Goal: Task Accomplishment & Management: Manage account settings

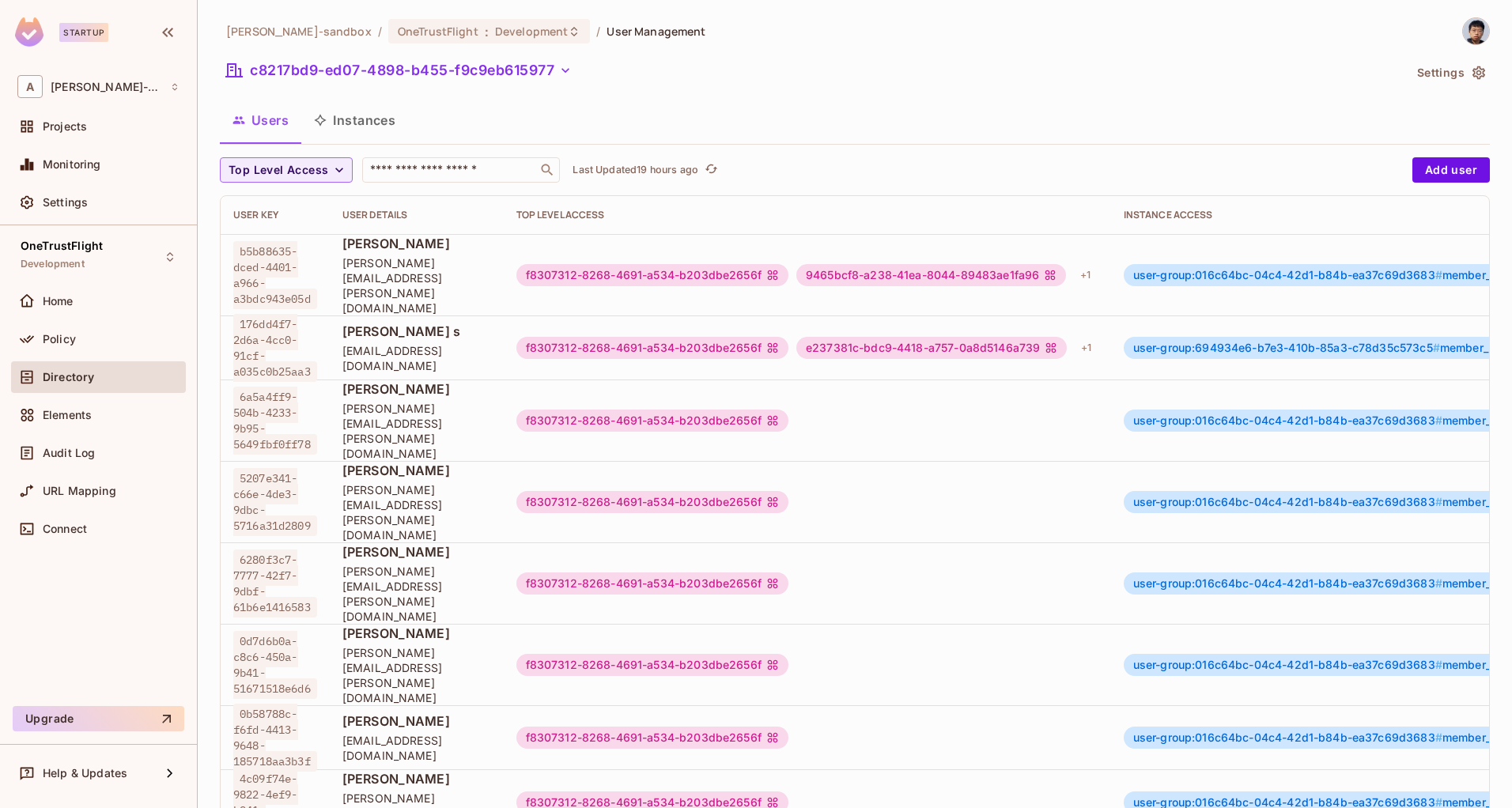
click at [491, 252] on span "[PERSON_NAME]" at bounding box center [416, 243] width 149 height 18
click at [378, 252] on span "[PERSON_NAME]" at bounding box center [416, 243] width 149 height 18
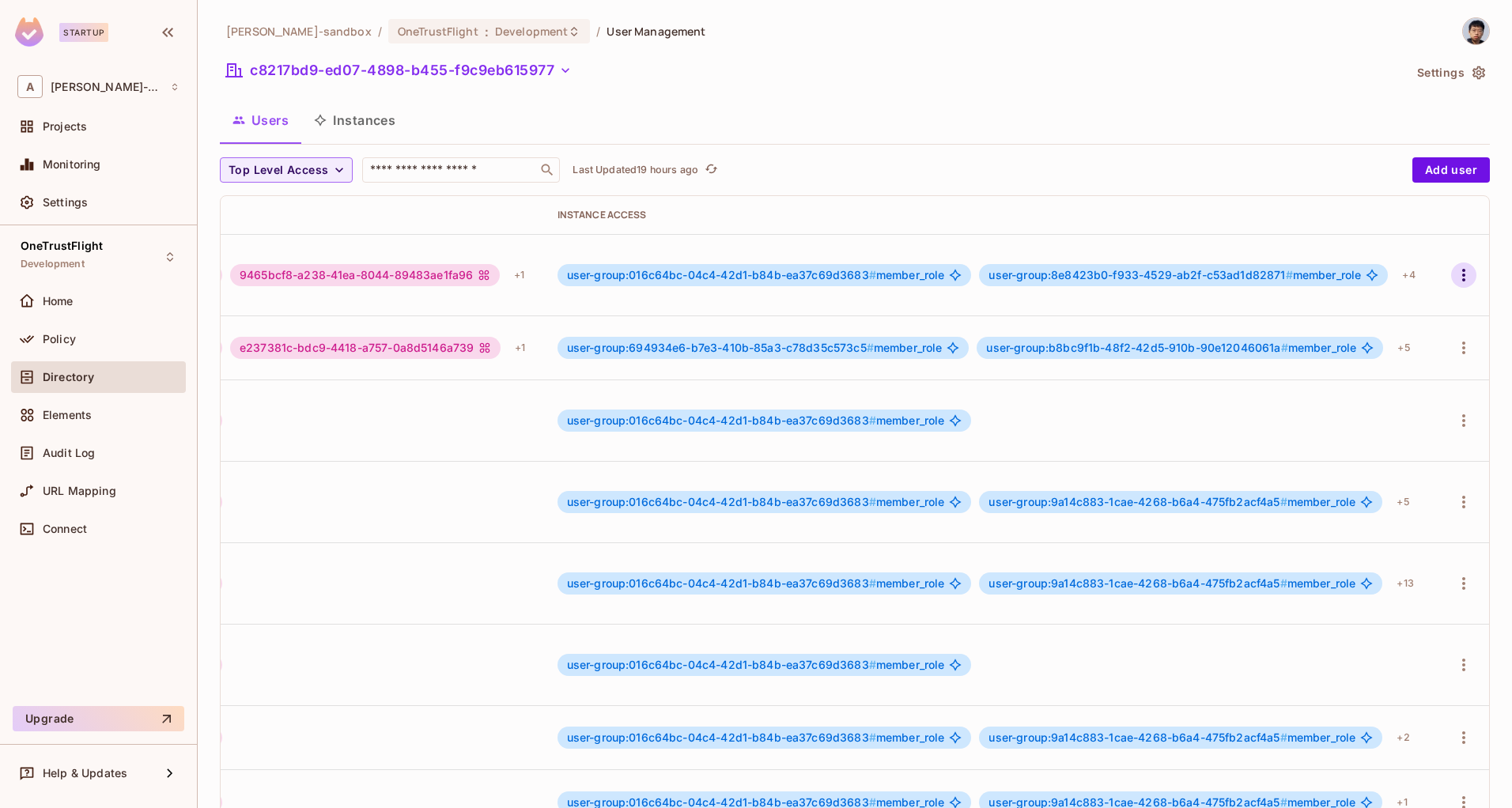
click at [1455, 265] on icon "button" at bounding box center [1464, 275] width 19 height 19
click at [1379, 303] on li "Edit" at bounding box center [1371, 303] width 140 height 35
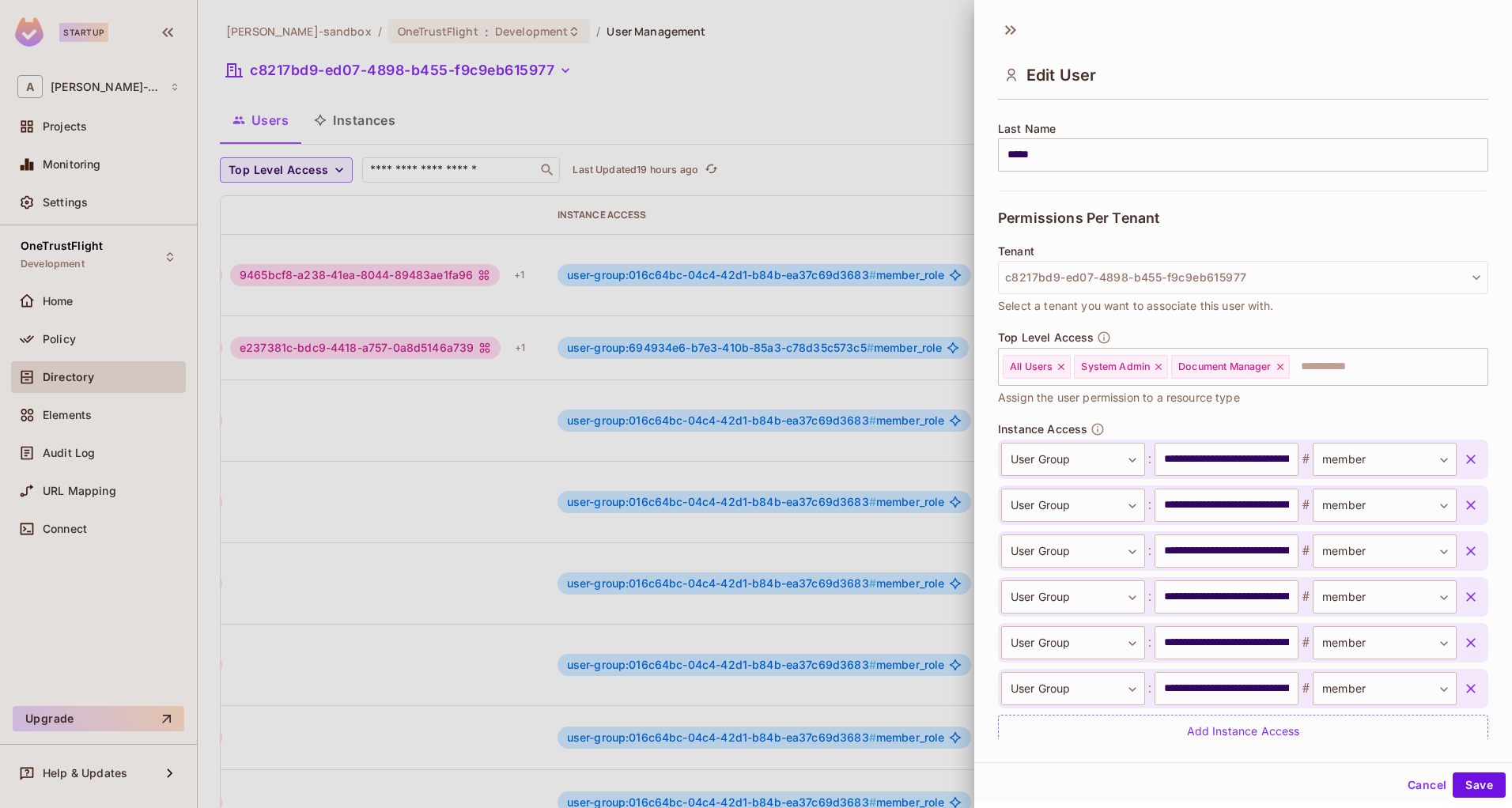
scroll to position [309, 0]
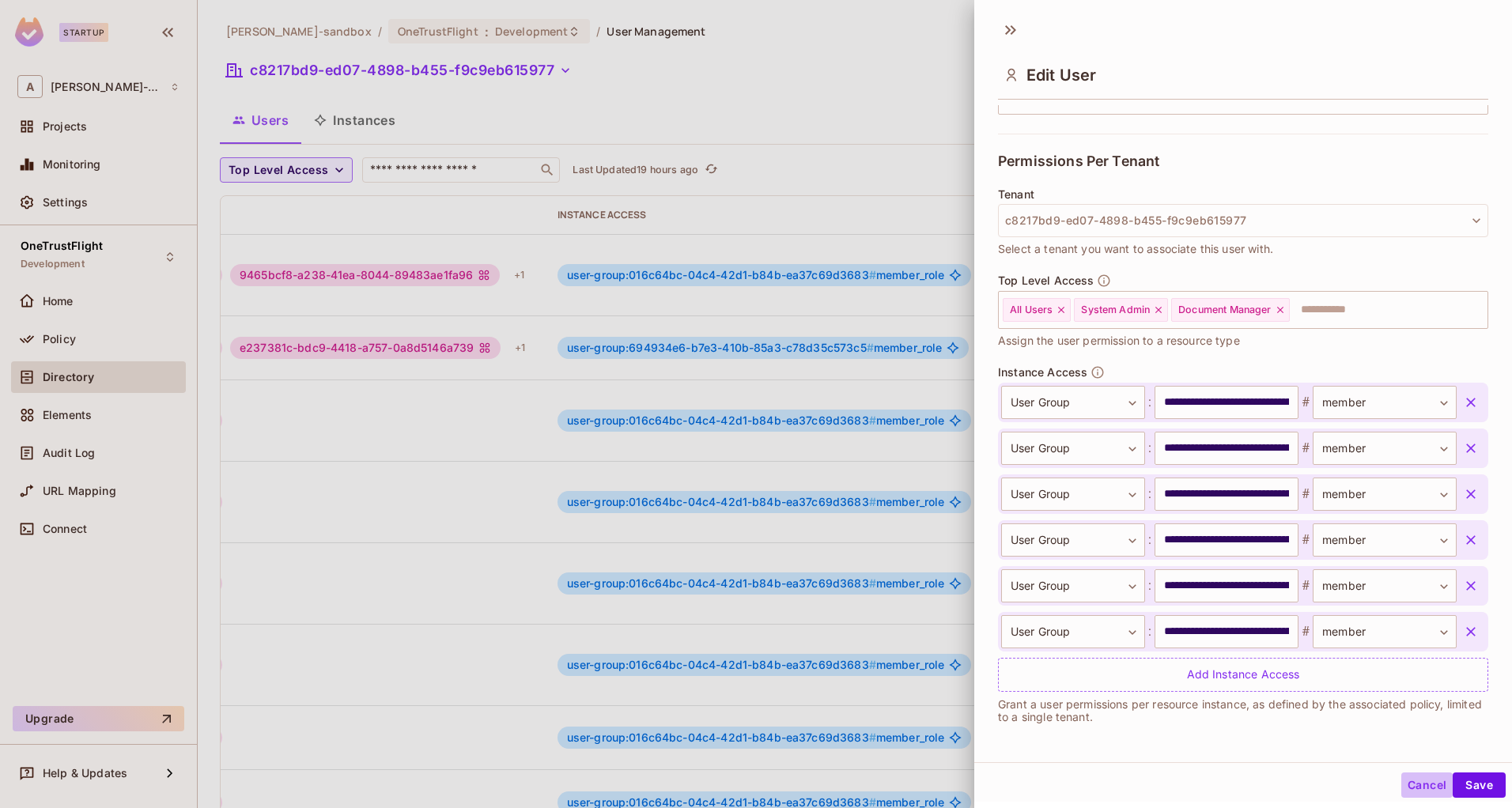
click at [1411, 786] on button "Cancel" at bounding box center [1428, 785] width 52 height 25
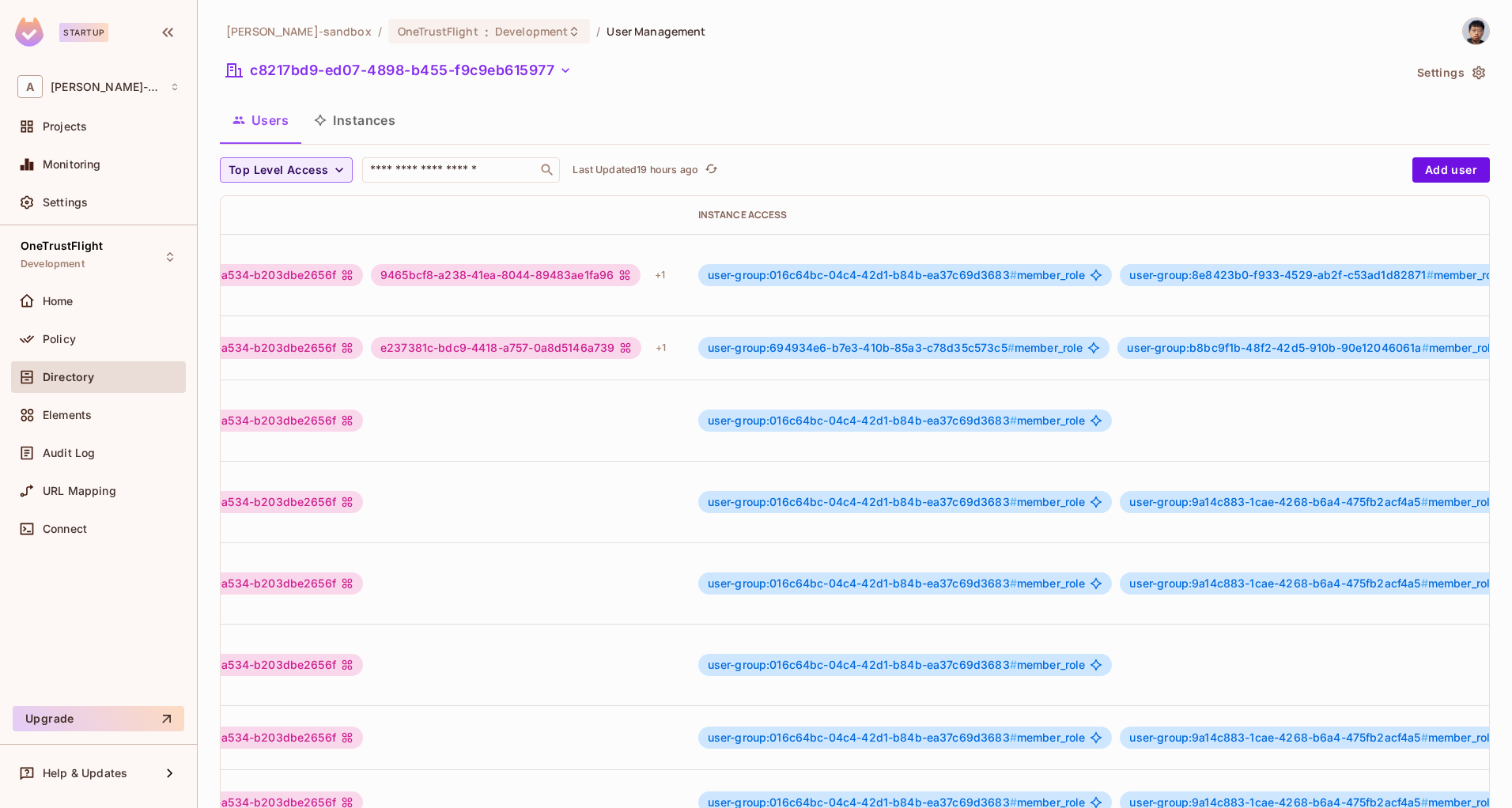
scroll to position [0, 642]
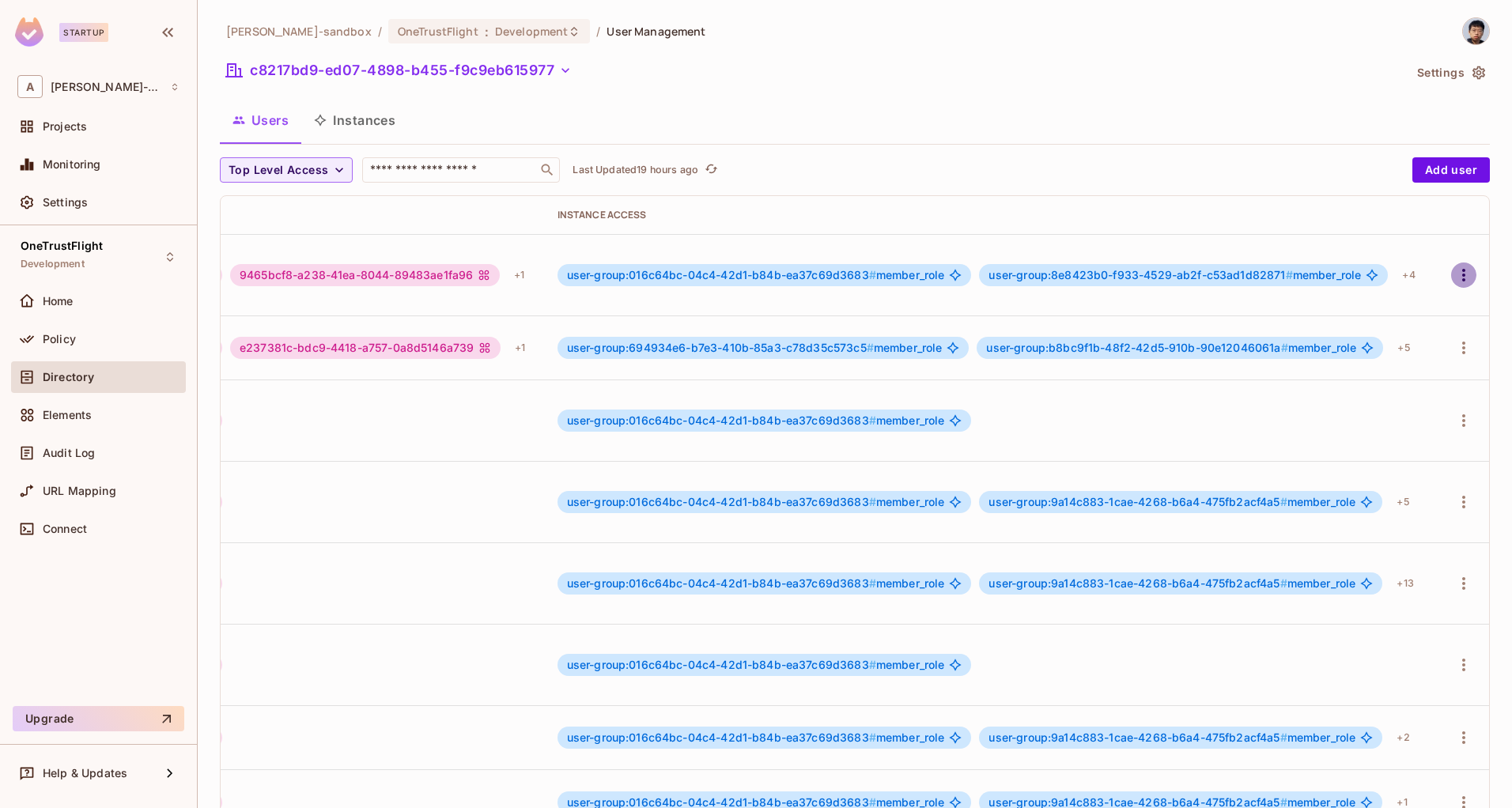
click at [1455, 265] on icon "button" at bounding box center [1464, 275] width 19 height 19
click at [1372, 337] on div "Edit Attributes" at bounding box center [1385, 337] width 79 height 16
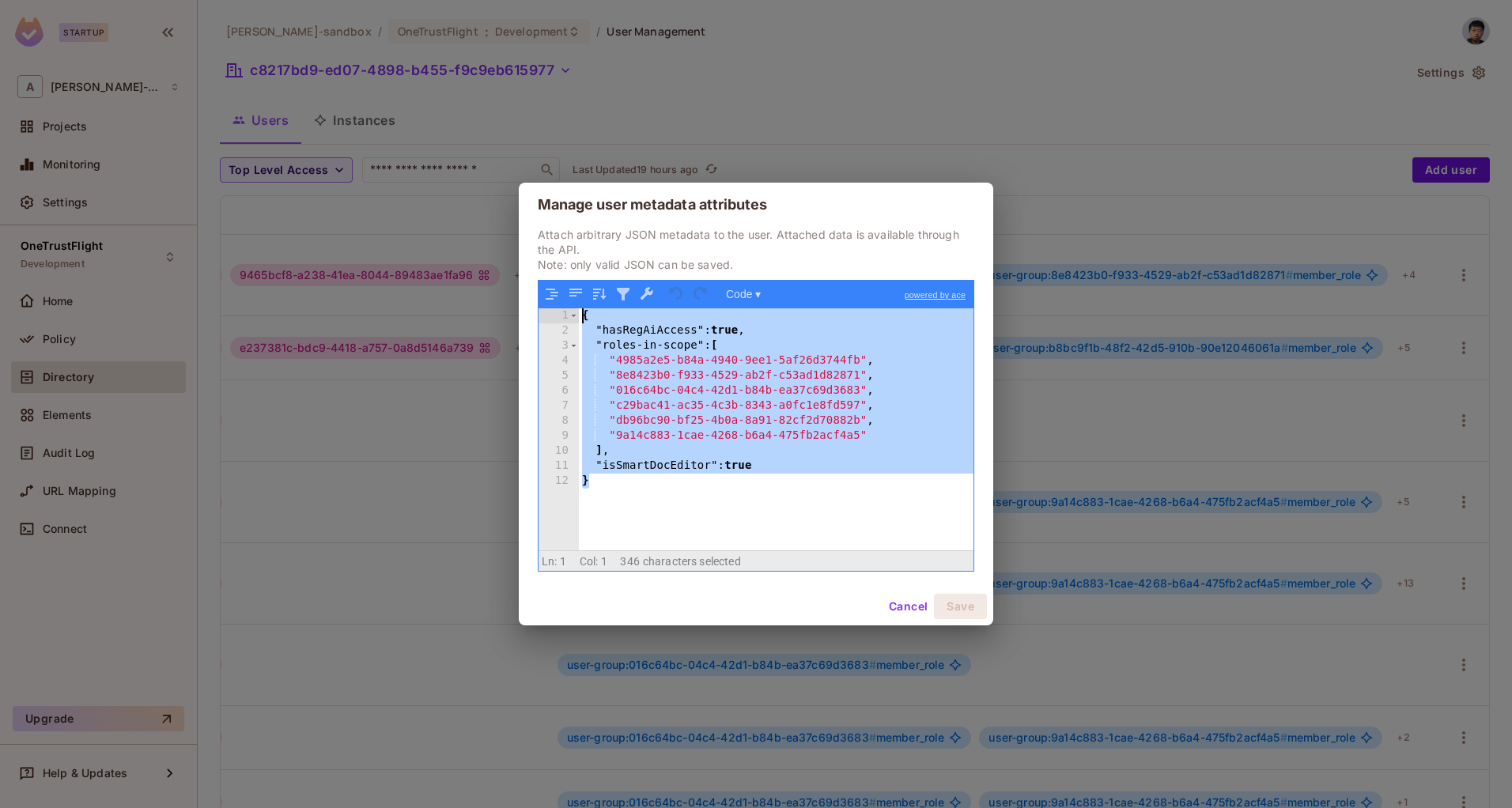
drag, startPoint x: 622, startPoint y: 485, endPoint x: 410, endPoint y: 211, distance: 346.4
click at [396, 189] on div "Manage user metadata attributes Attach arbitrary JSON metadata to the user. Att…" at bounding box center [756, 404] width 1512 height 808
click at [904, 600] on button "Cancel" at bounding box center [908, 606] width 52 height 25
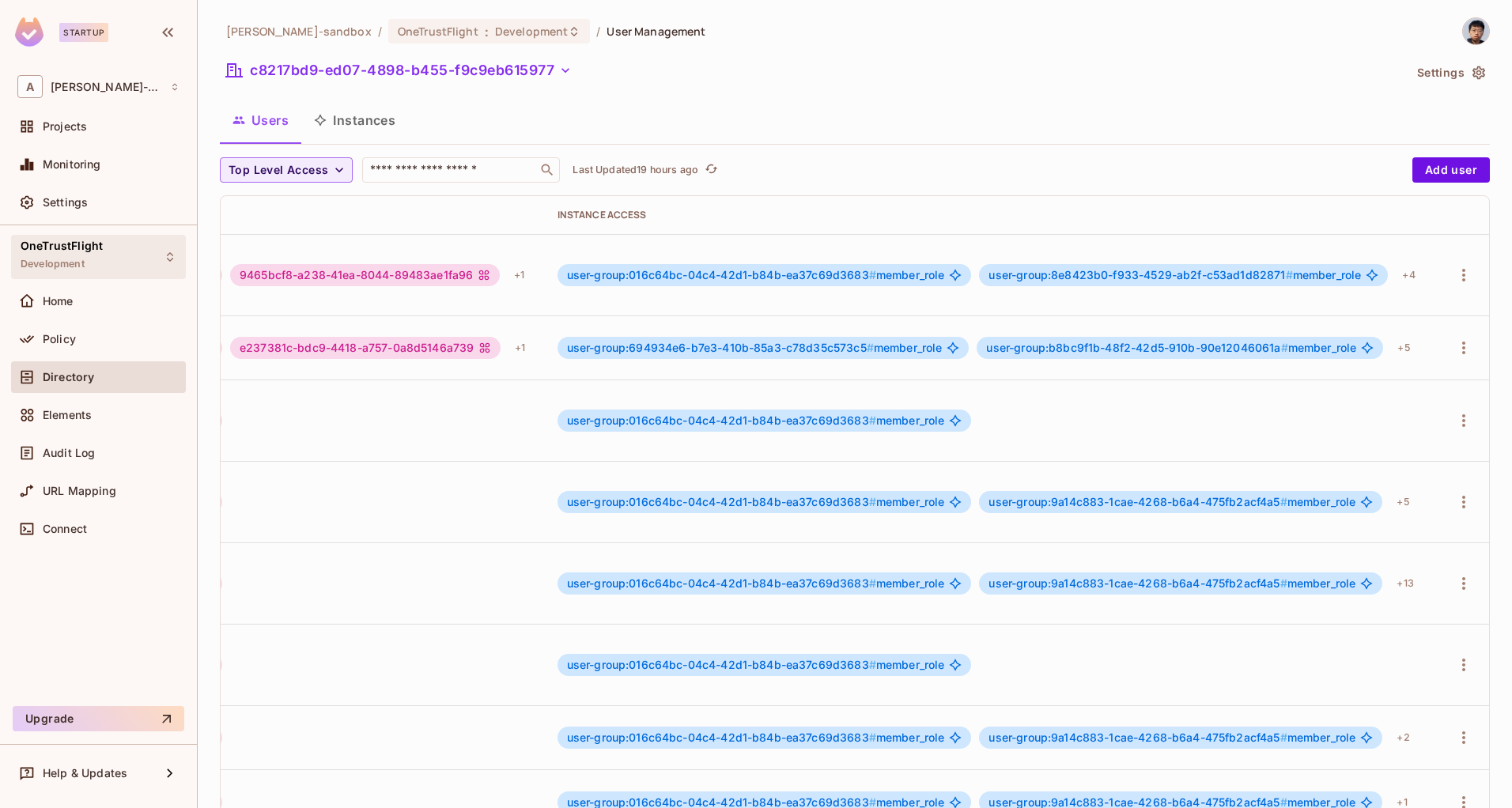
click at [93, 258] on div "OneTrustFlight Development" at bounding box center [61, 256] width 82 height 34
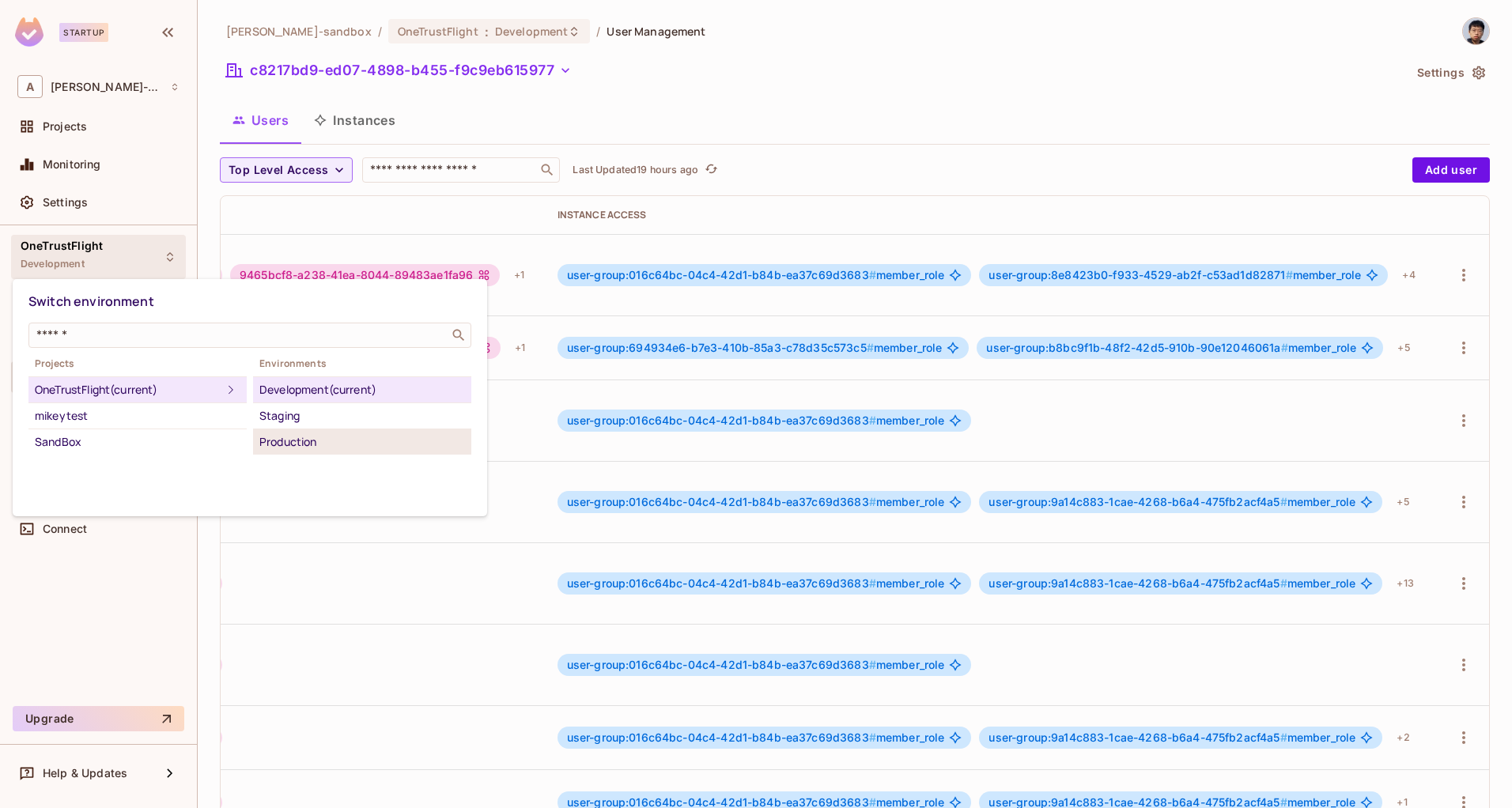
click at [320, 449] on div "Production" at bounding box center [363, 442] width 205 height 19
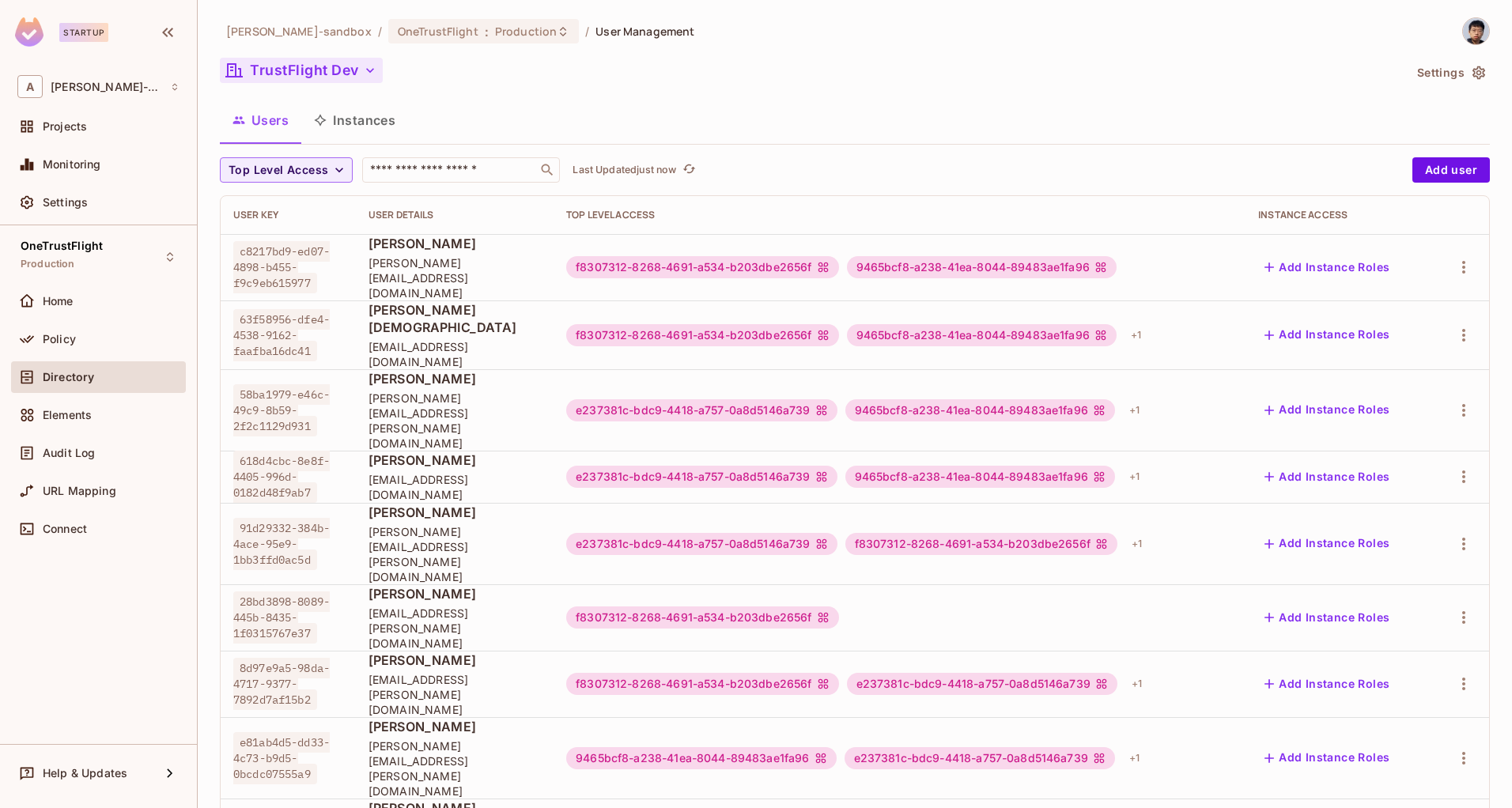
click at [343, 72] on button "TrustFlight Dev" at bounding box center [301, 69] width 163 height 25
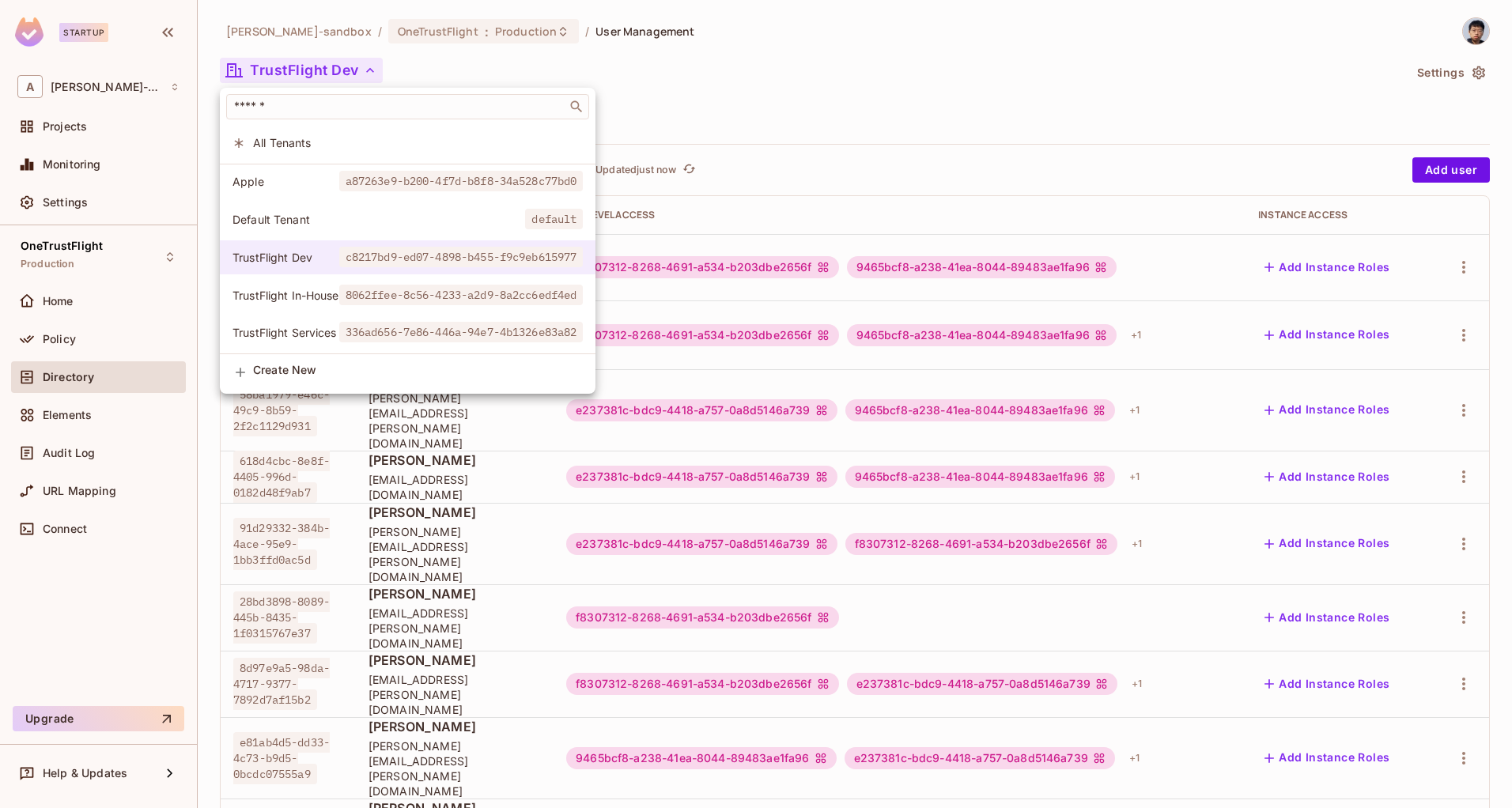
scroll to position [5, 0]
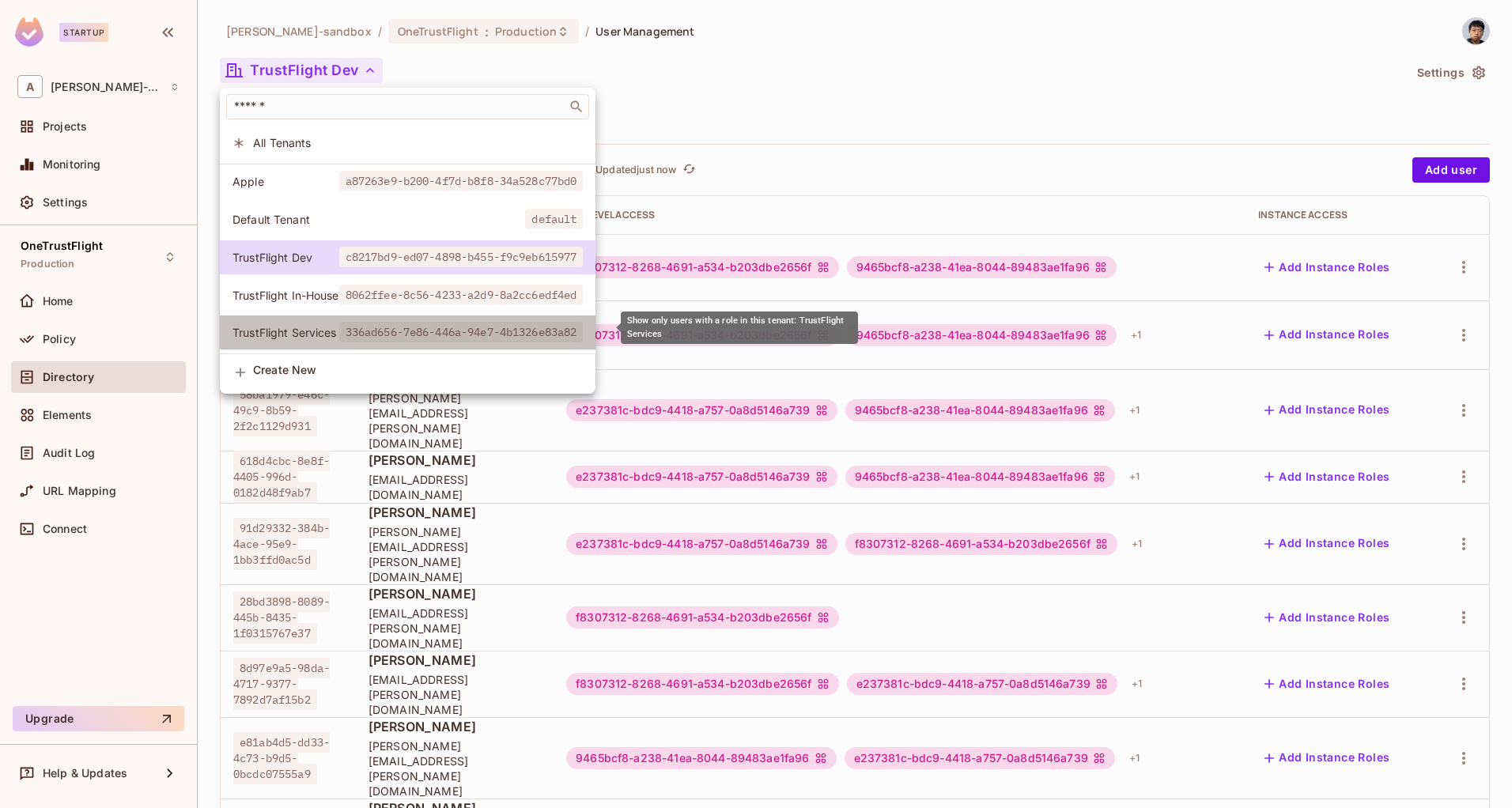
click at [318, 329] on span "TrustFlight Services" at bounding box center [285, 333] width 106 height 15
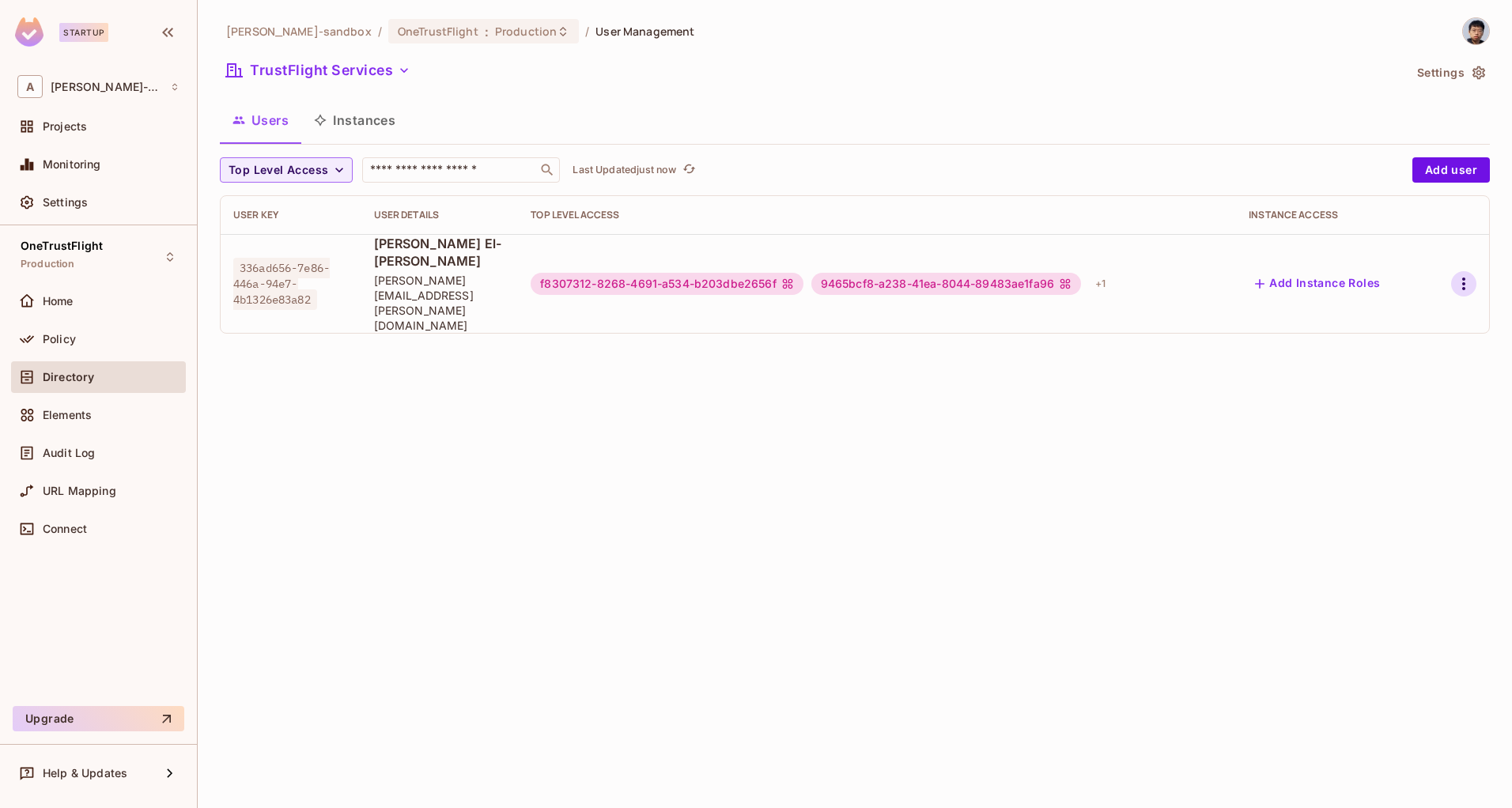
click at [1462, 275] on icon "button" at bounding box center [1464, 284] width 19 height 19
click at [1396, 334] on div "Edit Attributes" at bounding box center [1408, 331] width 79 height 16
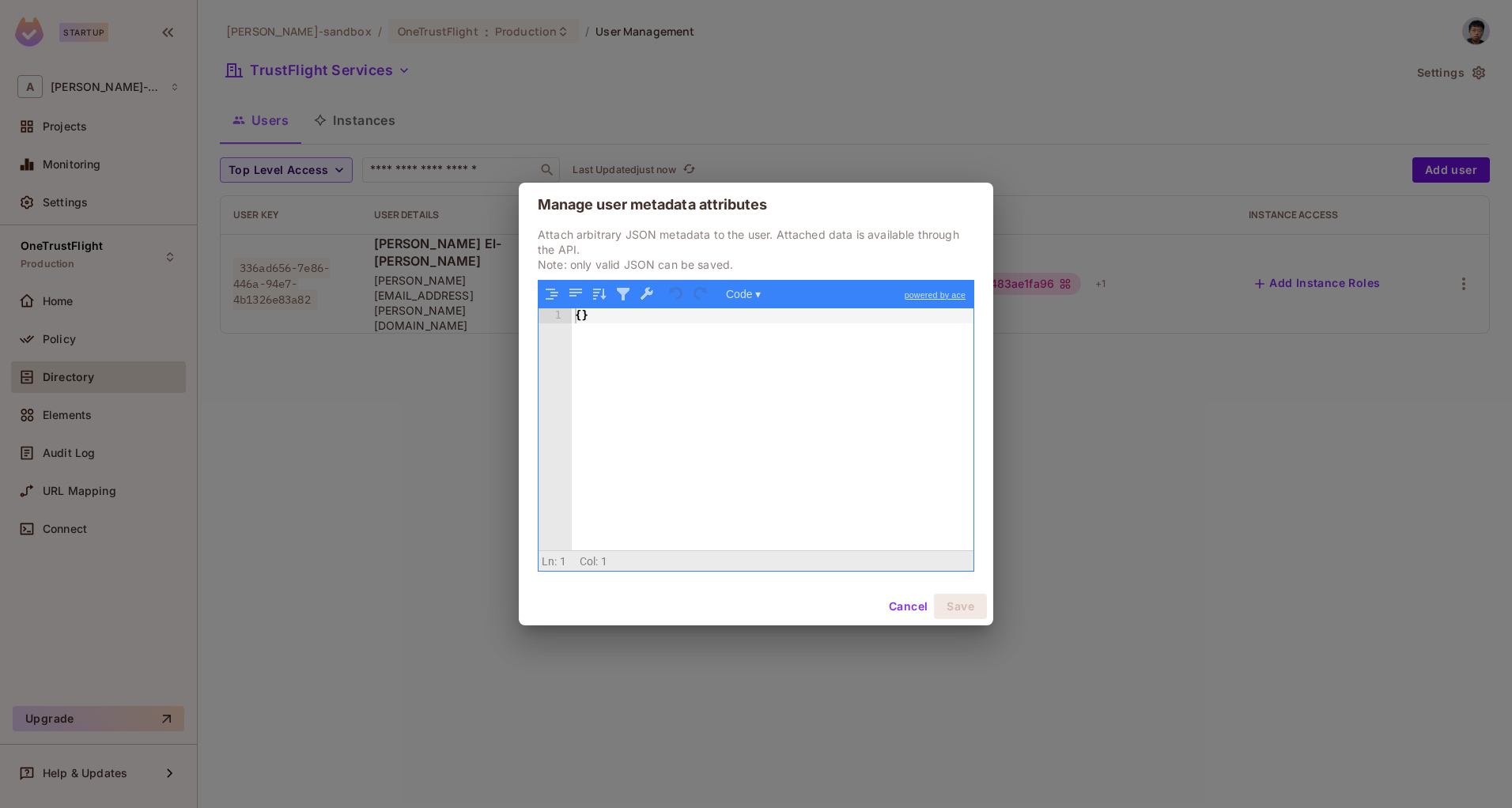
drag, startPoint x: 820, startPoint y: 401, endPoint x: 811, endPoint y: 403, distance: 9.2
click at [817, 401] on div "{ }" at bounding box center [772, 445] width 401 height 273
drag, startPoint x: 717, startPoint y: 381, endPoint x: 436, endPoint y: 278, distance: 299.3
click at [436, 278] on div "Manage user metadata attributes Attach arbitrary JSON metadata to the user. Att…" at bounding box center [756, 404] width 1512 height 808
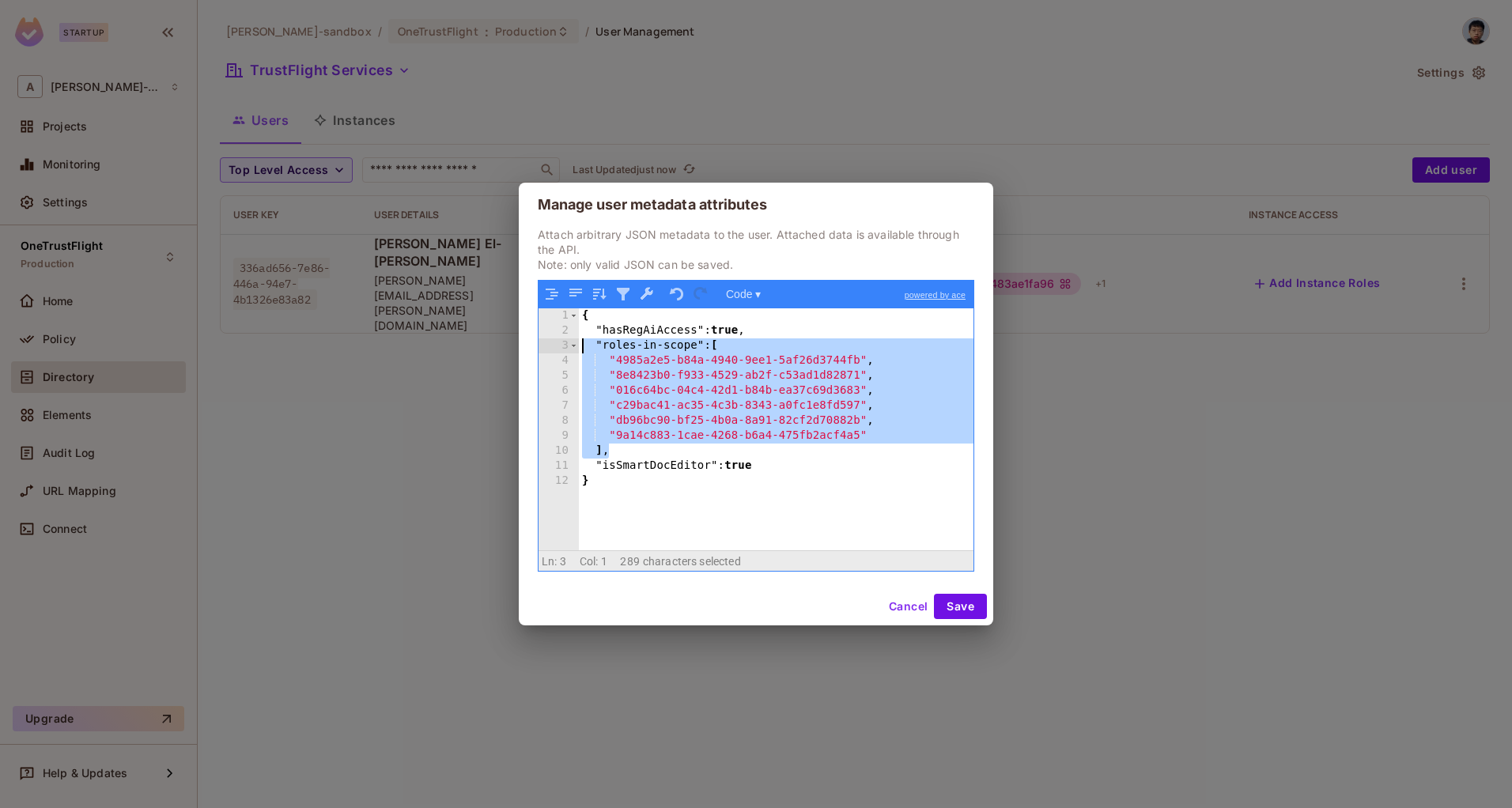
drag, startPoint x: 620, startPoint y: 446, endPoint x: 535, endPoint y: 346, distance: 131.2
click at [535, 346] on div "Attach arbitrary JSON metadata to the user. Attached data is available through …" at bounding box center [756, 407] width 474 height 361
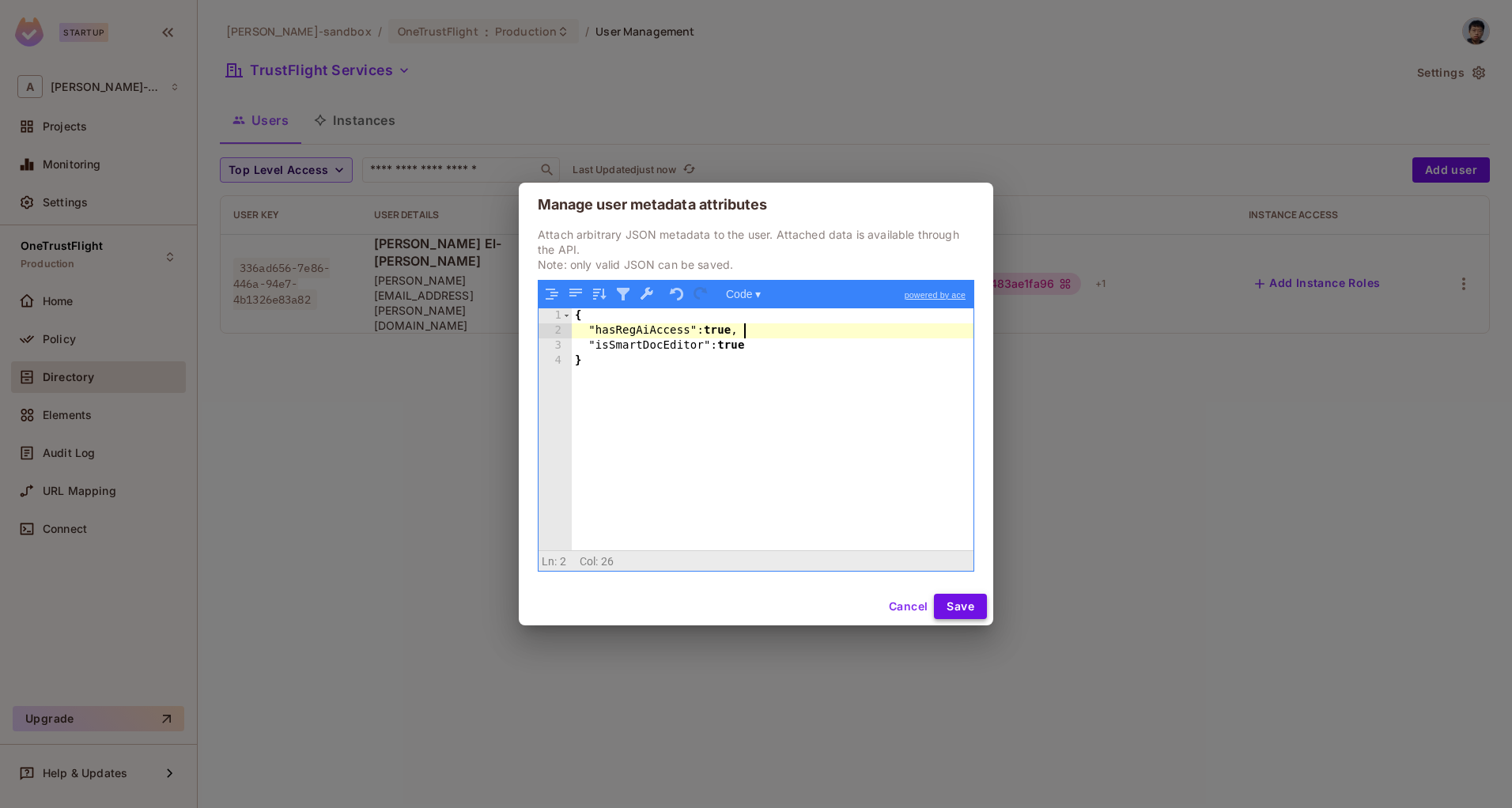
click at [959, 607] on button "Save" at bounding box center [960, 606] width 53 height 25
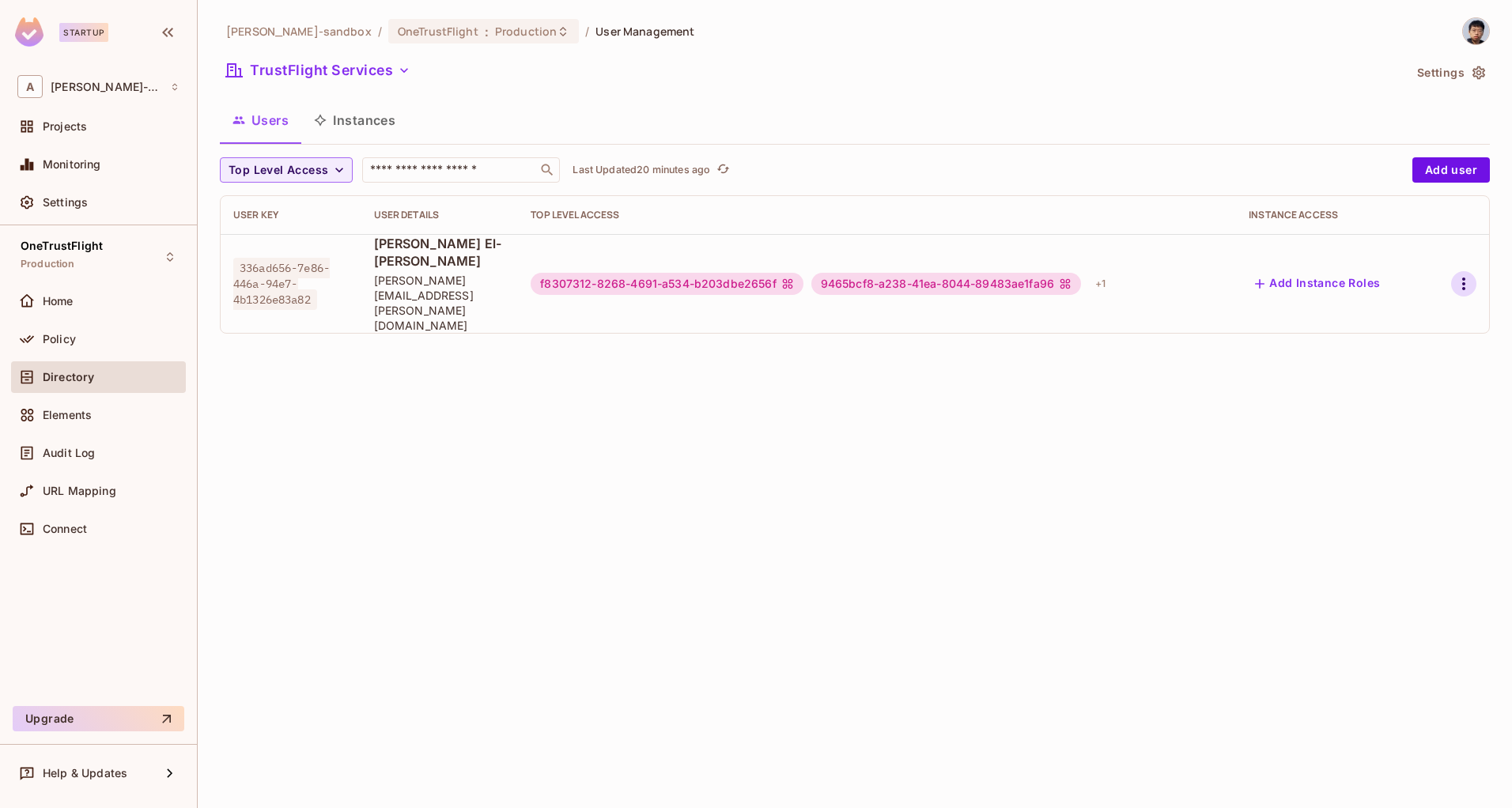
click at [1463, 275] on icon "button" at bounding box center [1464, 284] width 19 height 19
click at [1432, 332] on div "Edit Attributes" at bounding box center [1408, 331] width 79 height 16
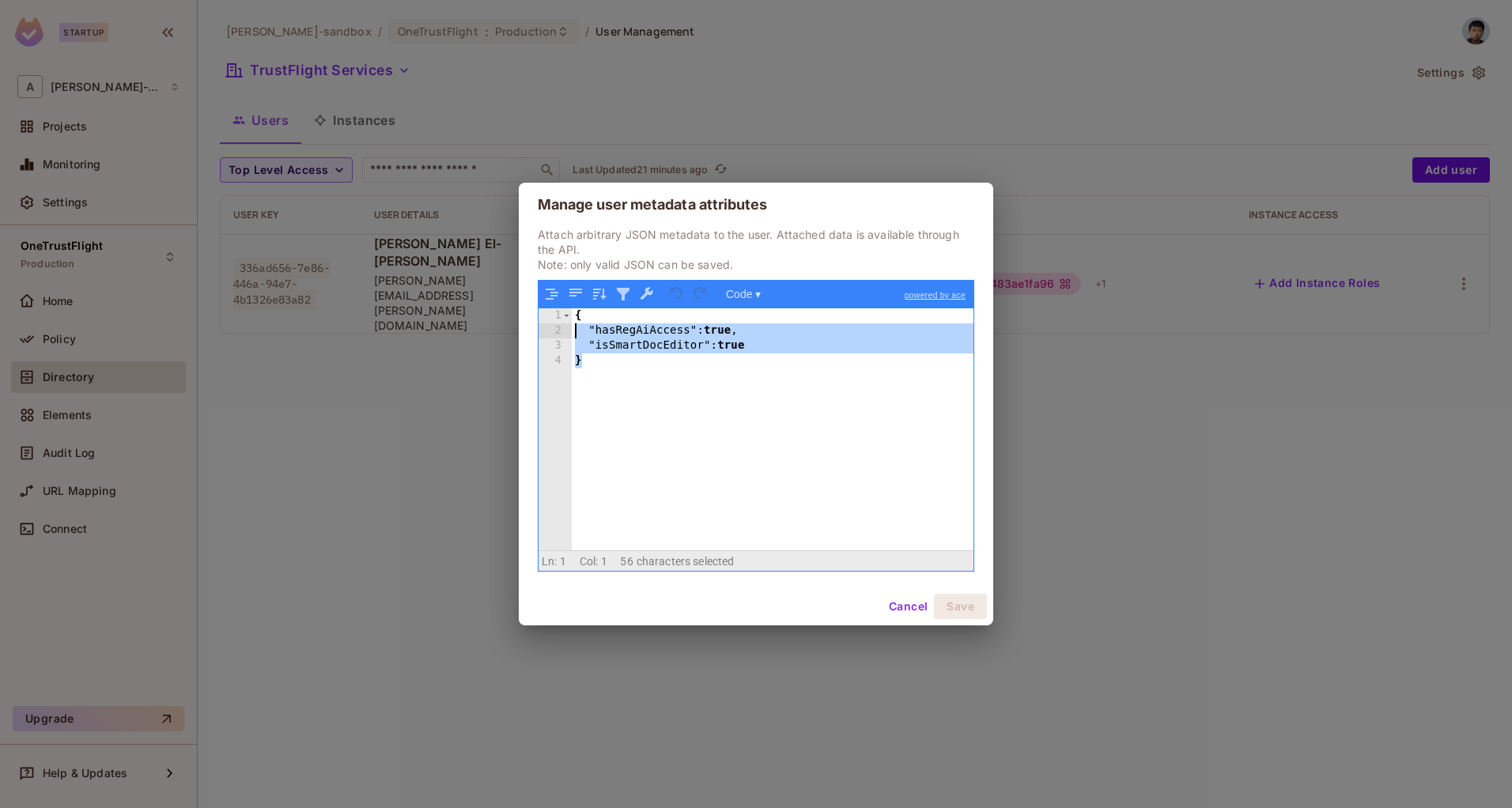
drag, startPoint x: 634, startPoint y: 371, endPoint x: 414, endPoint y: 255, distance: 248.7
click at [391, 243] on div "Manage user metadata attributes Attach arbitrary JSON metadata to the user. Att…" at bounding box center [756, 404] width 1512 height 808
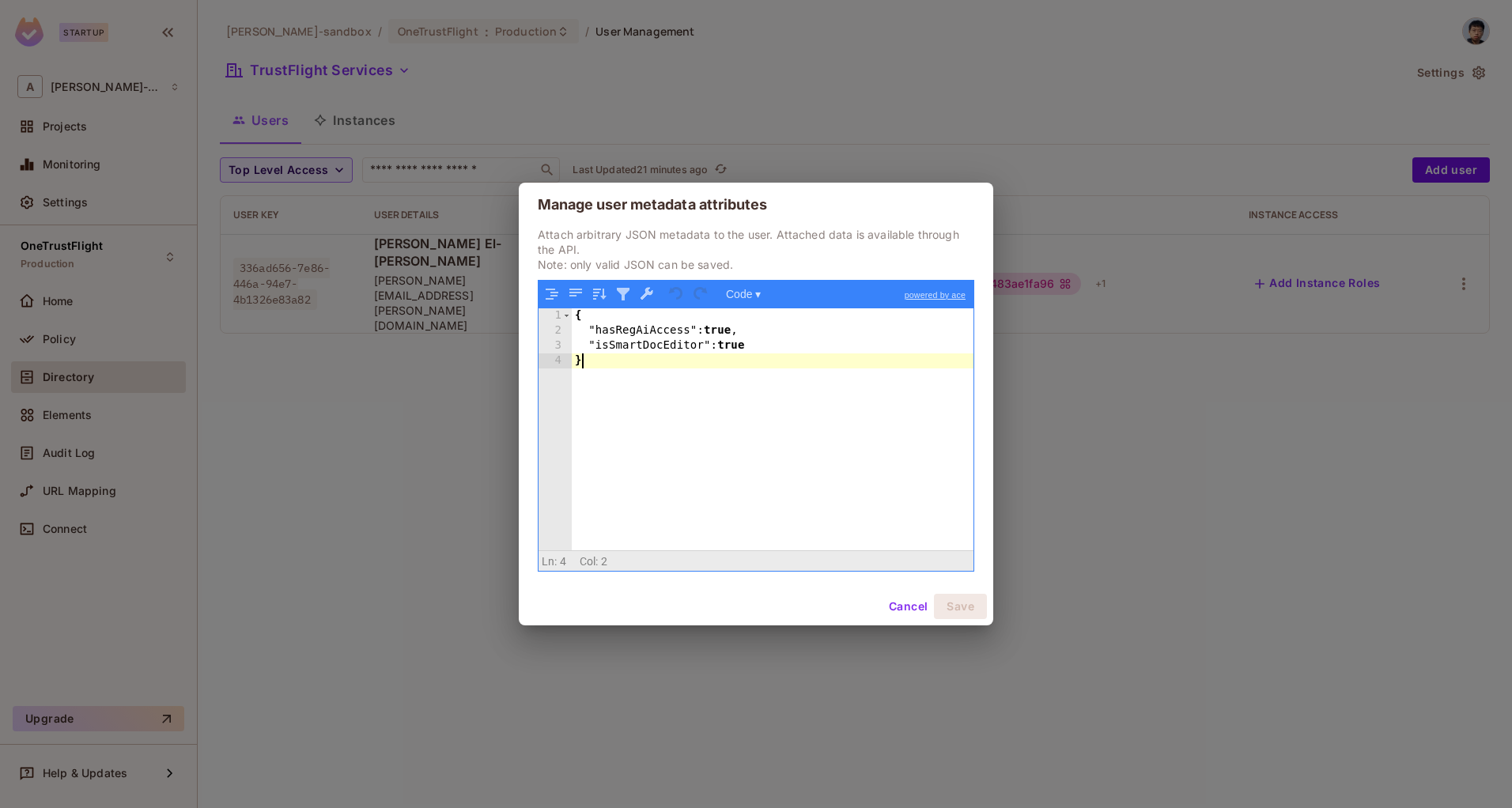
click at [707, 361] on div "{ "hasRegAiAccess" : true , "isSmartDocEditor" : true }" at bounding box center [772, 445] width 401 height 273
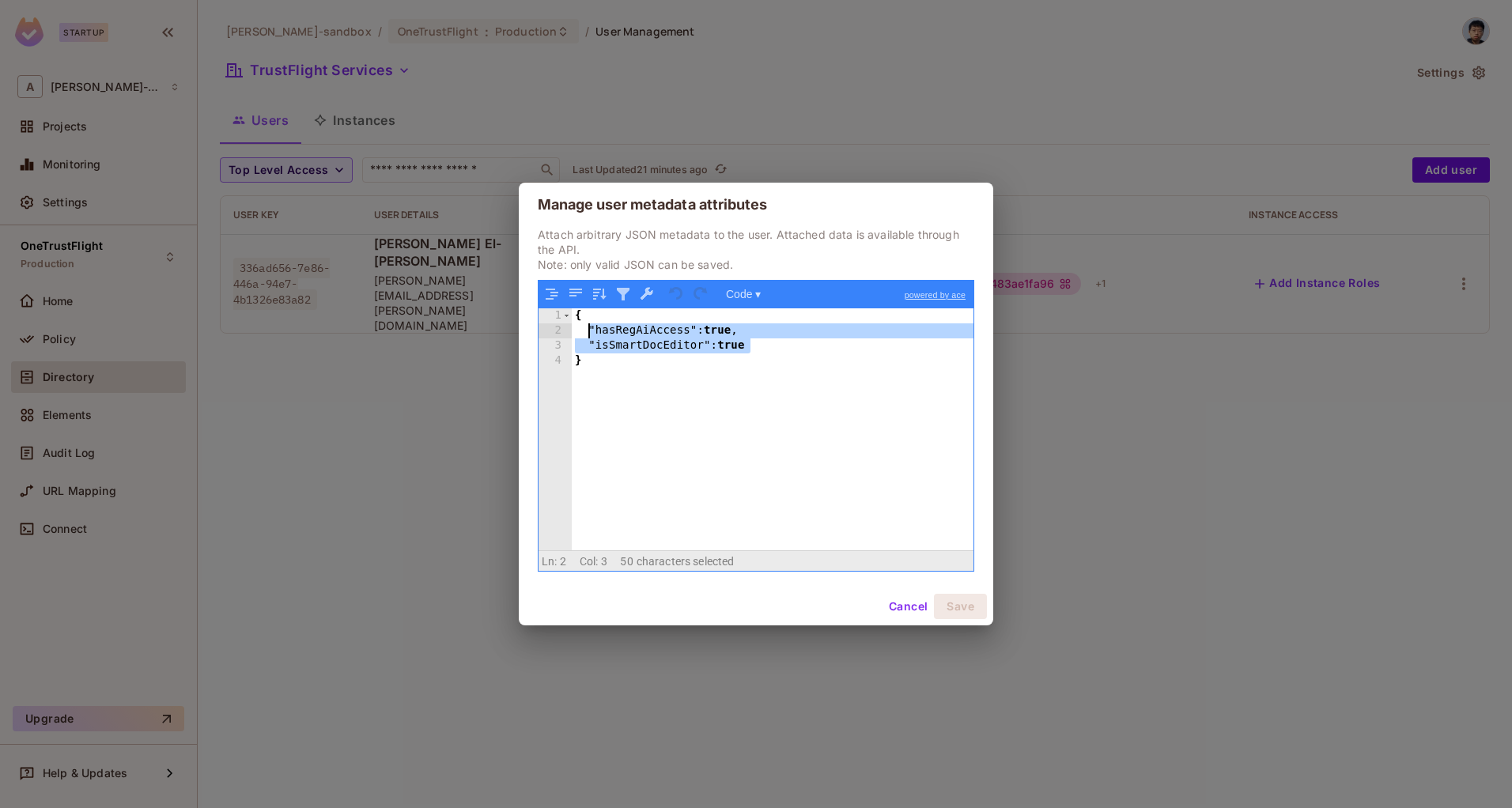
drag, startPoint x: 753, startPoint y: 346, endPoint x: 591, endPoint y: 334, distance: 162.4
click at [591, 334] on div "{ "hasRegAiAccess" : true , "isSmartDocEditor" : true }" at bounding box center [772, 445] width 401 height 273
click at [898, 598] on button "Cancel" at bounding box center [908, 606] width 52 height 25
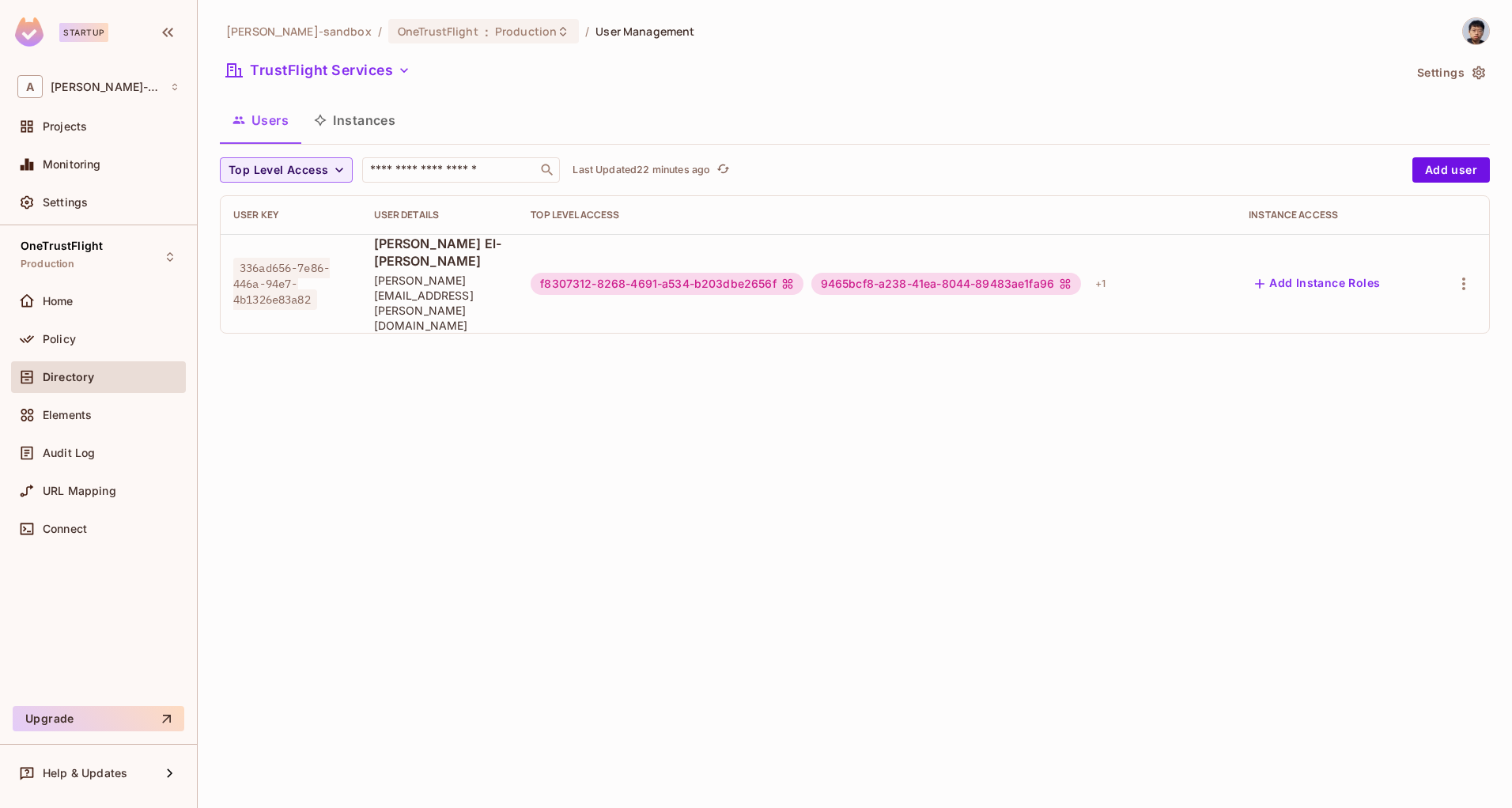
click at [401, 245] on span "[PERSON_NAME] El-[PERSON_NAME]" at bounding box center [440, 252] width 132 height 35
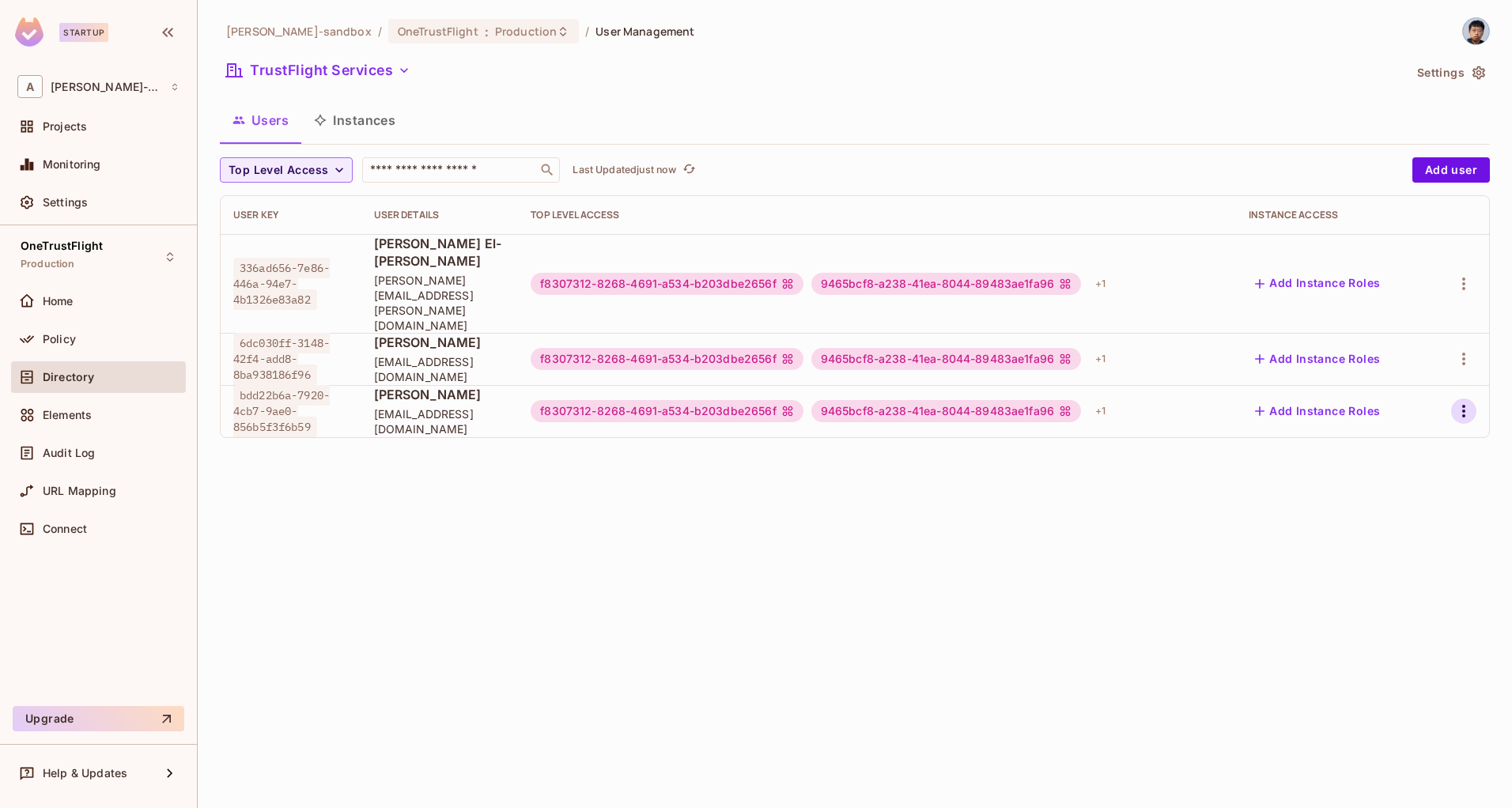
click at [1469, 401] on icon "button" at bounding box center [1464, 410] width 19 height 19
click at [1417, 400] on li "Edit" at bounding box center [1395, 401] width 140 height 35
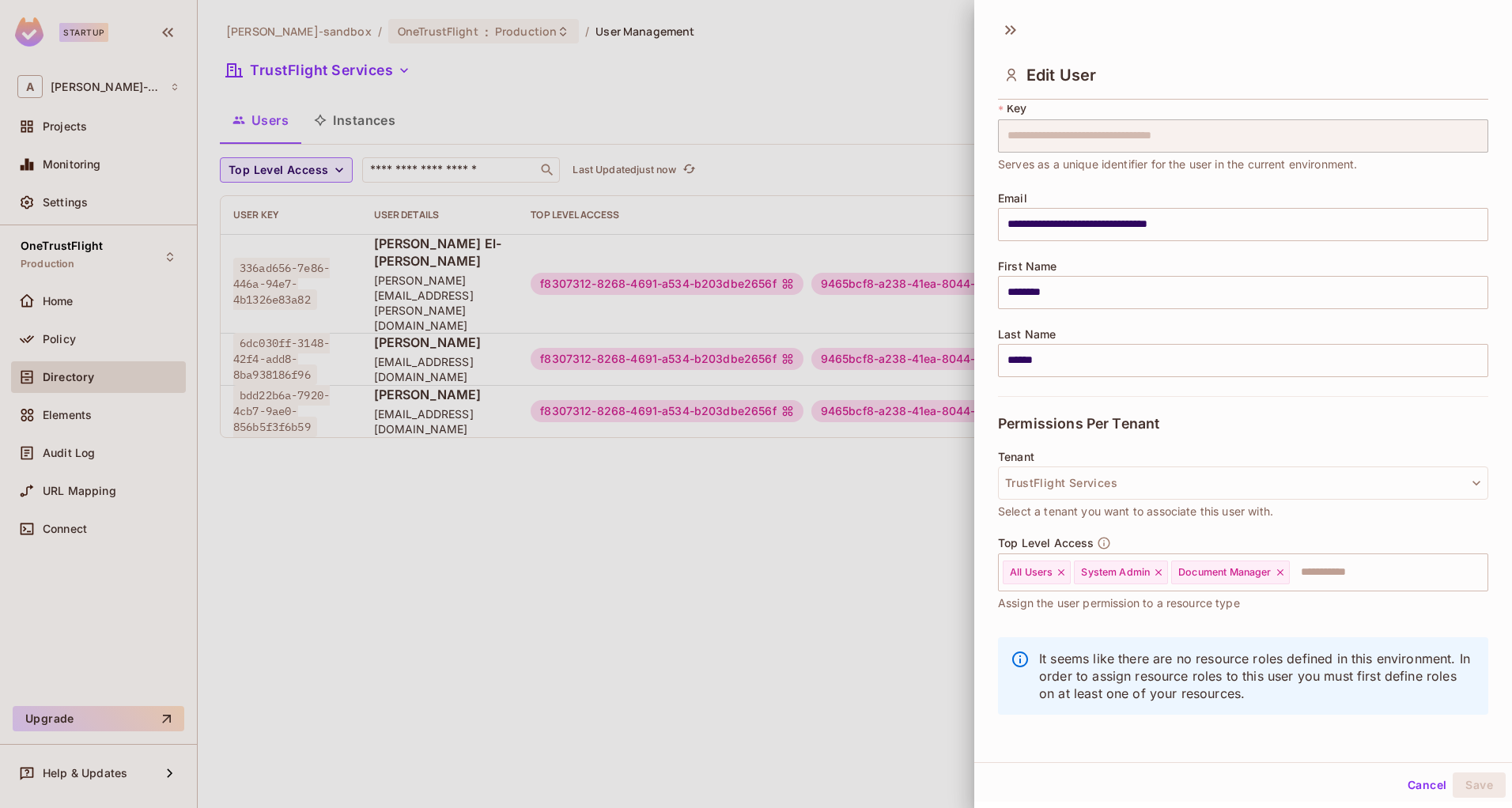
scroll to position [46, 0]
click at [1163, 572] on icon at bounding box center [1159, 571] width 11 height 11
click at [1473, 790] on button "Save" at bounding box center [1479, 785] width 53 height 25
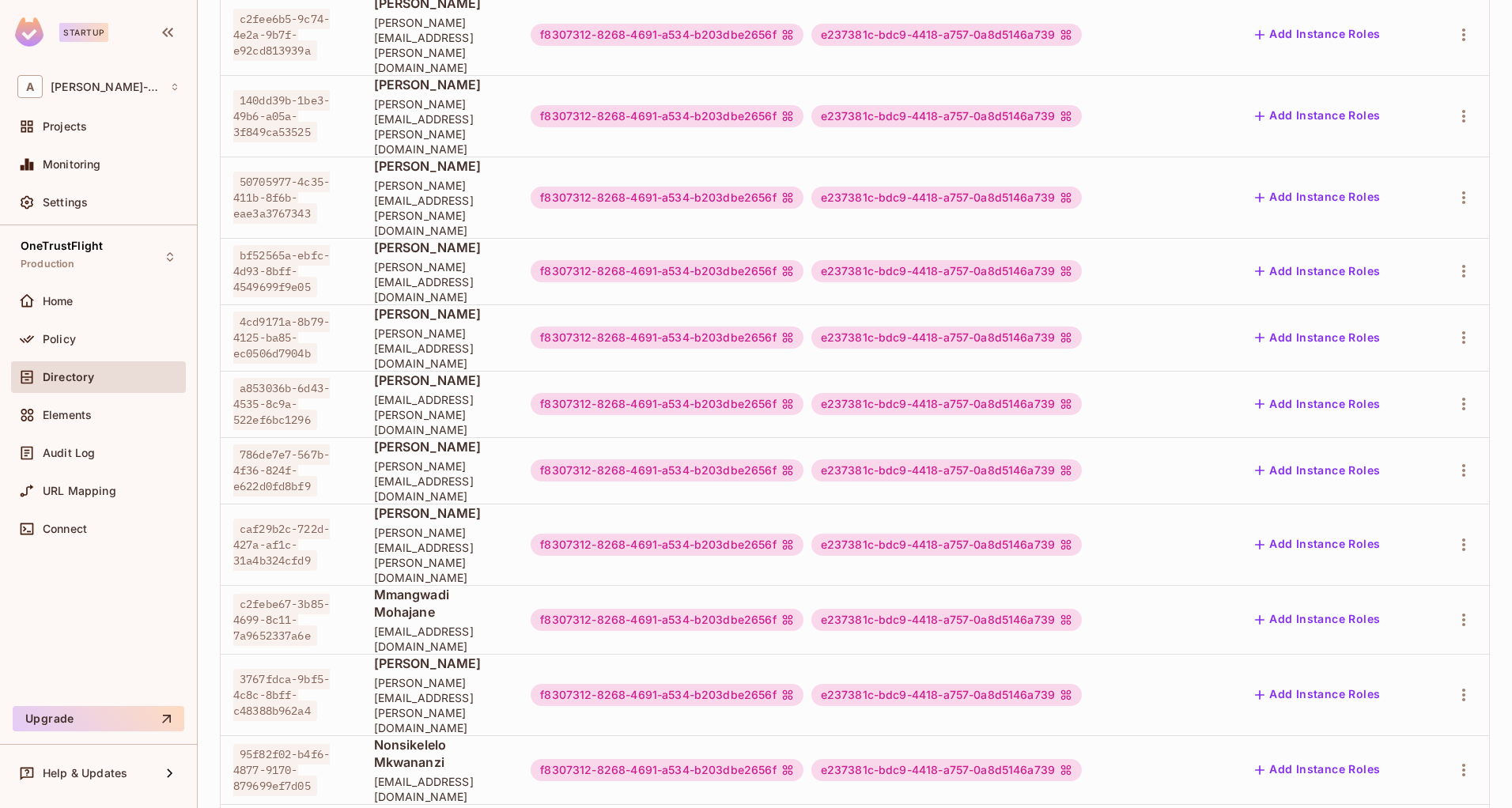
scroll to position [474, 0]
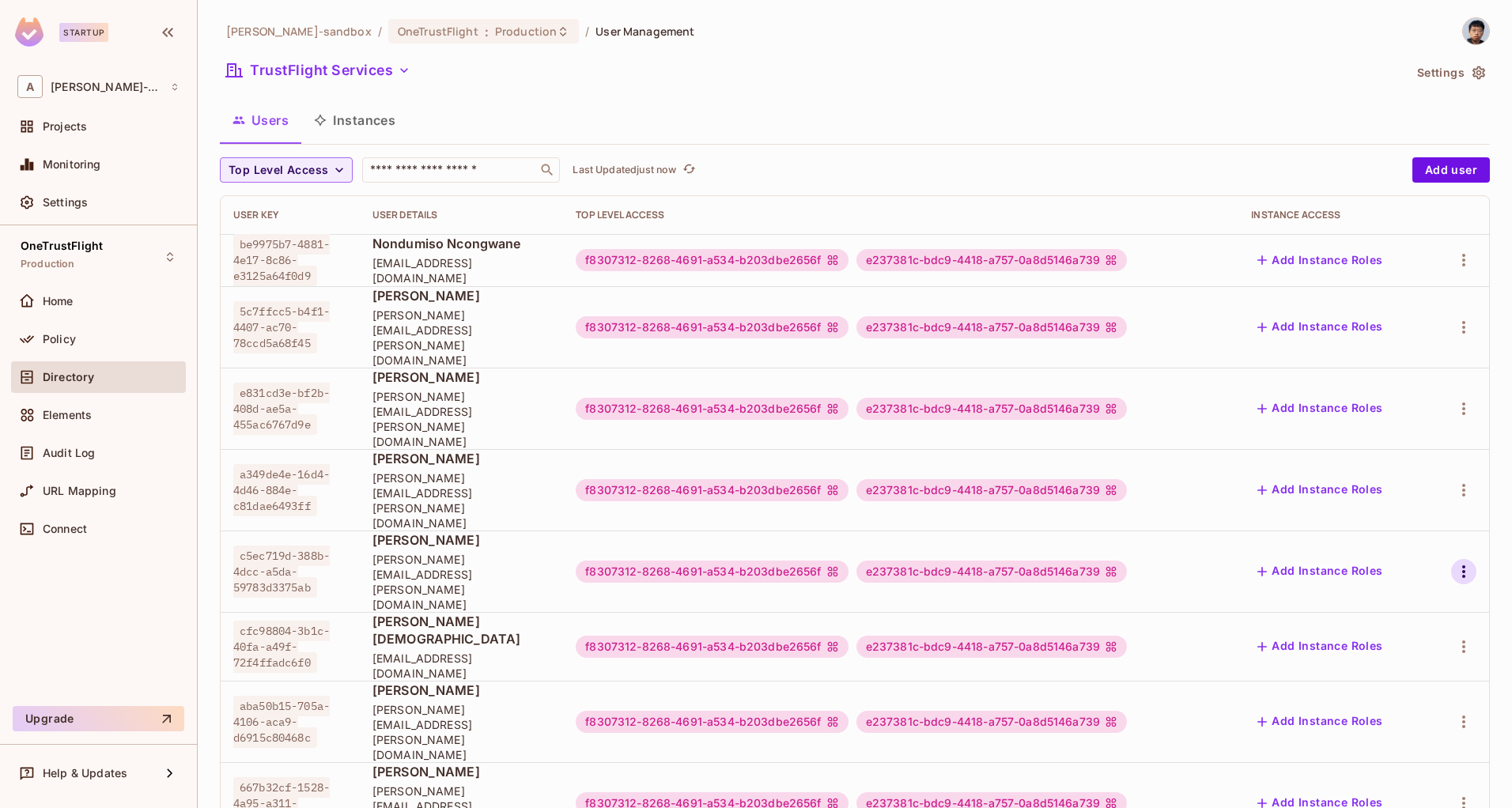
click at [1457, 562] on icon "button" at bounding box center [1464, 571] width 19 height 19
click at [1391, 545] on div "Edit Attributes" at bounding box center [1408, 540] width 79 height 16
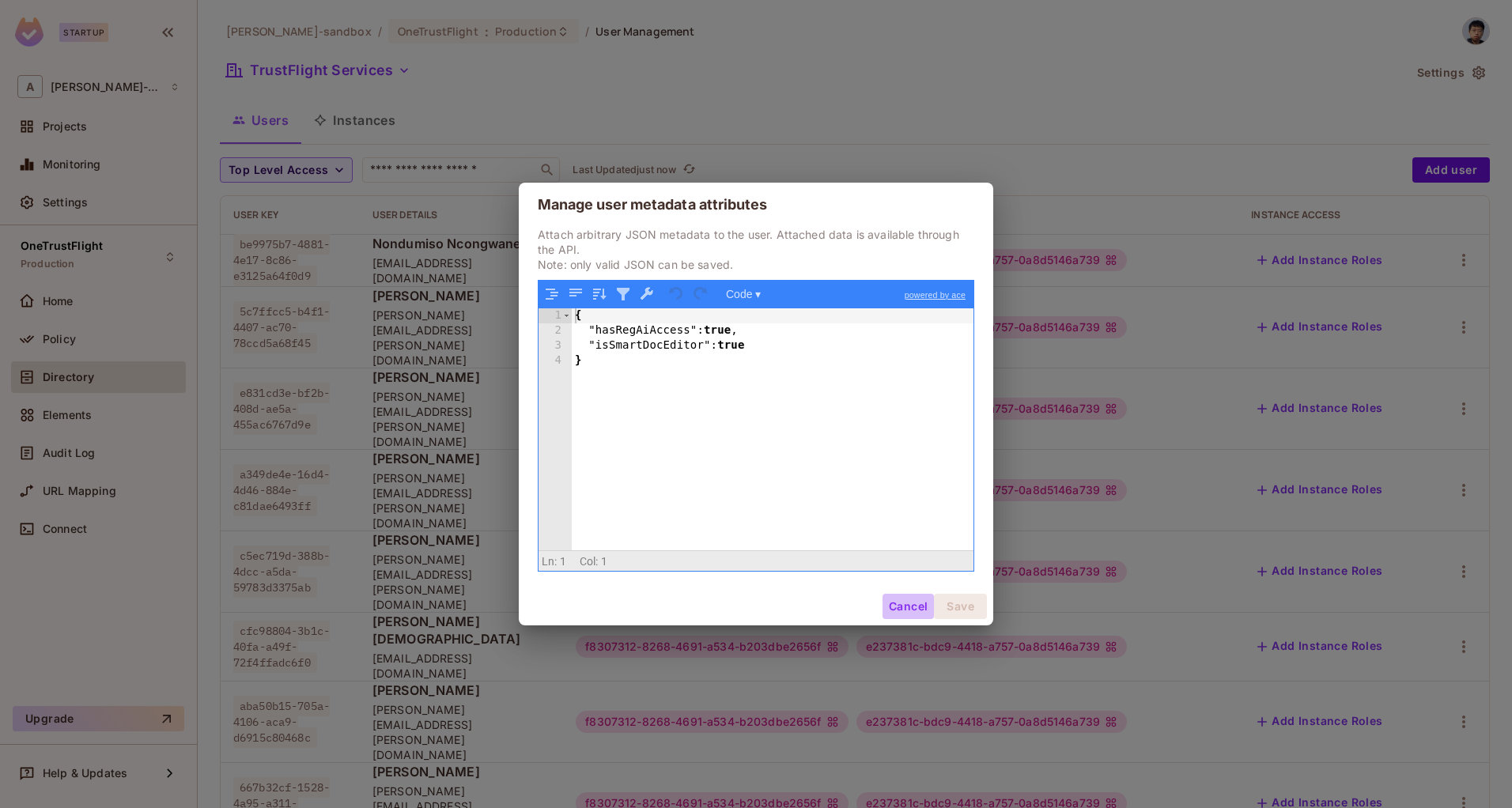
click at [888, 605] on button "Cancel" at bounding box center [908, 606] width 52 height 25
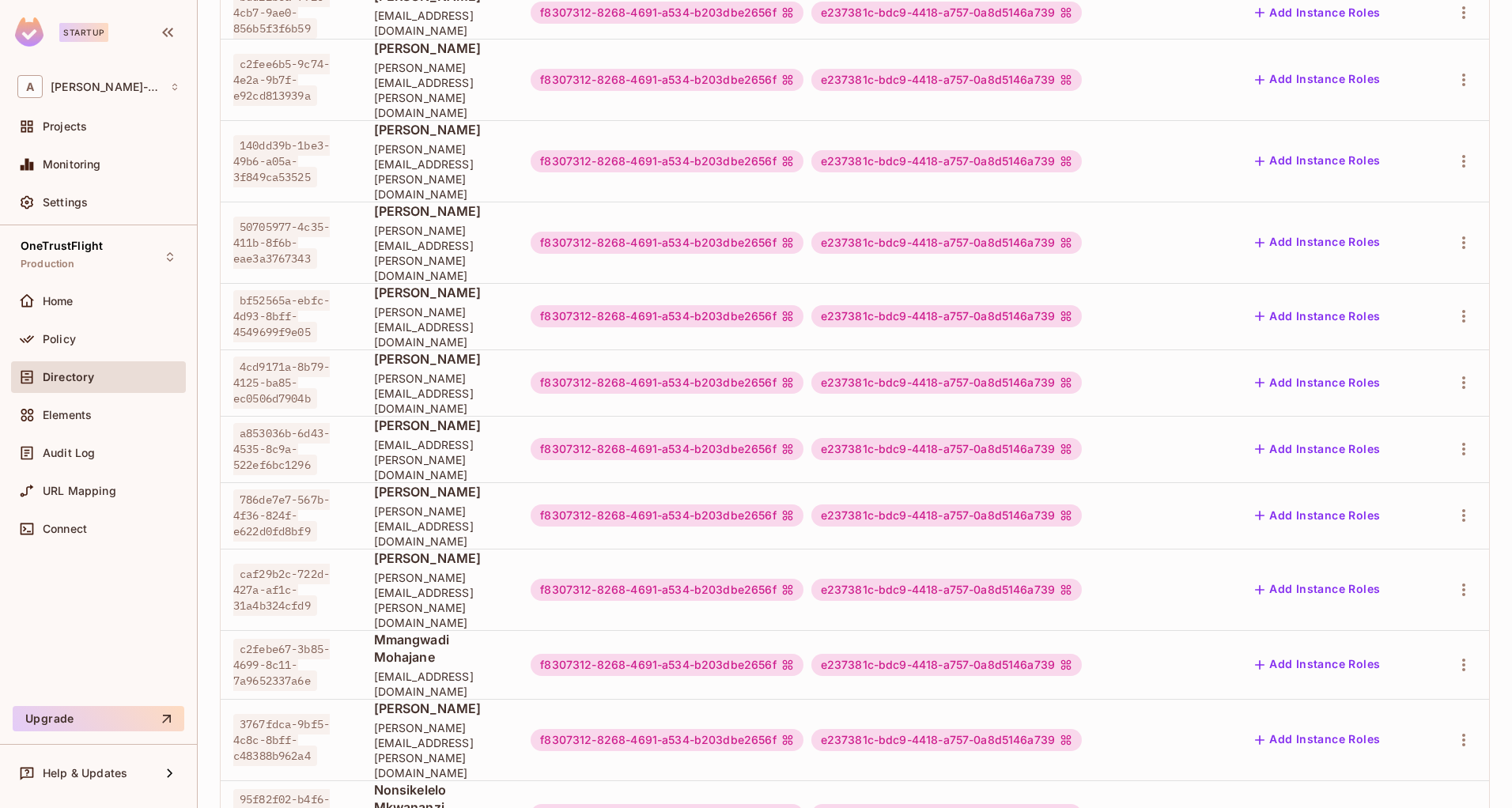
scroll to position [474, 0]
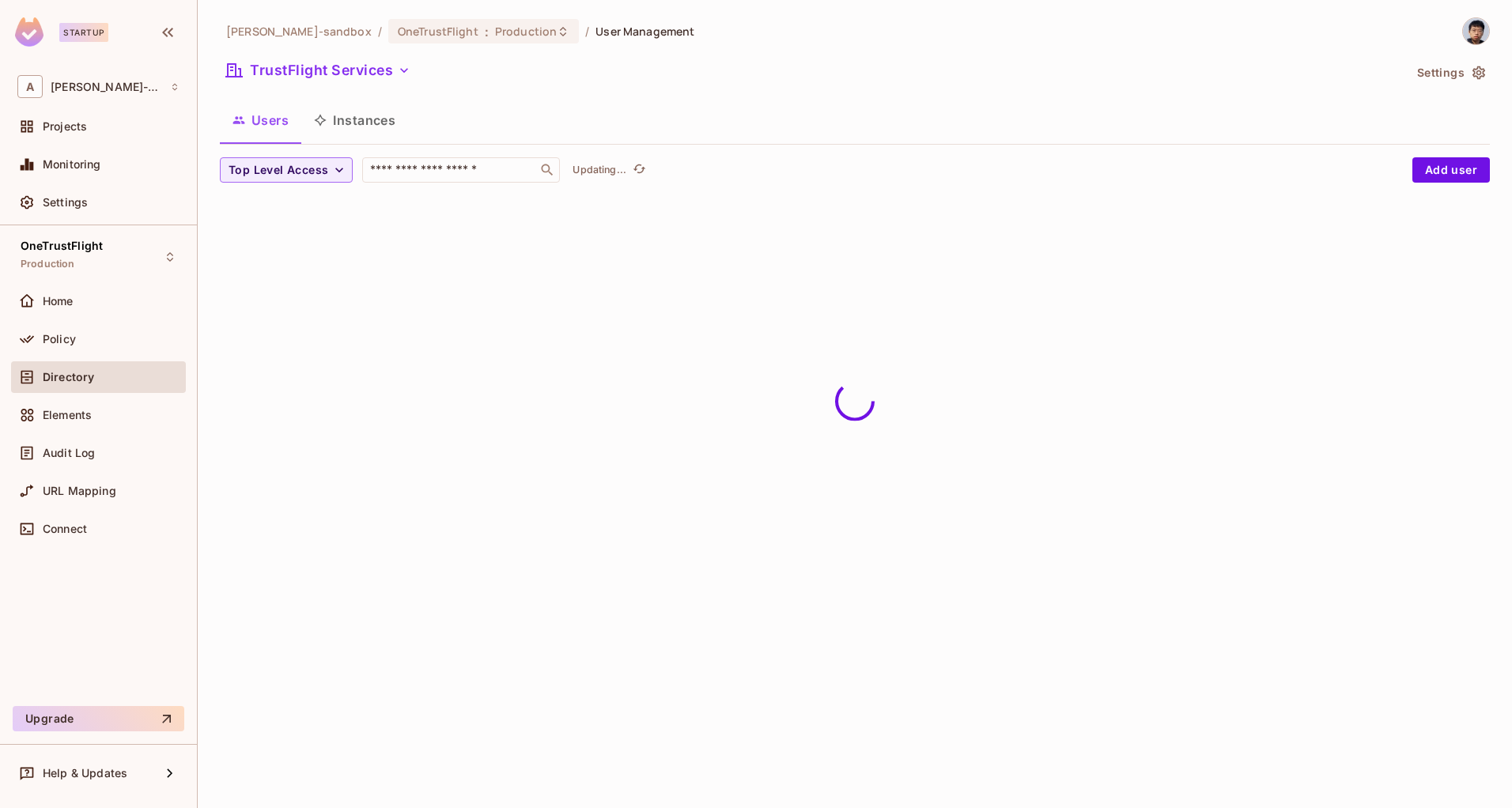
scroll to position [0, 0]
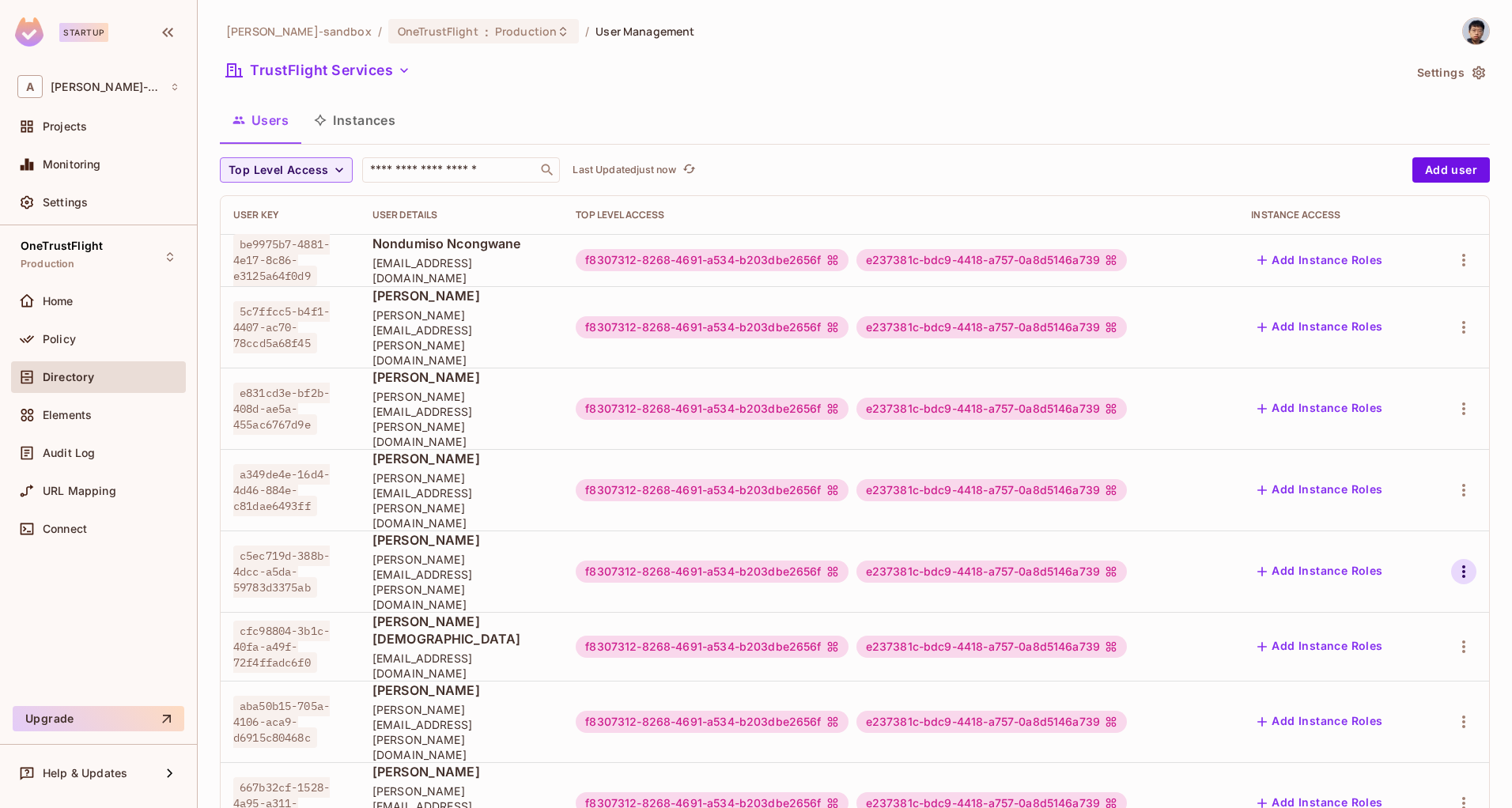
click at [1456, 562] on icon "button" at bounding box center [1464, 571] width 19 height 19
click at [1391, 501] on span "Edit" at bounding box center [1380, 505] width 31 height 25
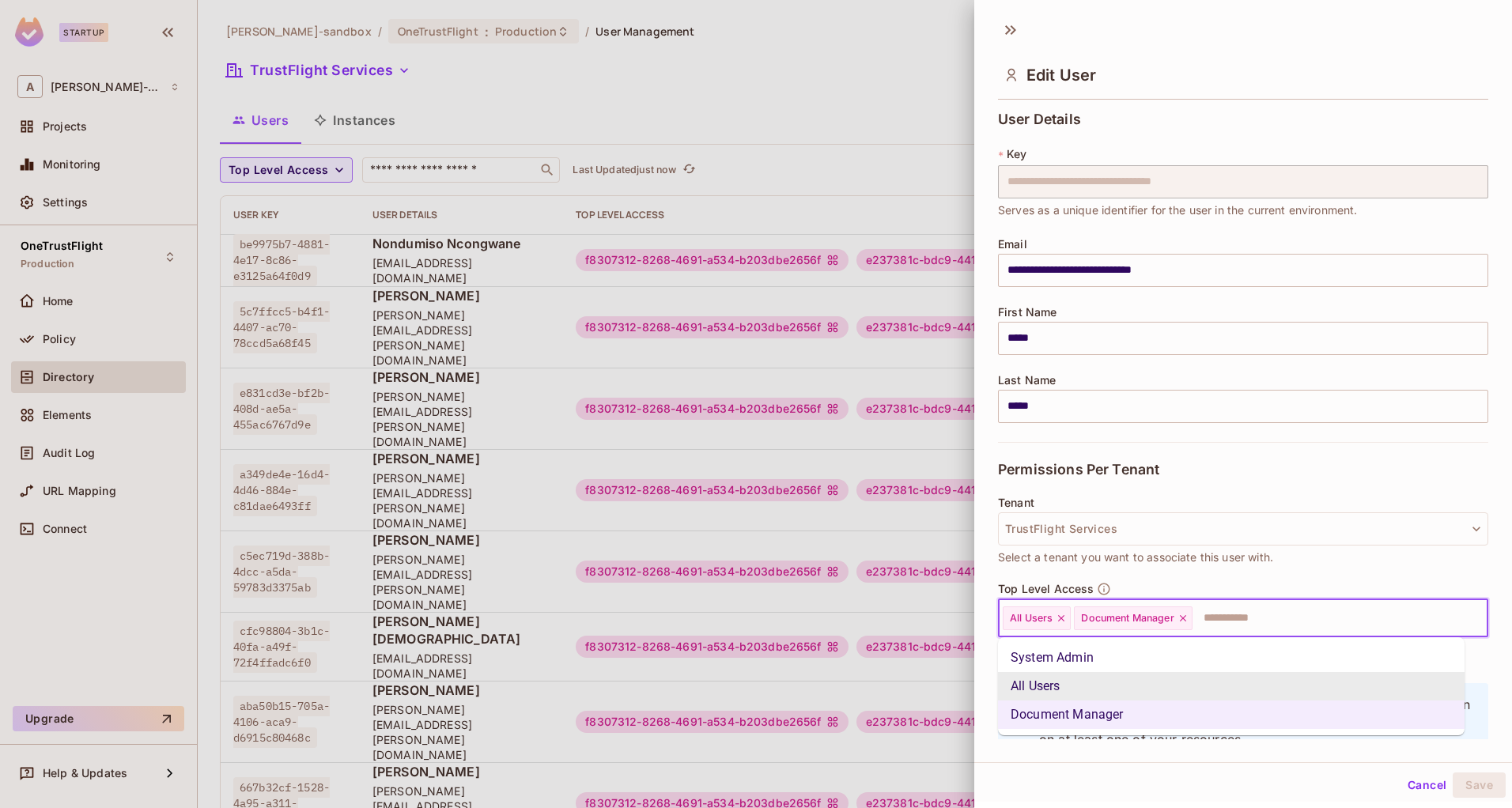
click at [1264, 623] on input "text" at bounding box center [1325, 618] width 264 height 31
click at [1127, 655] on li "System Admin" at bounding box center [1231, 657] width 467 height 29
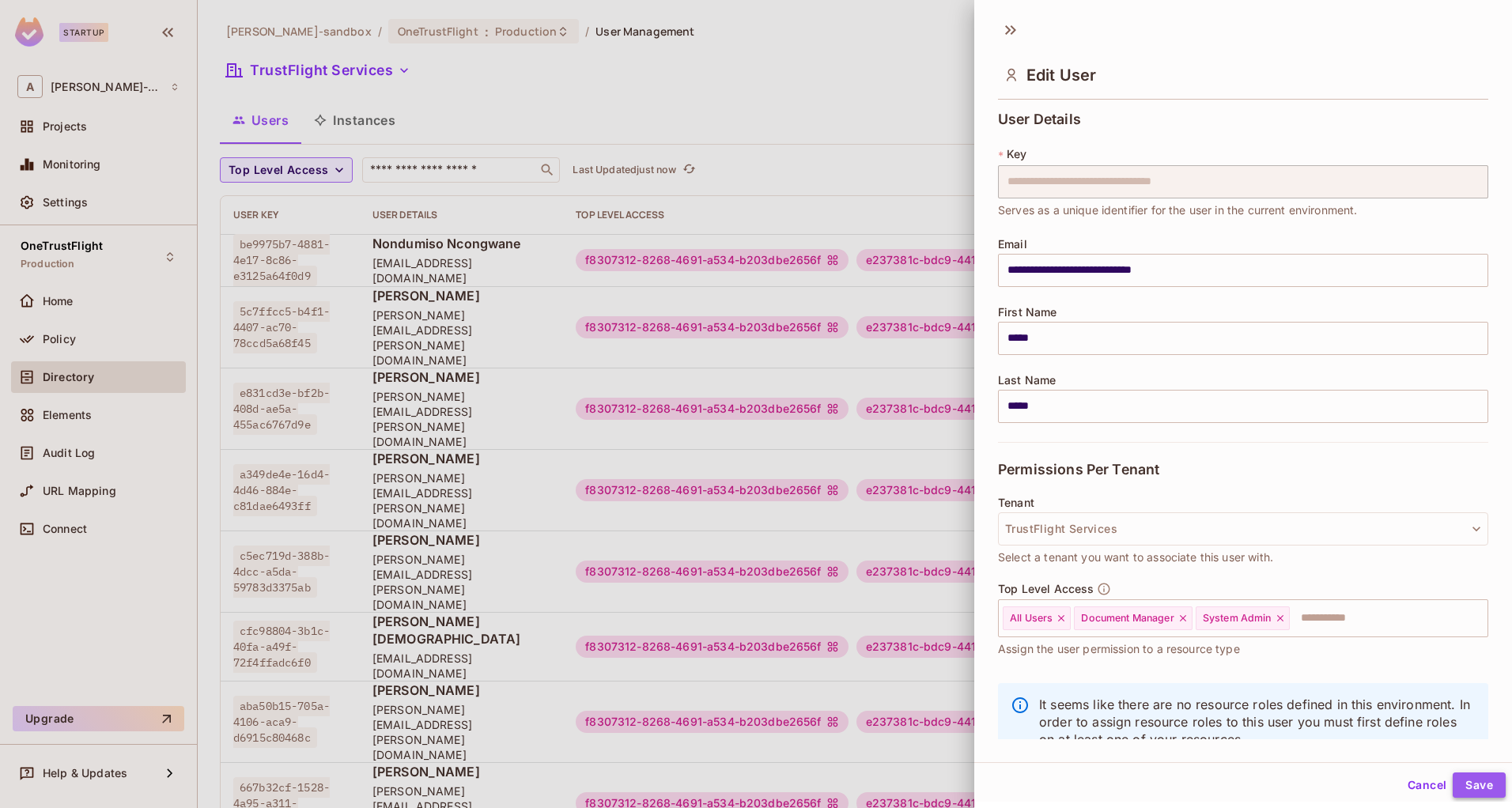
click at [1456, 777] on button "Save" at bounding box center [1479, 785] width 53 height 25
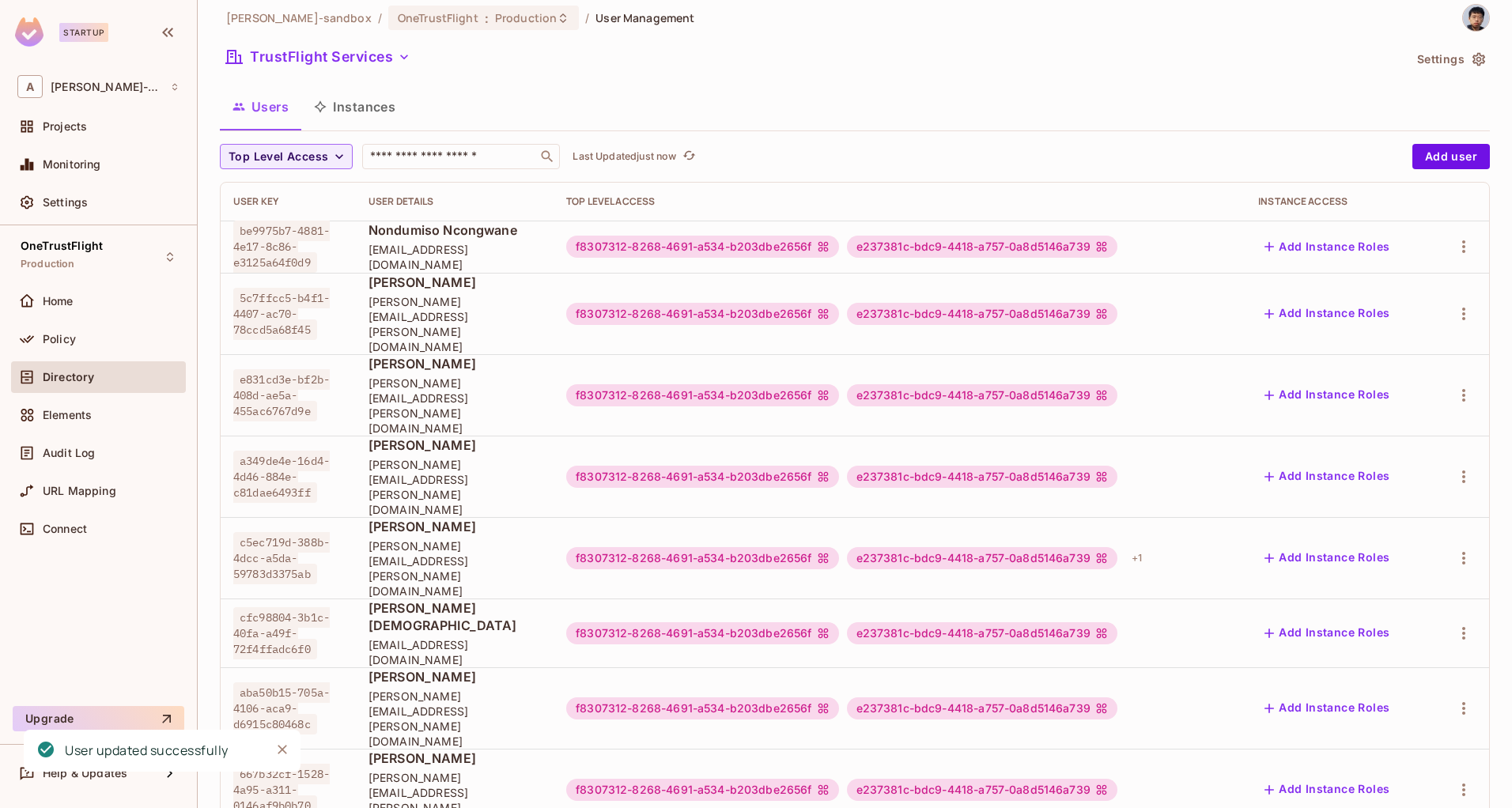
scroll to position [26, 0]
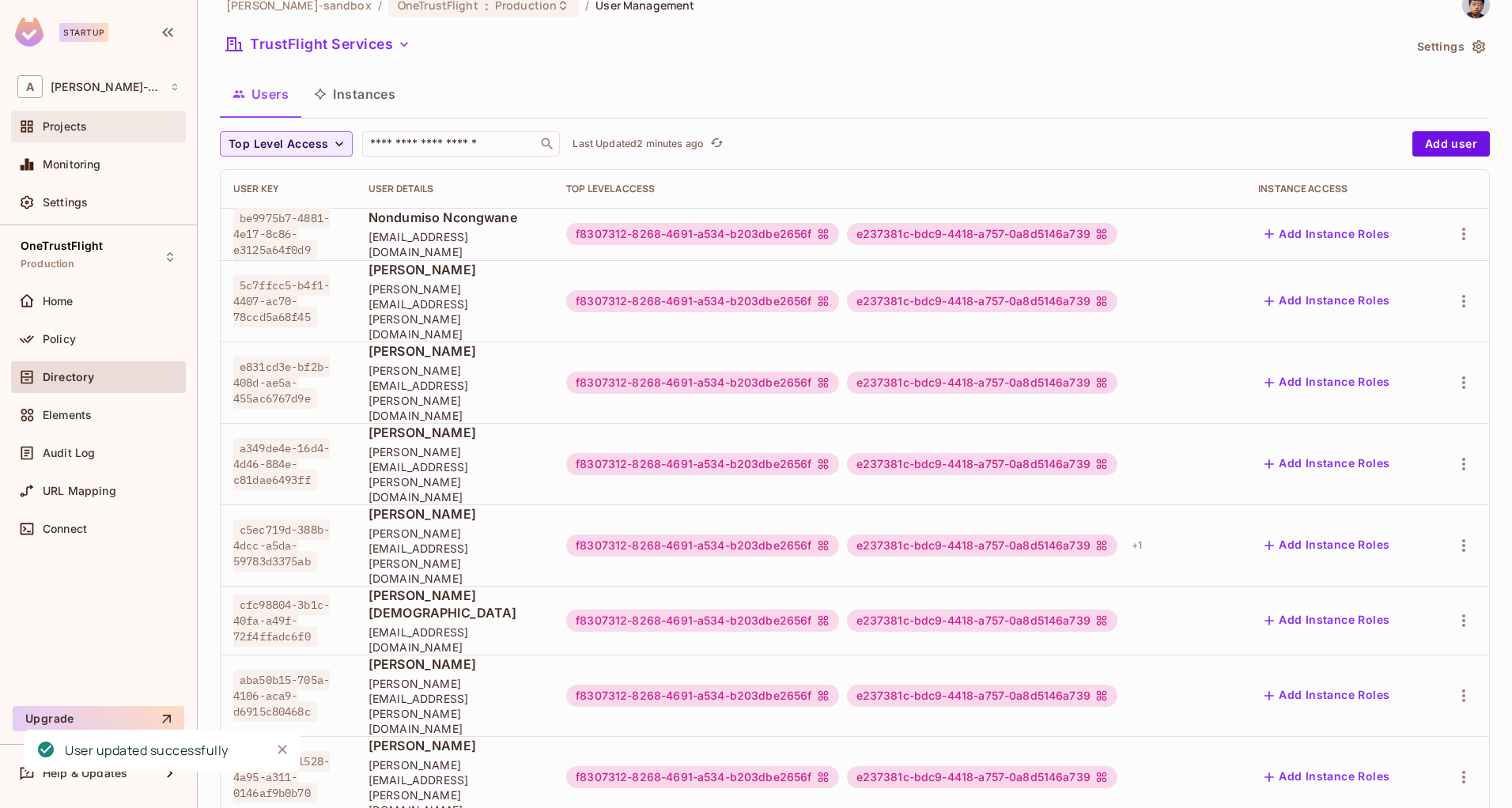
click at [80, 117] on div "Projects" at bounding box center [98, 127] width 162 height 19
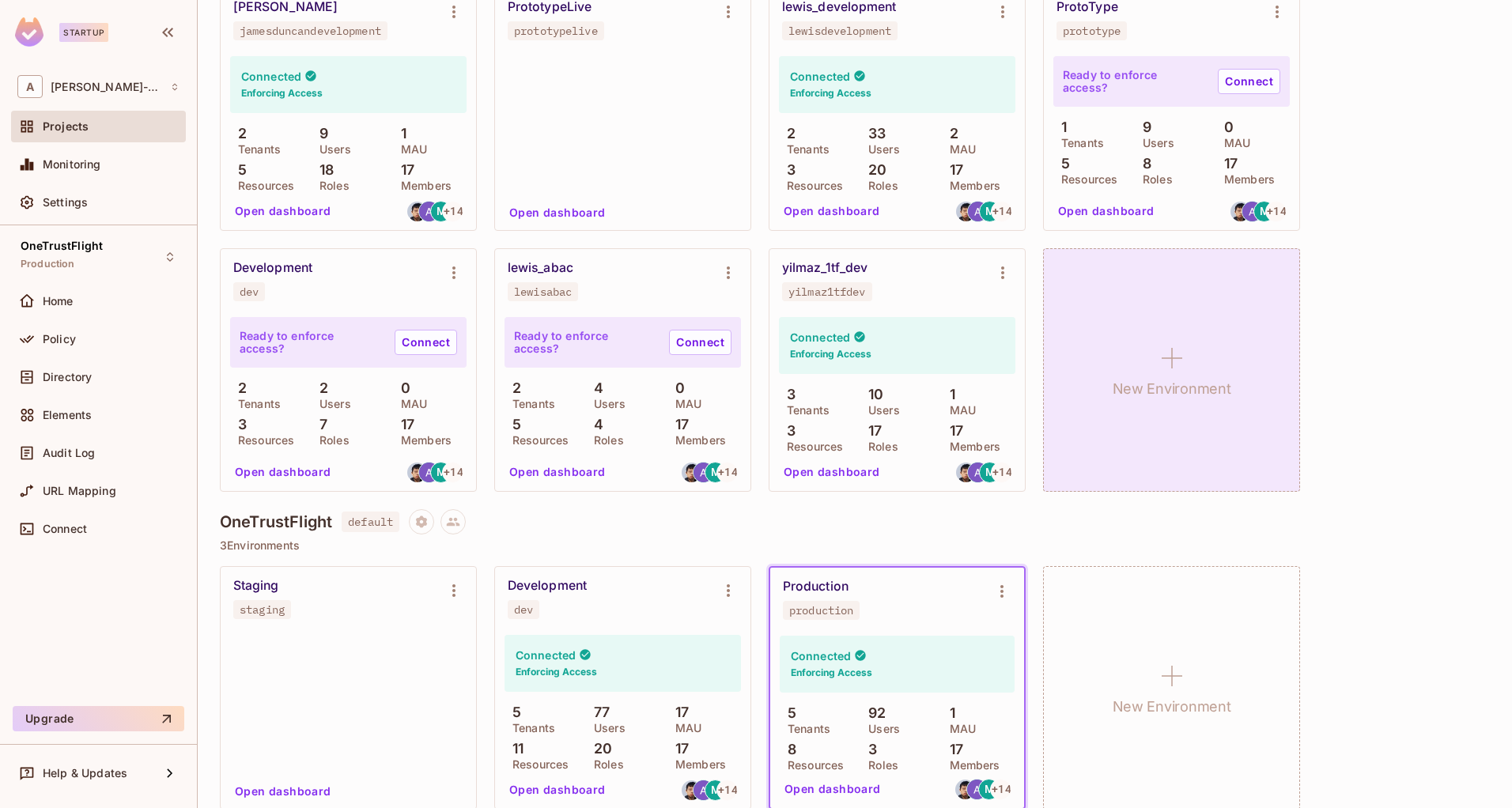
scroll to position [564, 0]
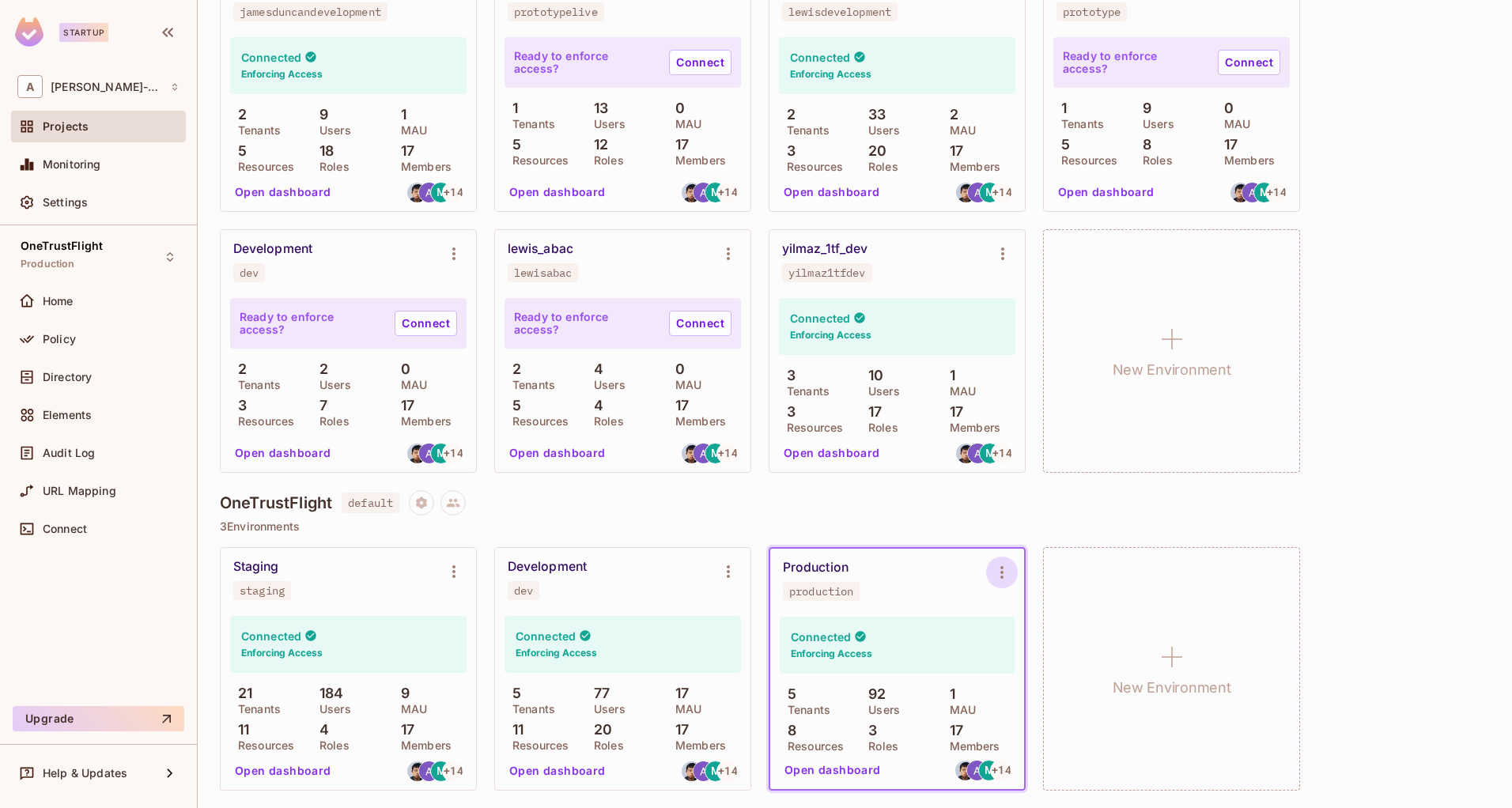
click at [1000, 577] on icon "Environment settings" at bounding box center [1002, 572] width 19 height 19
click at [1059, 642] on div "Copy API Key" at bounding box center [1084, 638] width 74 height 16
click at [66, 373] on span "Directory" at bounding box center [67, 377] width 49 height 13
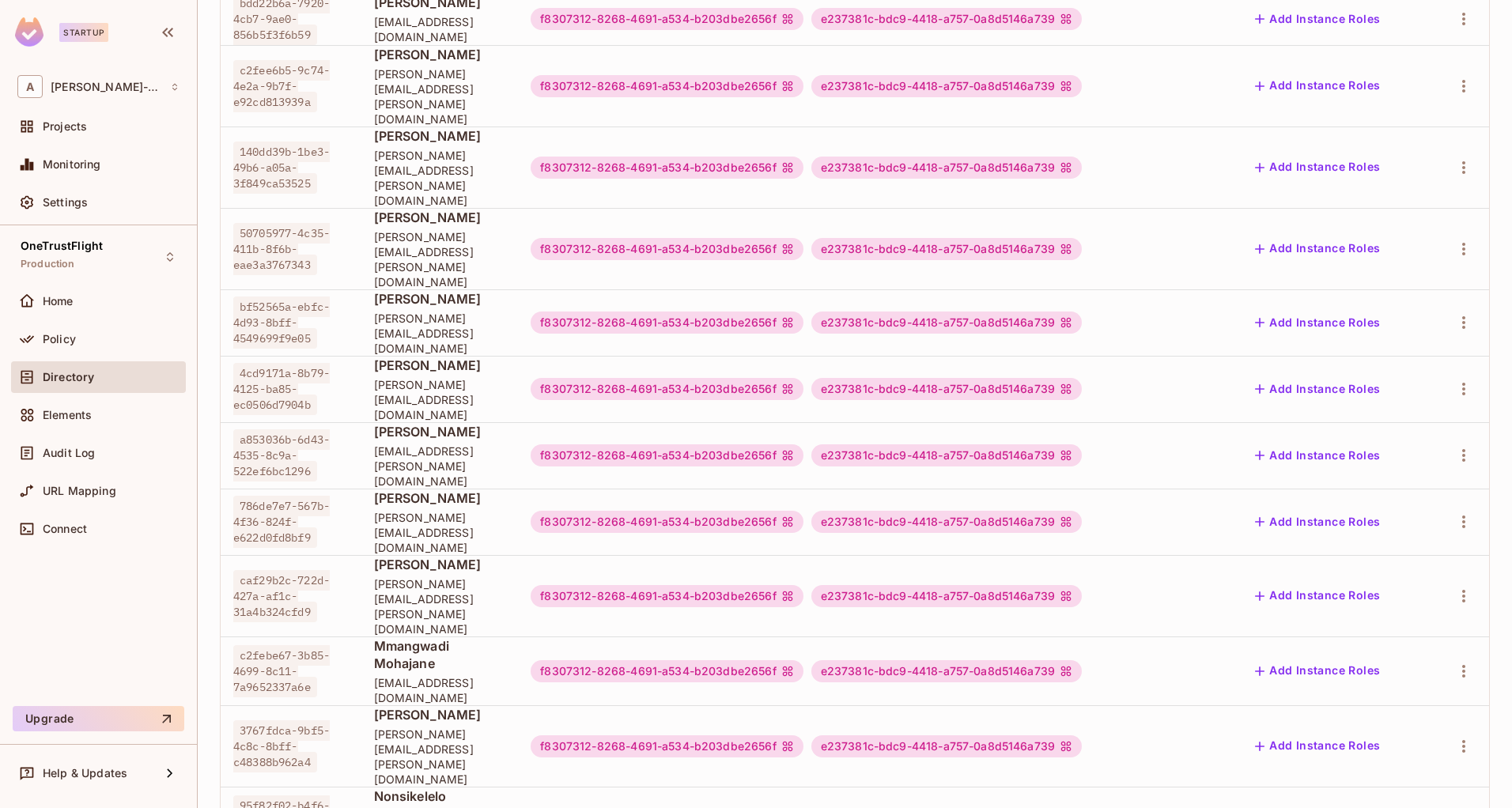
scroll to position [474, 0]
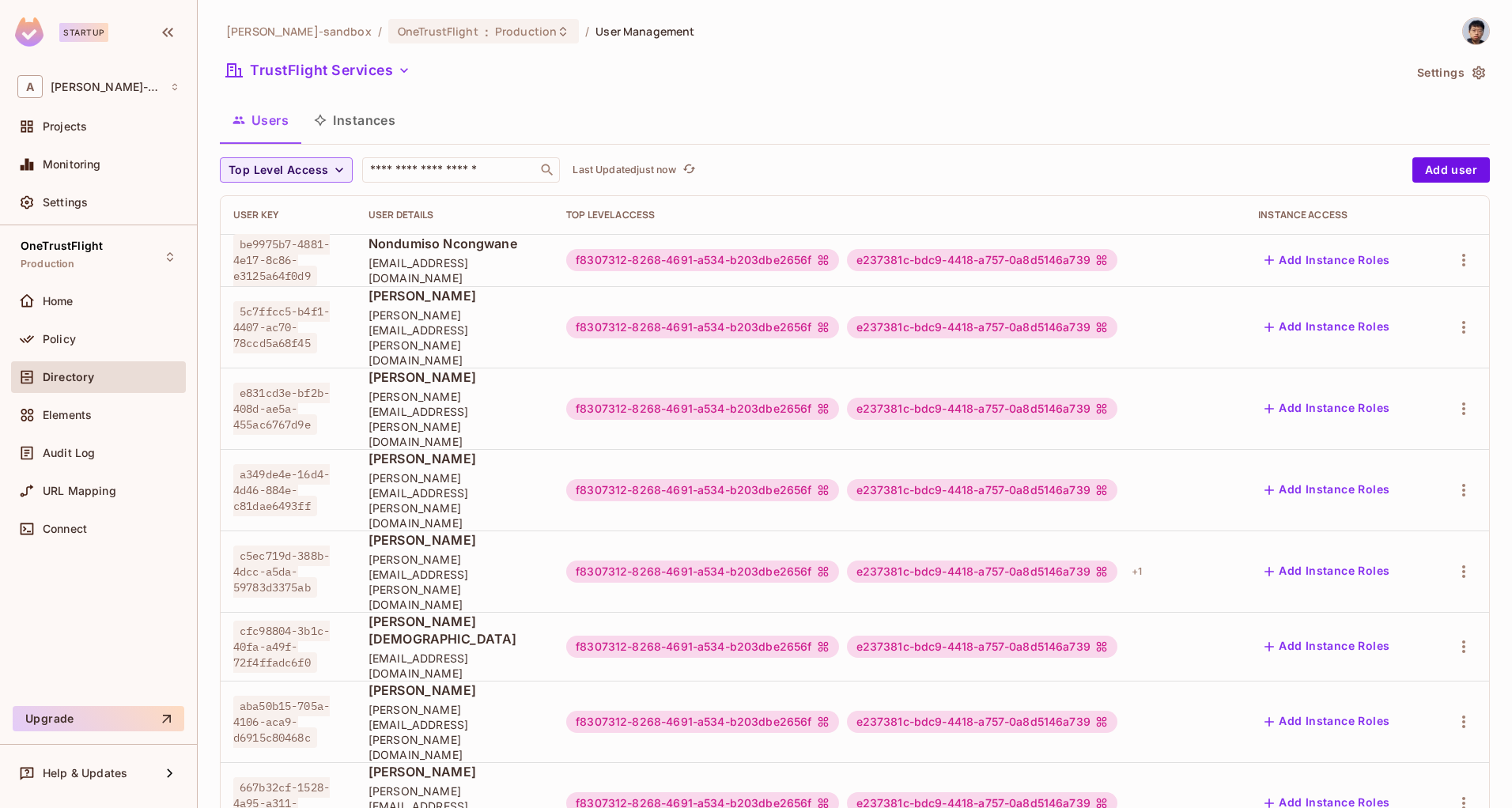
click at [474, 85] on div "TrustFlight Services" at bounding box center [811, 72] width 1183 height 31
click at [68, 336] on span "Policy" at bounding box center [59, 339] width 33 height 13
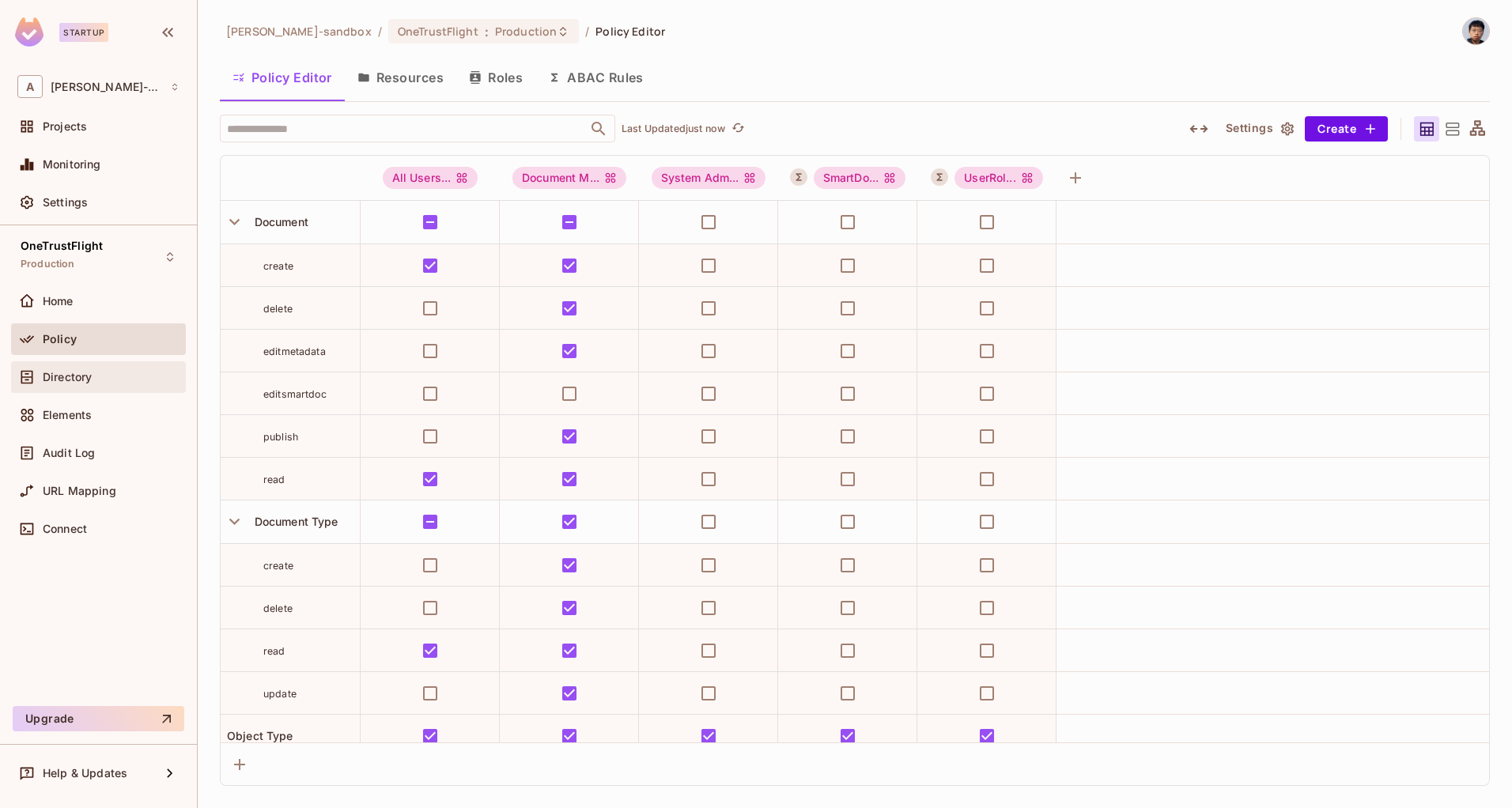
click at [48, 374] on span "Directory" at bounding box center [67, 377] width 49 height 13
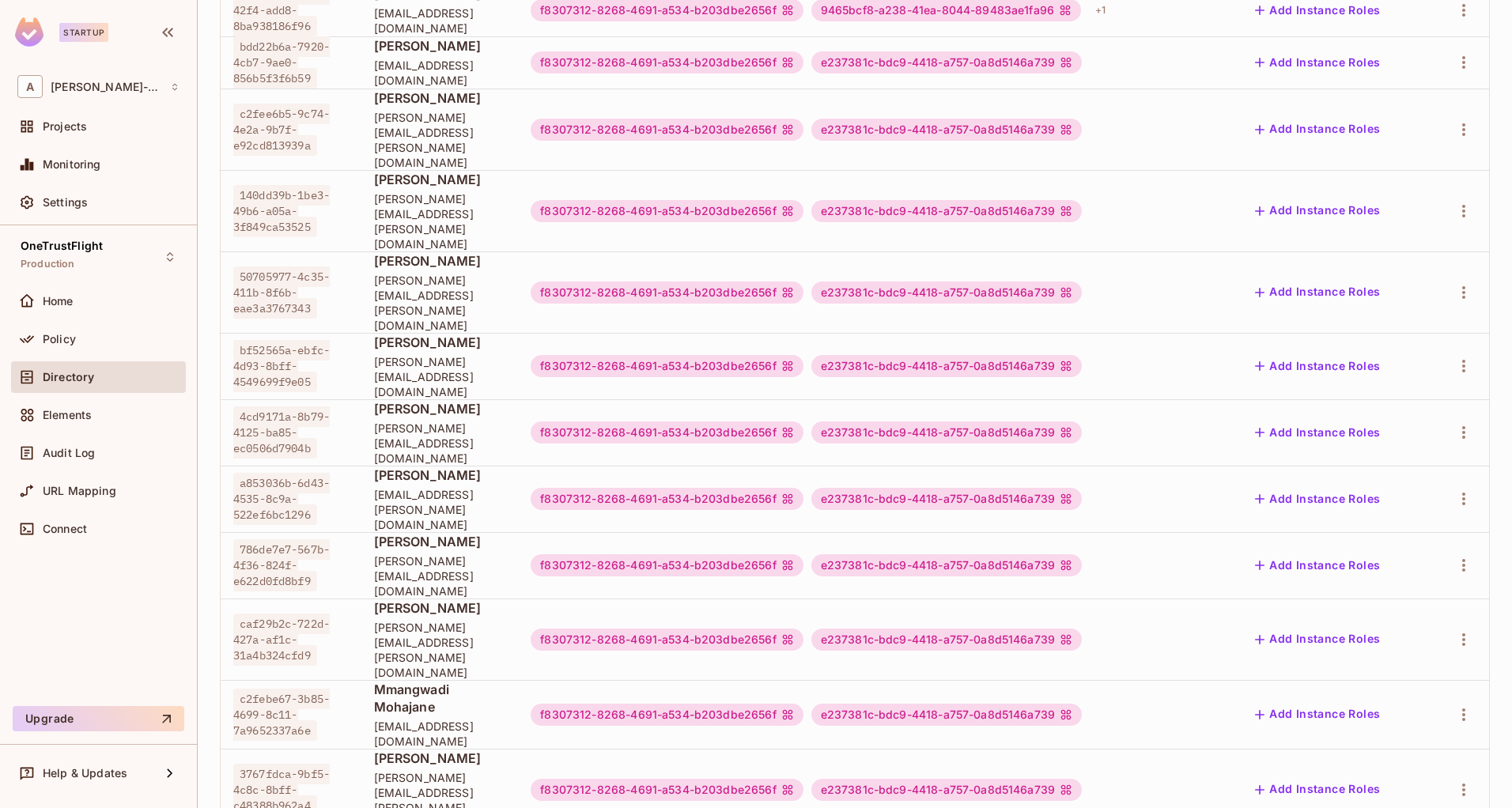
scroll to position [474, 0]
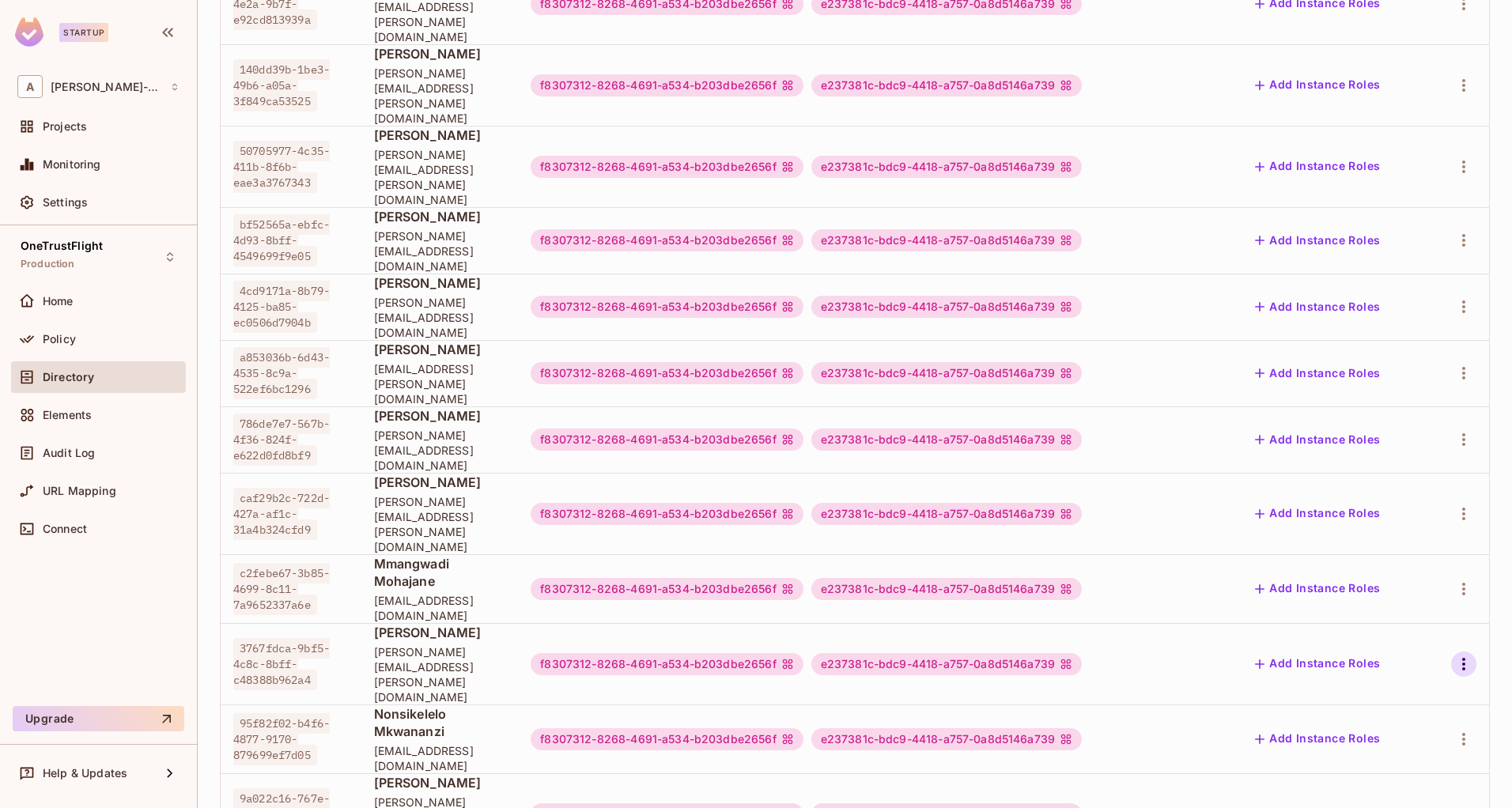
click at [1455, 655] on icon "button" at bounding box center [1464, 664] width 19 height 19
click at [1379, 629] on div "Edit Attributes" at bounding box center [1385, 629] width 79 height 16
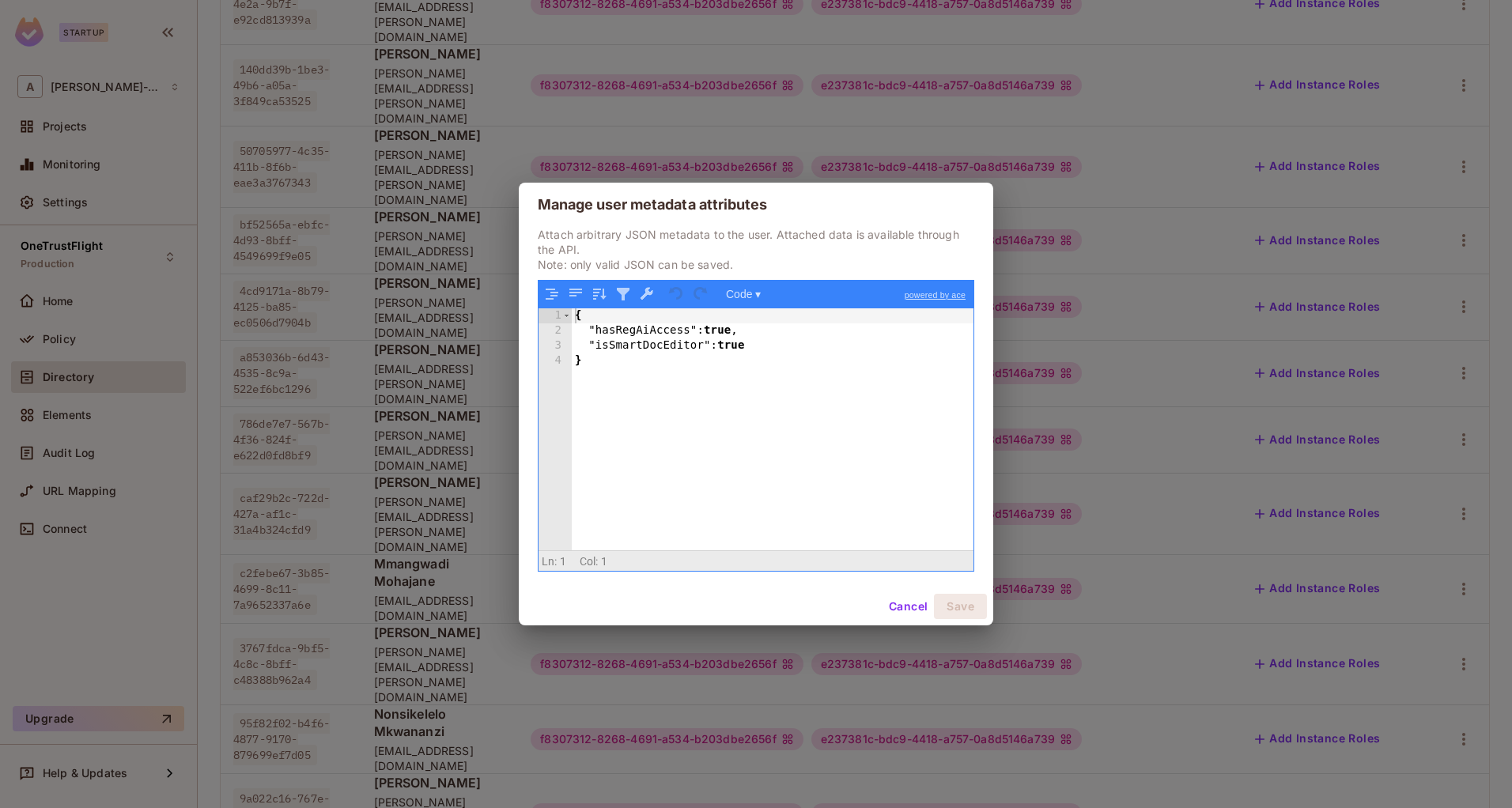
click at [892, 606] on button "Cancel" at bounding box center [908, 606] width 52 height 25
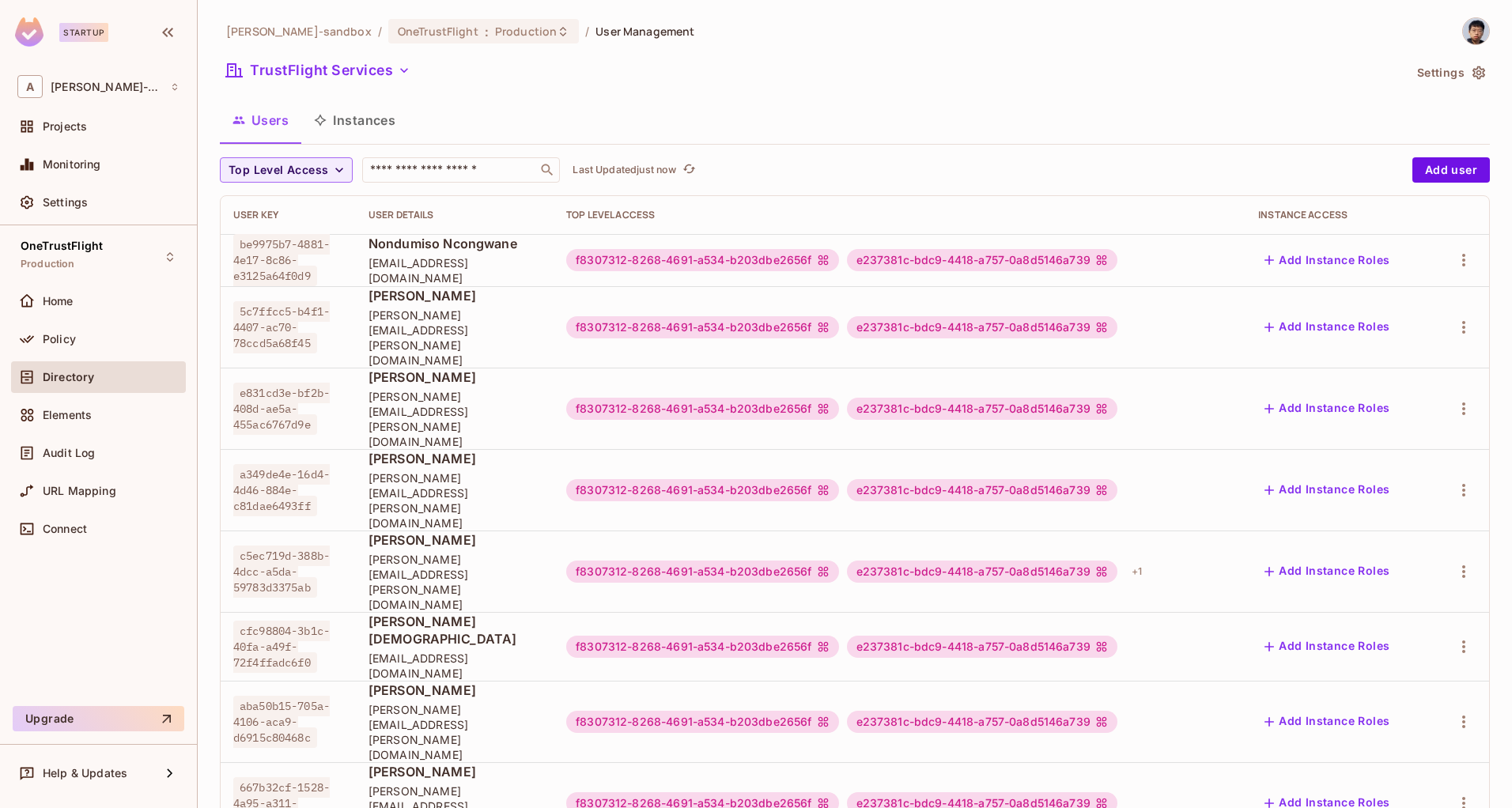
scroll to position [3, 0]
click at [742, 101] on div "Users Instances" at bounding box center [855, 120] width 1271 height 40
click at [522, 114] on div "Users Instances" at bounding box center [855, 120] width 1271 height 40
click at [573, 112] on div "Users Instances" at bounding box center [855, 120] width 1271 height 40
click at [563, 119] on div "Users Instances" at bounding box center [855, 120] width 1271 height 40
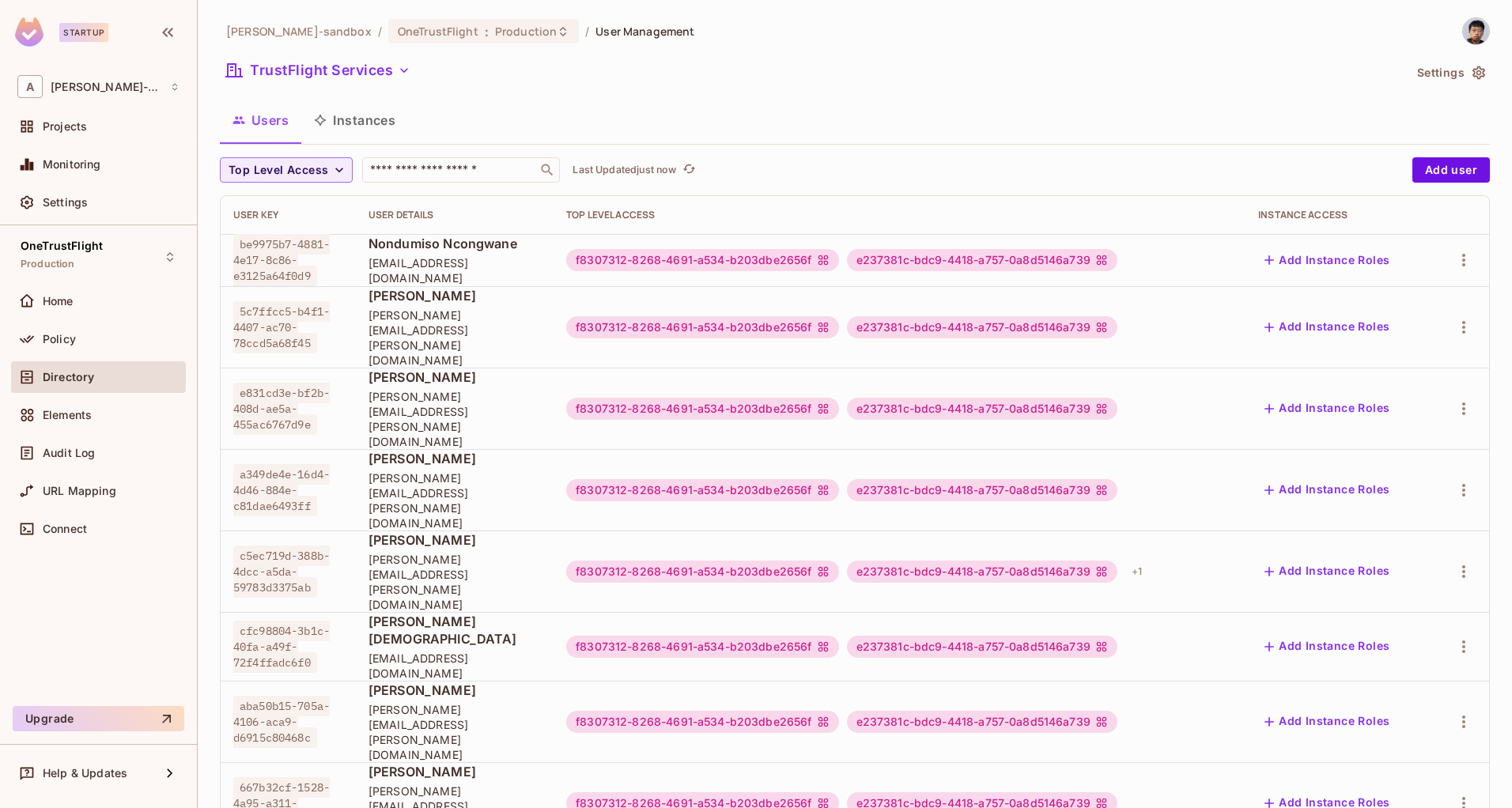
click at [553, 102] on div "Users Instances" at bounding box center [855, 120] width 1271 height 40
click at [924, 129] on div "Users Instances" at bounding box center [855, 120] width 1271 height 40
click at [1455, 637] on icon "button" at bounding box center [1464, 646] width 19 height 19
click at [1351, 631] on span "Edit" at bounding box center [1357, 620] width 31 height 25
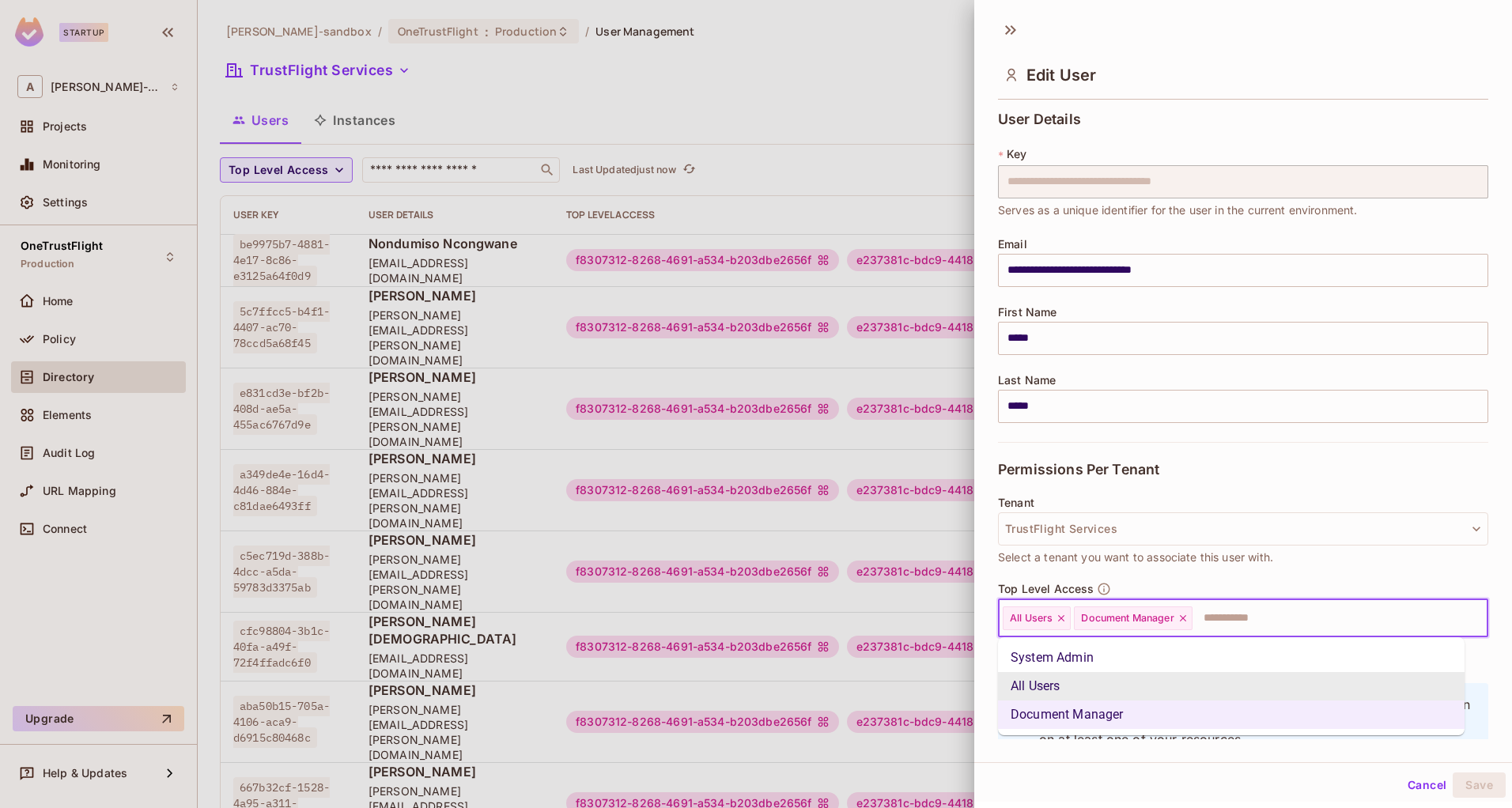
click at [1219, 617] on input "text" at bounding box center [1325, 618] width 264 height 31
click at [1076, 658] on li "System Admin" at bounding box center [1231, 657] width 467 height 29
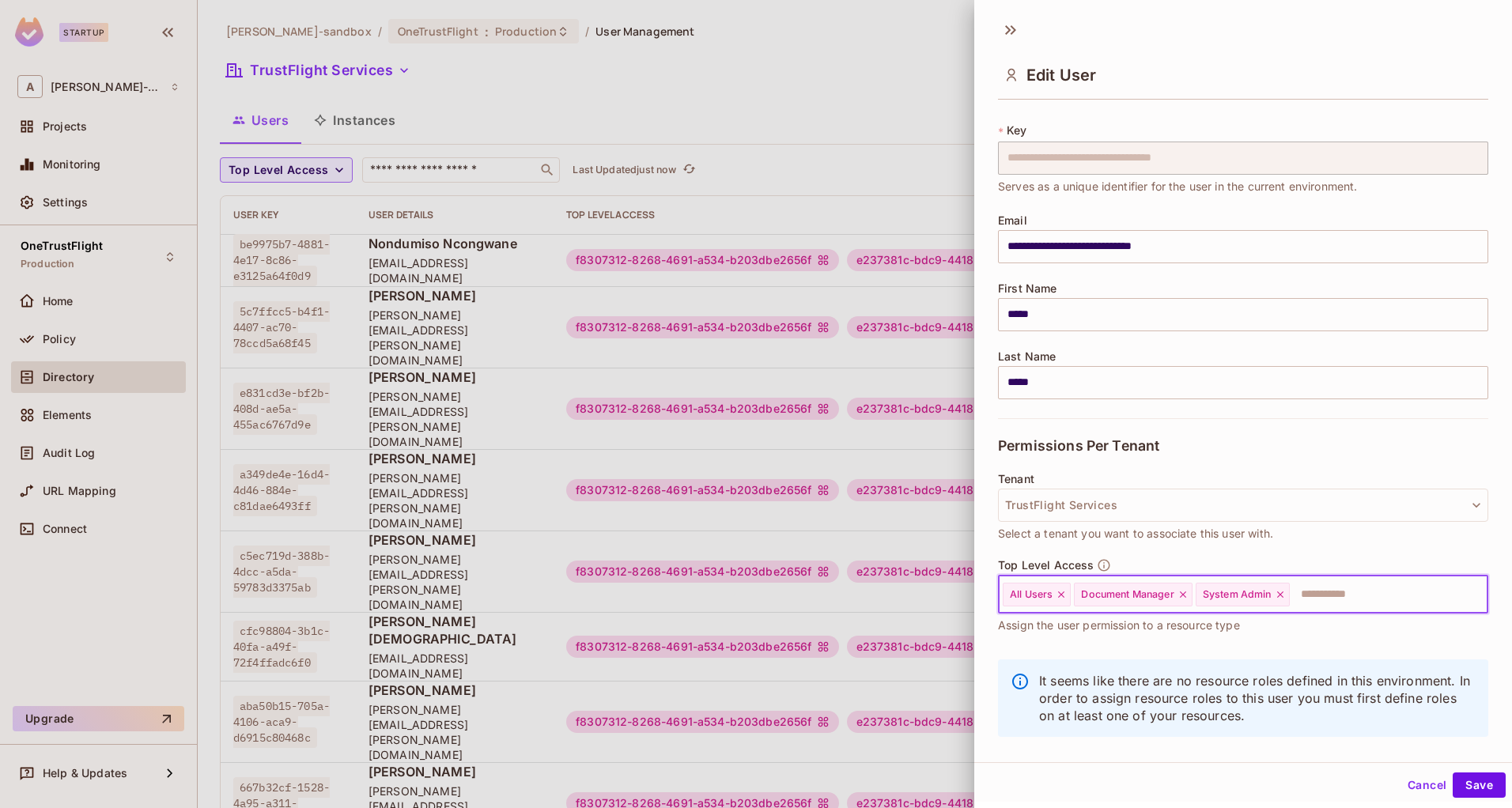
scroll to position [46, 0]
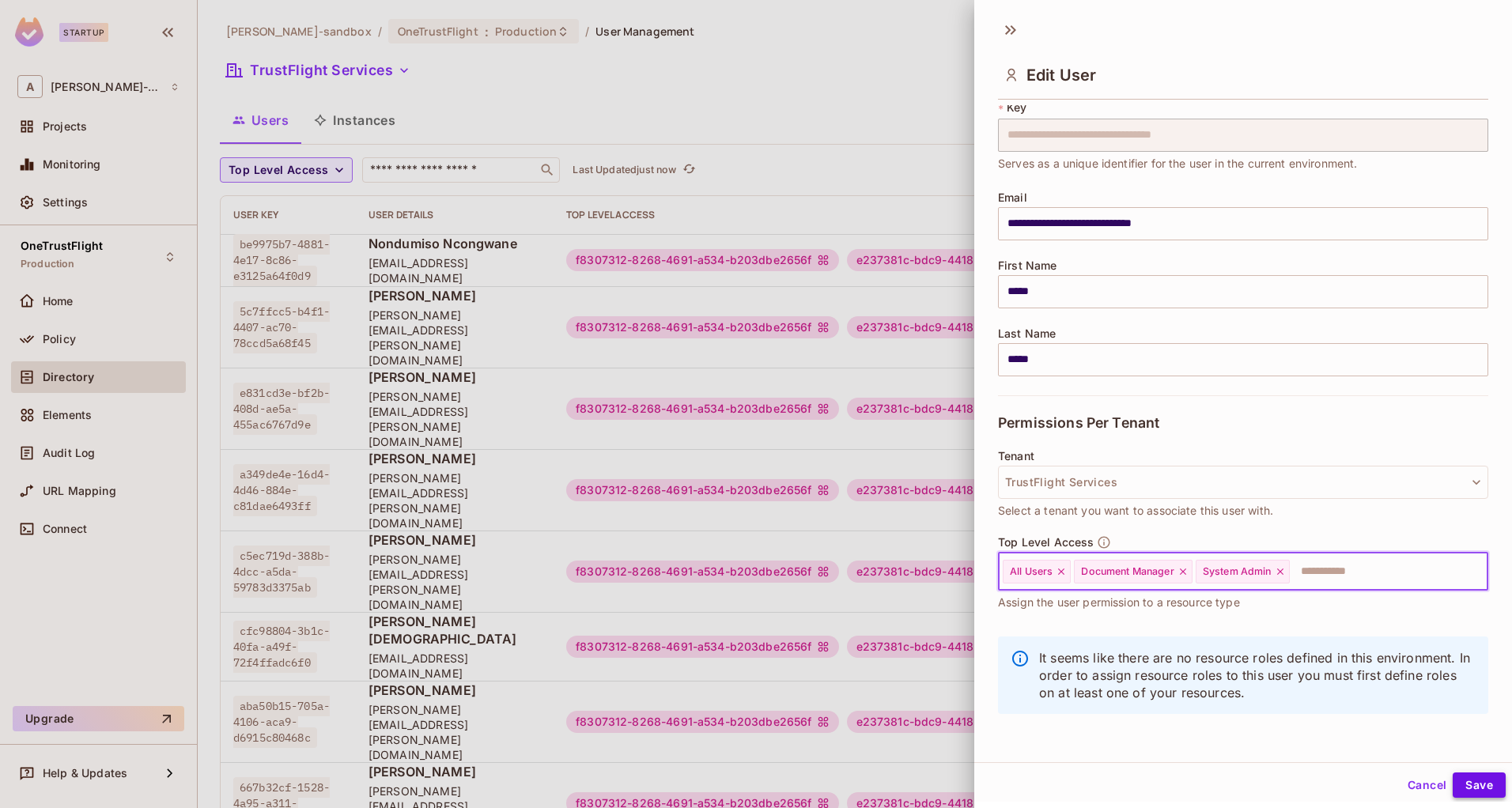
click at [1467, 790] on button "Save" at bounding box center [1479, 785] width 53 height 25
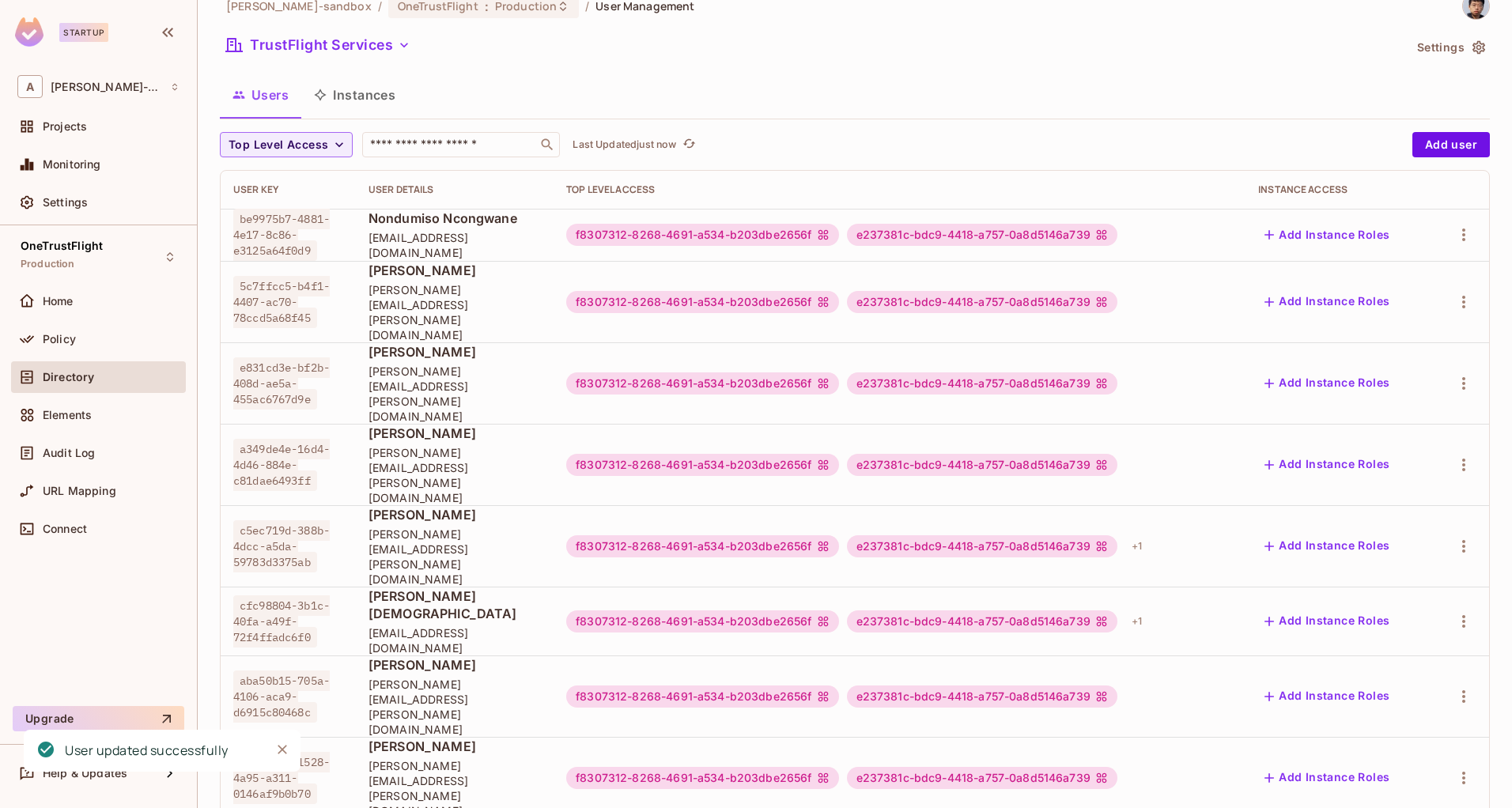
scroll to position [26, 0]
click at [1462, 771] on icon "button" at bounding box center [1463, 777] width 3 height 13
click at [1369, 704] on span "Edit" at bounding box center [1357, 702] width 31 height 25
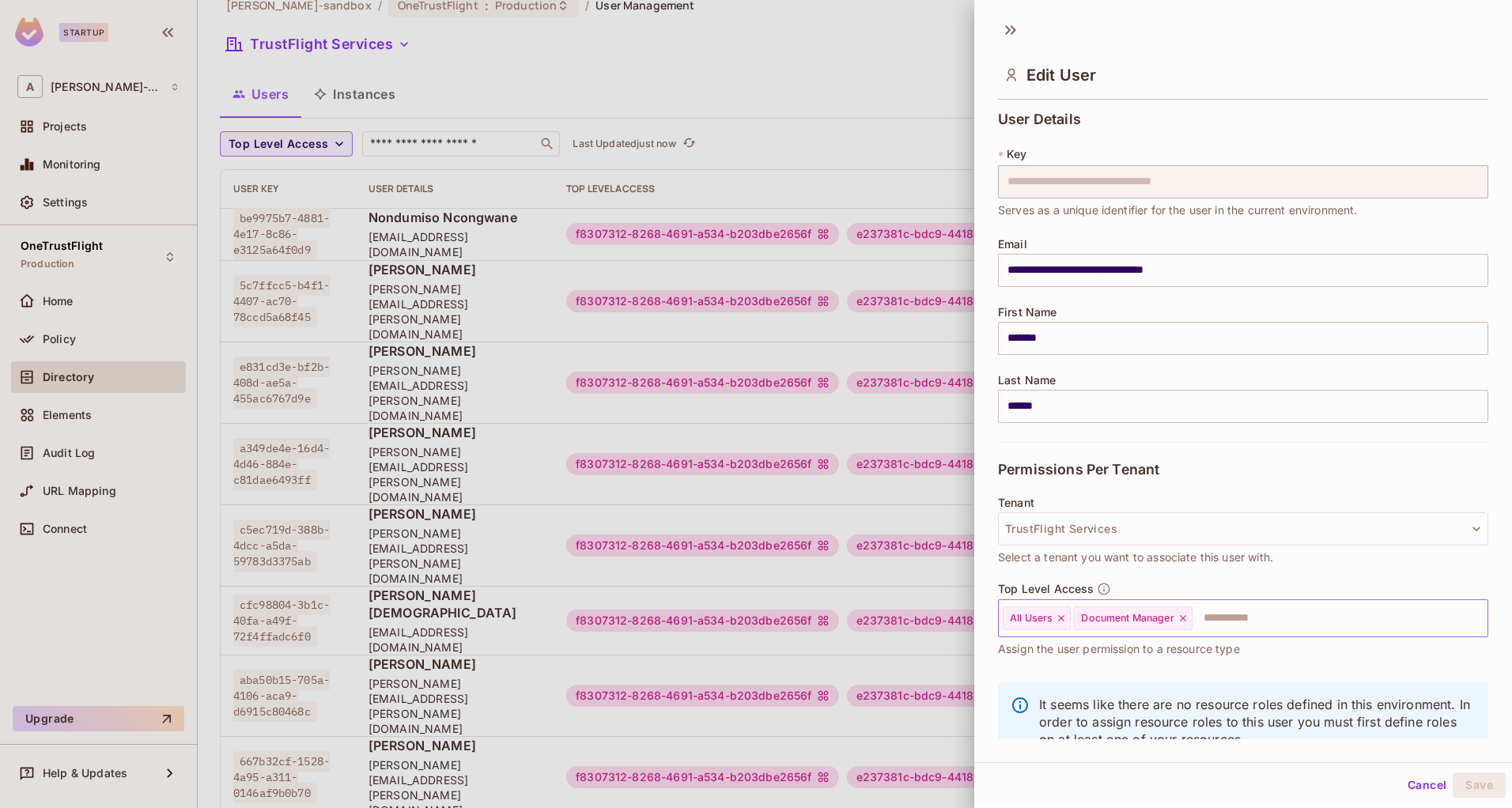
click at [1248, 629] on input "text" at bounding box center [1325, 618] width 264 height 31
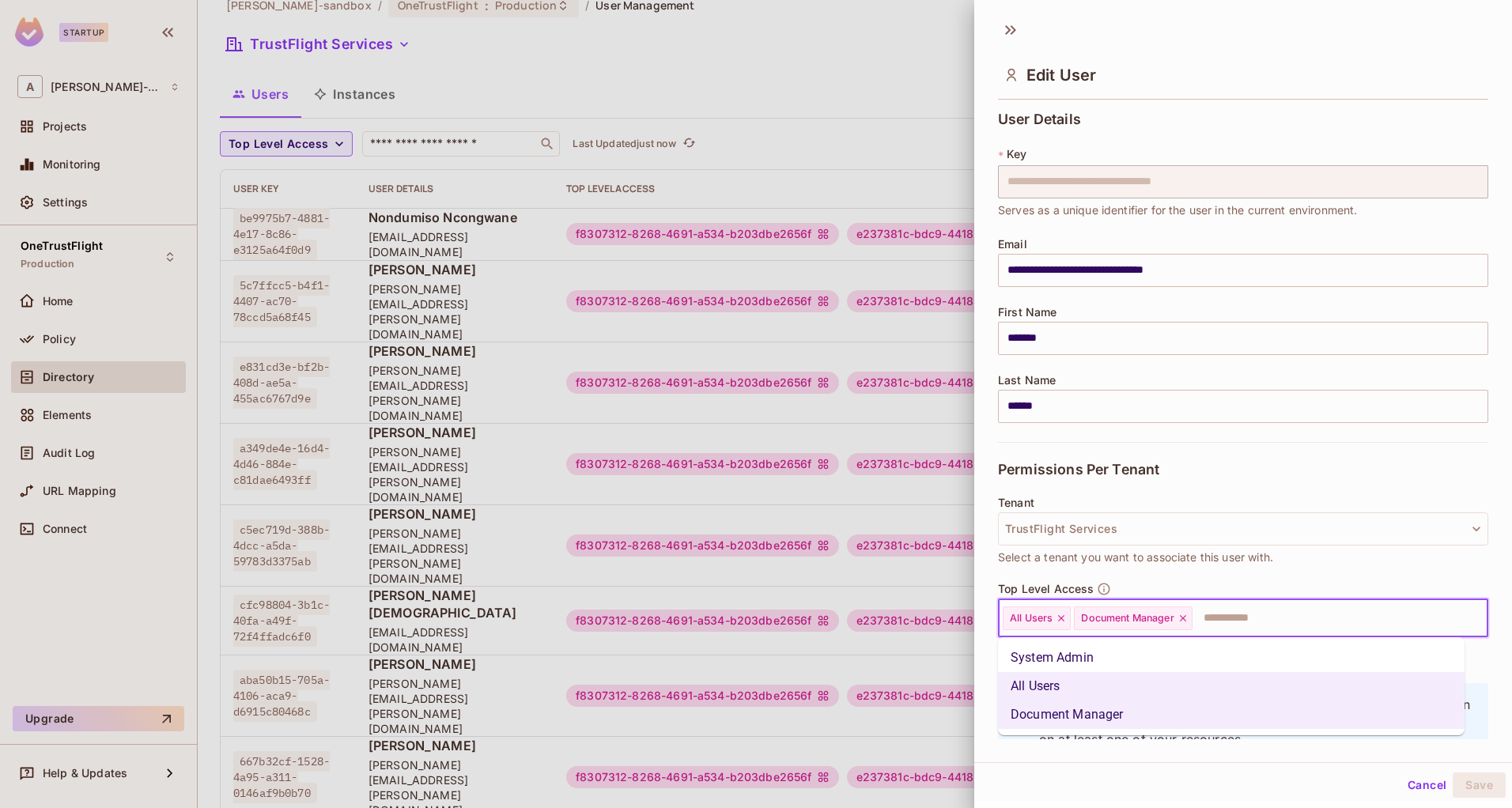
drag, startPoint x: 1125, startPoint y: 655, endPoint x: 1147, endPoint y: 656, distance: 22.0
click at [1125, 656] on li "System Admin" at bounding box center [1231, 657] width 467 height 29
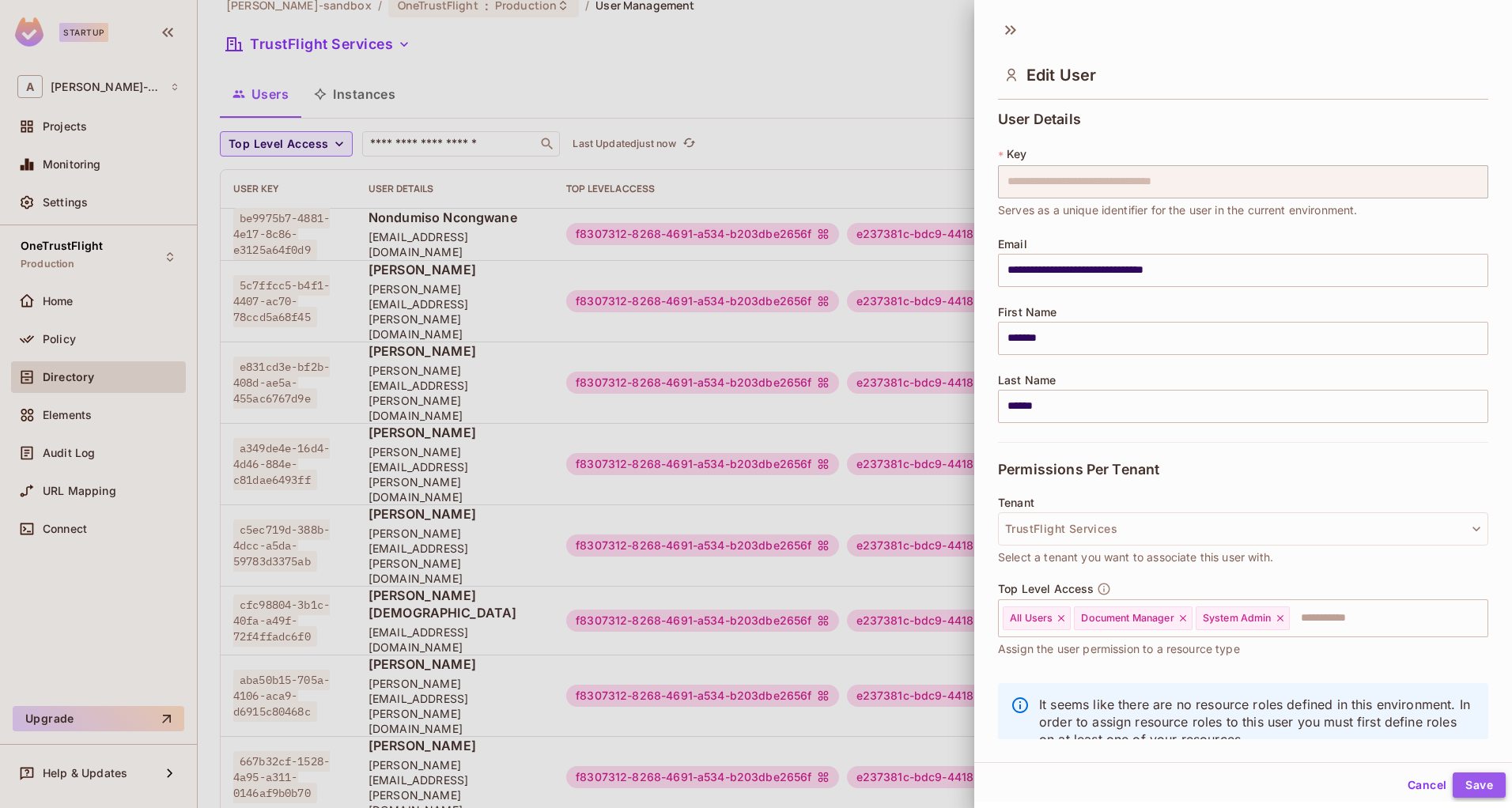
click at [1457, 779] on button "Save" at bounding box center [1479, 785] width 53 height 25
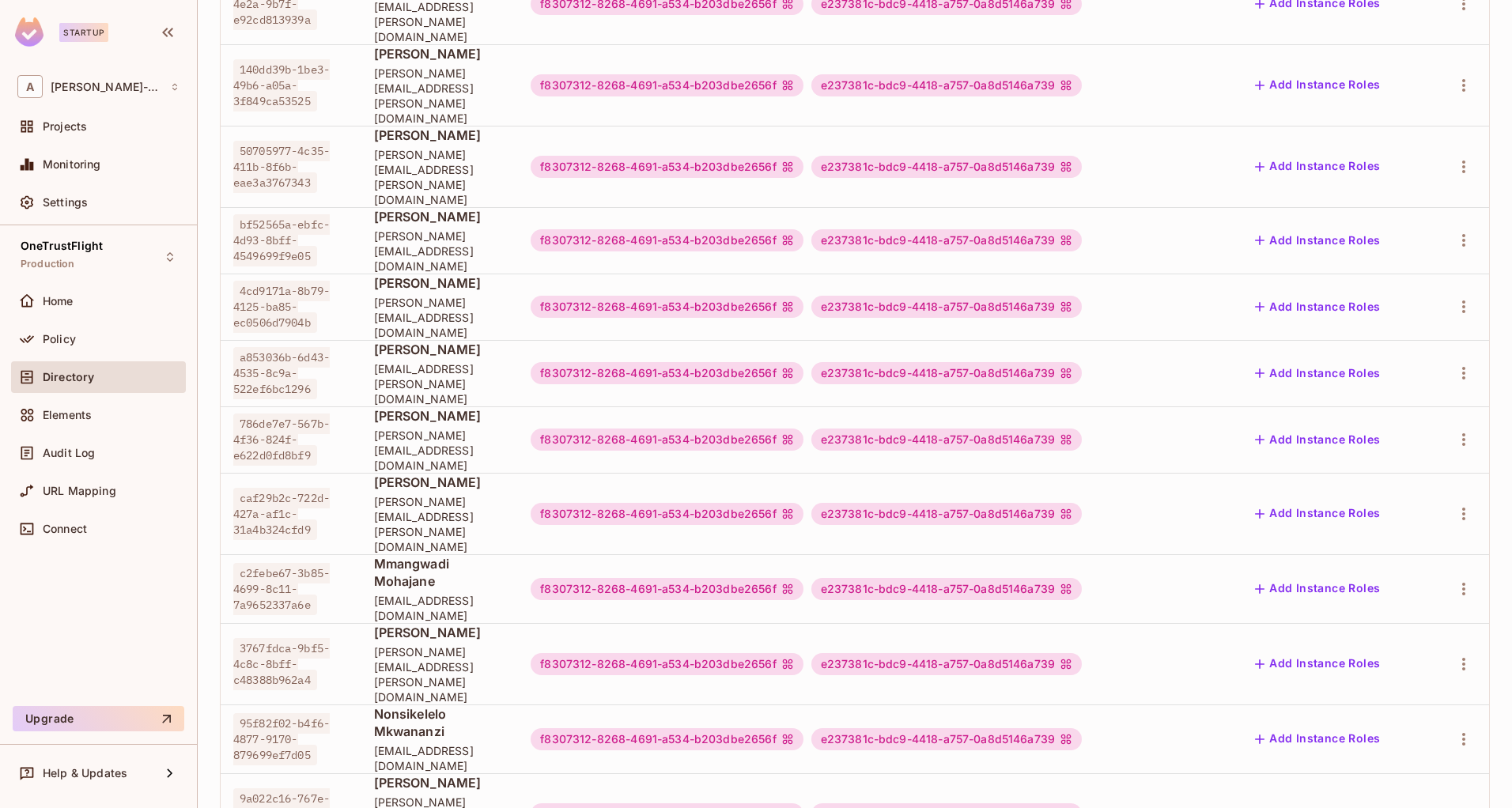
scroll to position [3, 0]
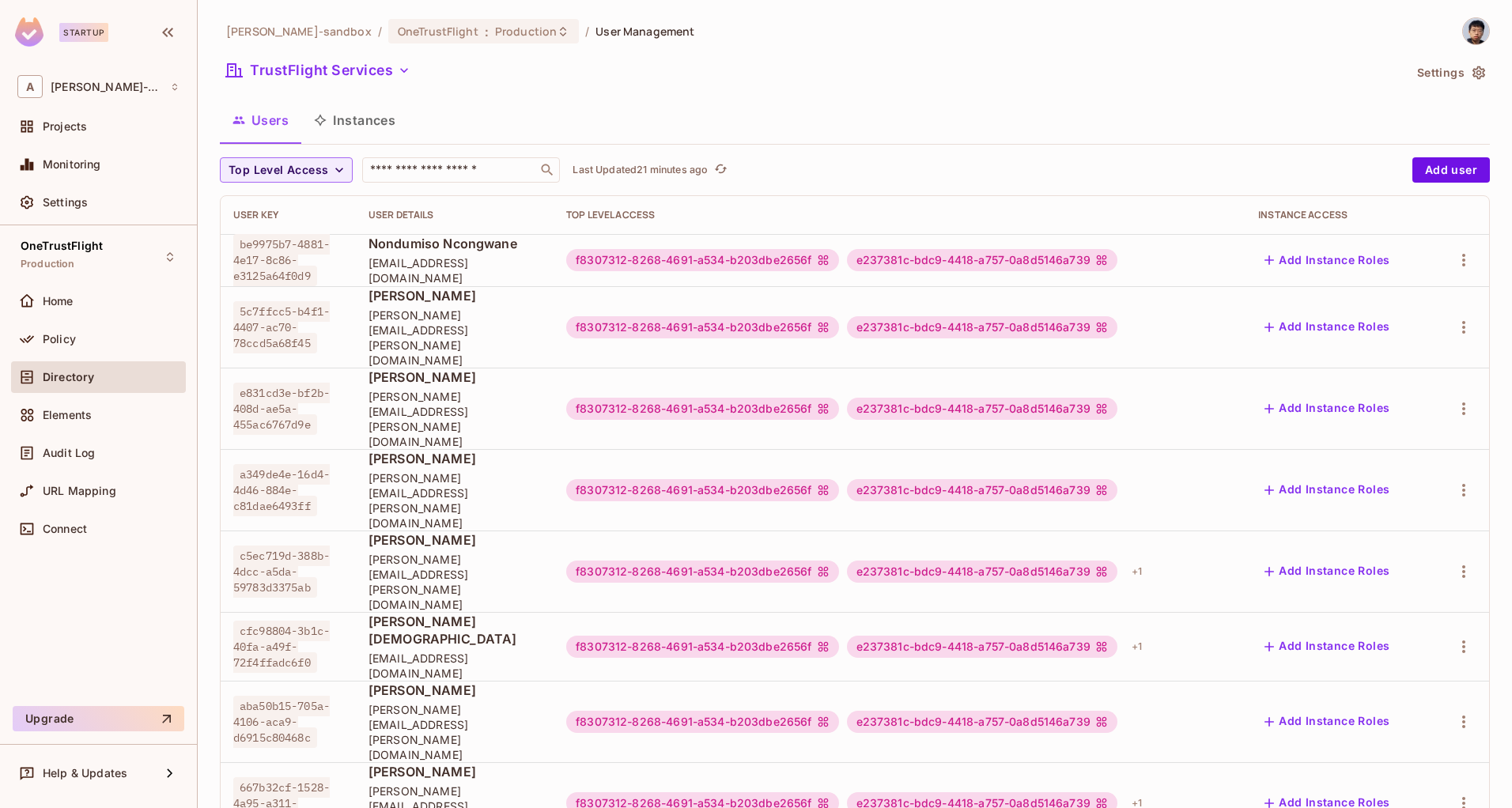
click at [1017, 49] on div "alex-trustflight-sandbox / OneTrustFlight : Production / User Management TrustF…" at bounding box center [855, 463] width 1271 height 892
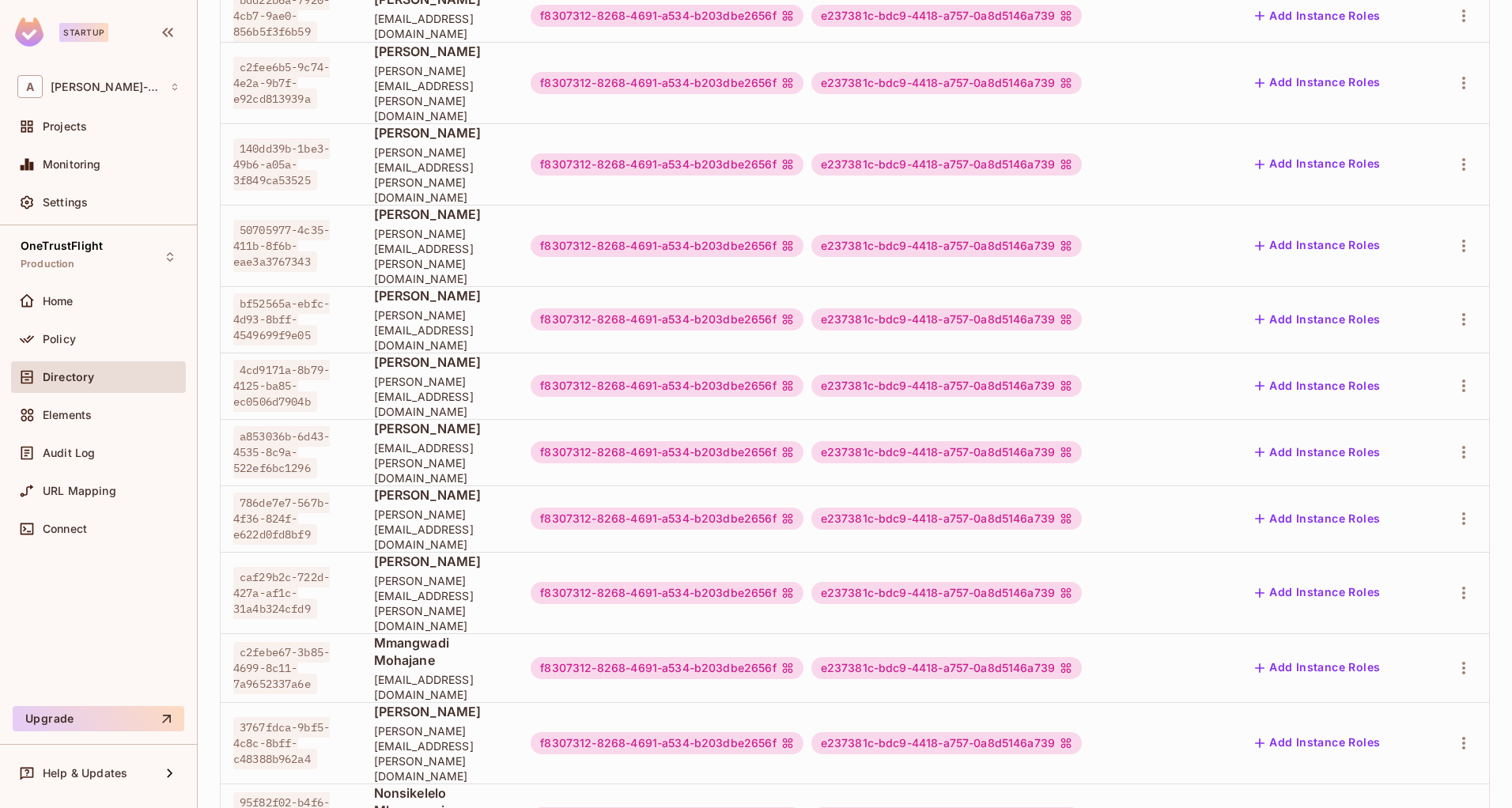
scroll to position [474, 0]
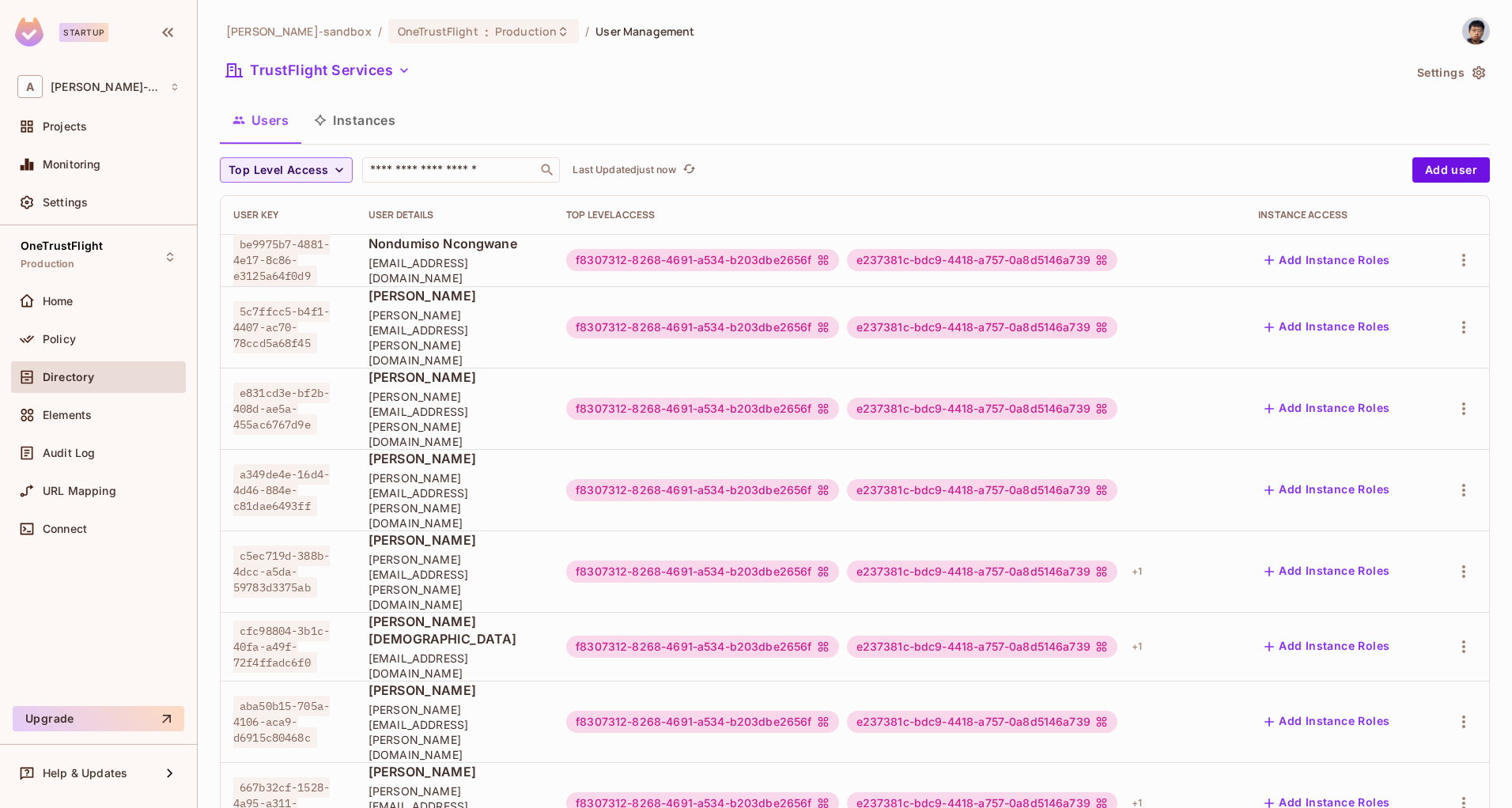
click at [440, 651] on span "artem.jeman+tfs@trustflight.com" at bounding box center [455, 666] width 172 height 31
drag, startPoint x: 233, startPoint y: 565, endPoint x: 319, endPoint y: 607, distance: 95.7
click at [319, 620] on span "cfc98804-3b1c-40fa-a49f-72f4ffadc6f0" at bounding box center [281, 646] width 96 height 52
click at [1455, 637] on icon "button" at bounding box center [1464, 646] width 19 height 19
click at [1390, 619] on li "Edit" at bounding box center [1371, 623] width 140 height 35
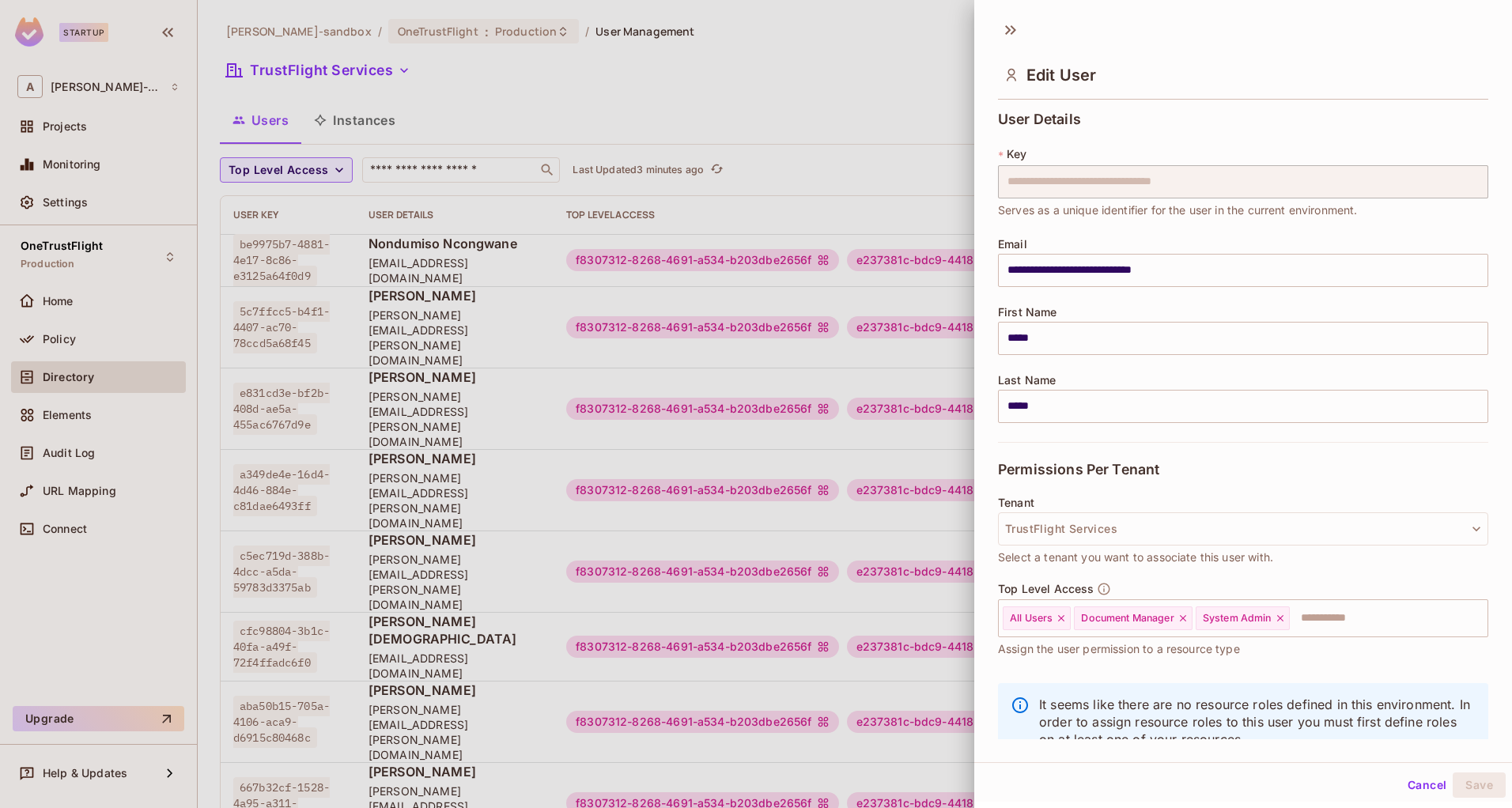
click at [1402, 785] on button "Cancel" at bounding box center [1428, 785] width 52 height 25
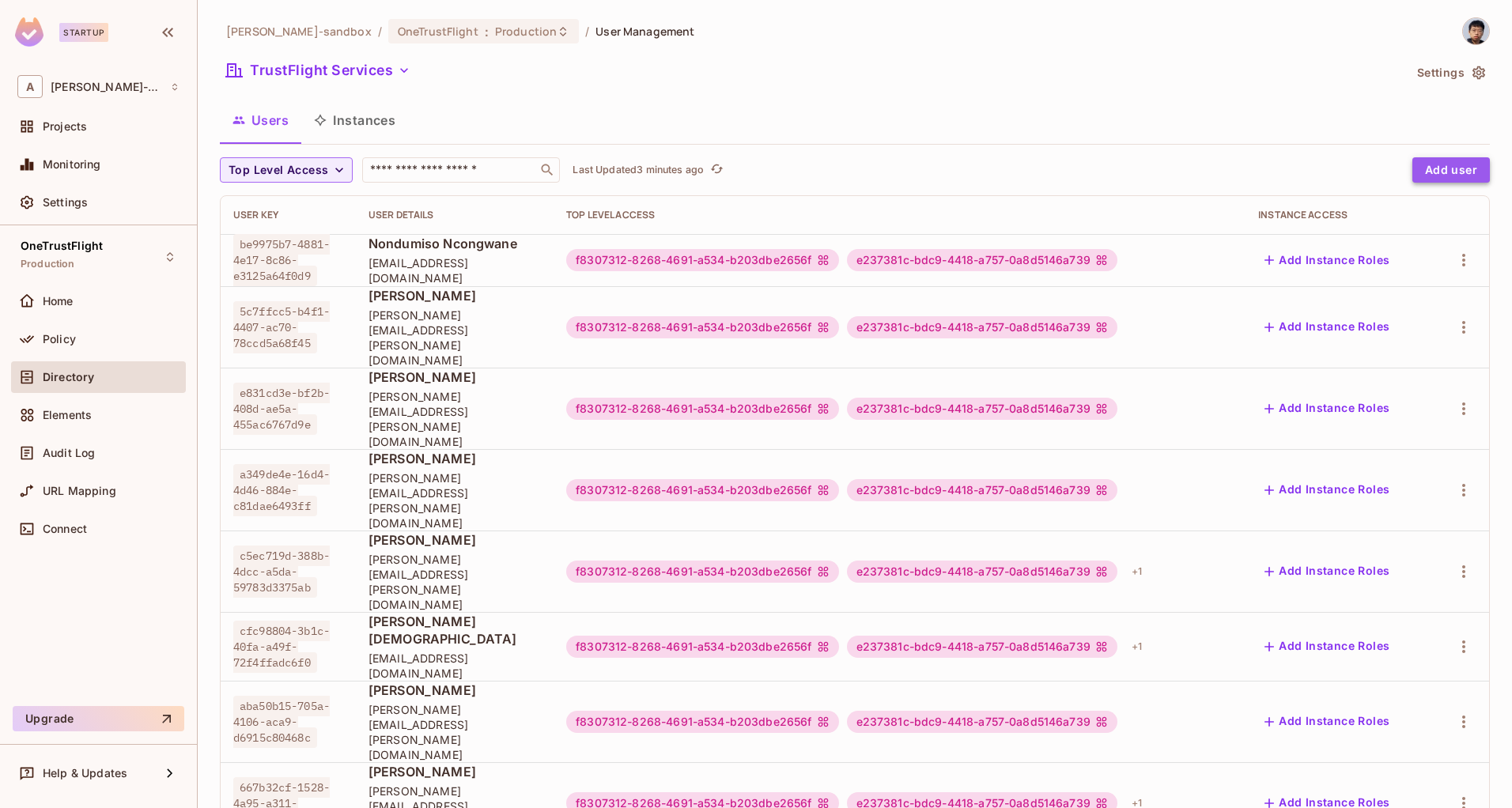
click at [1439, 167] on button "Add user" at bounding box center [1452, 169] width 78 height 25
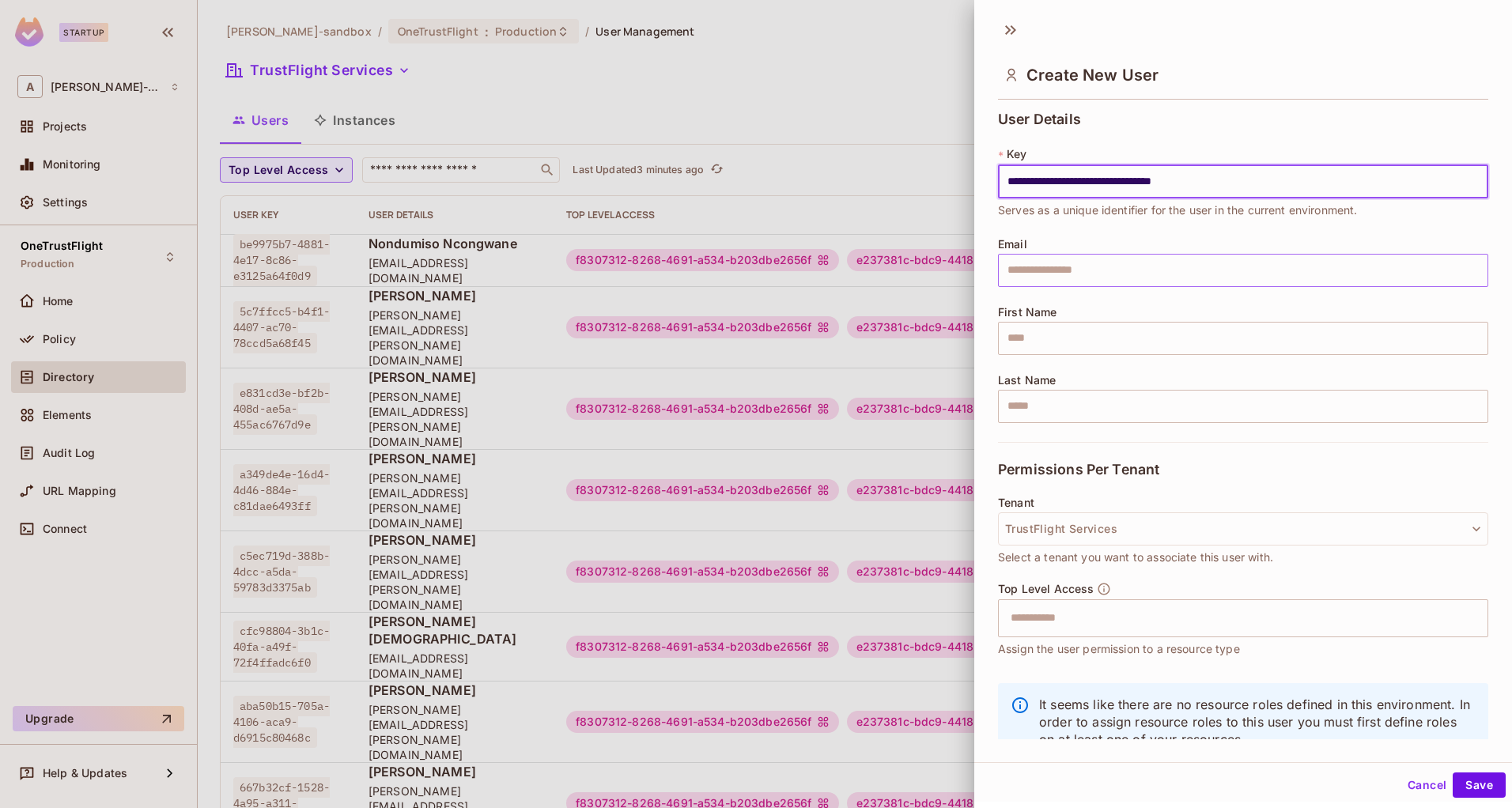
type input "**********"
drag, startPoint x: 1036, startPoint y: 261, endPoint x: 1073, endPoint y: 260, distance: 37.0
click at [1037, 260] on input "text" at bounding box center [1243, 271] width 490 height 33
click at [739, 90] on div at bounding box center [756, 404] width 1512 height 808
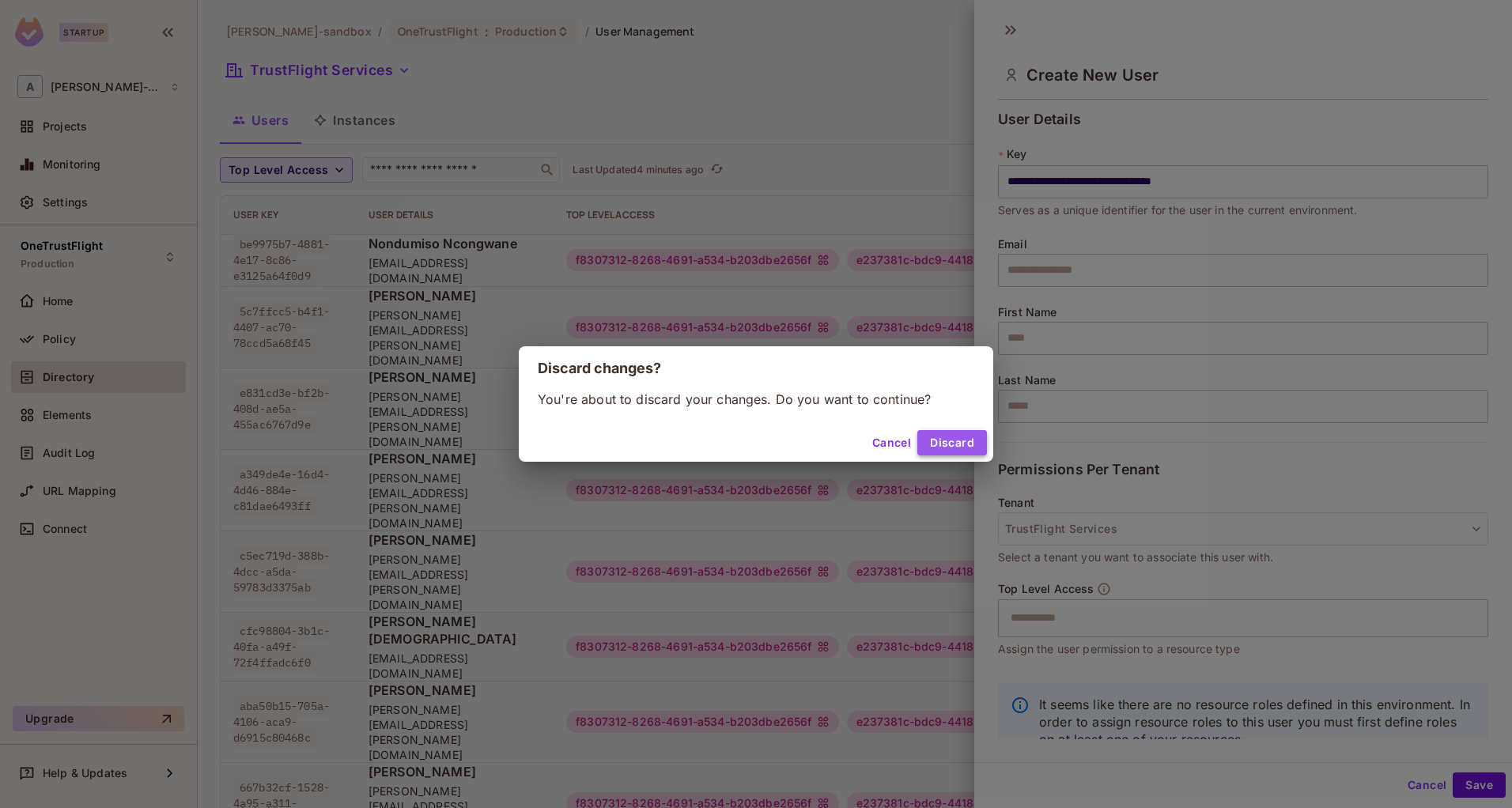
click at [934, 430] on button "Discard" at bounding box center [952, 442] width 69 height 25
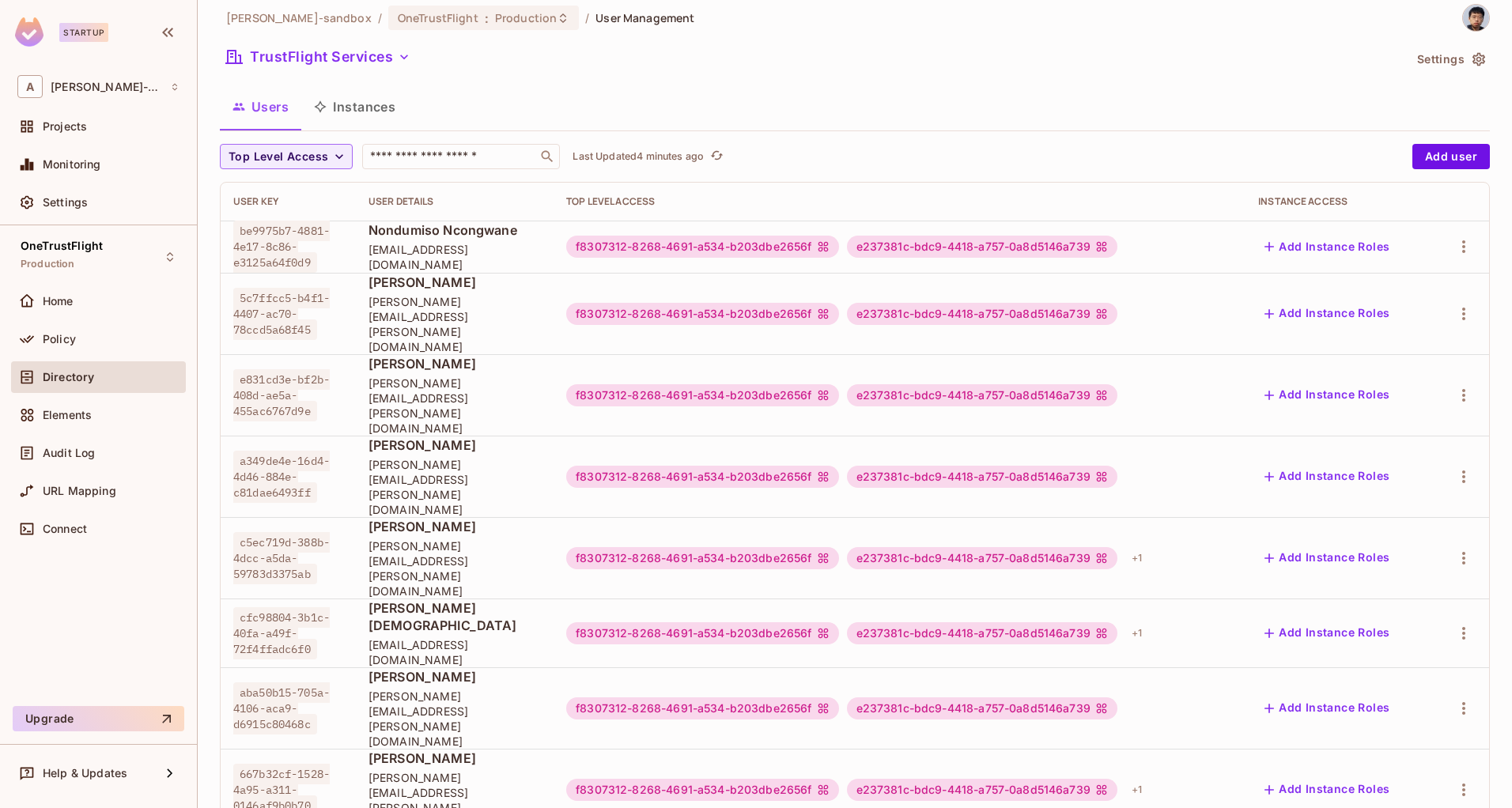
scroll to position [26, 0]
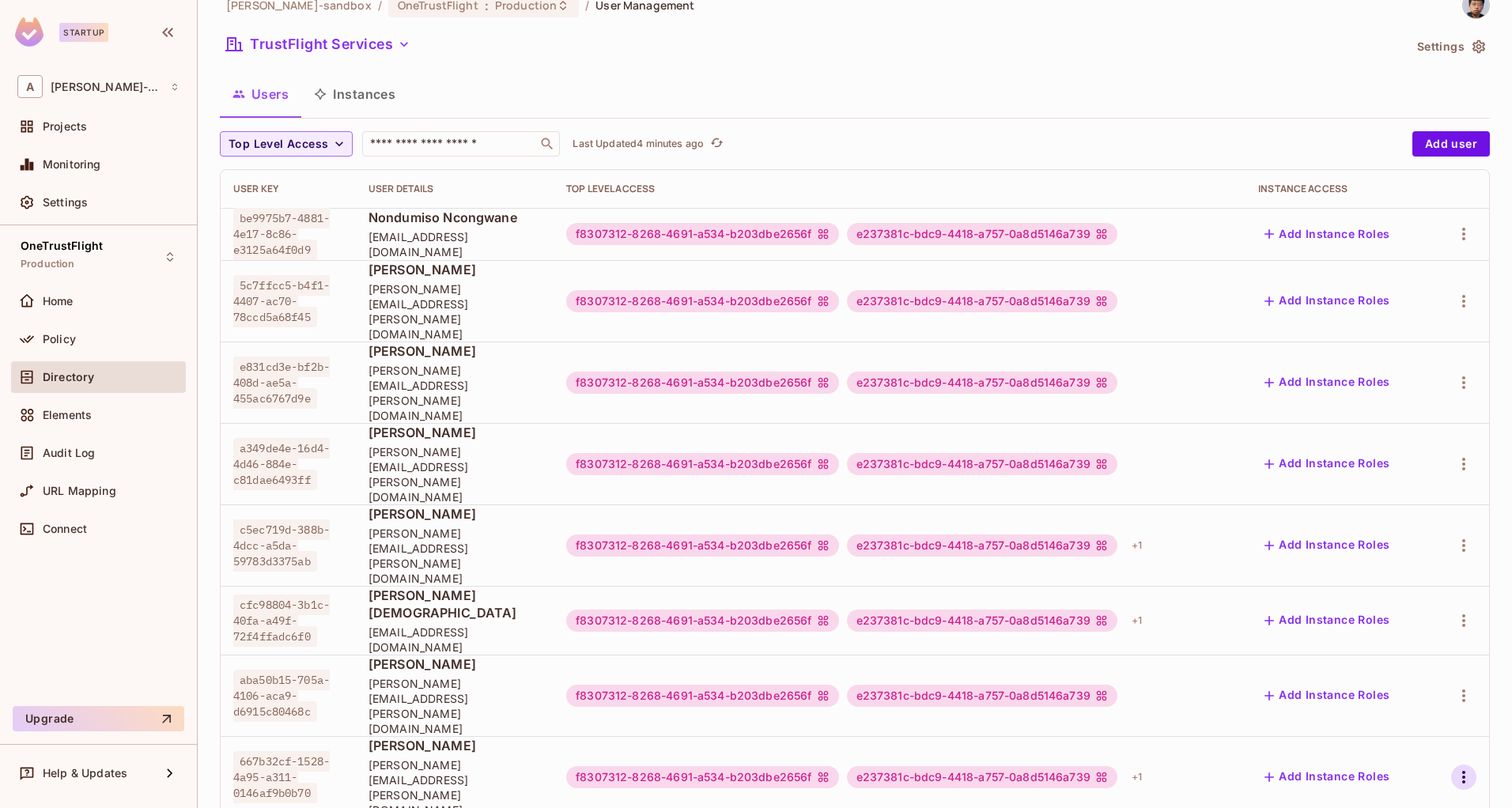
click at [1455, 767] on icon "button" at bounding box center [1464, 777] width 19 height 19
click at [1409, 765] on span "Delete User" at bounding box center [1378, 771] width 72 height 25
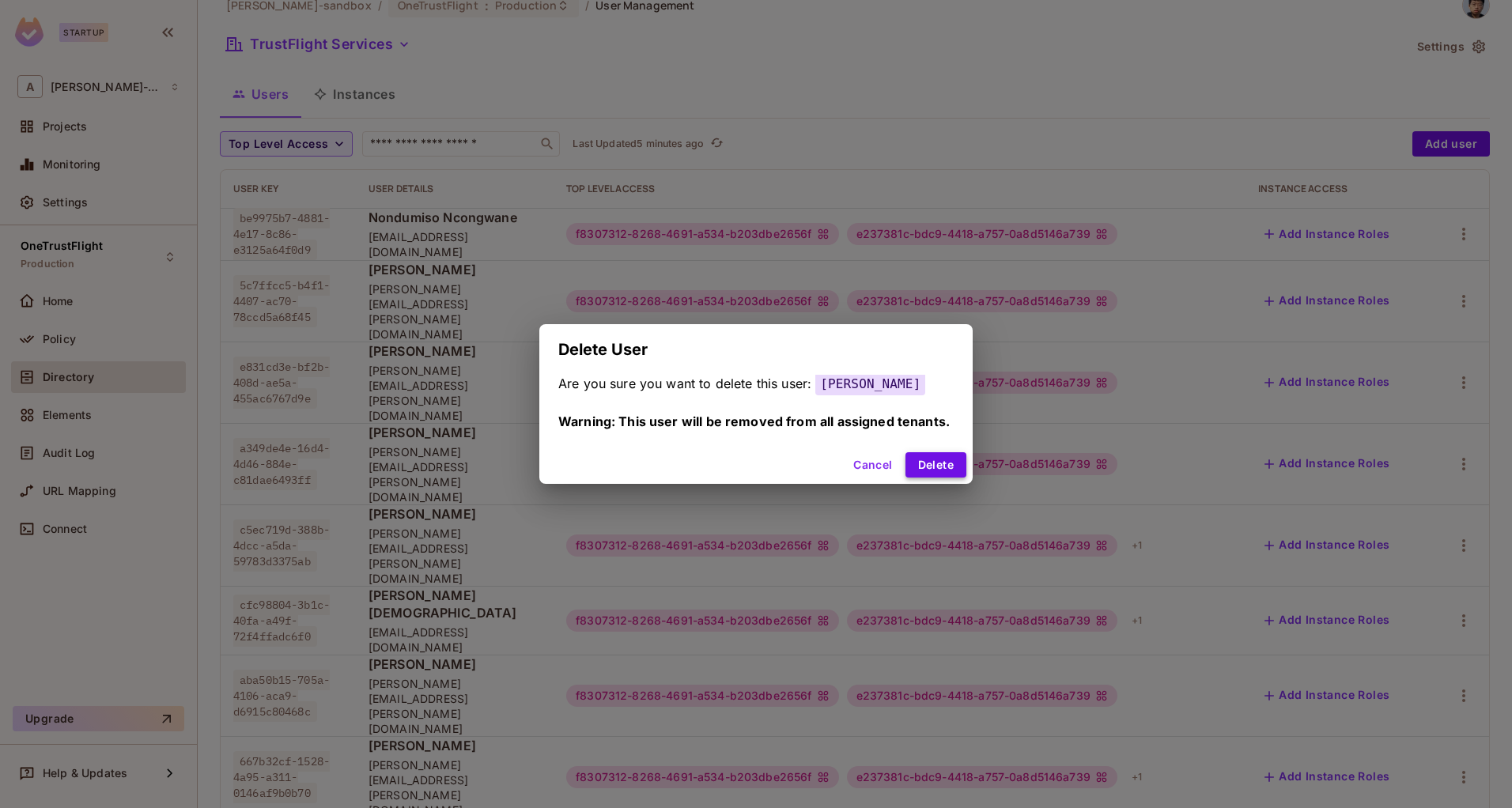
click at [938, 455] on button "Delete" at bounding box center [936, 464] width 61 height 25
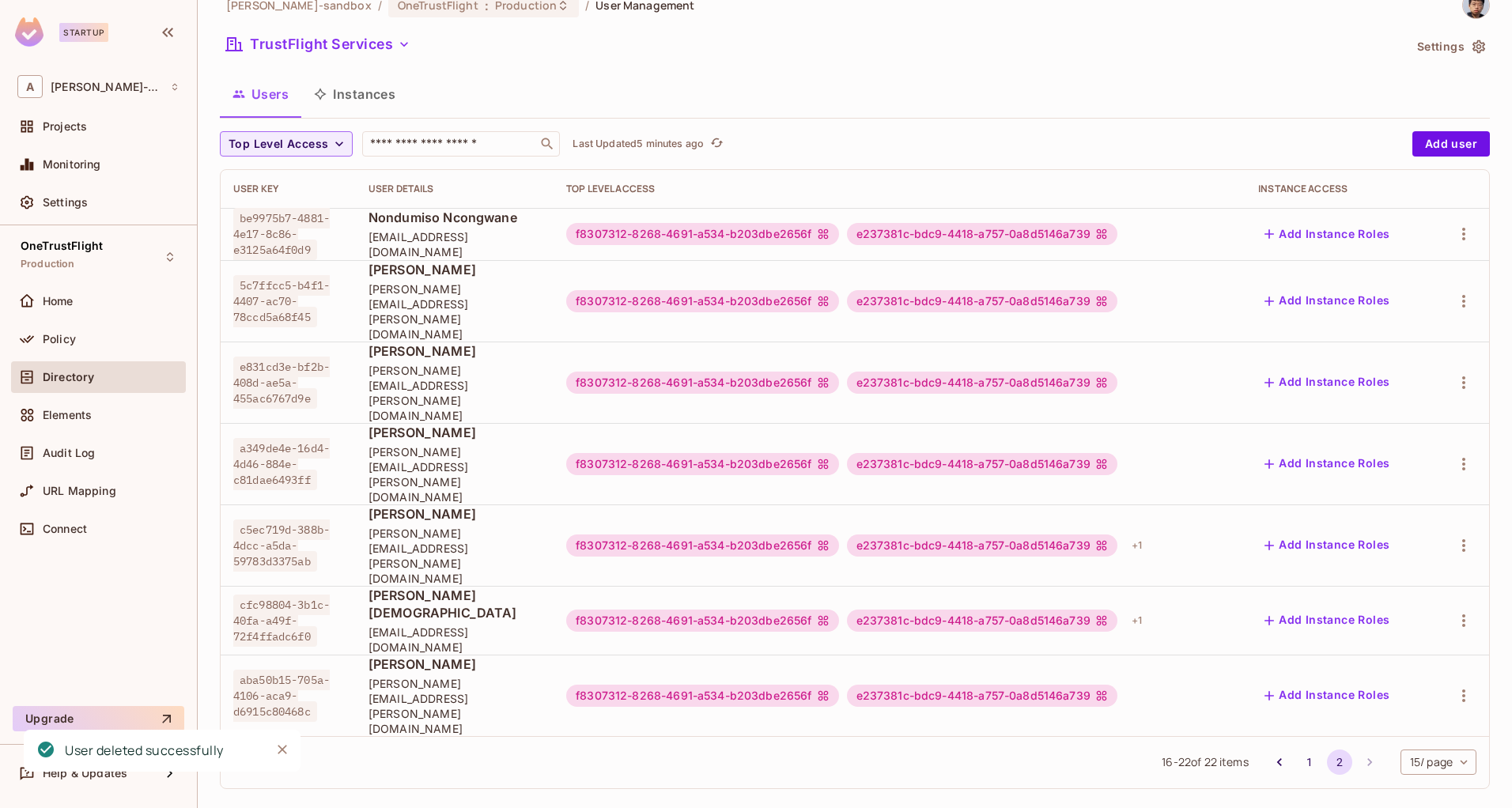
scroll to position [0, 0]
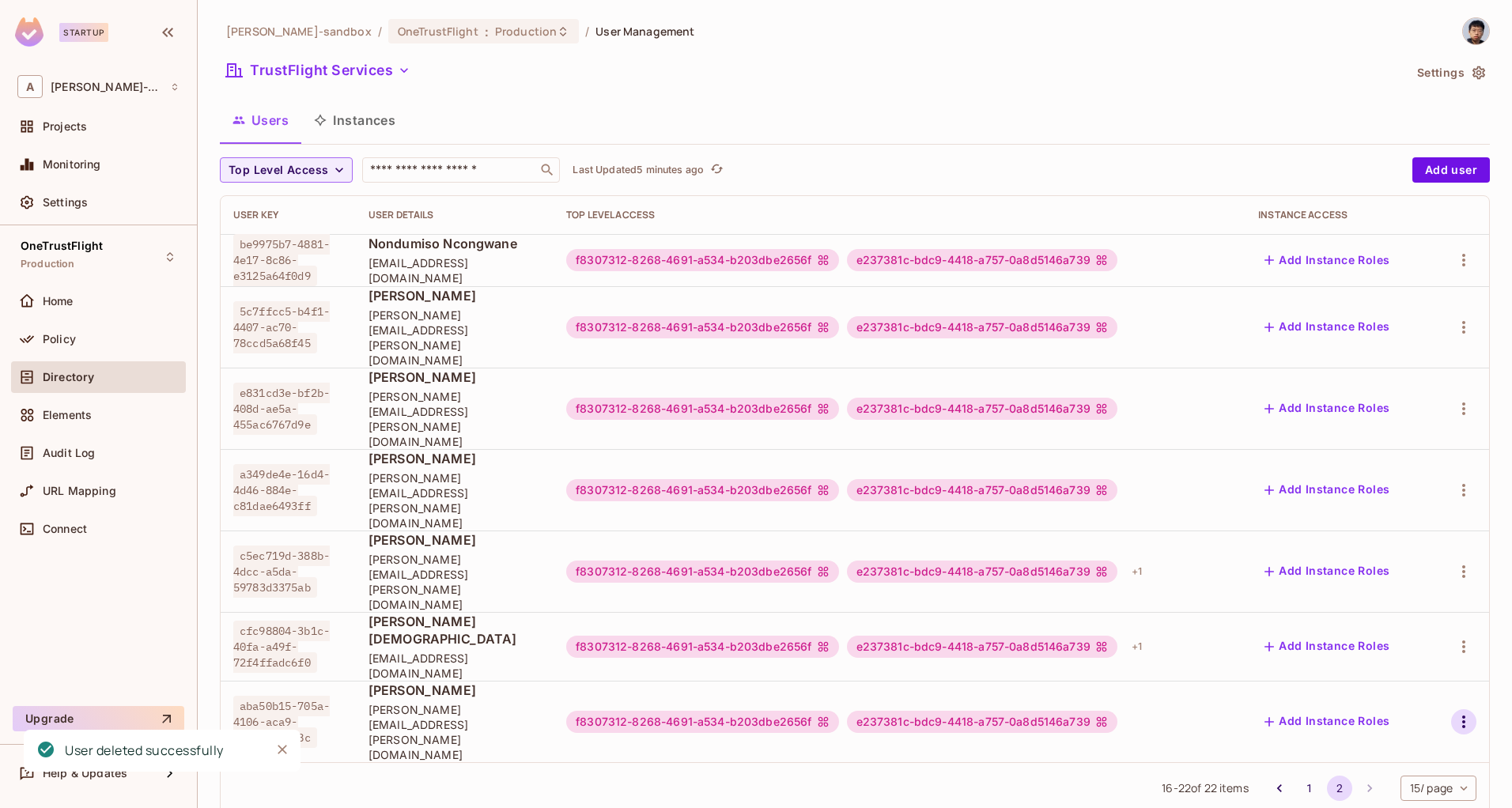
click at [1455, 713] on icon "button" at bounding box center [1464, 722] width 19 height 19
click at [1369, 754] on div "Delete User" at bounding box center [1390, 753] width 63 height 16
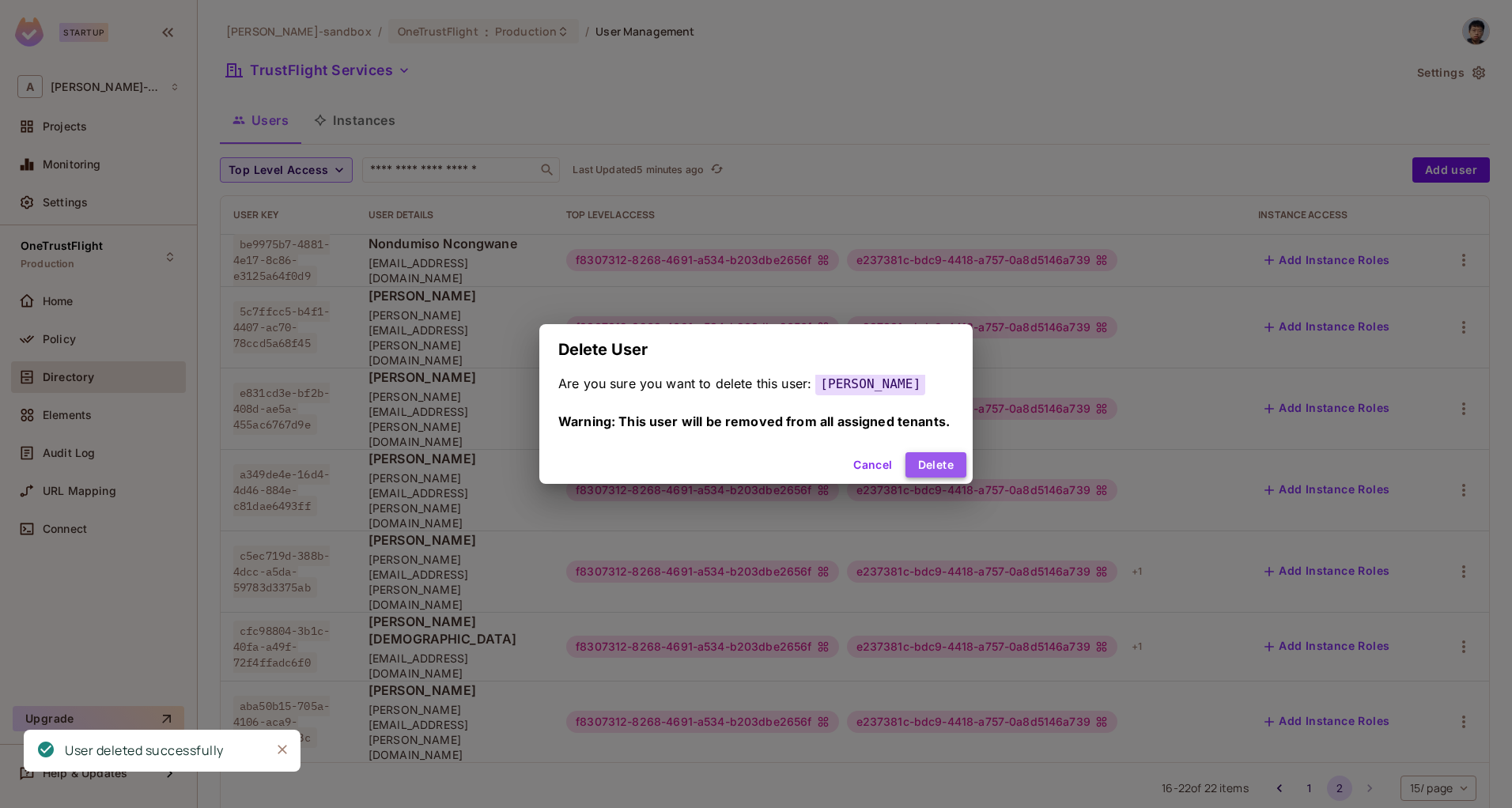
click at [925, 465] on button "Delete" at bounding box center [936, 464] width 61 height 25
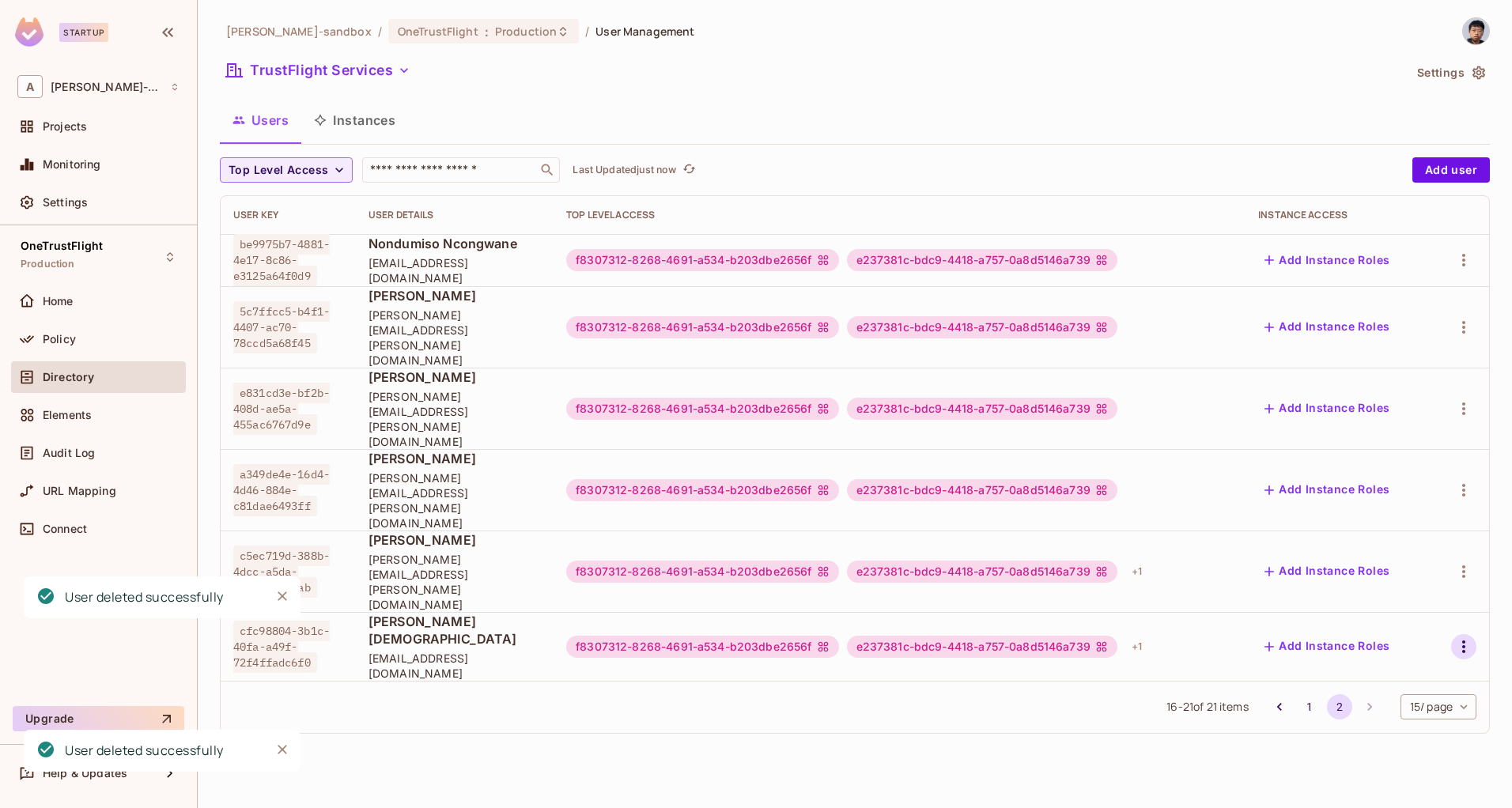
click at [1455, 637] on icon "button" at bounding box center [1464, 646] width 19 height 19
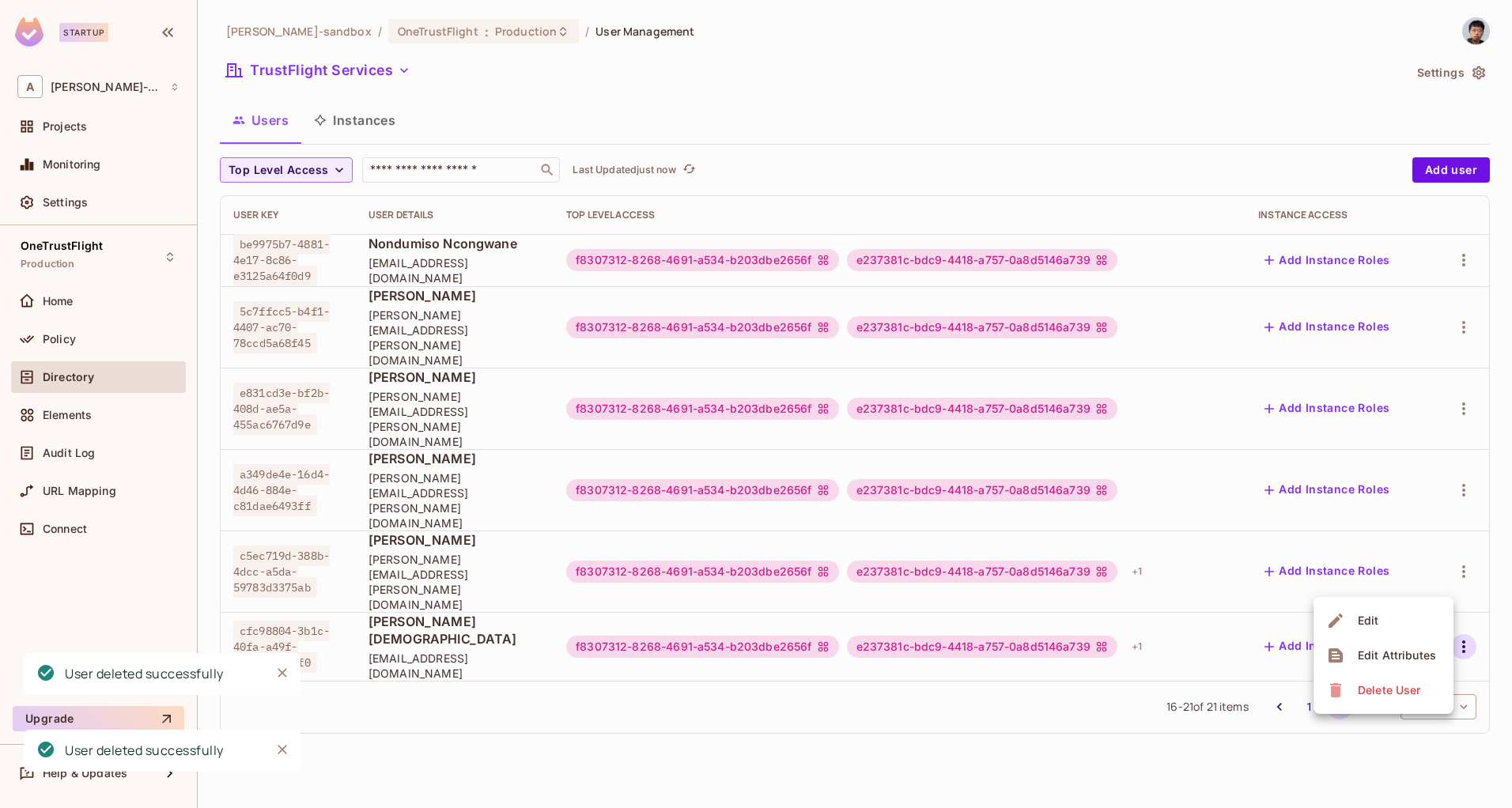
click at [1395, 696] on div "Delete User" at bounding box center [1390, 690] width 63 height 16
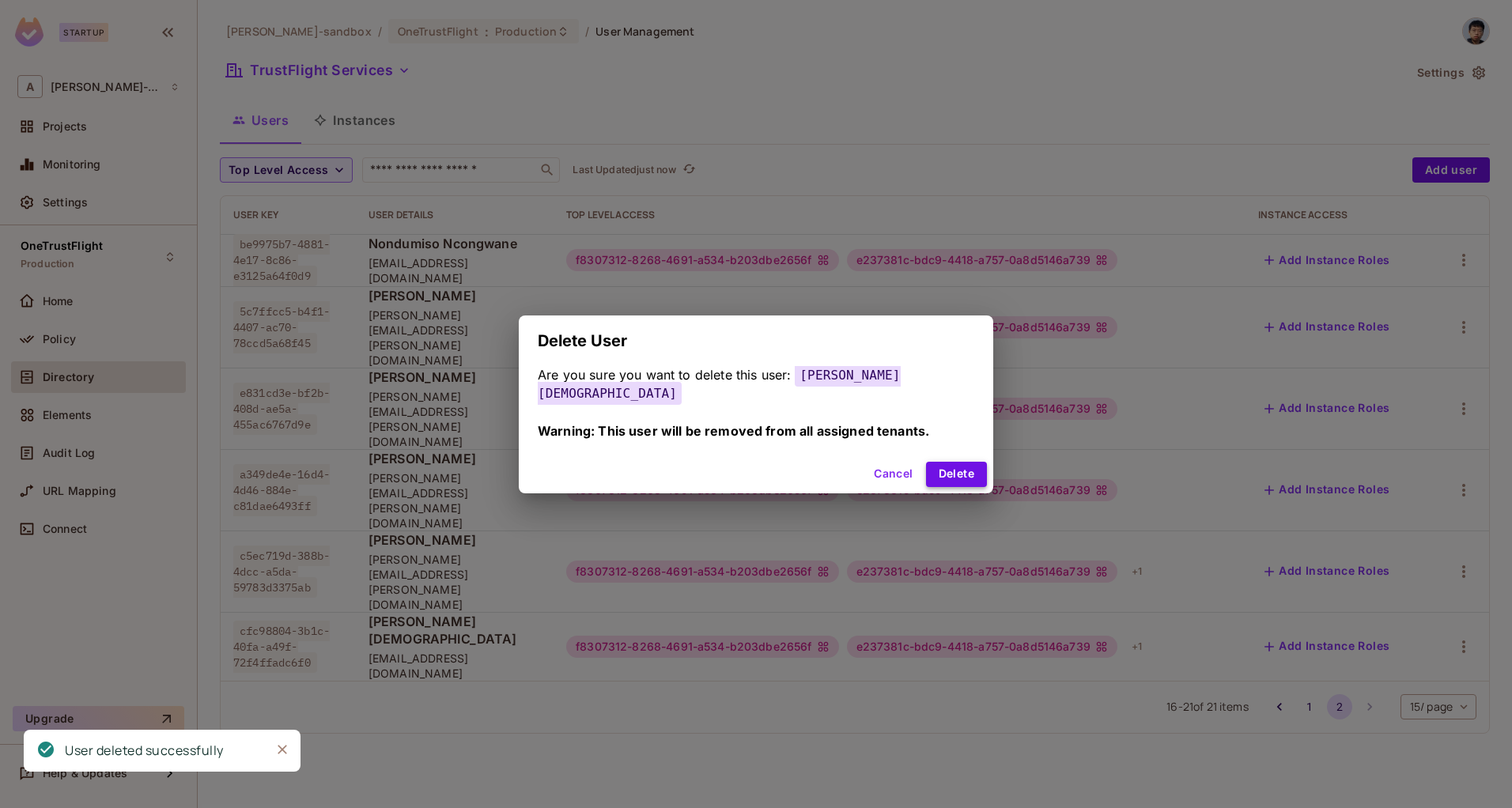
click at [927, 461] on button "Delete" at bounding box center [957, 473] width 61 height 25
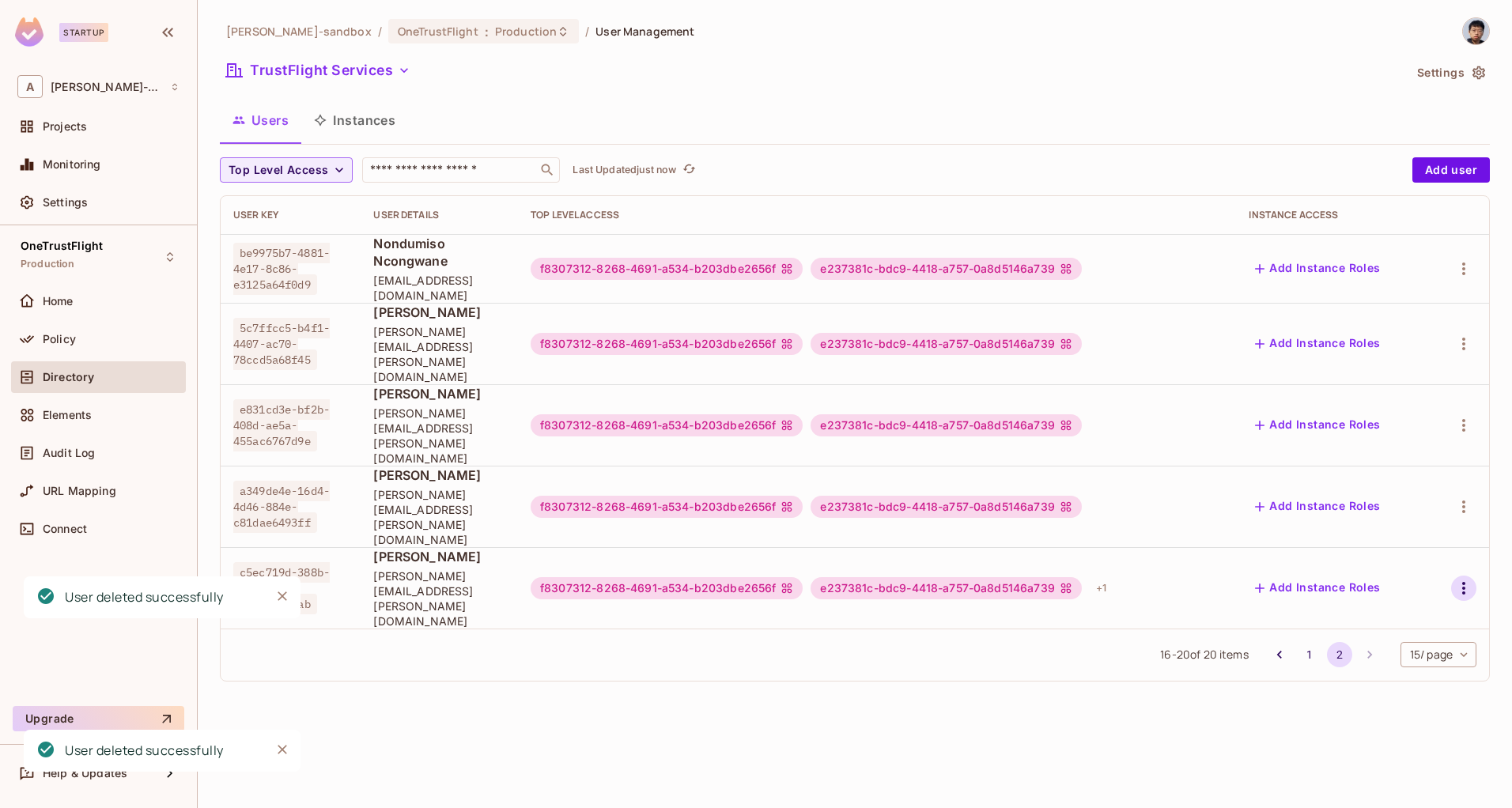
click at [1455, 579] on icon "button" at bounding box center [1464, 588] width 19 height 19
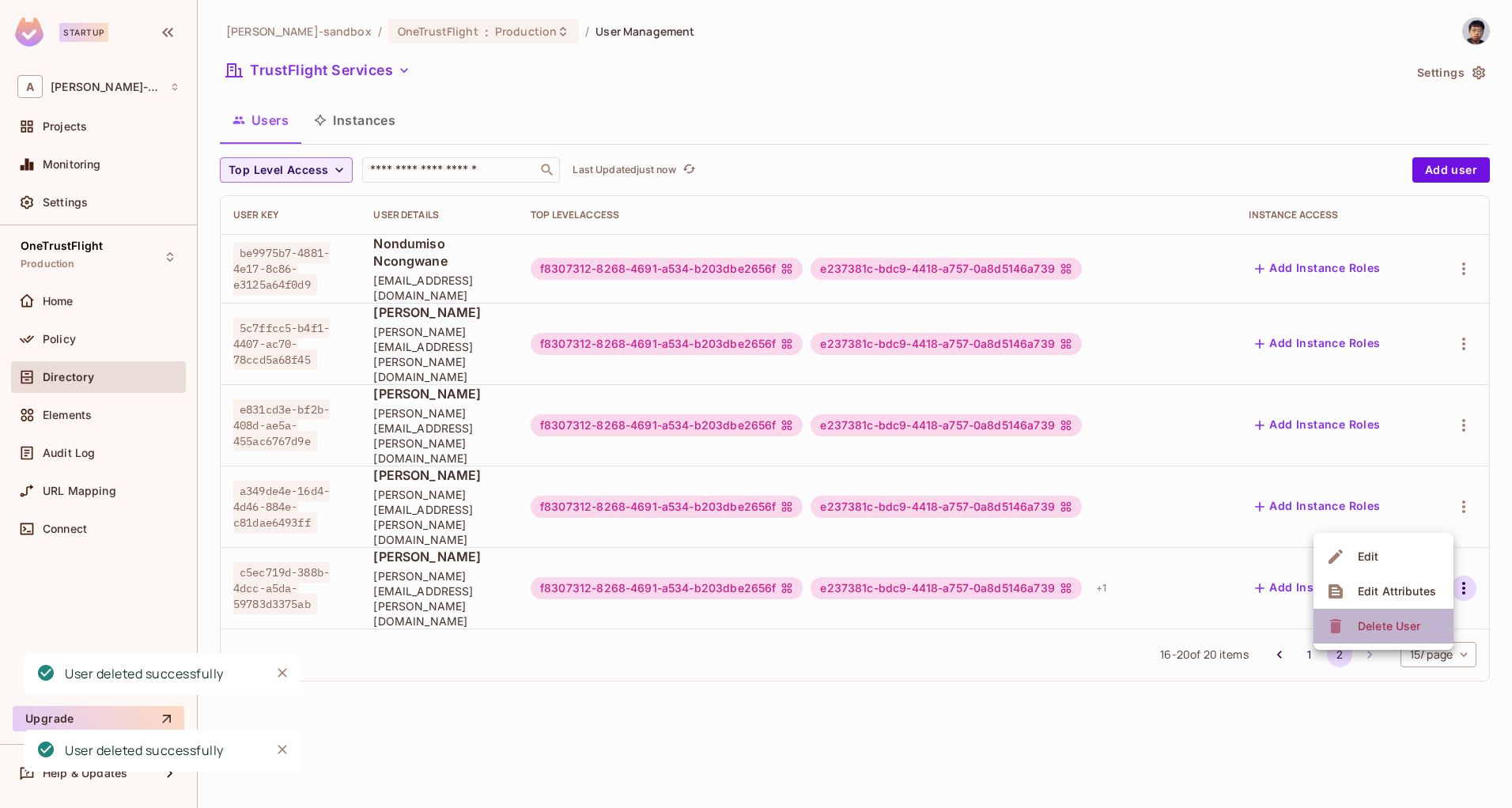
click at [1396, 625] on div "Delete User" at bounding box center [1390, 626] width 63 height 16
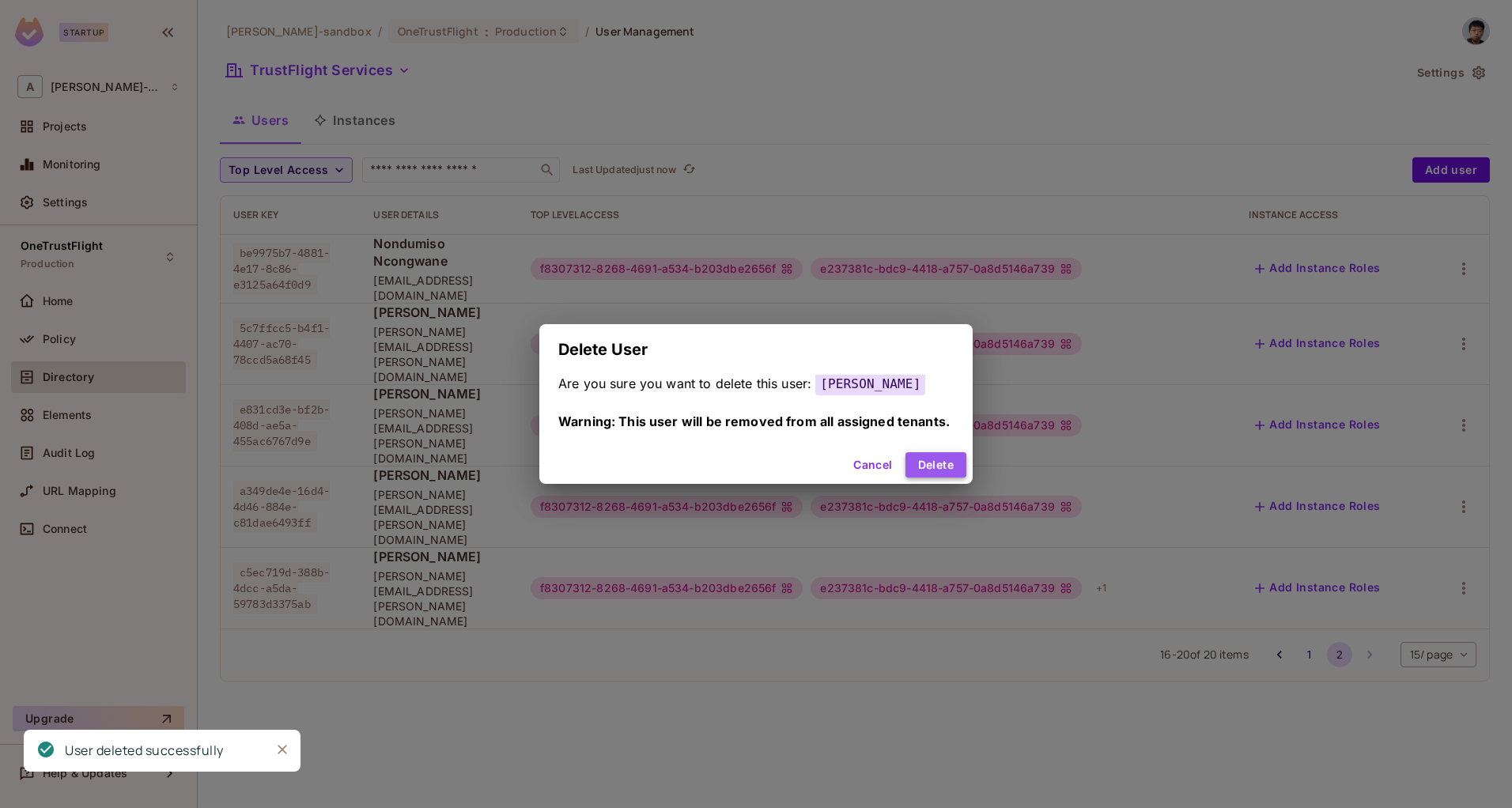
click at [940, 468] on button "Delete" at bounding box center [936, 464] width 61 height 25
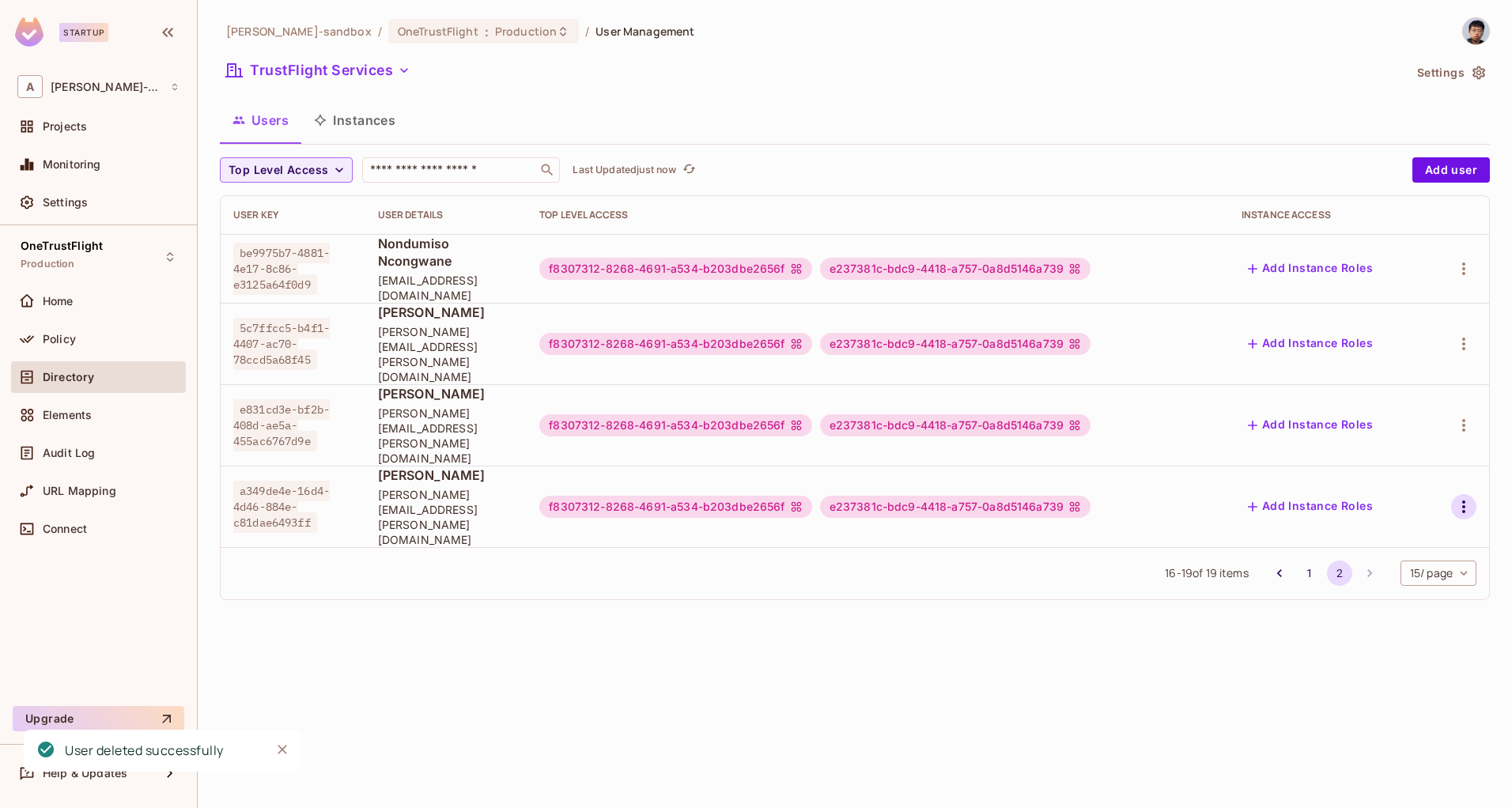
click at [1466, 497] on icon "button" at bounding box center [1464, 507] width 19 height 19
click at [1378, 532] on span "Delete User" at bounding box center [1401, 522] width 72 height 25
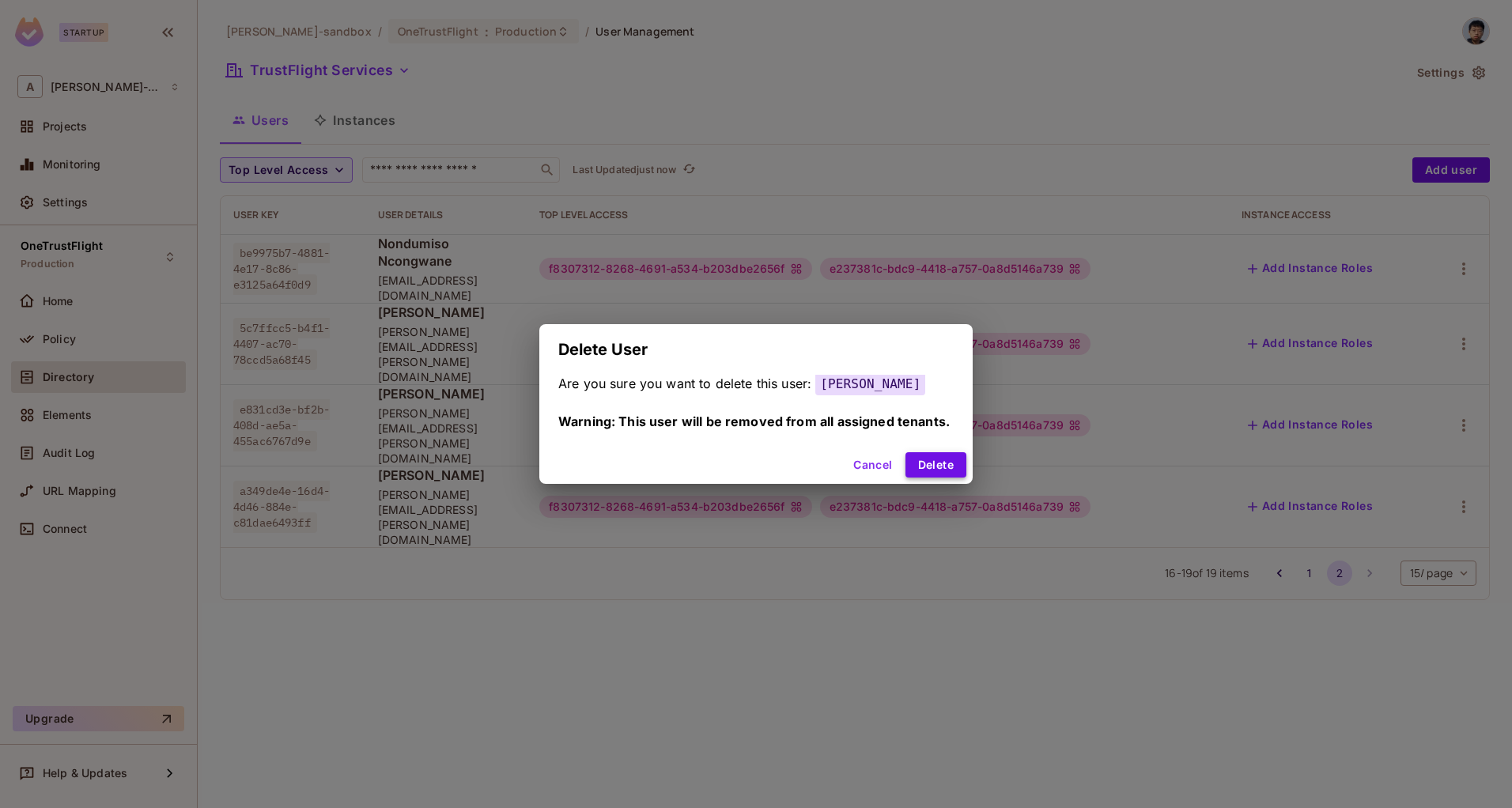
click at [924, 461] on button "Delete" at bounding box center [936, 464] width 61 height 25
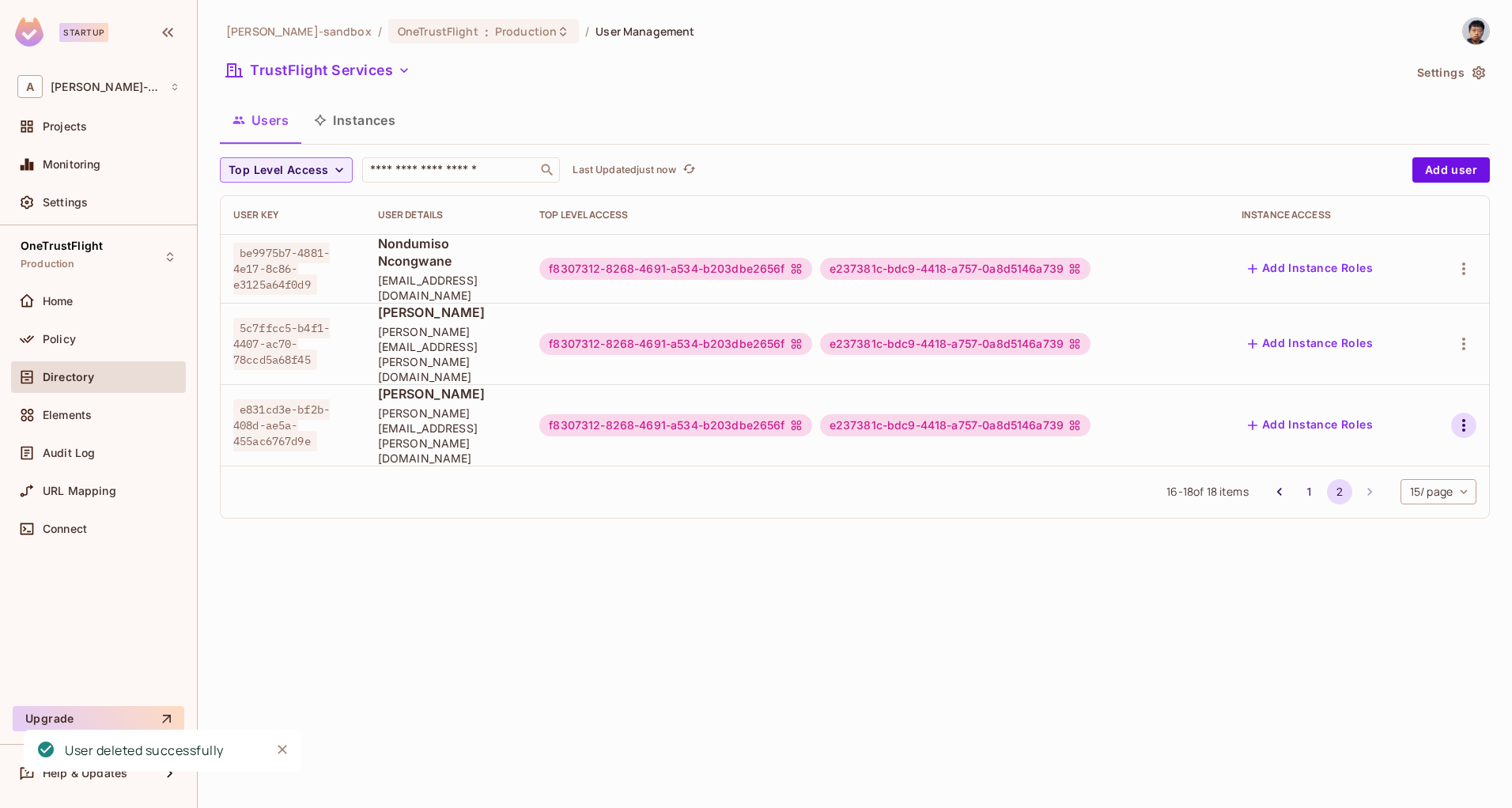
click at [1462, 419] on icon "button" at bounding box center [1463, 425] width 3 height 13
click at [1396, 458] on span "Delete User" at bounding box center [1401, 470] width 72 height 25
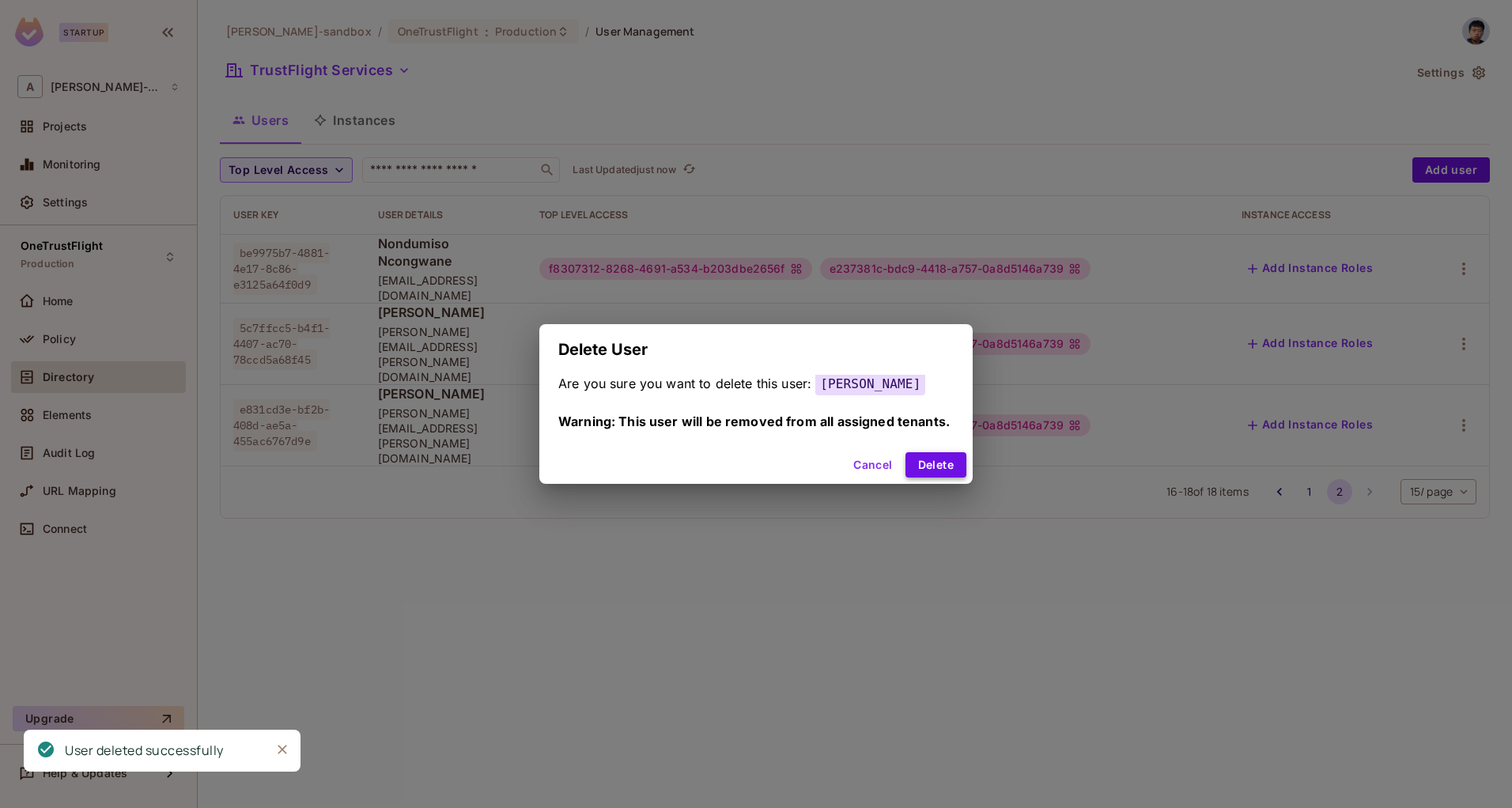
click at [928, 471] on button "Delete" at bounding box center [936, 464] width 61 height 25
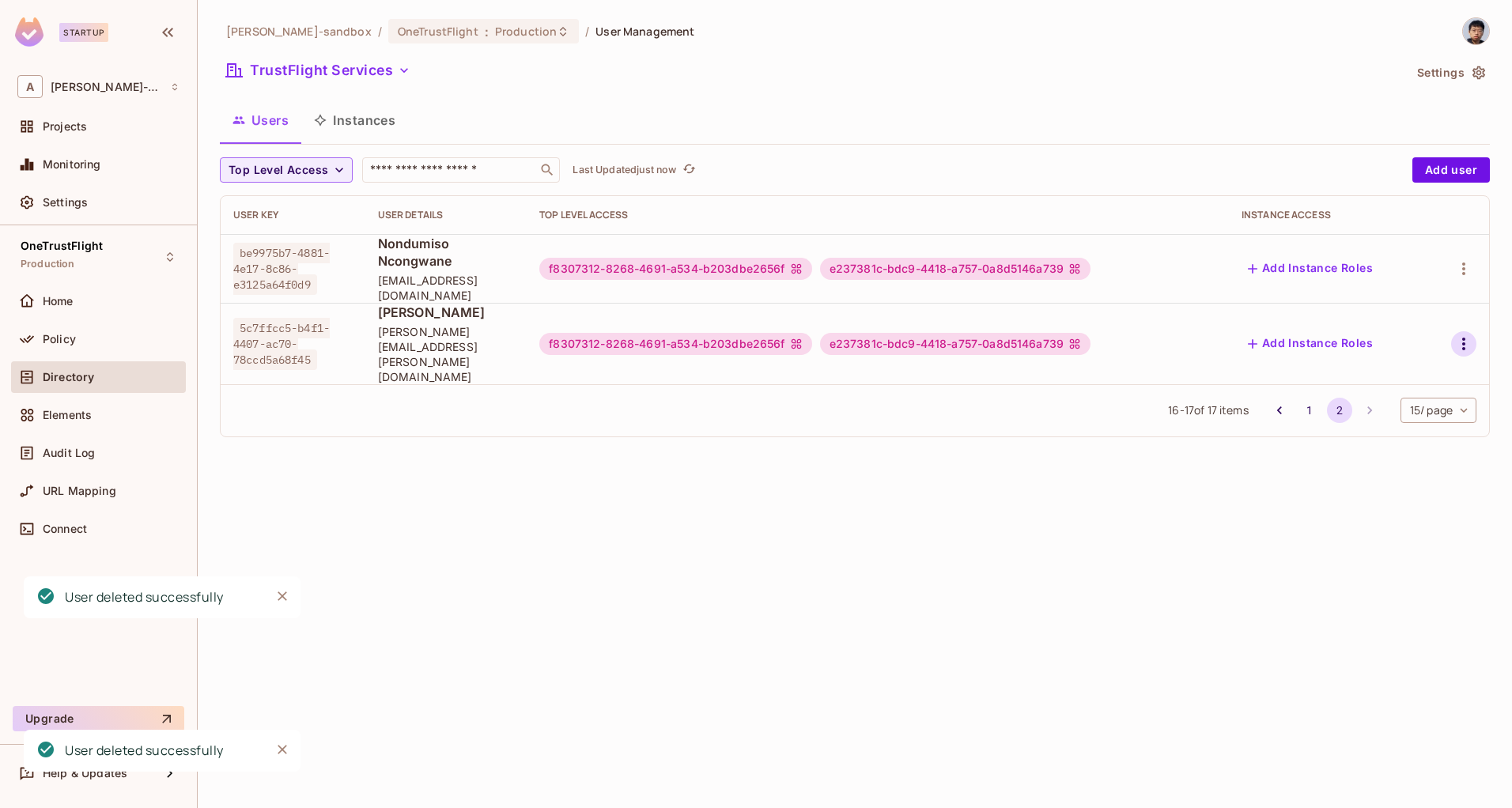
click at [1463, 337] on icon "button" at bounding box center [1463, 344] width 3 height 13
click at [1397, 415] on div "Delete User" at bounding box center [1401, 418] width 63 height 16
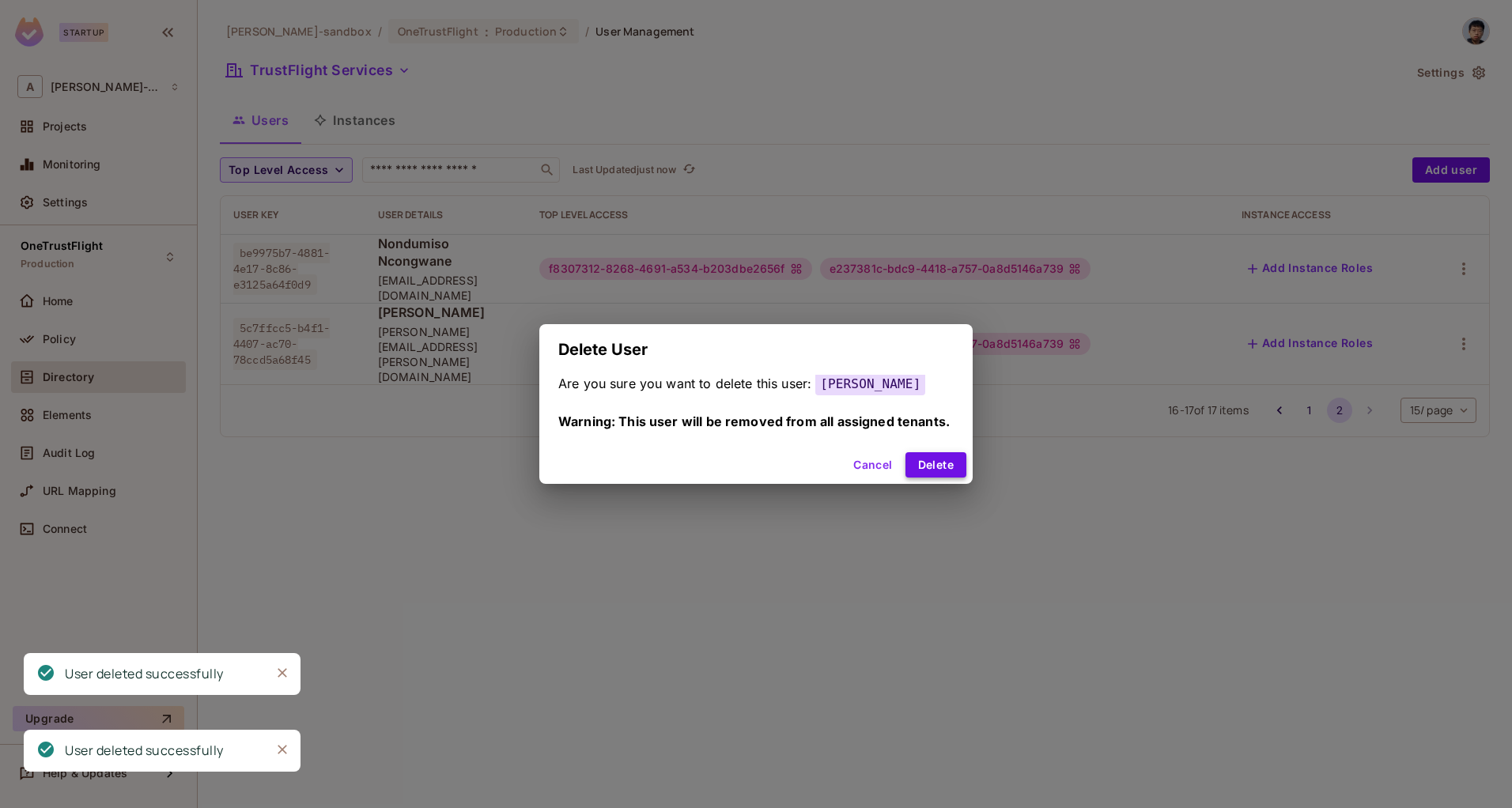
click at [946, 471] on button "Delete" at bounding box center [936, 464] width 61 height 25
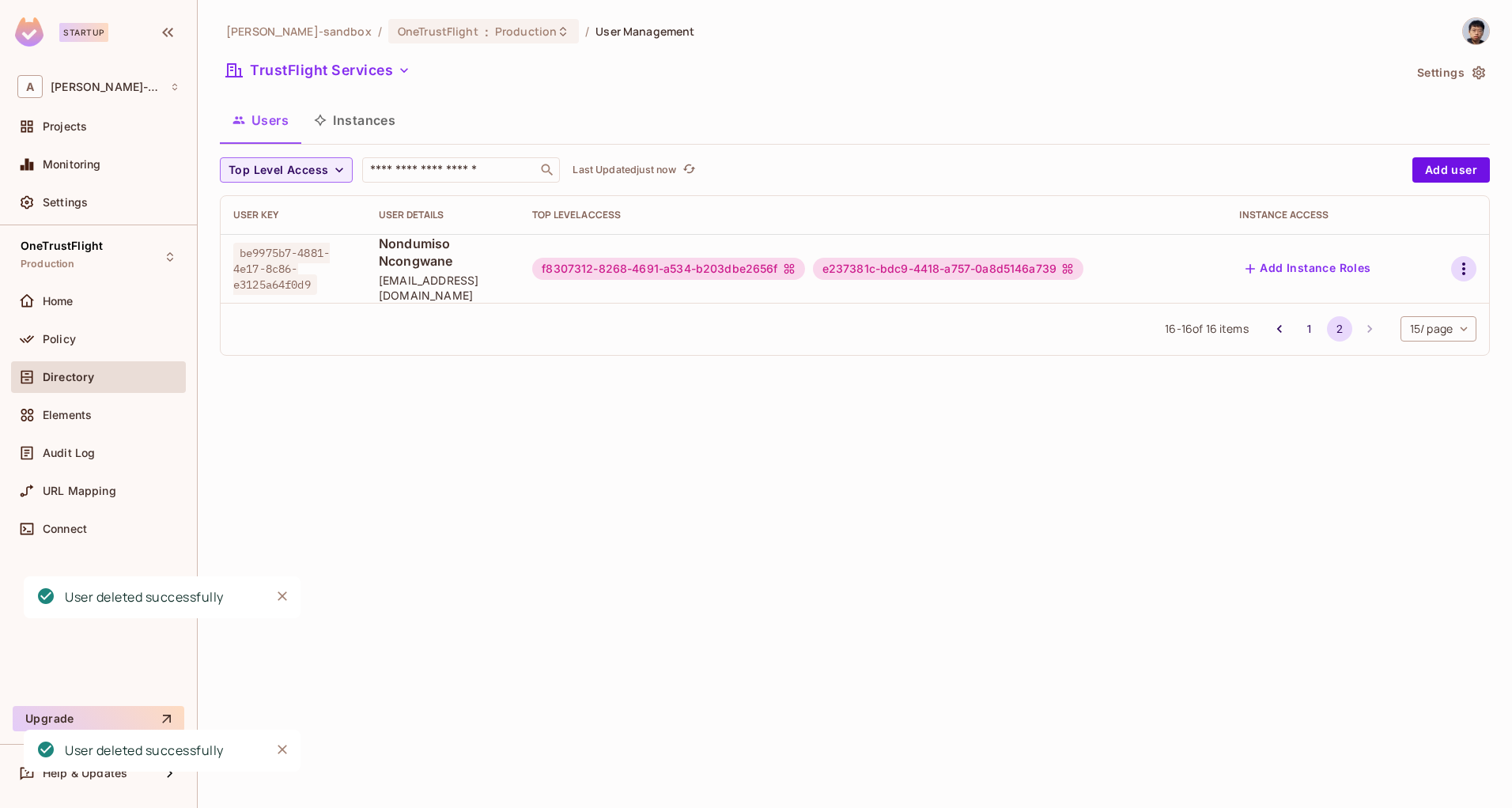
click at [1468, 260] on icon "button" at bounding box center [1464, 269] width 19 height 19
click at [1374, 358] on div "Delete User" at bounding box center [1401, 365] width 63 height 16
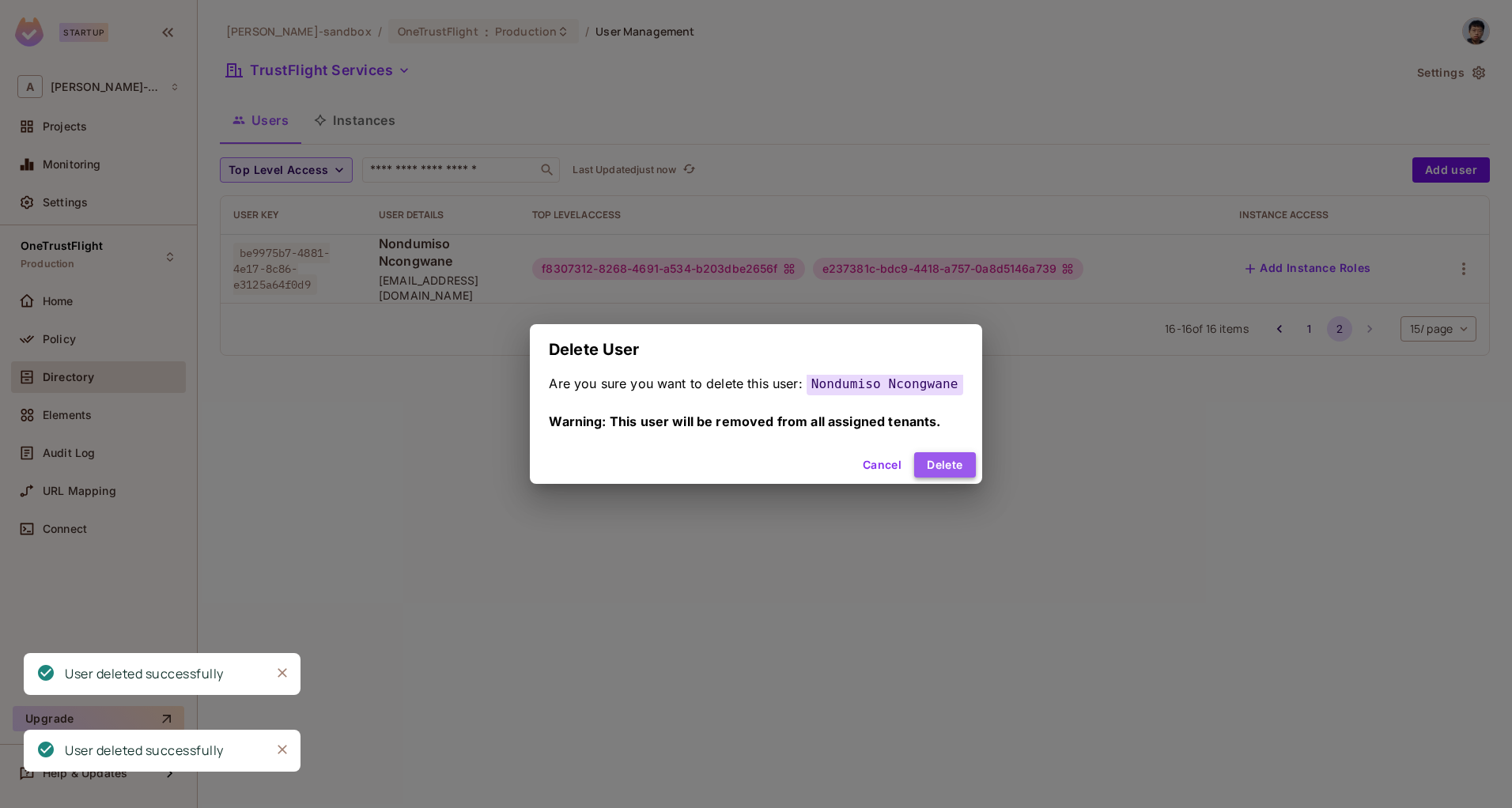
click at [942, 476] on button "Delete" at bounding box center [945, 464] width 61 height 25
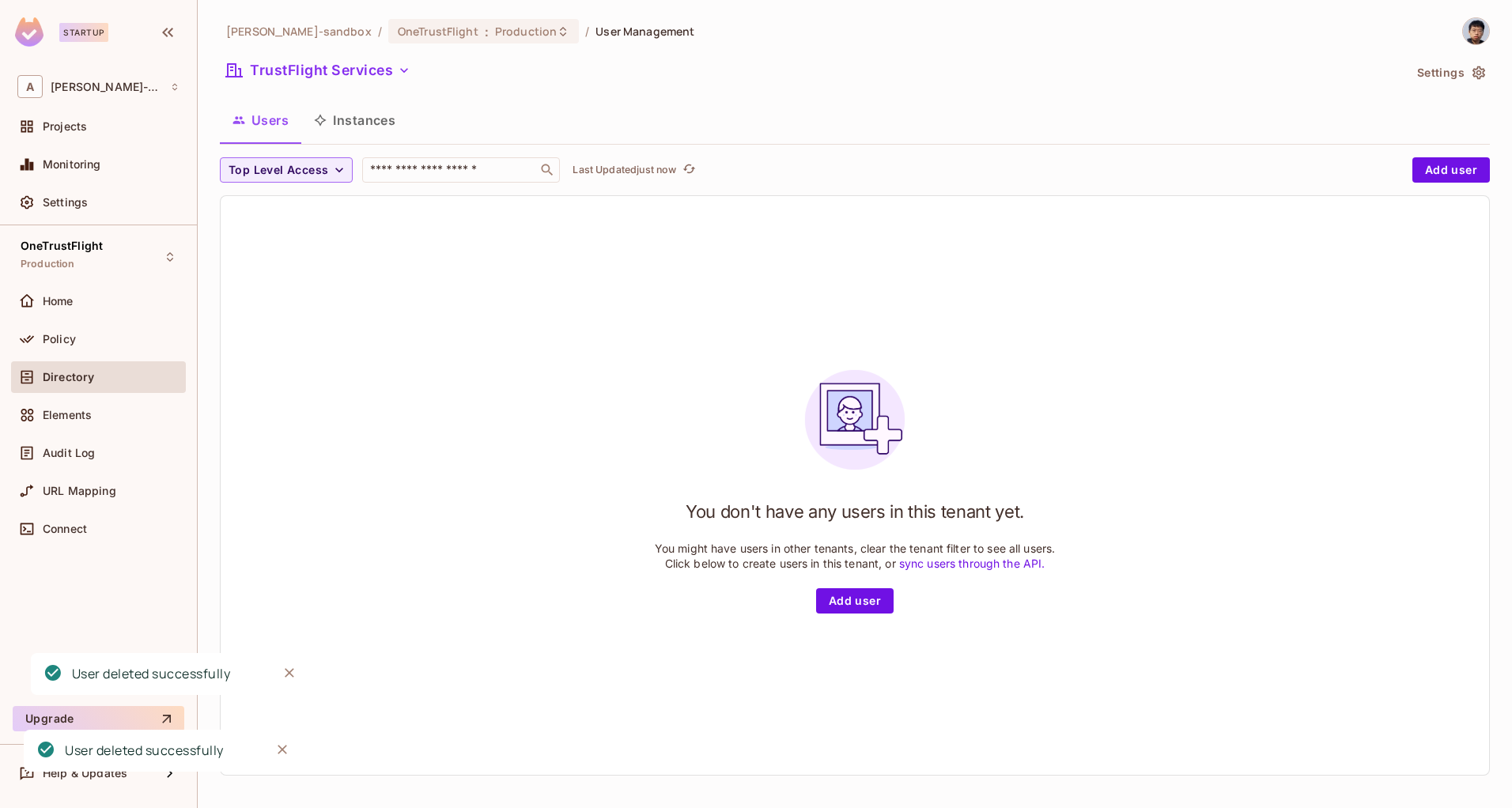
scroll to position [3, 0]
click at [68, 336] on span "Policy" at bounding box center [59, 339] width 33 height 13
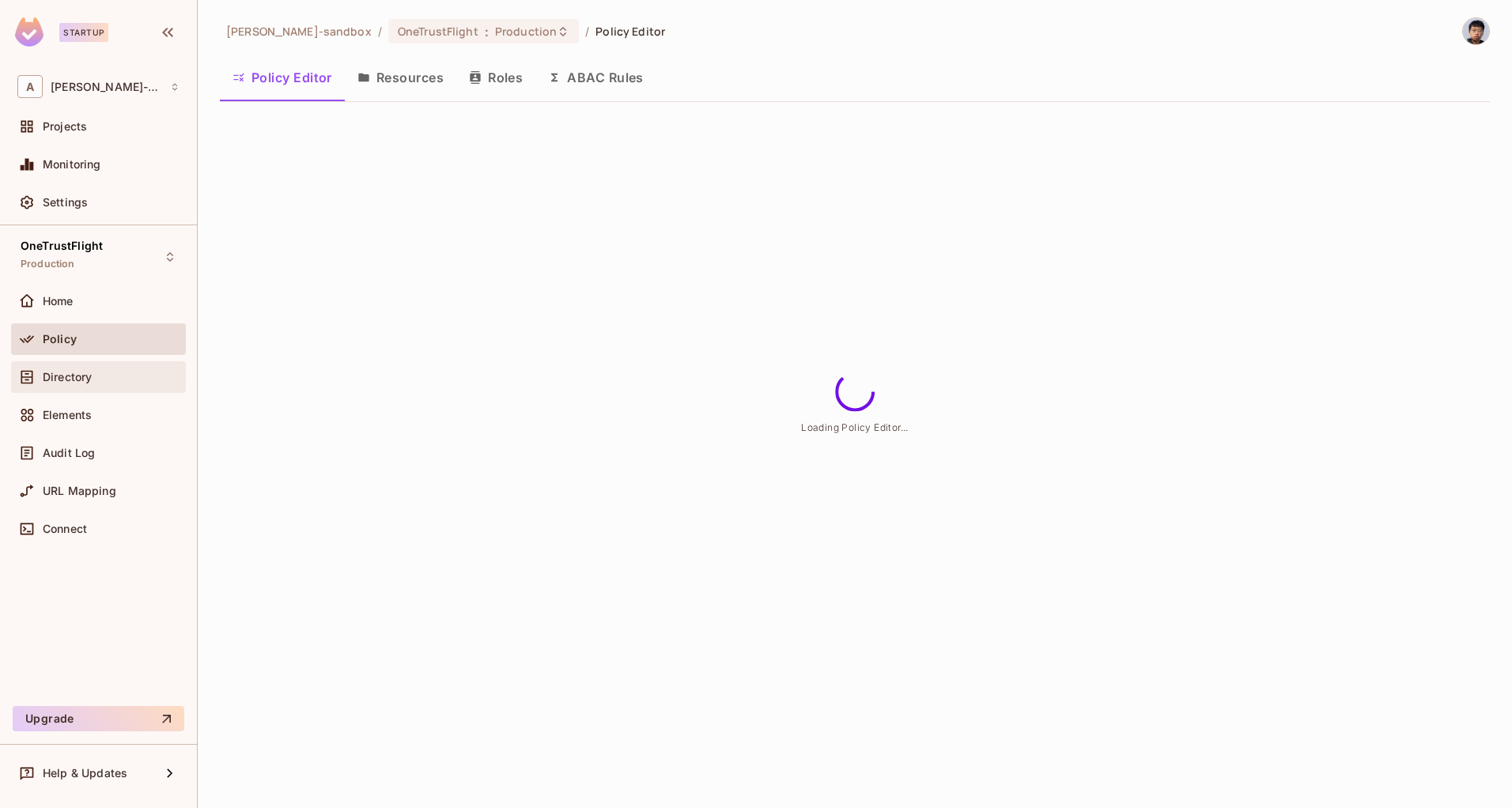
click at [91, 376] on span "Directory" at bounding box center [67, 377] width 49 height 13
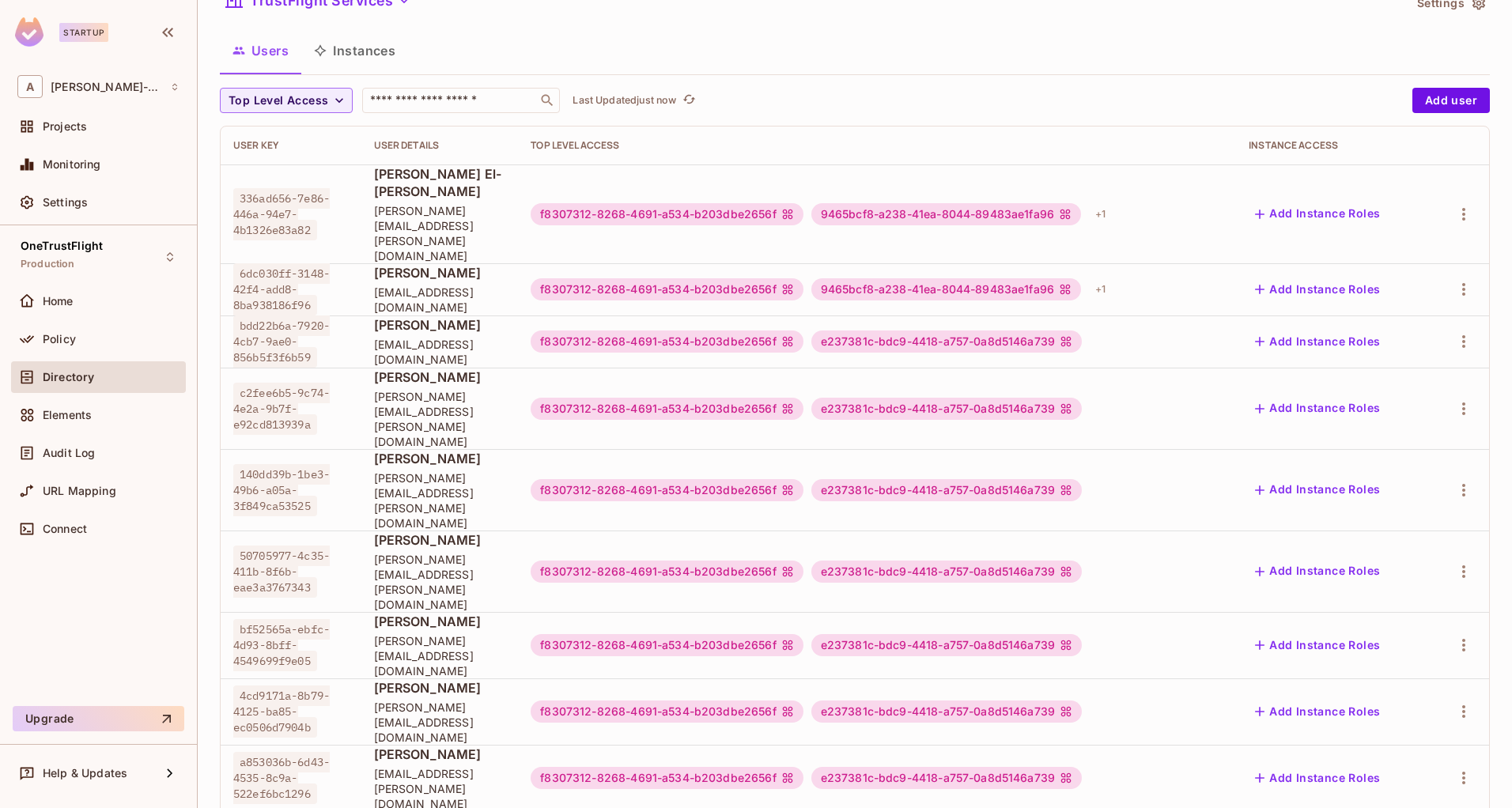
scroll to position [474, 0]
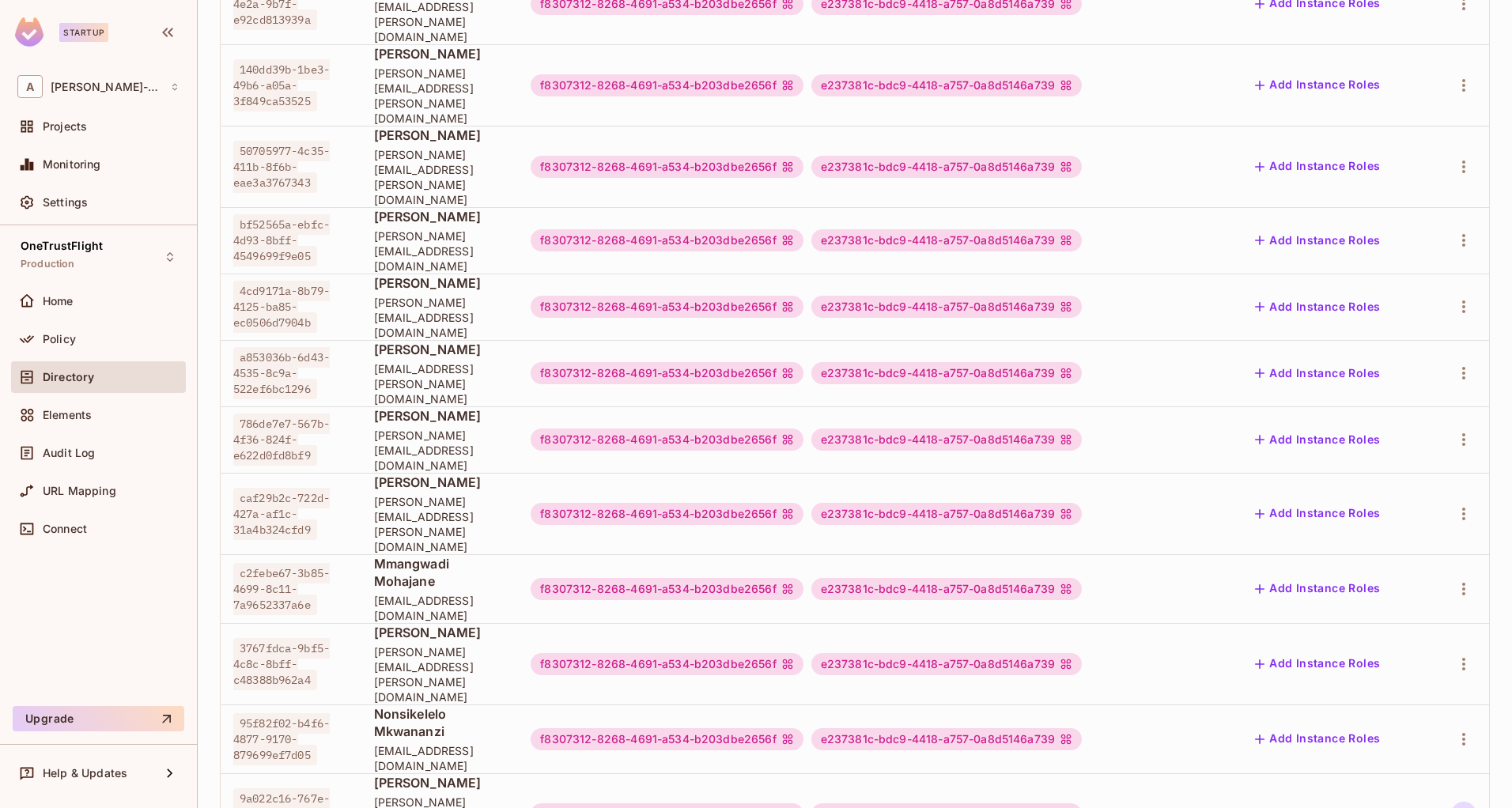
click at [1455, 805] on icon "button" at bounding box center [1464, 814] width 19 height 19
click at [1347, 782] on span "Delete User" at bounding box center [1378, 771] width 72 height 25
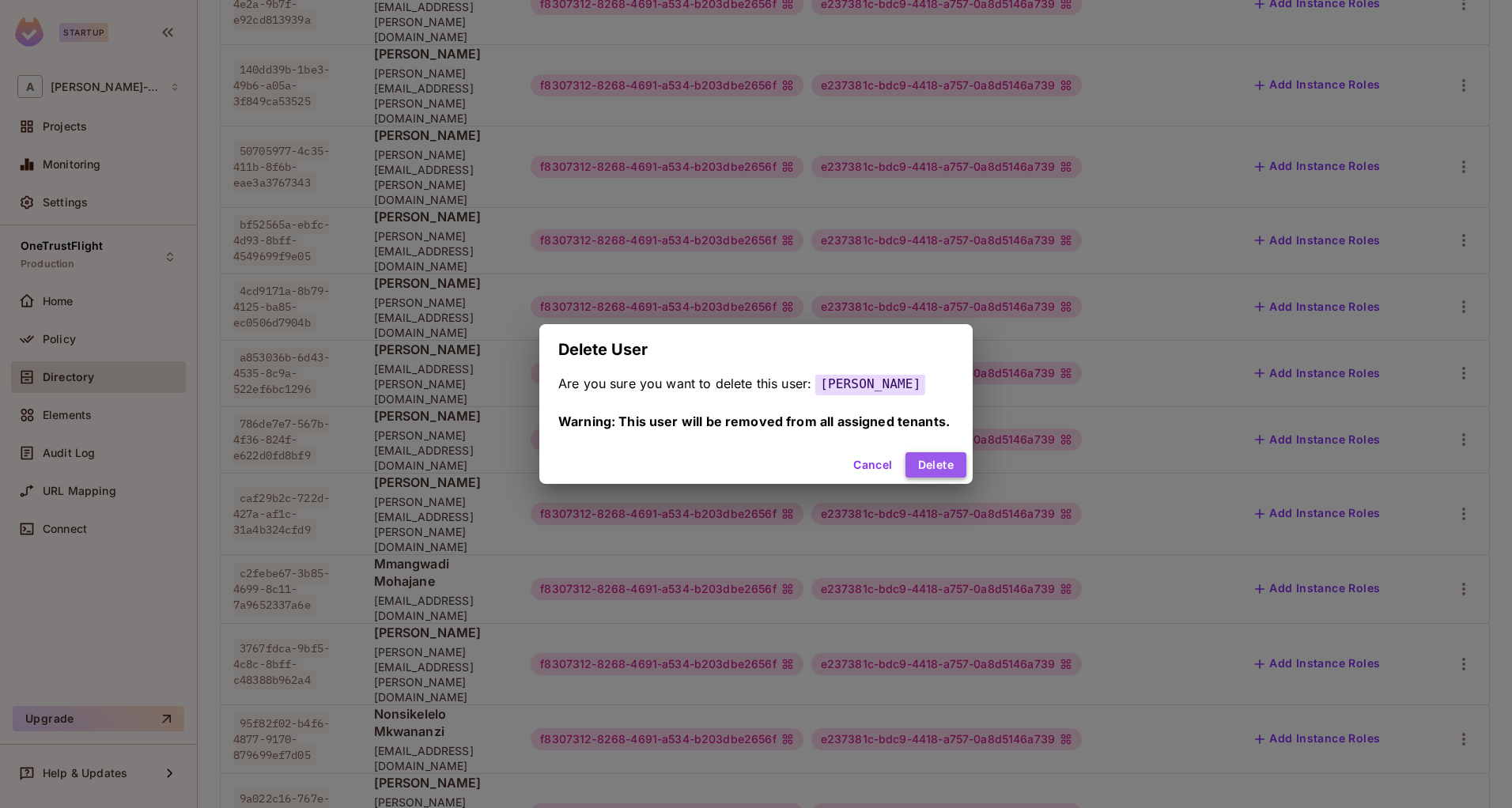
click at [940, 466] on button "Delete" at bounding box center [936, 464] width 61 height 25
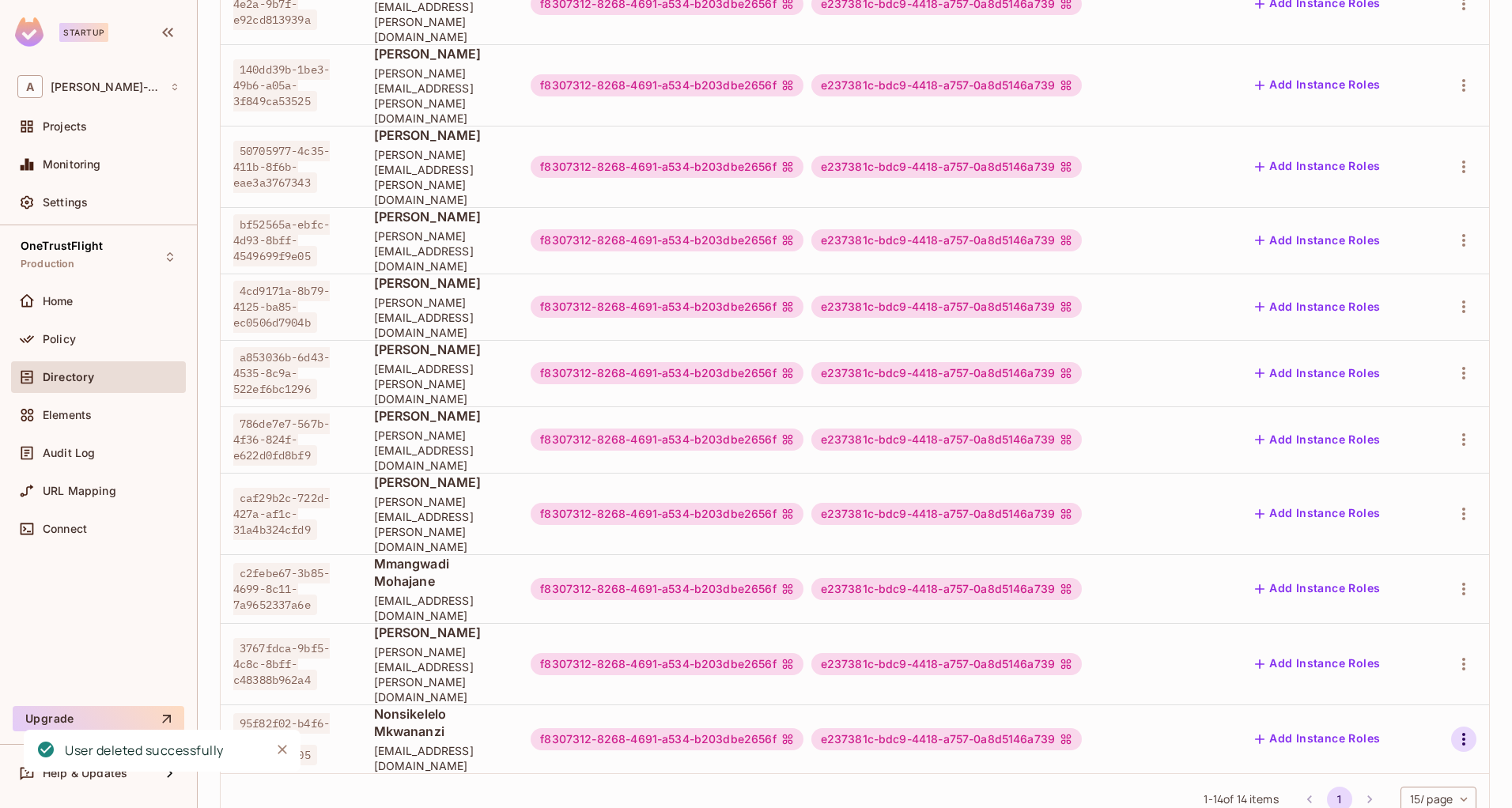
scroll to position [410, 0]
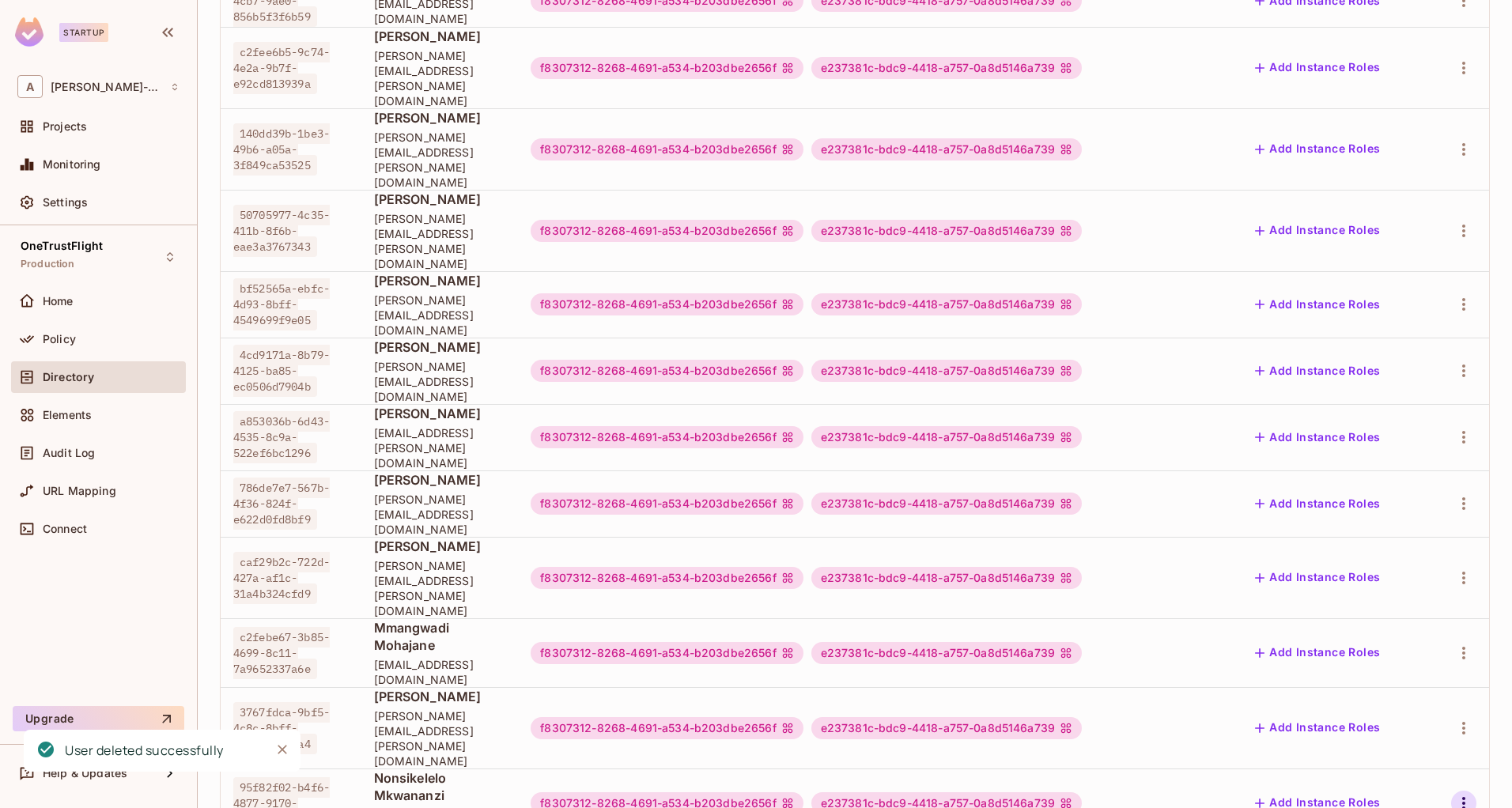
click at [1455, 794] on icon "button" at bounding box center [1464, 803] width 19 height 19
click at [1342, 778] on span "Delete User" at bounding box center [1378, 771] width 72 height 25
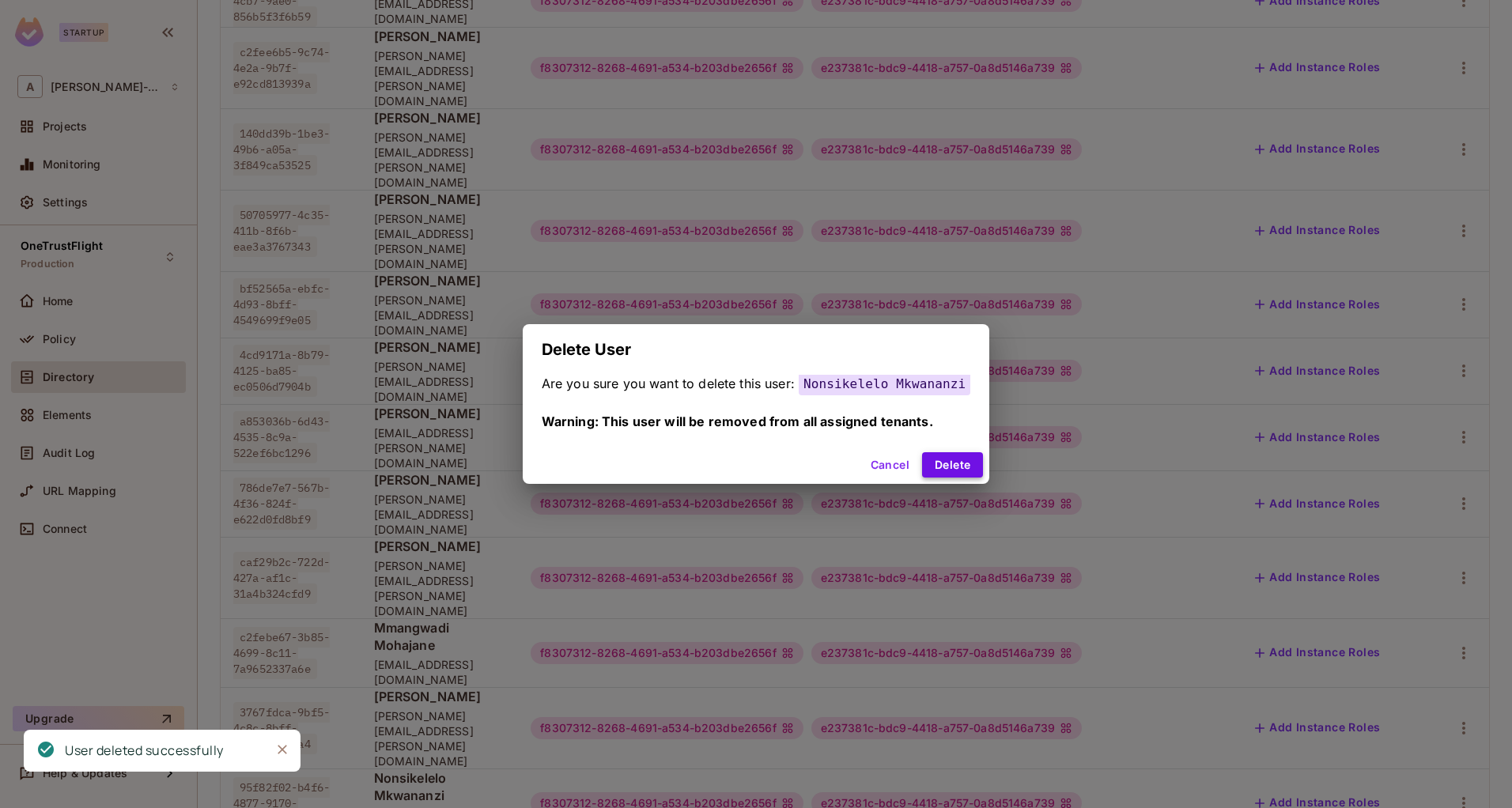
click at [950, 461] on button "Delete" at bounding box center [953, 464] width 61 height 25
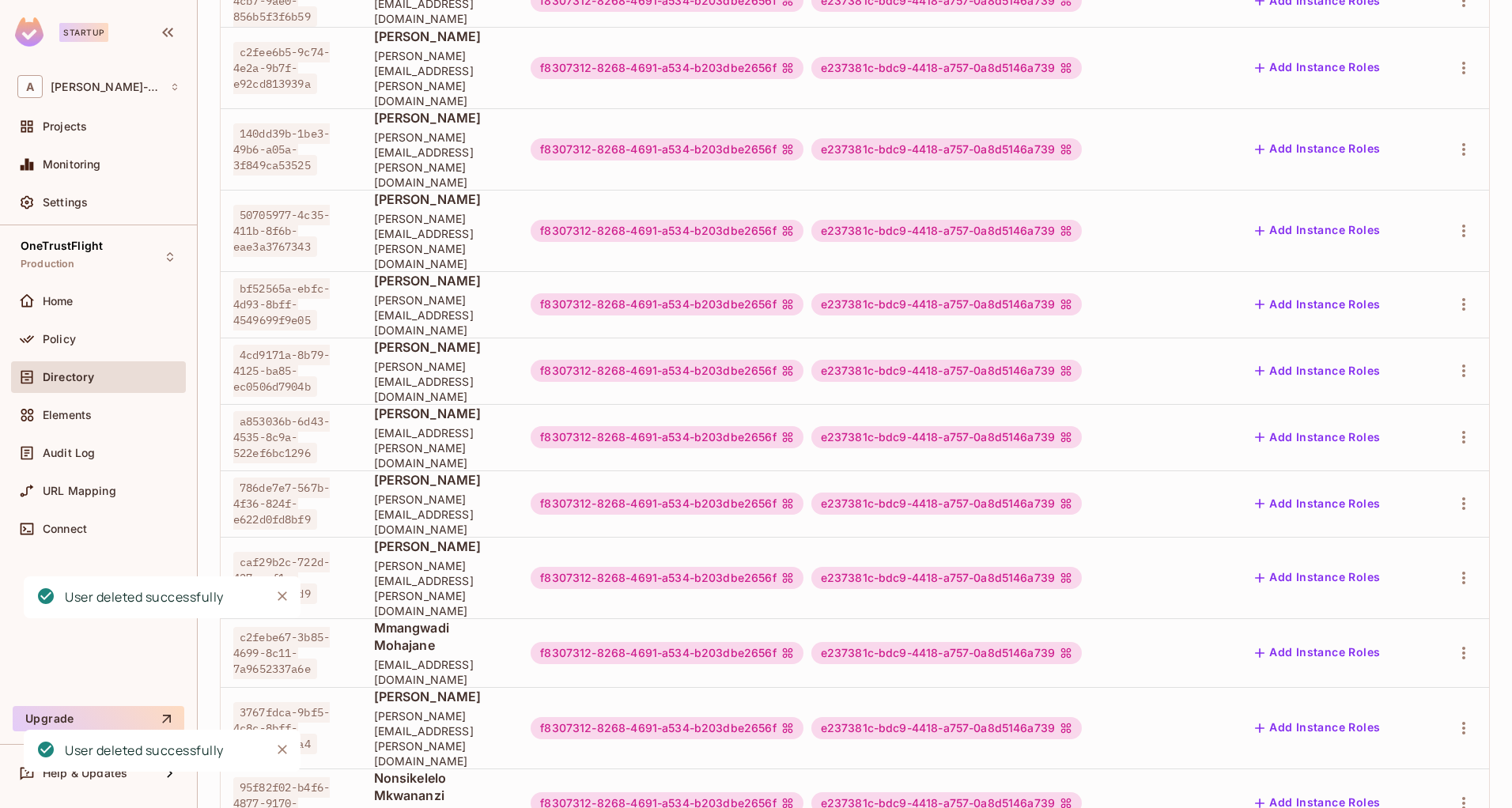
scroll to position [347, 0]
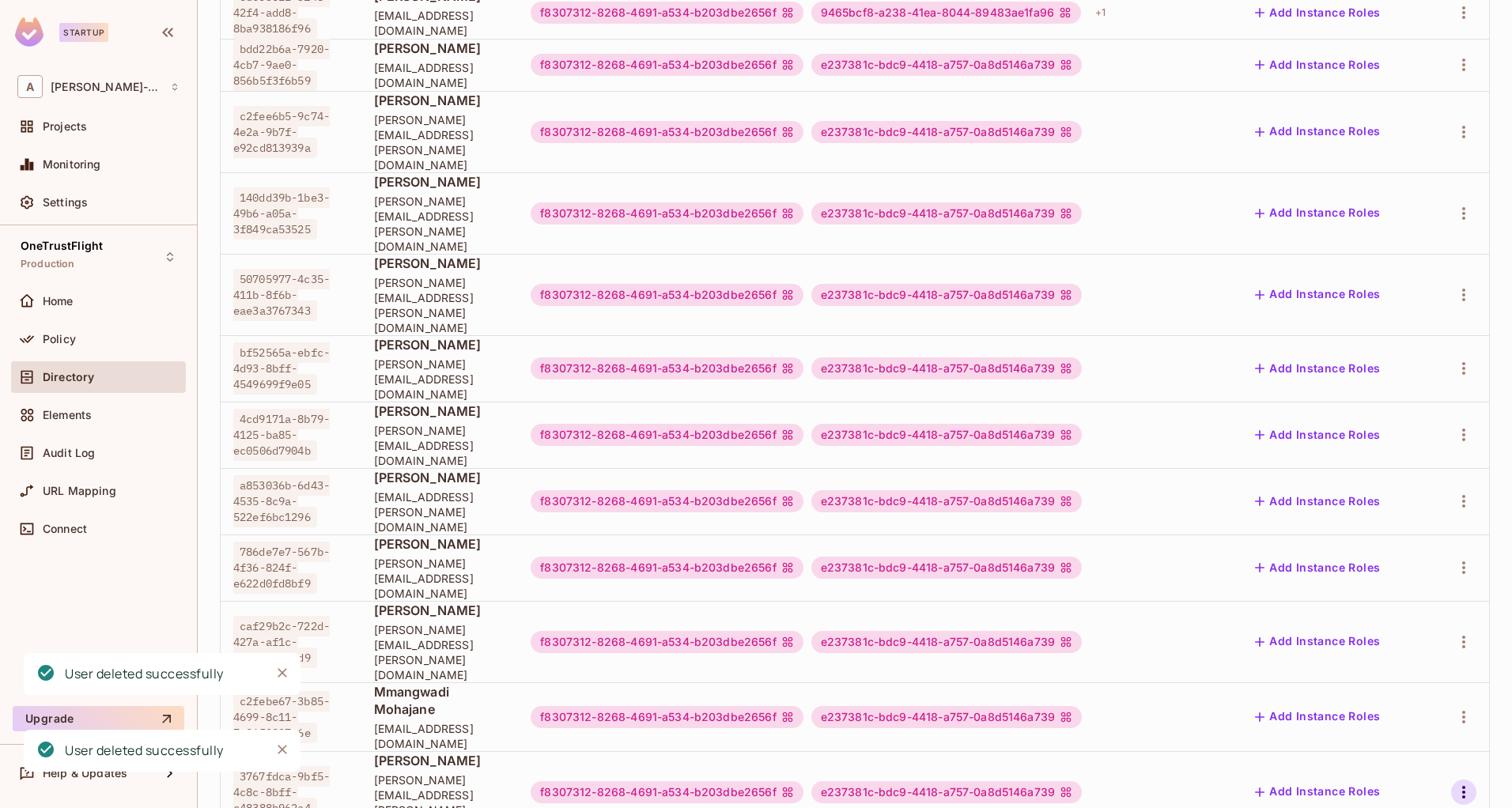
click at [1455, 783] on icon "button" at bounding box center [1464, 792] width 19 height 19
click at [1371, 760] on span "Delete User" at bounding box center [1378, 771] width 72 height 25
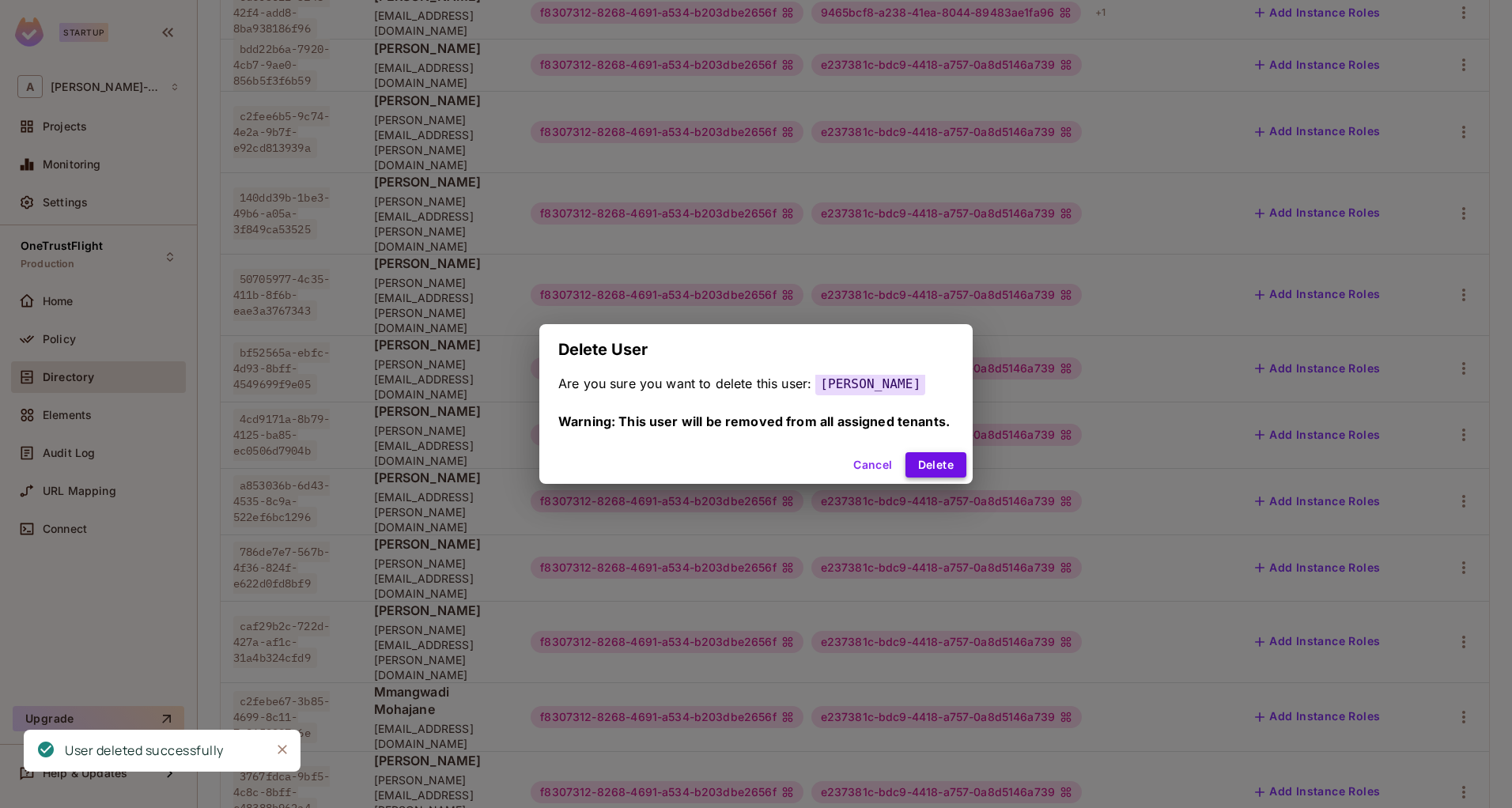
click at [934, 466] on button "Delete" at bounding box center [936, 464] width 61 height 25
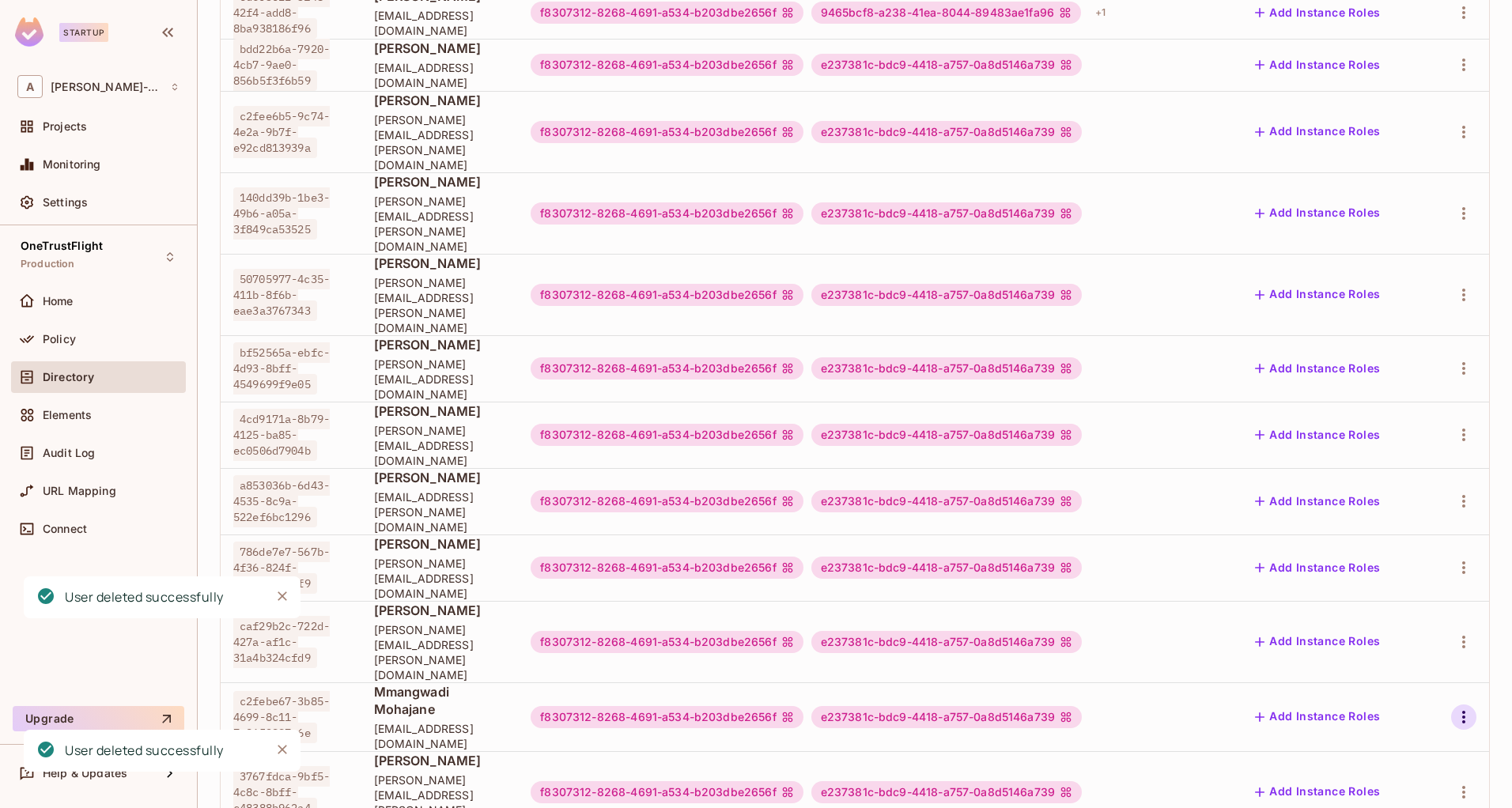
scroll to position [282, 0]
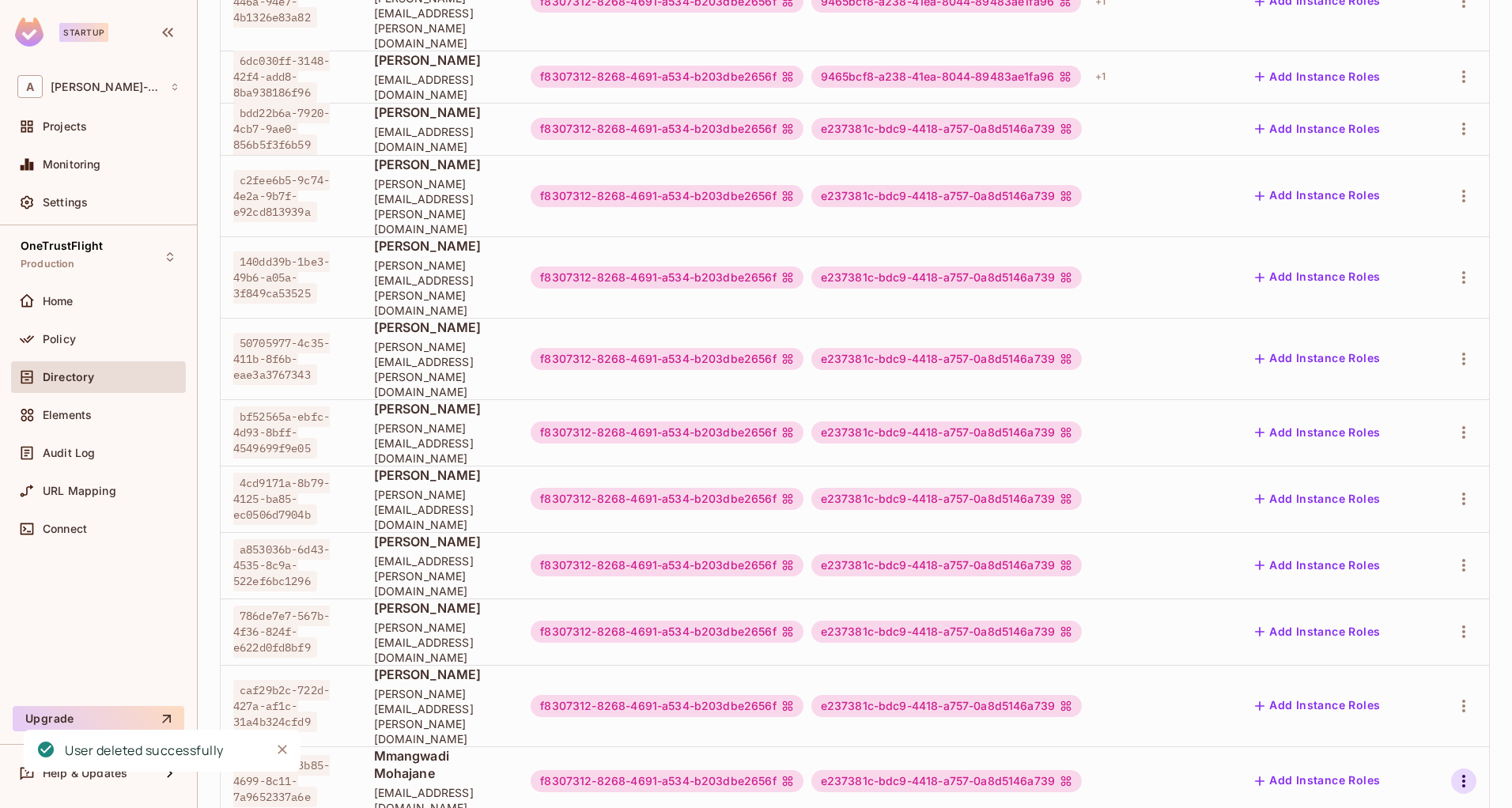
click at [1455, 772] on icon "button" at bounding box center [1464, 781] width 19 height 19
click at [1376, 775] on div "Delete User" at bounding box center [1378, 771] width 63 height 16
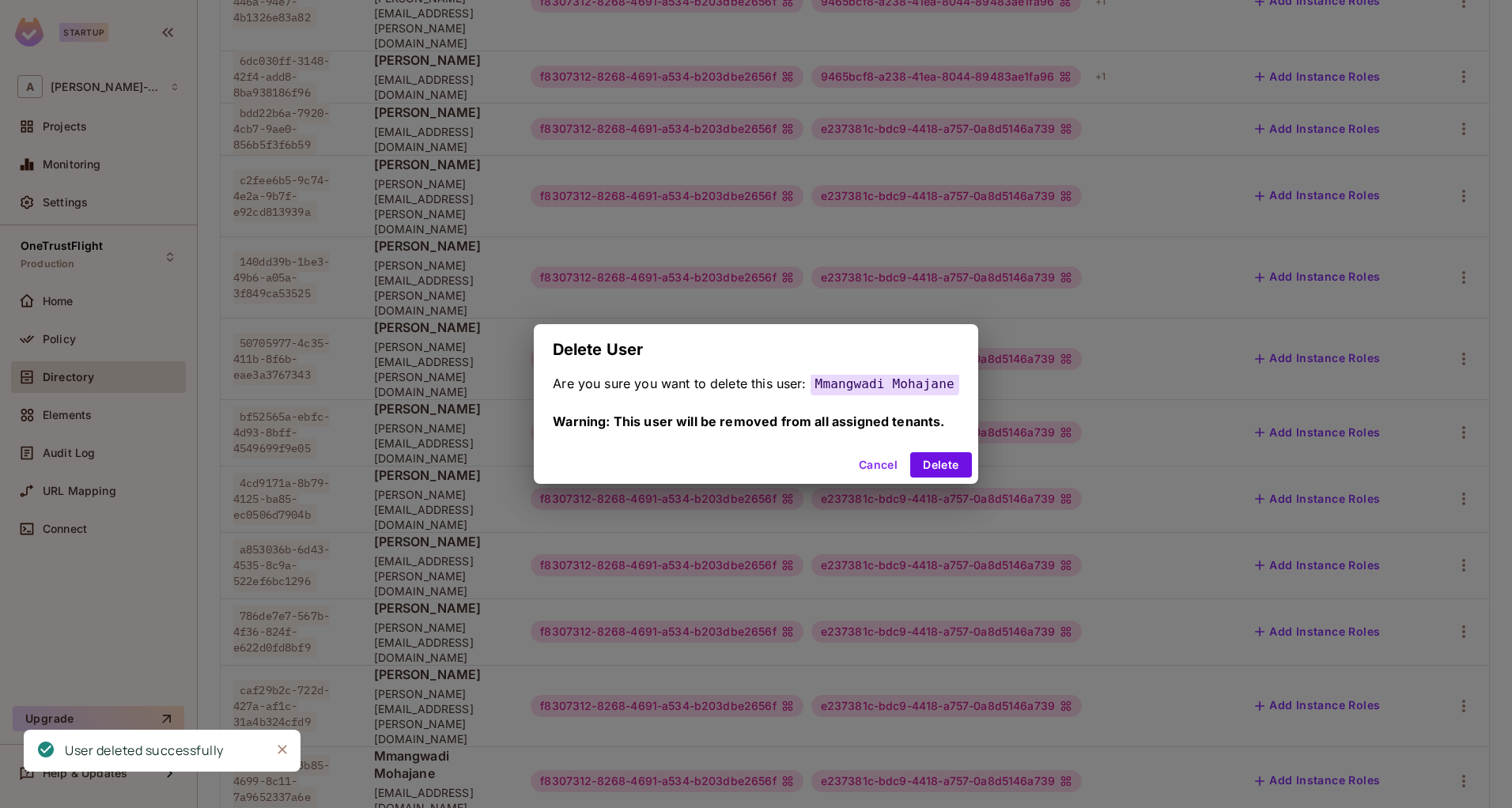
drag, startPoint x: 929, startPoint y: 464, endPoint x: 992, endPoint y: 489, distance: 67.8
click at [929, 465] on button "Delete" at bounding box center [940, 464] width 61 height 25
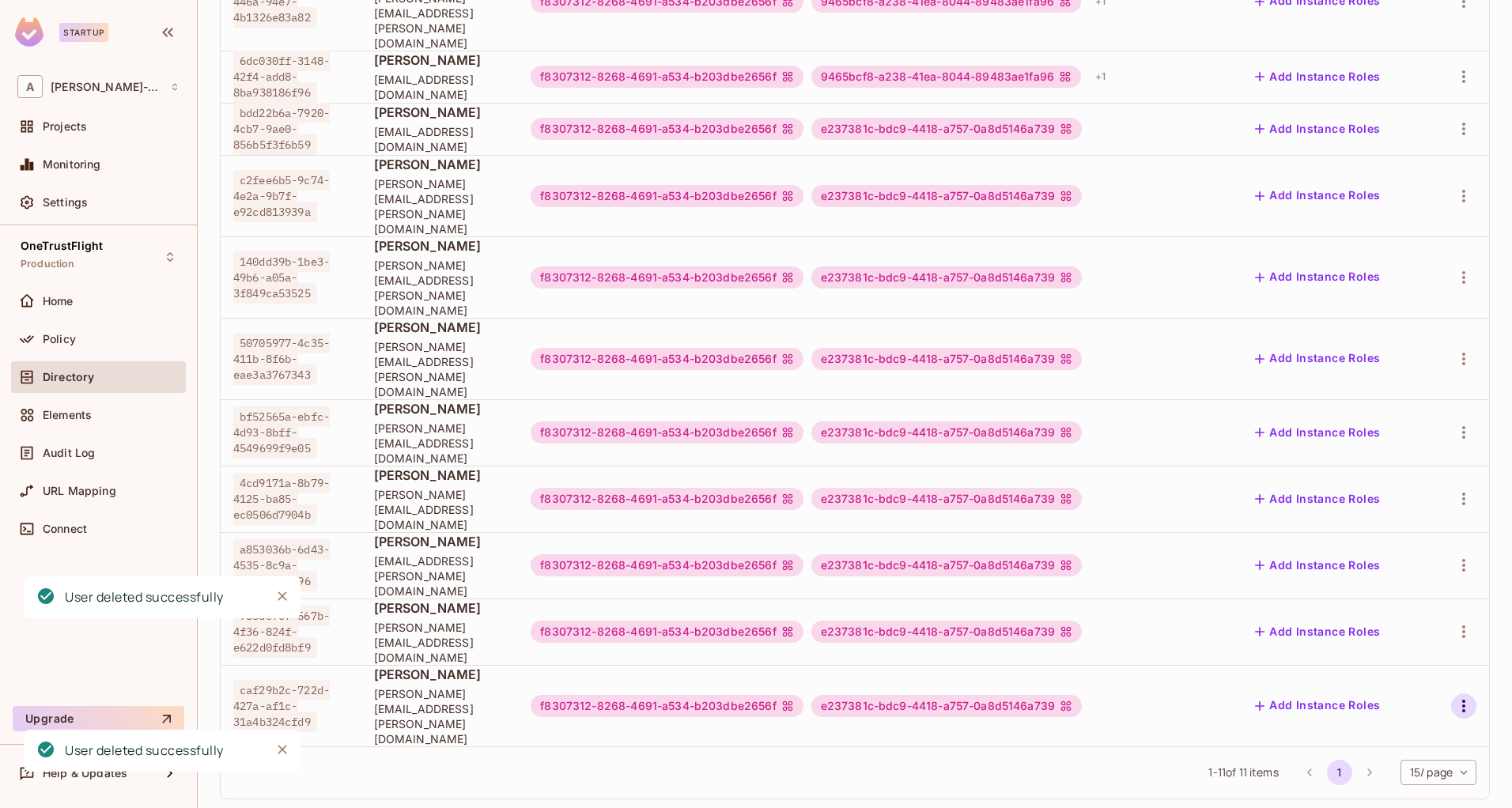
scroll to position [88, 0]
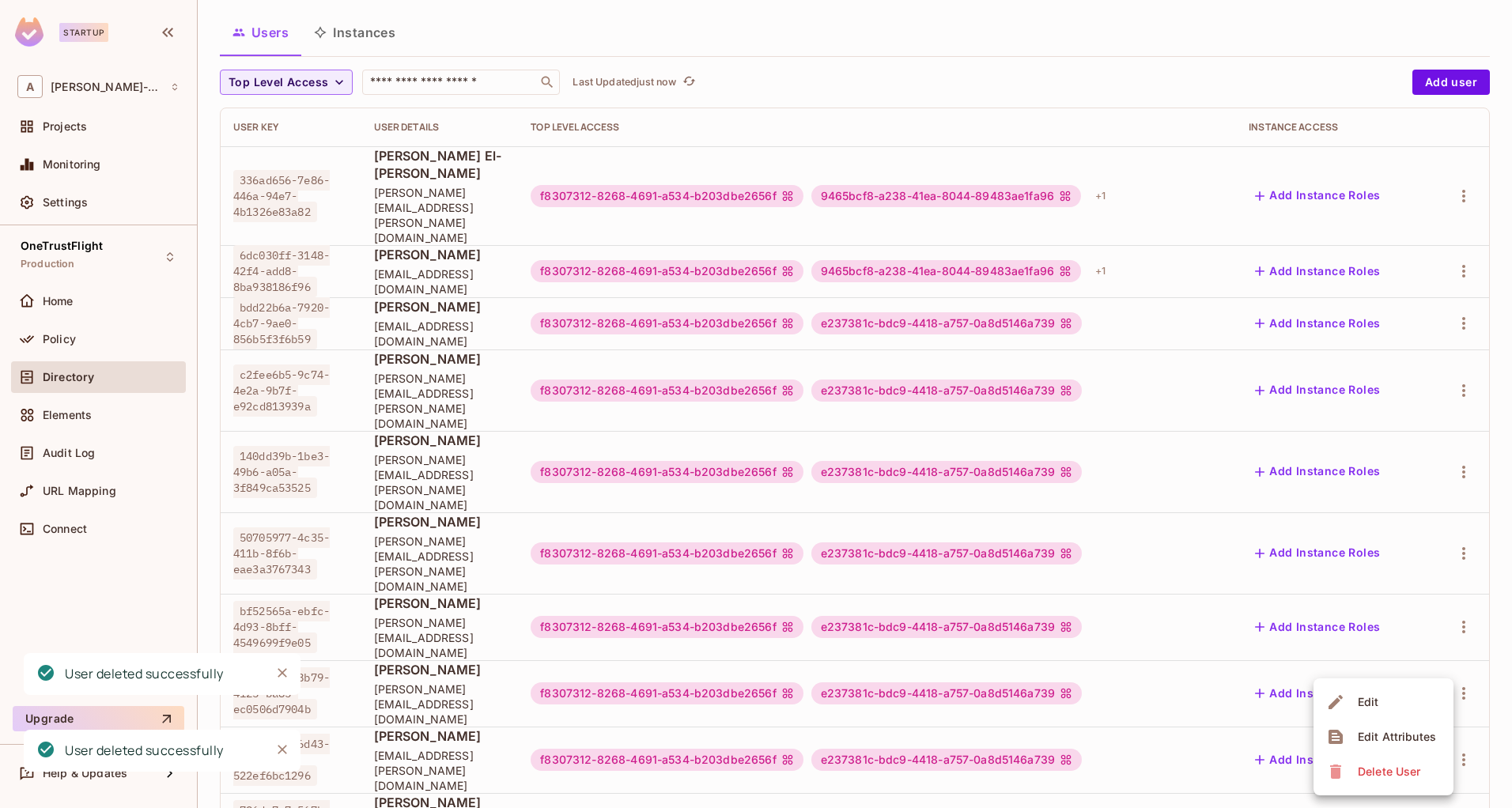
click at [1385, 772] on div "Delete User" at bounding box center [1390, 771] width 63 height 16
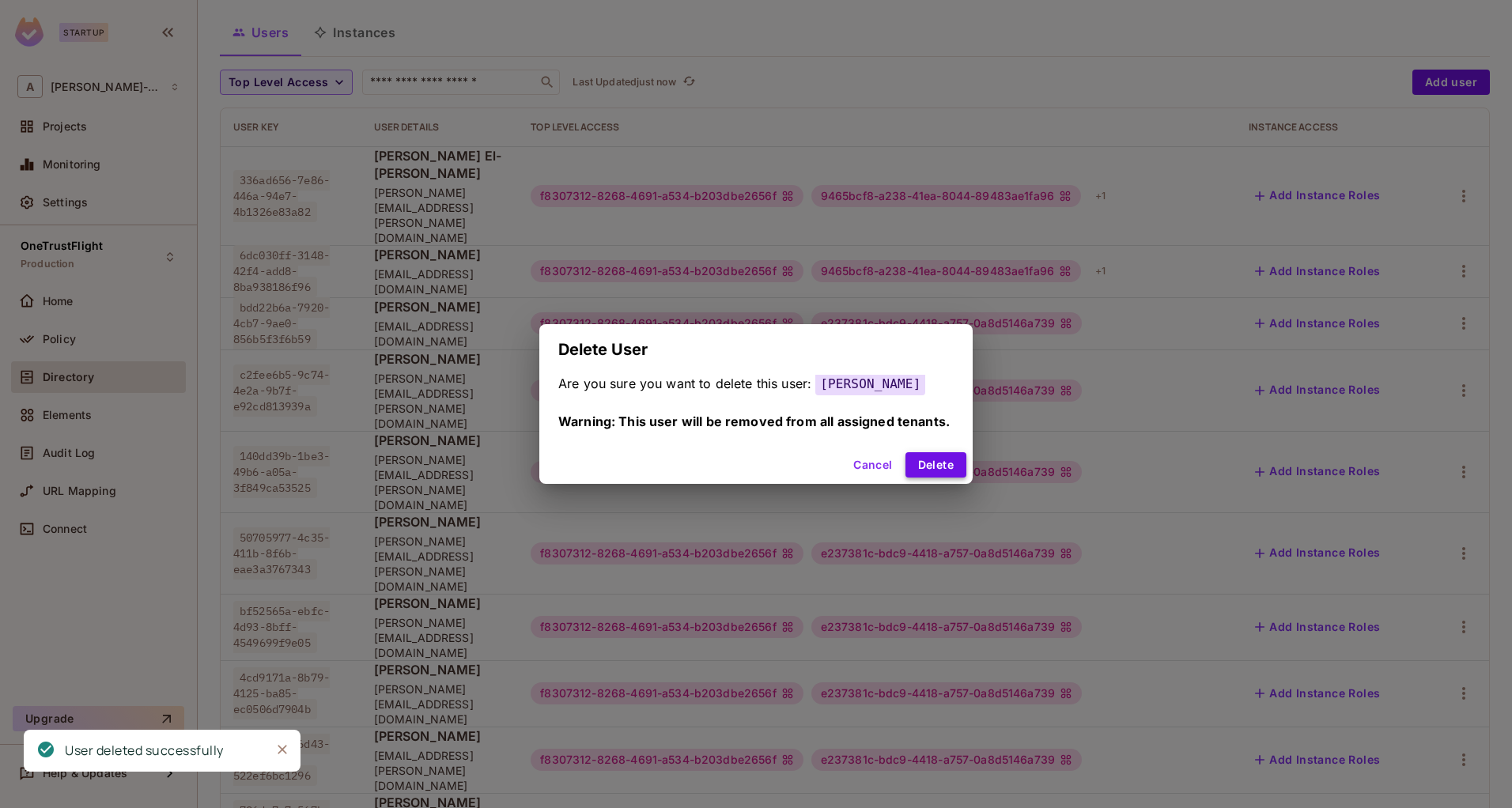
drag, startPoint x: 916, startPoint y: 461, endPoint x: 930, endPoint y: 469, distance: 16.1
click at [916, 464] on button "Delete" at bounding box center [936, 464] width 61 height 25
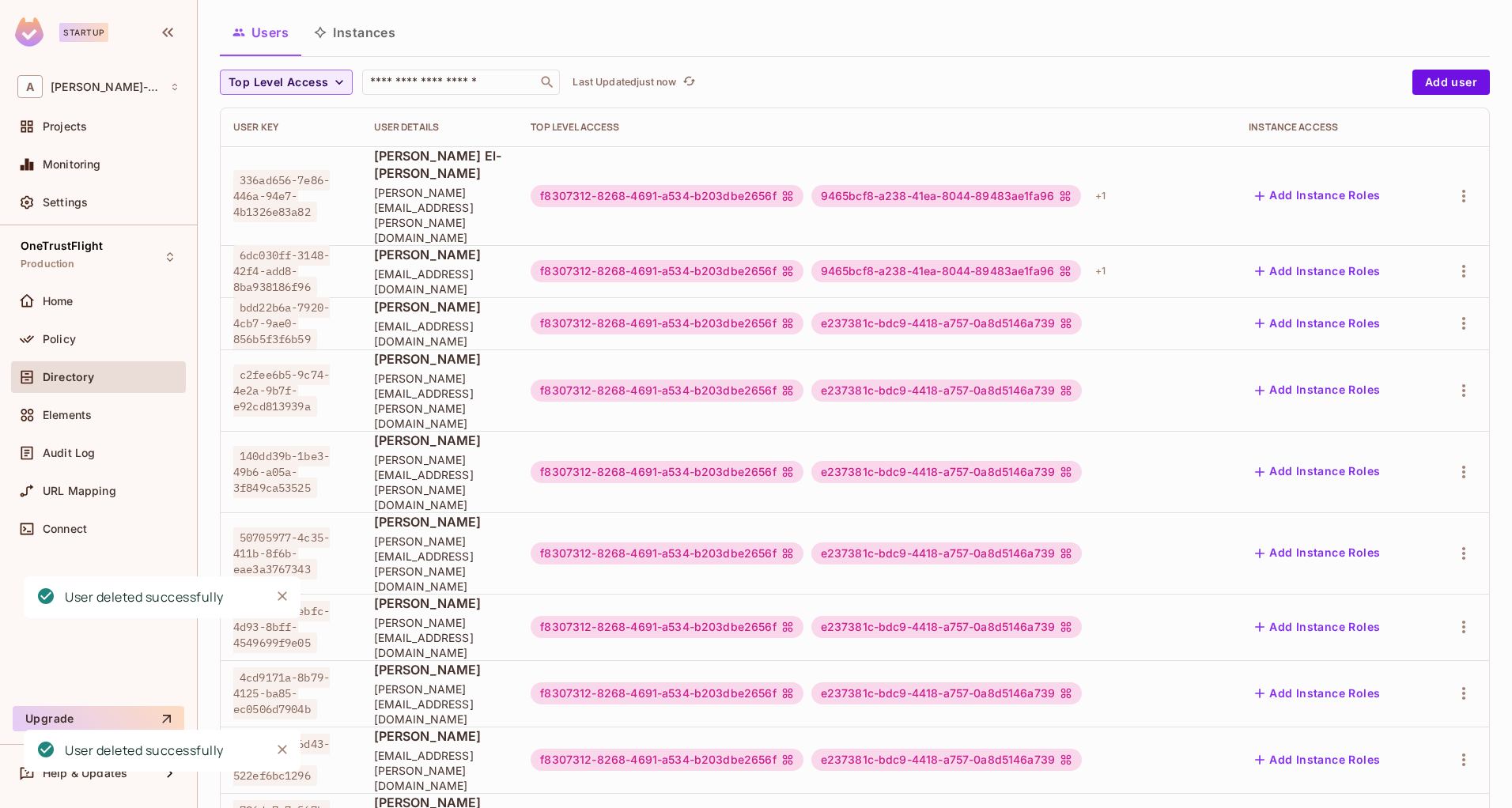
scroll to position [35, 0]
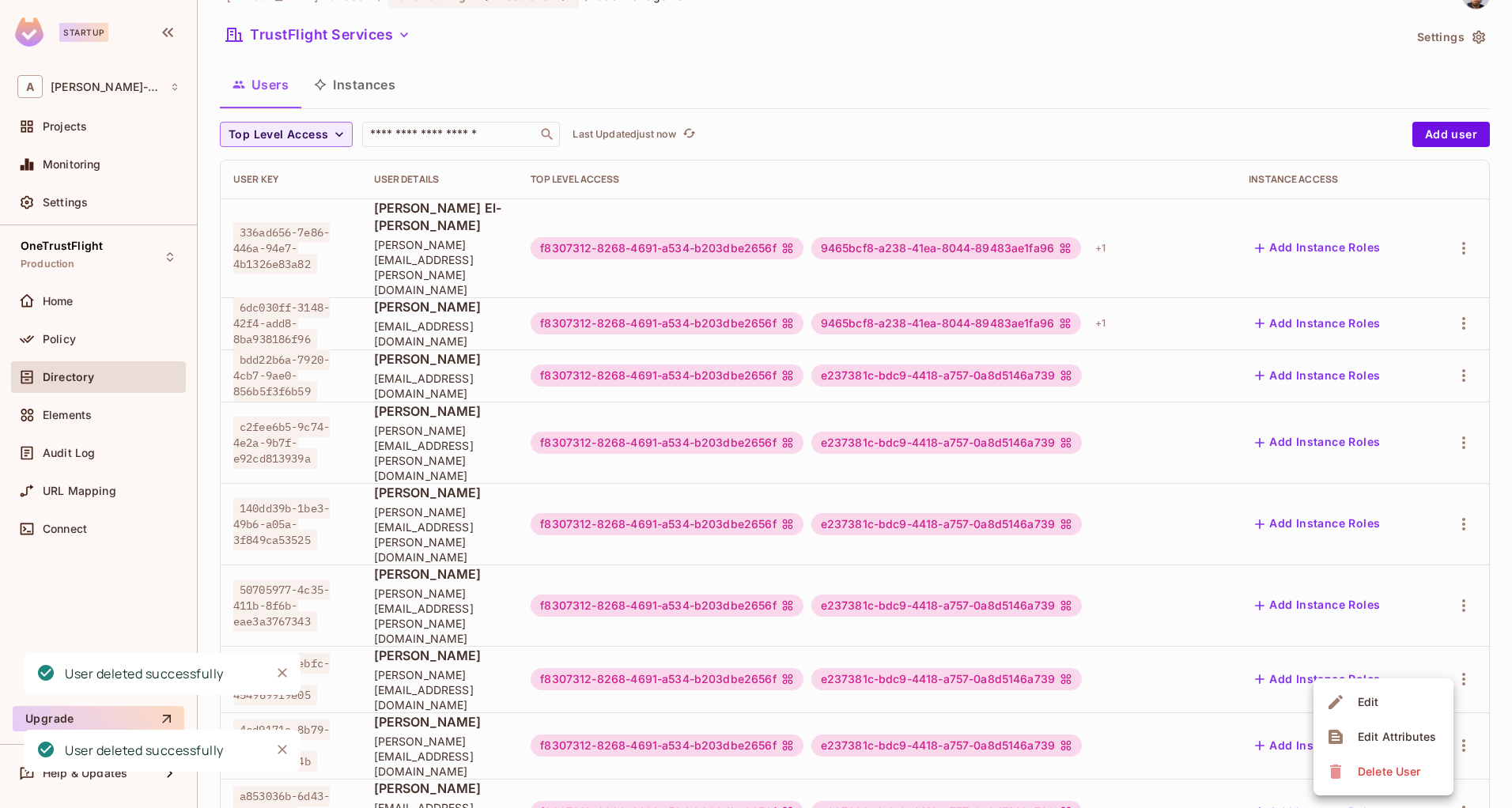
click at [1376, 767] on div "Delete User" at bounding box center [1390, 771] width 63 height 16
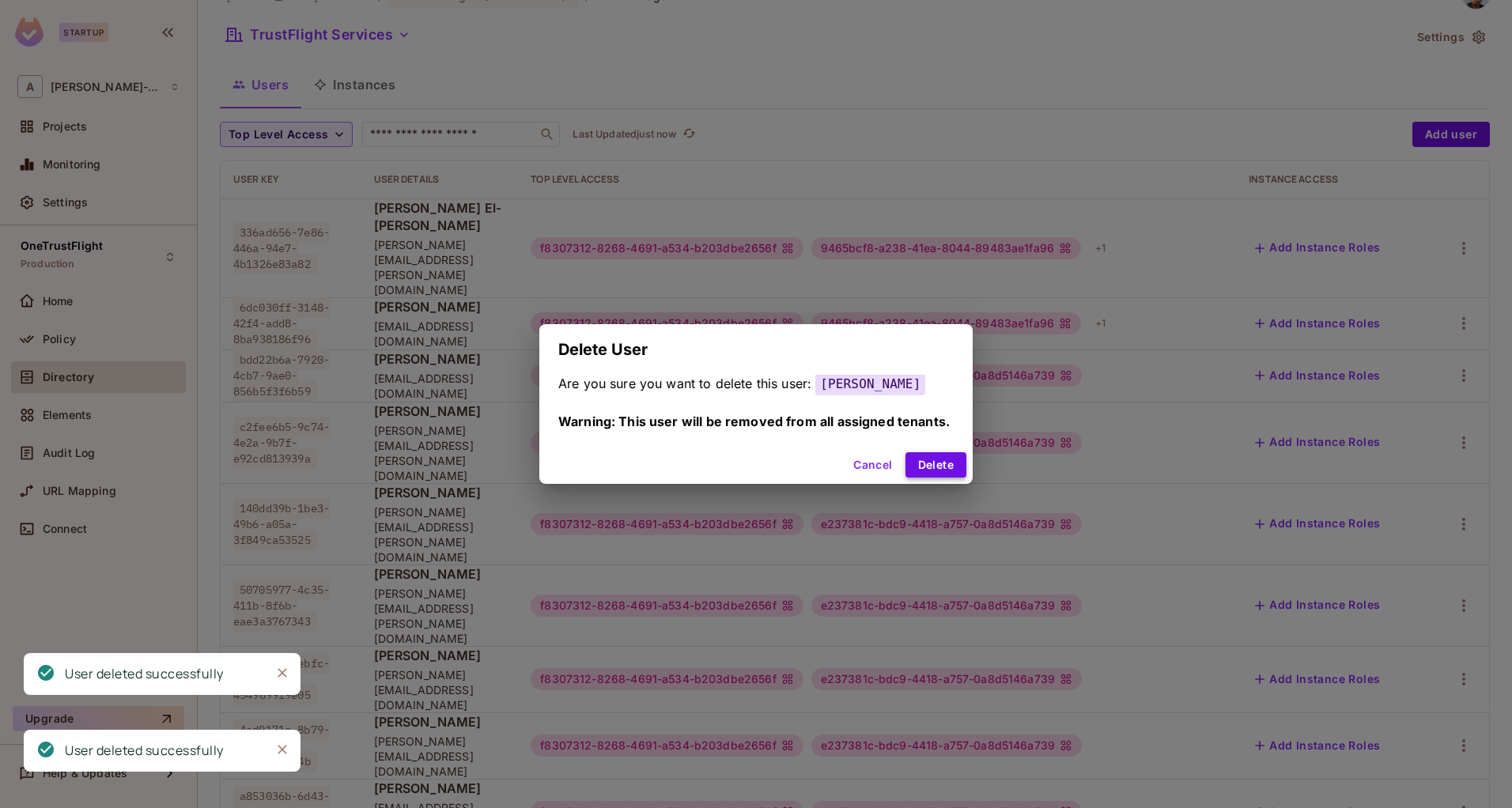
click at [928, 471] on button "Delete" at bounding box center [936, 464] width 61 height 25
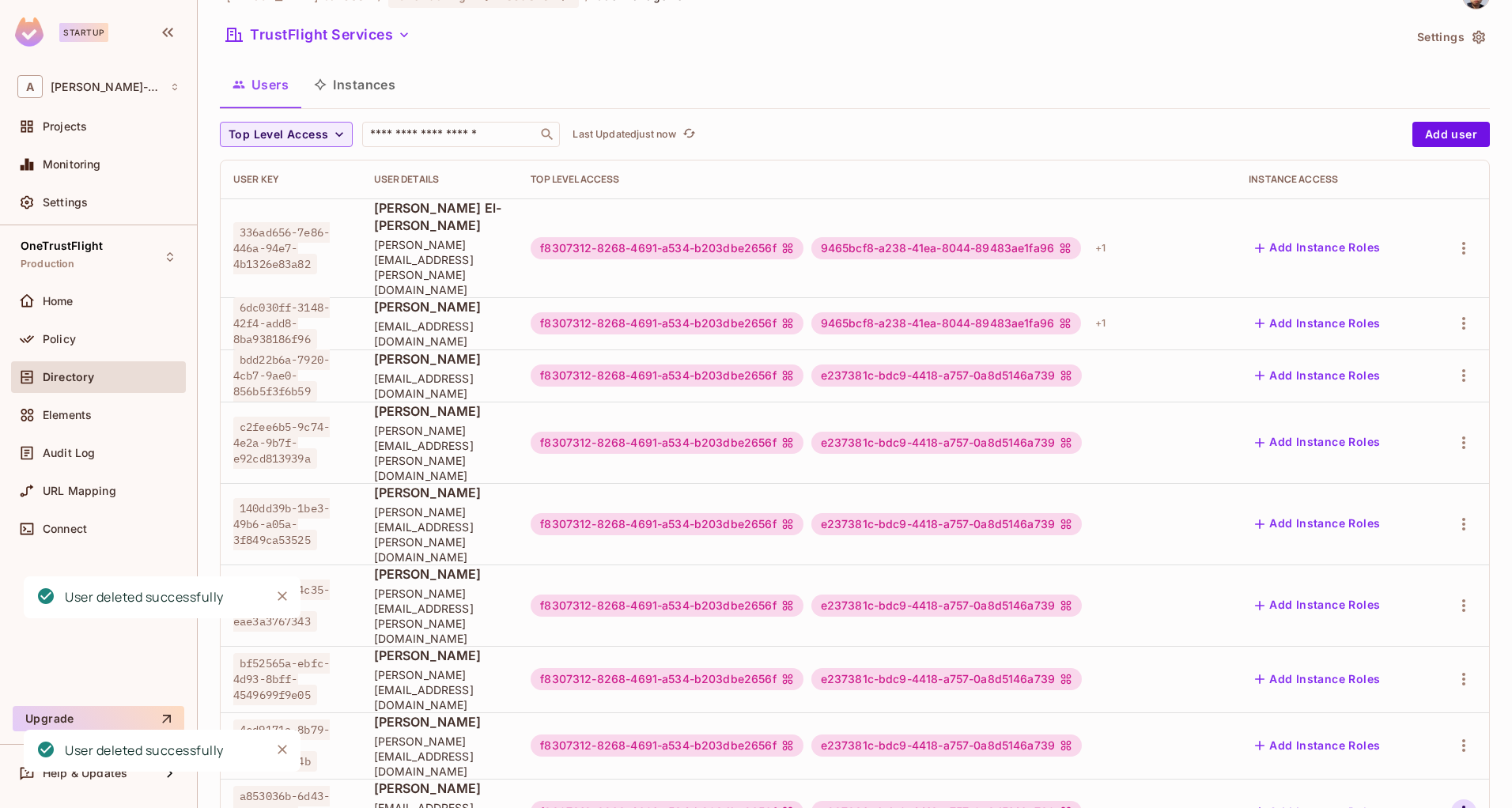
scroll to position [0, 0]
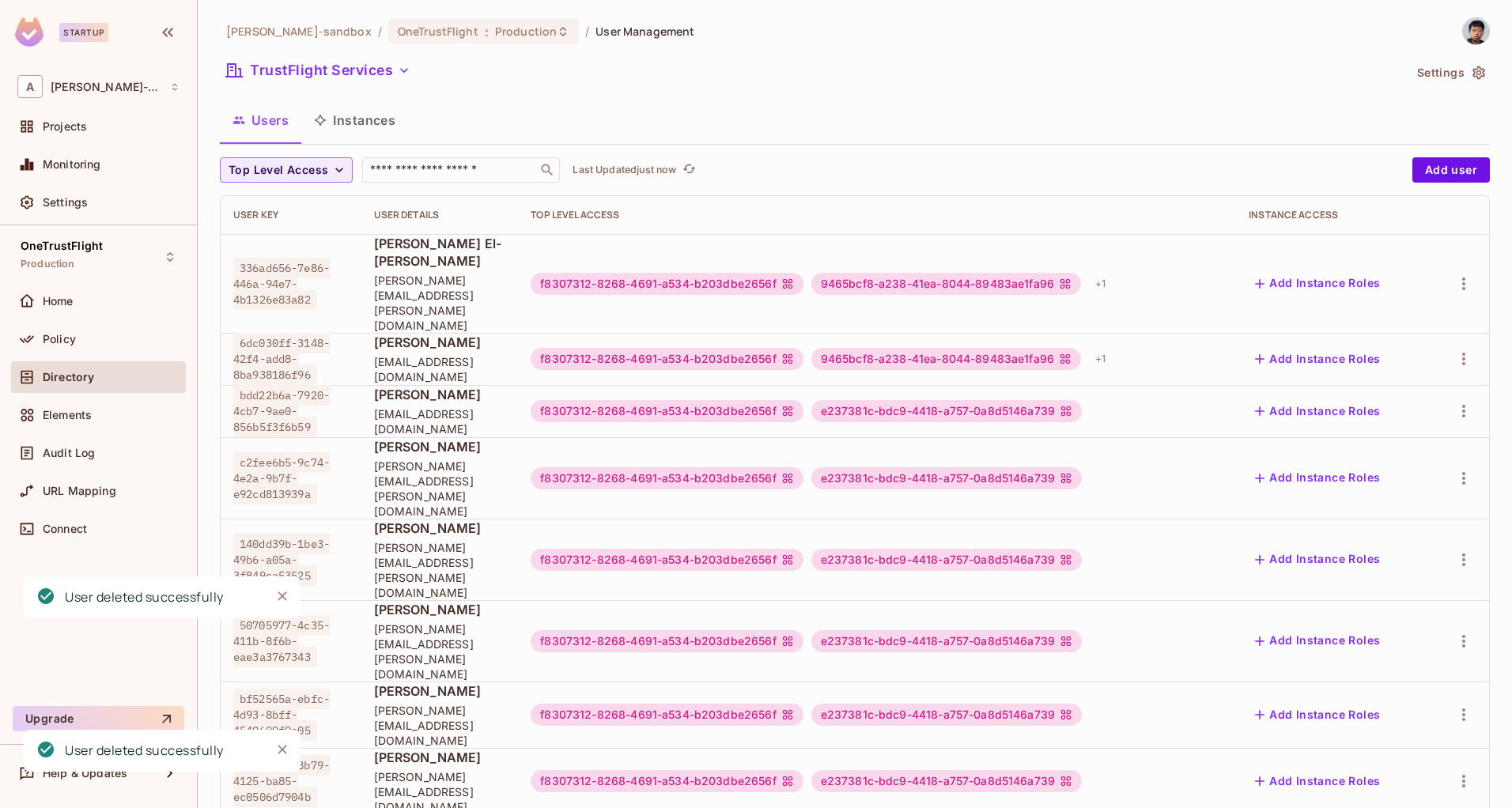
click at [1383, 777] on div "Delete User" at bounding box center [1401, 771] width 63 height 16
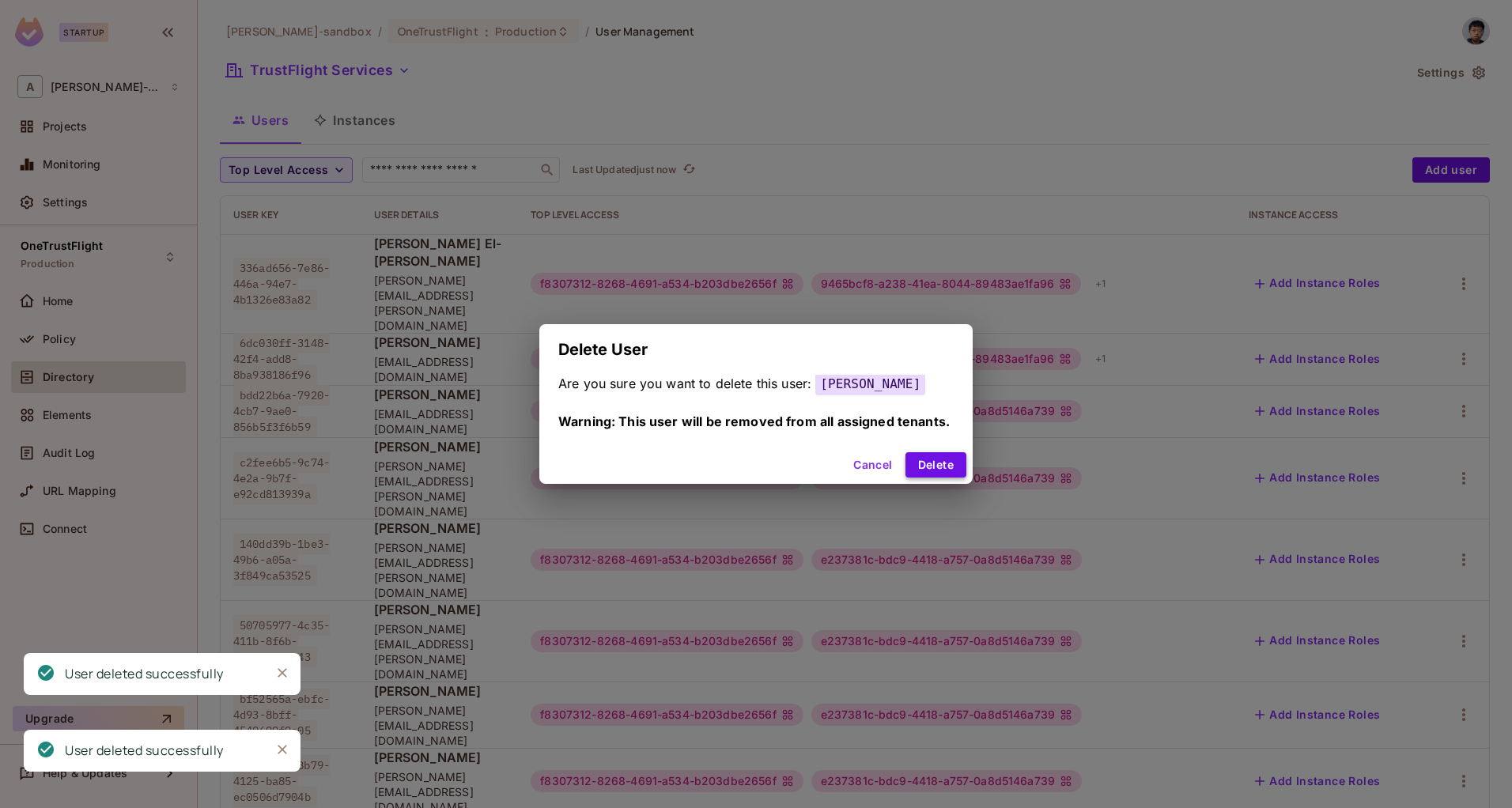
click at [943, 471] on button "Delete" at bounding box center [936, 464] width 61 height 25
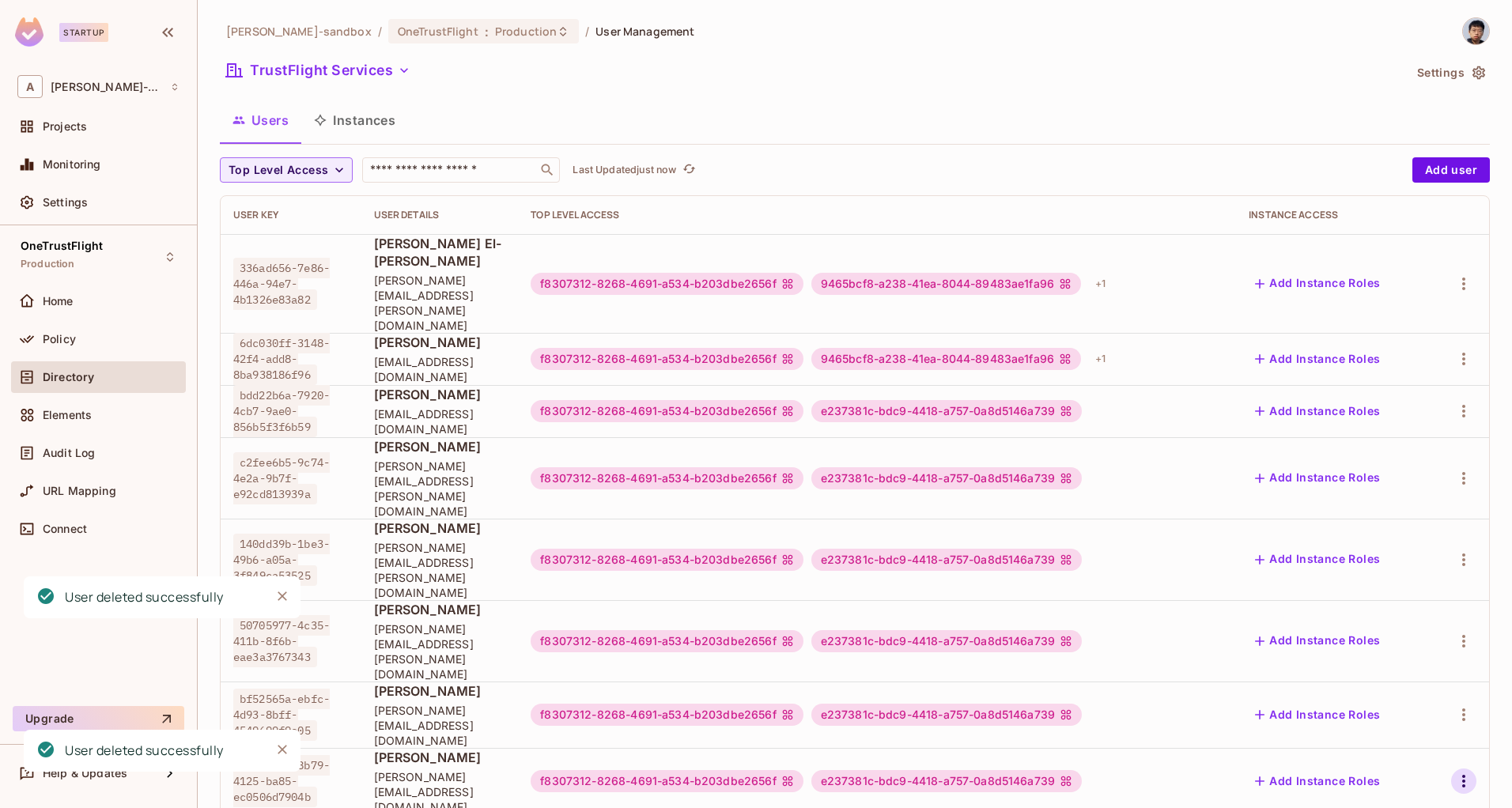
click at [1458, 772] on icon "button" at bounding box center [1464, 781] width 19 height 19
drag, startPoint x: 1389, startPoint y: 723, endPoint x: 1389, endPoint y: 731, distance: 8.0
click at [1389, 731] on div "Delete User" at bounding box center [1401, 731] width 63 height 16
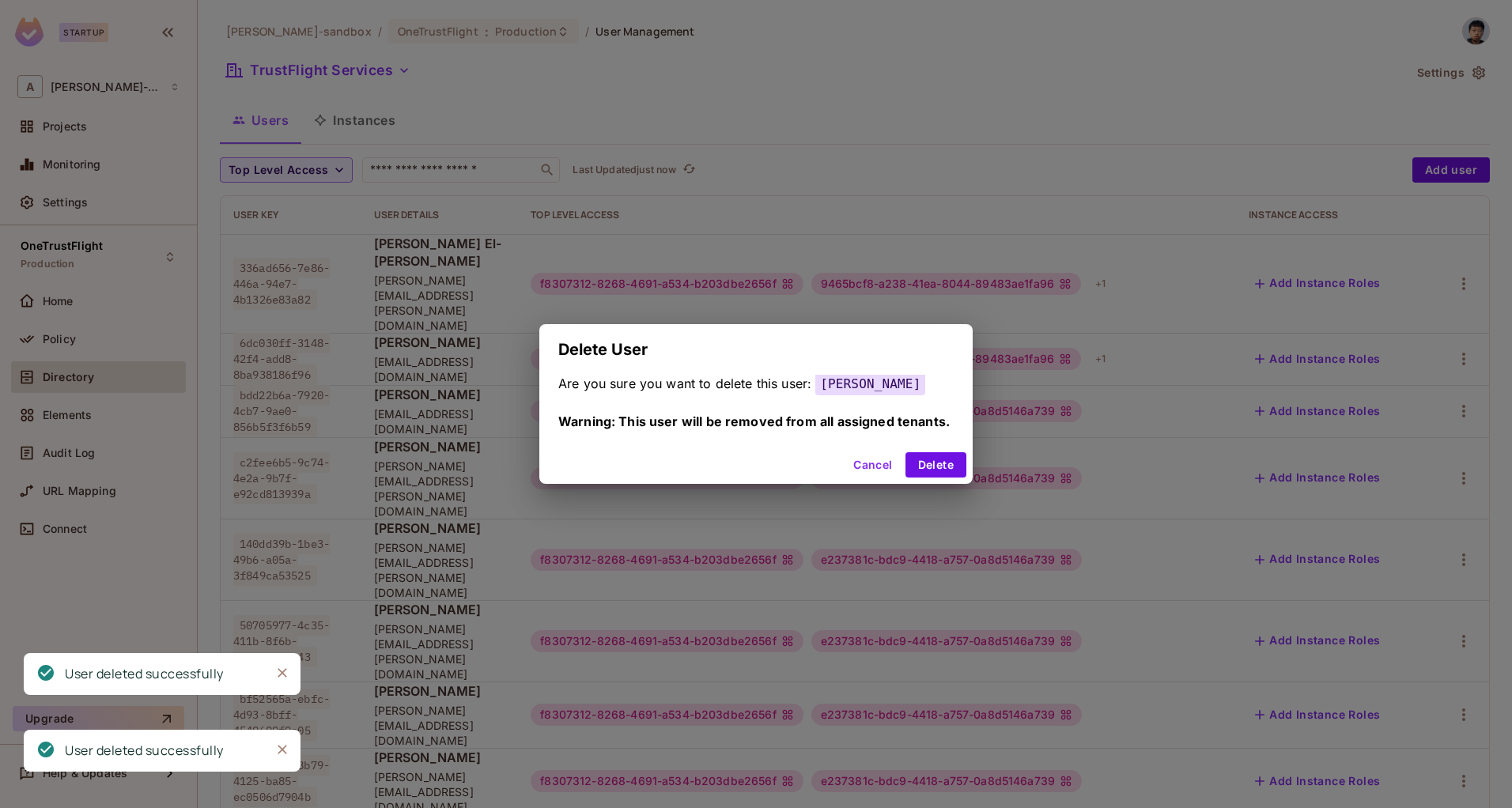
drag, startPoint x: 942, startPoint y: 462, endPoint x: 979, endPoint y: 484, distance: 43.0
click at [943, 471] on button "Delete" at bounding box center [936, 464] width 61 height 25
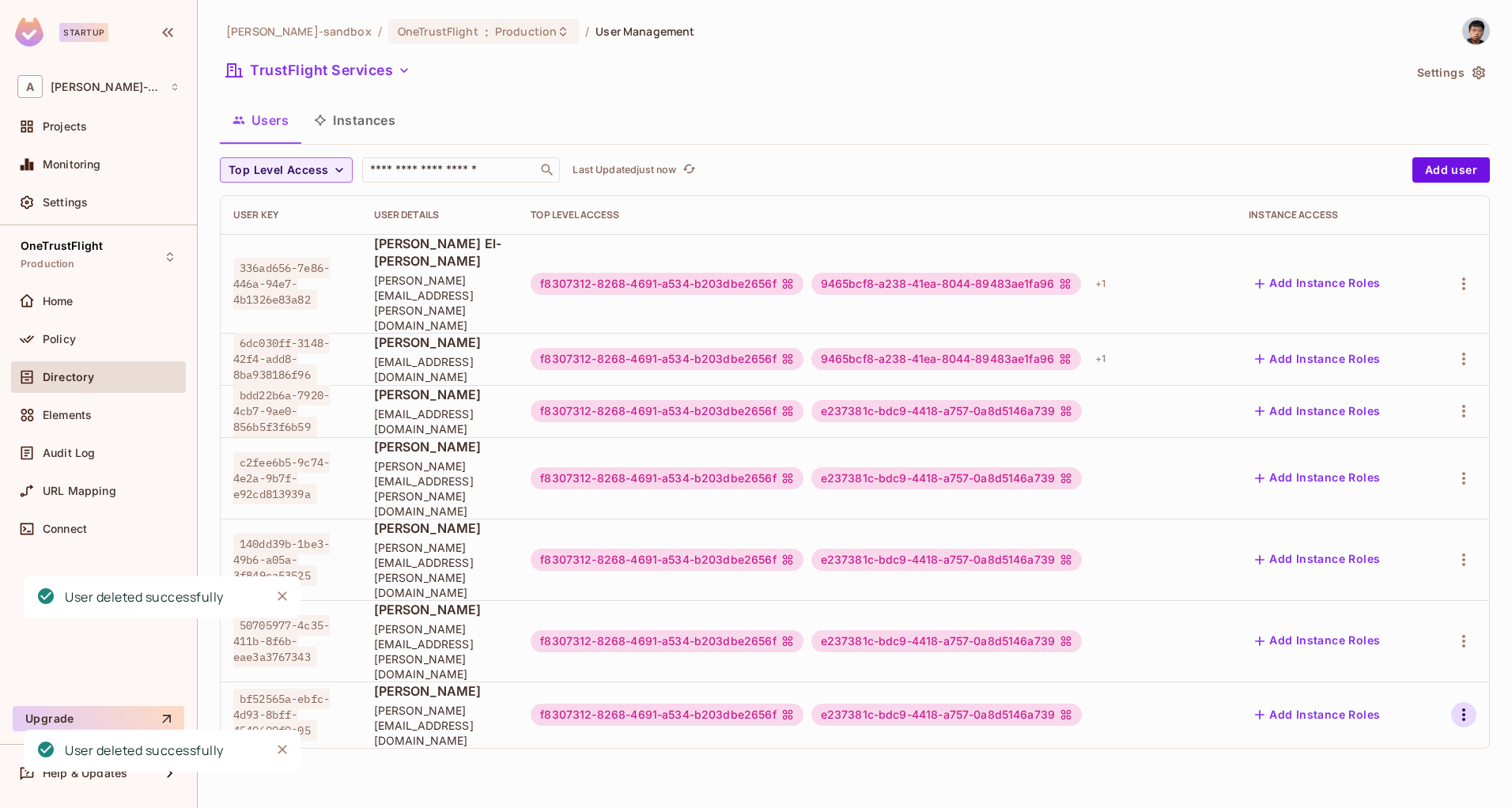
click at [1465, 705] on icon "button" at bounding box center [1464, 715] width 19 height 19
click at [1382, 686] on div "Delete User" at bounding box center [1401, 679] width 63 height 16
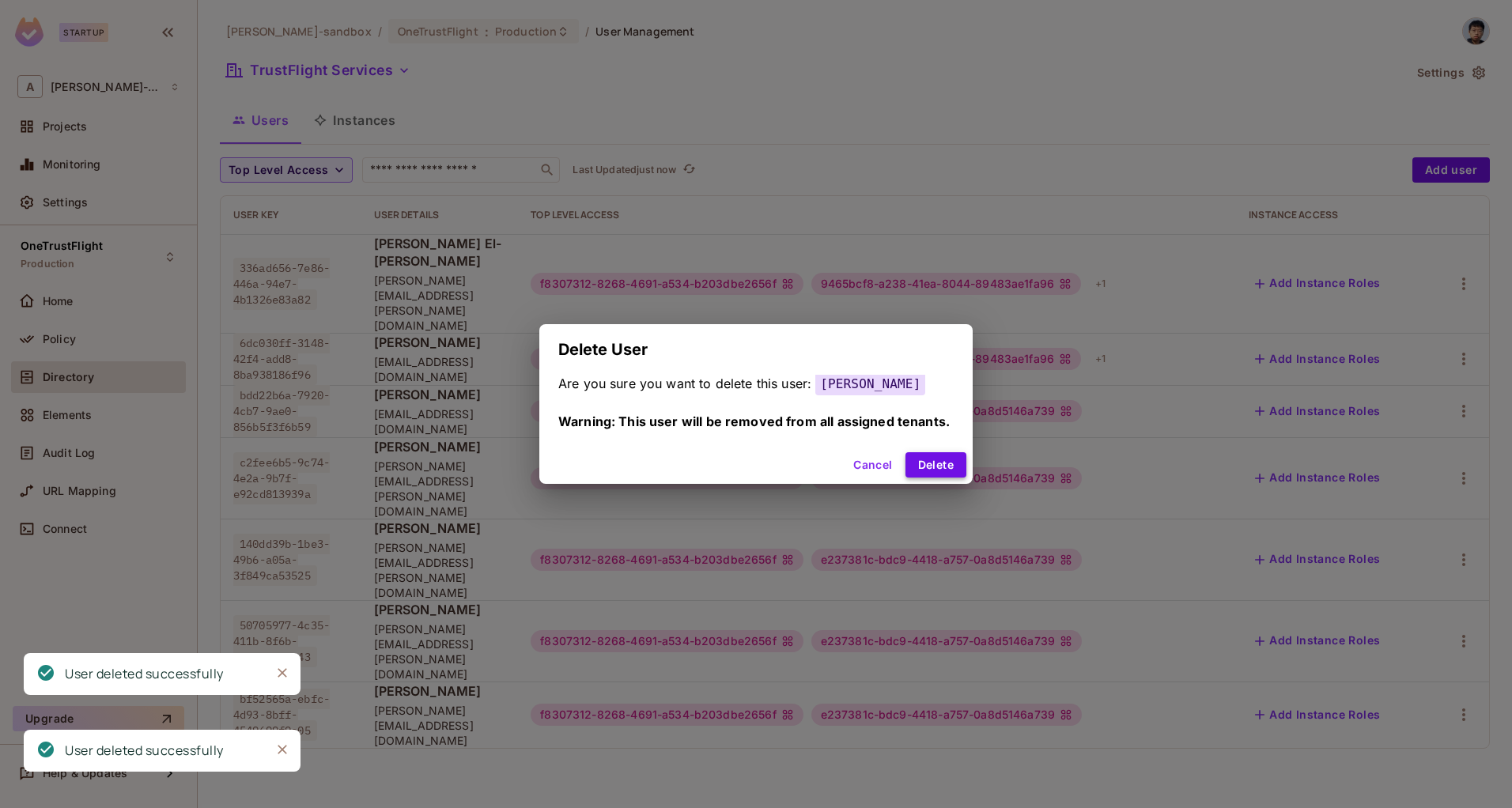
click at [934, 468] on button "Delete" at bounding box center [936, 464] width 61 height 25
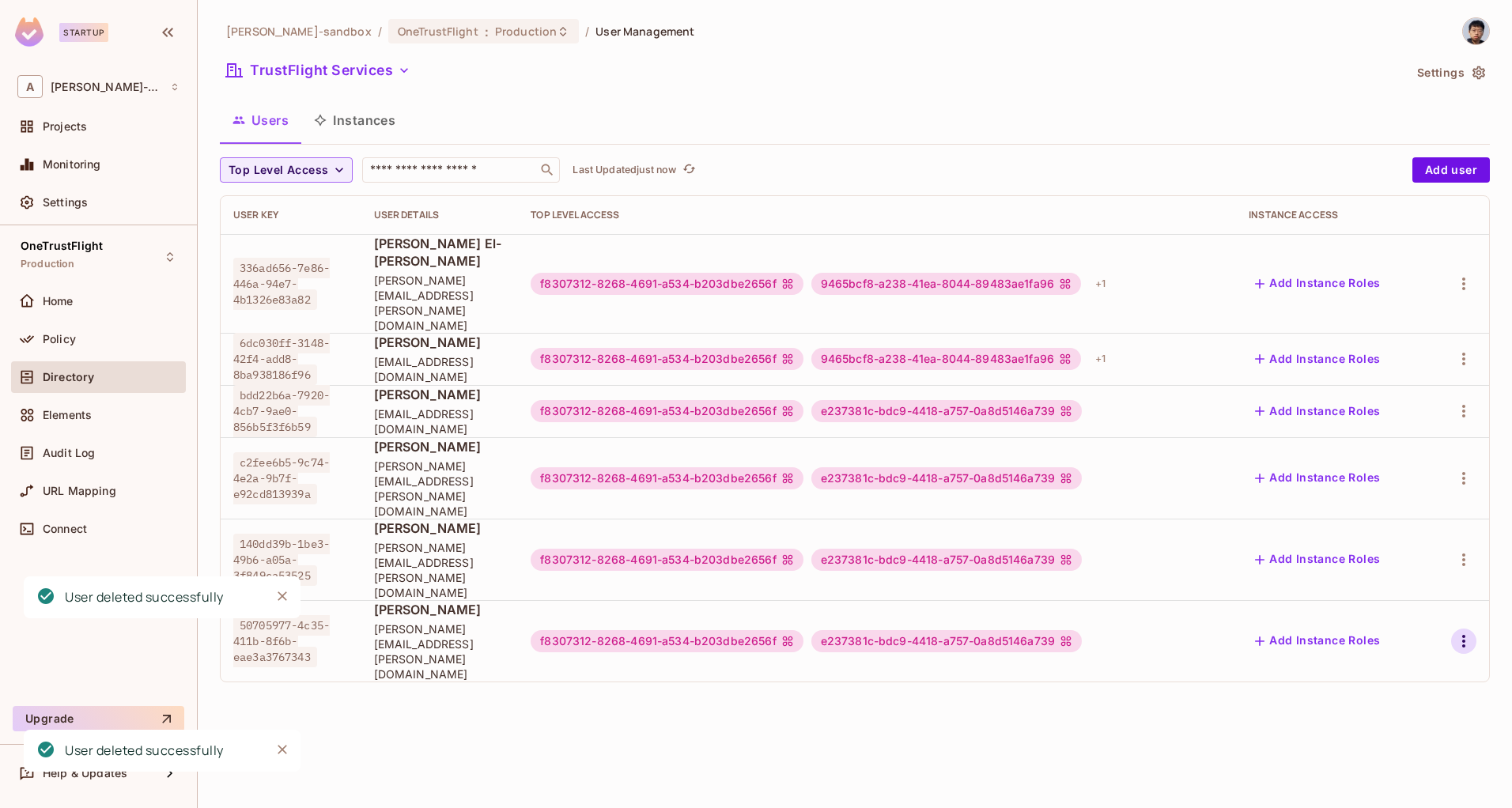
click at [1462, 631] on icon "button" at bounding box center [1464, 641] width 19 height 19
click at [1395, 626] on div "Delete User" at bounding box center [1401, 627] width 63 height 16
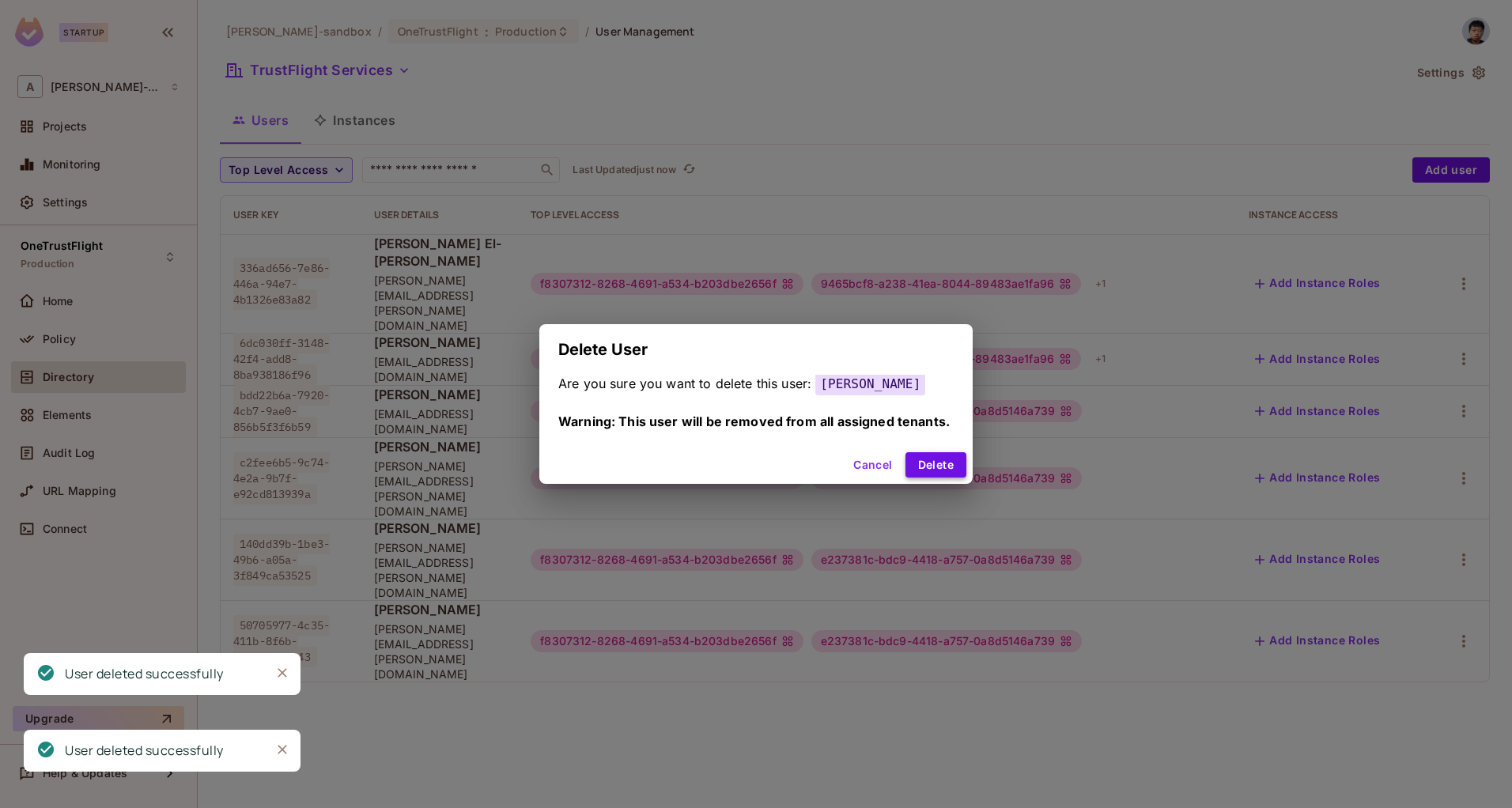
click at [927, 456] on button "Delete" at bounding box center [936, 464] width 61 height 25
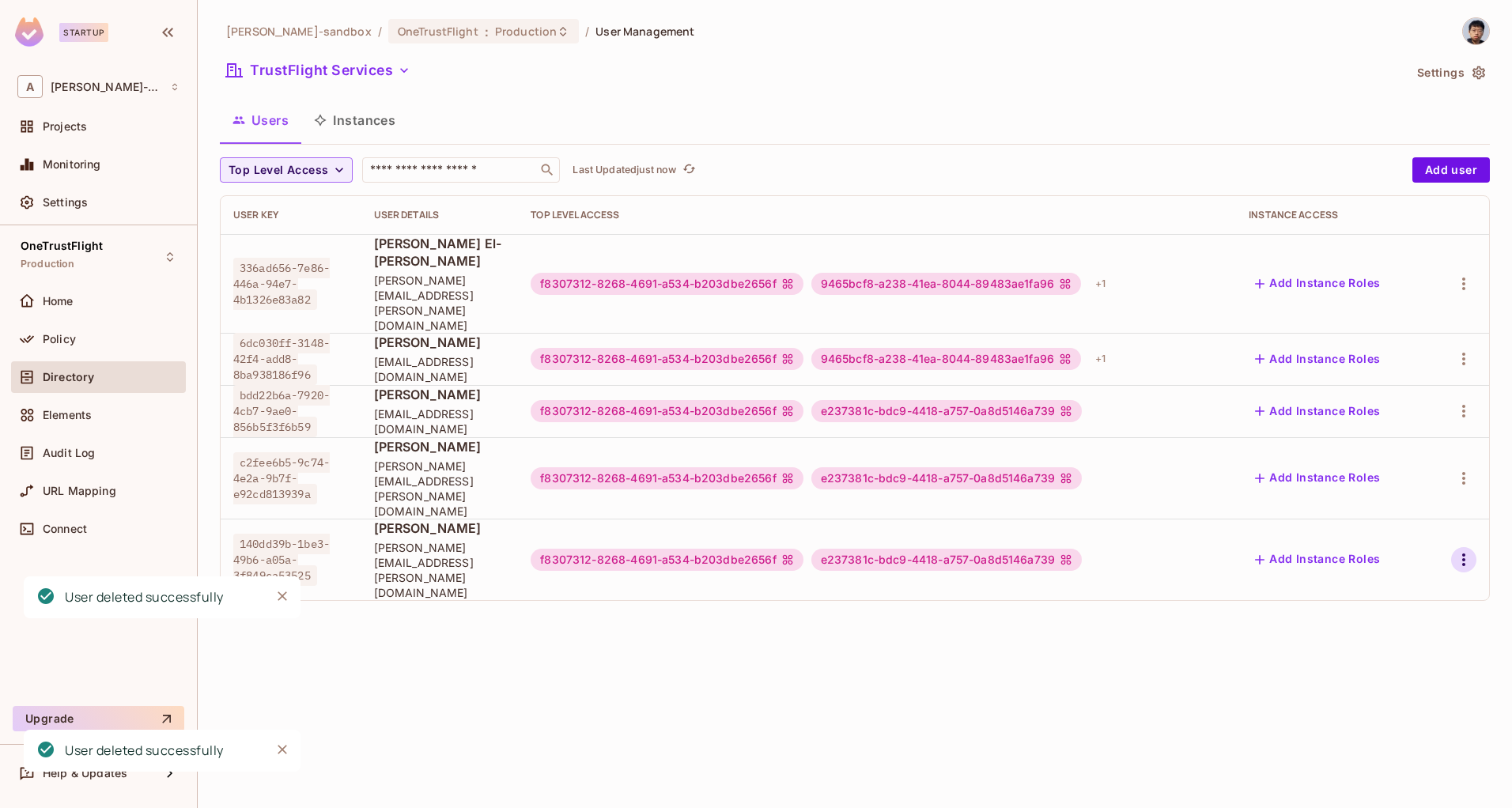
click at [1461, 550] on icon "button" at bounding box center [1464, 559] width 19 height 19
click at [1371, 582] on span "Delete User" at bounding box center [1401, 574] width 72 height 25
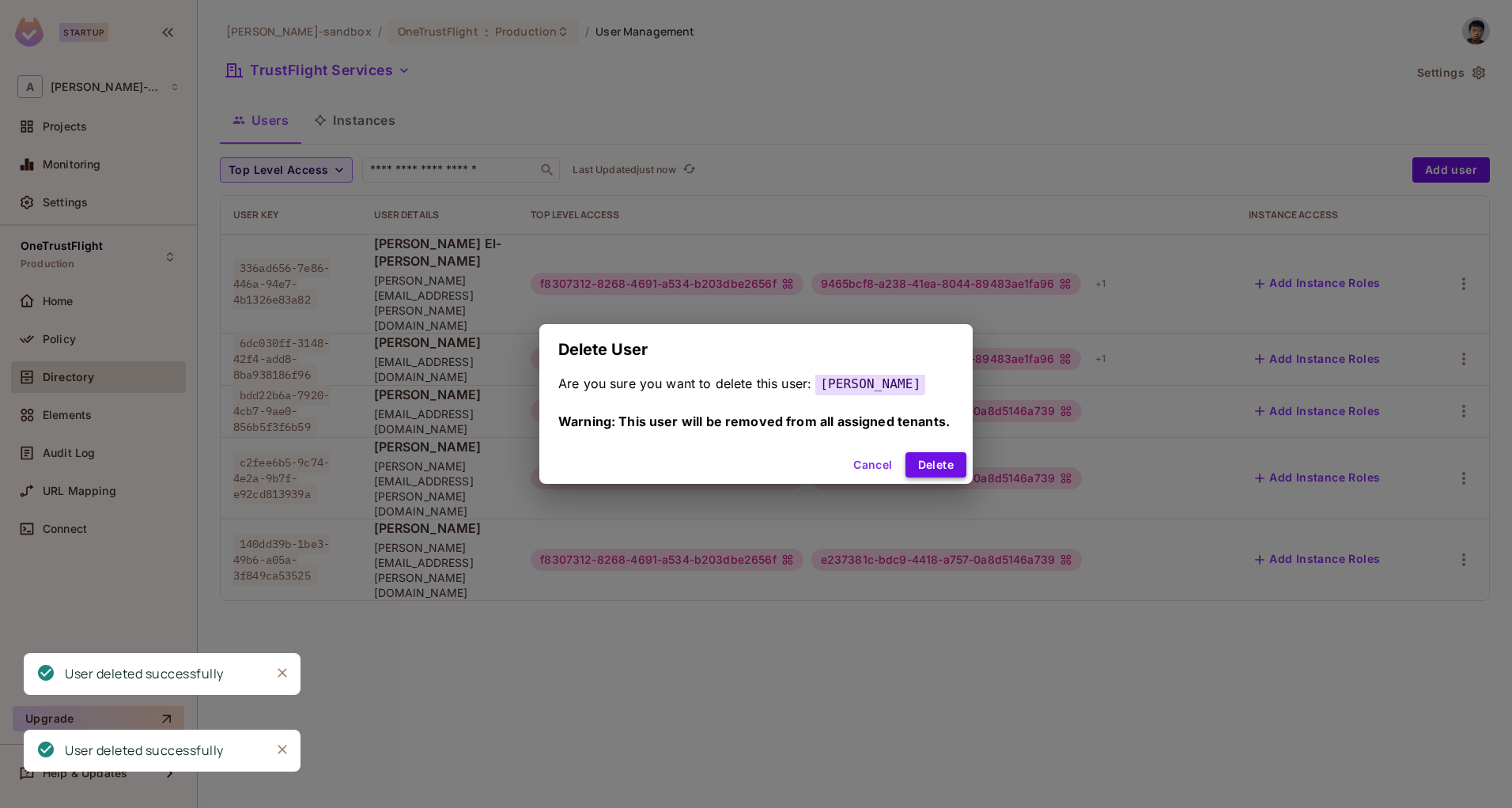
drag, startPoint x: 937, startPoint y: 473, endPoint x: 963, endPoint y: 476, distance: 26.2
click at [937, 473] on button "Delete" at bounding box center [936, 464] width 61 height 25
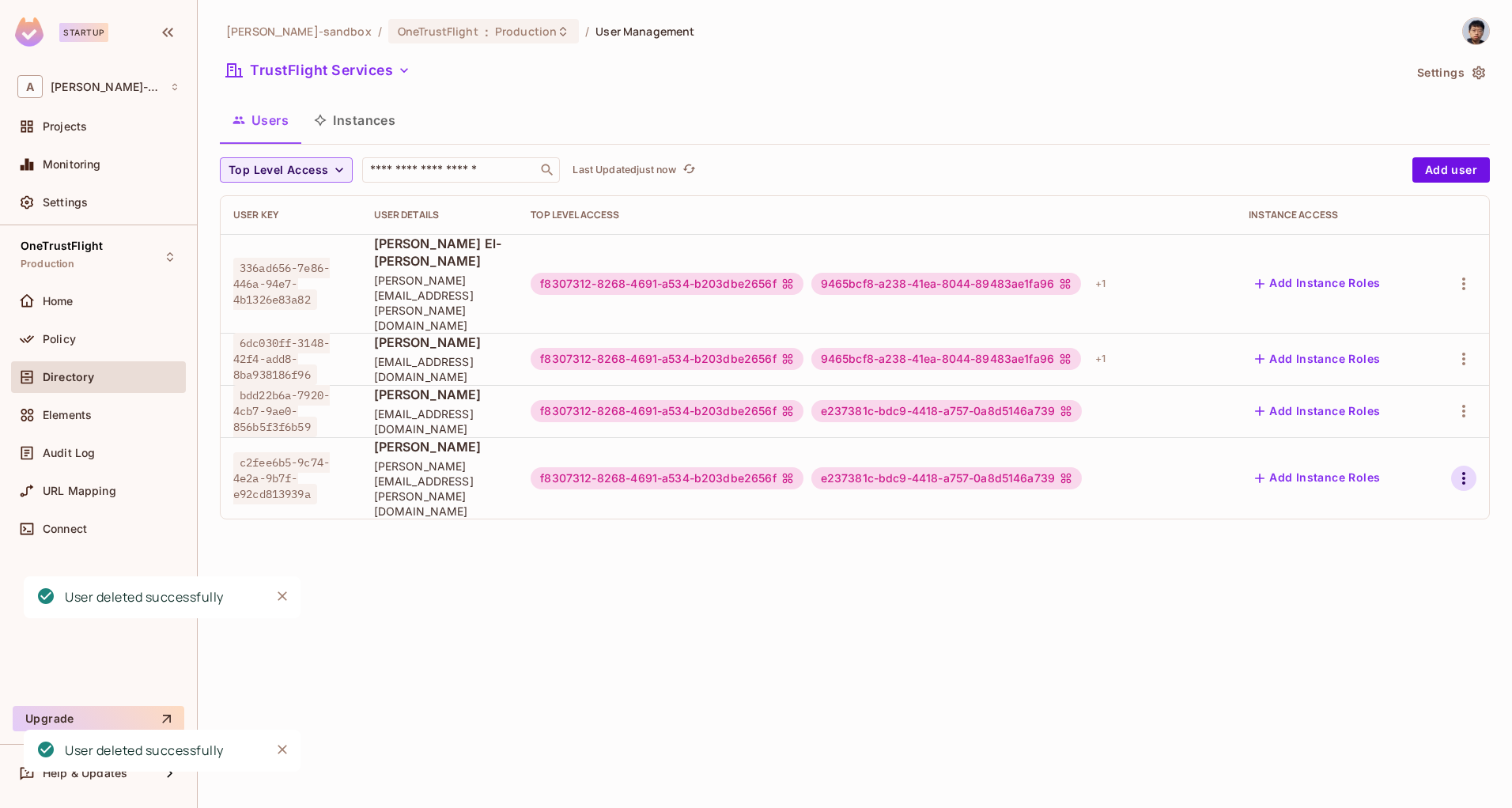
click at [1466, 469] on icon "button" at bounding box center [1464, 478] width 19 height 19
click at [1380, 520] on div "Delete User" at bounding box center [1401, 522] width 63 height 16
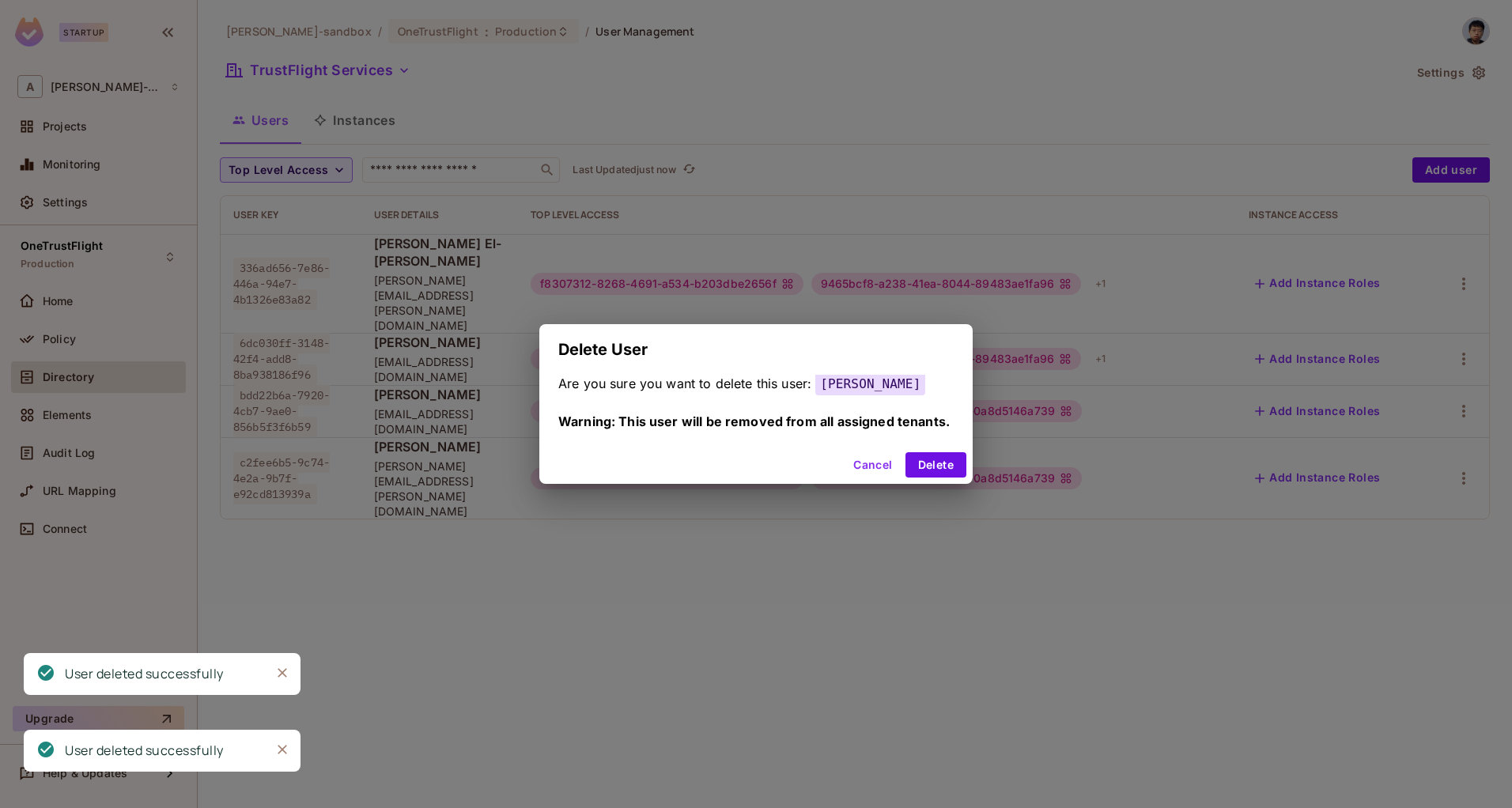
drag, startPoint x: 933, startPoint y: 467, endPoint x: 984, endPoint y: 440, distance: 57.7
click at [933, 467] on button "Delete" at bounding box center [936, 464] width 61 height 25
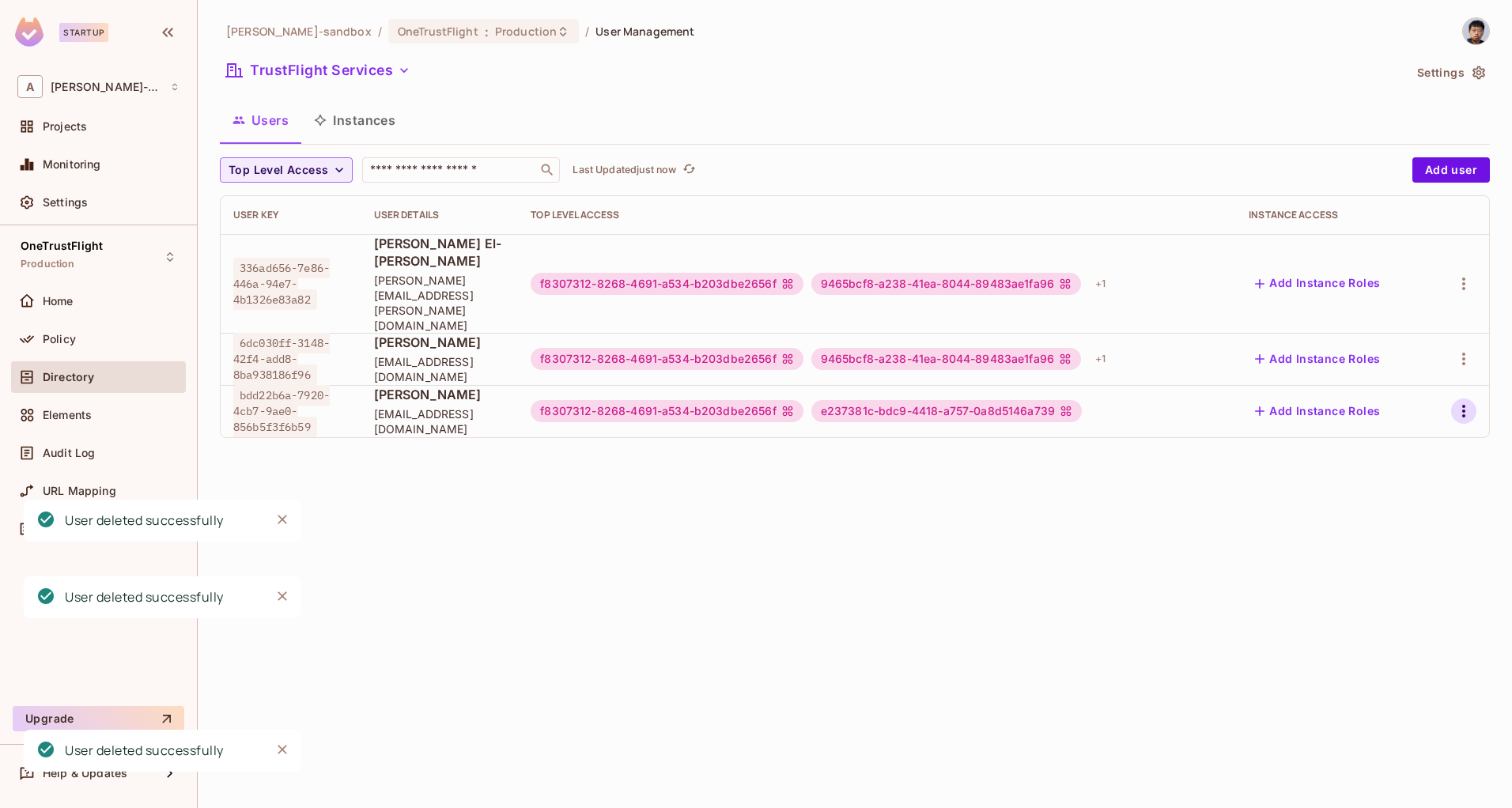
click at [1465, 401] on icon "button" at bounding box center [1464, 410] width 19 height 19
click at [1408, 474] on div "Delete User" at bounding box center [1401, 470] width 63 height 16
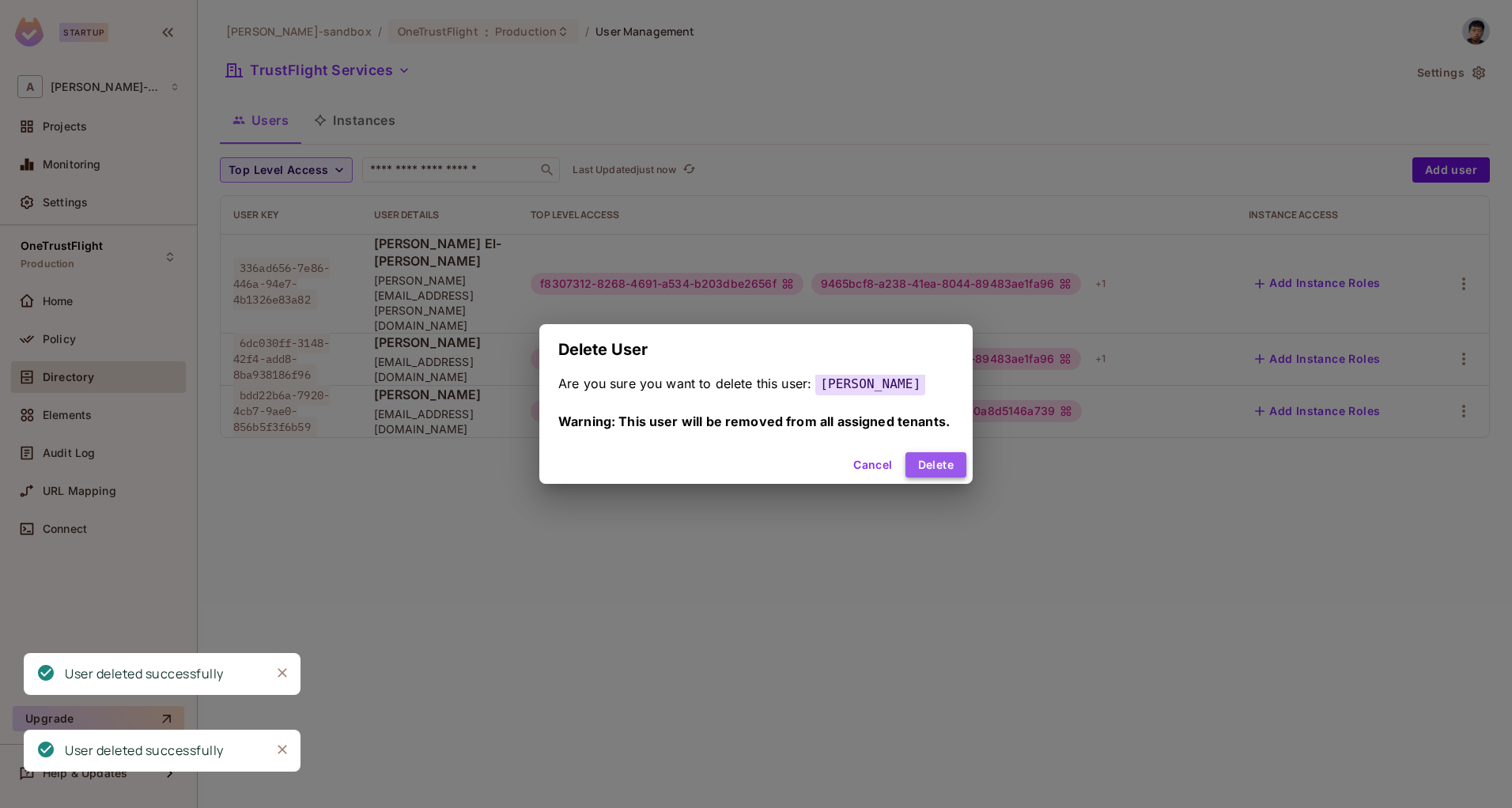
click at [936, 464] on button "Delete" at bounding box center [936, 464] width 61 height 25
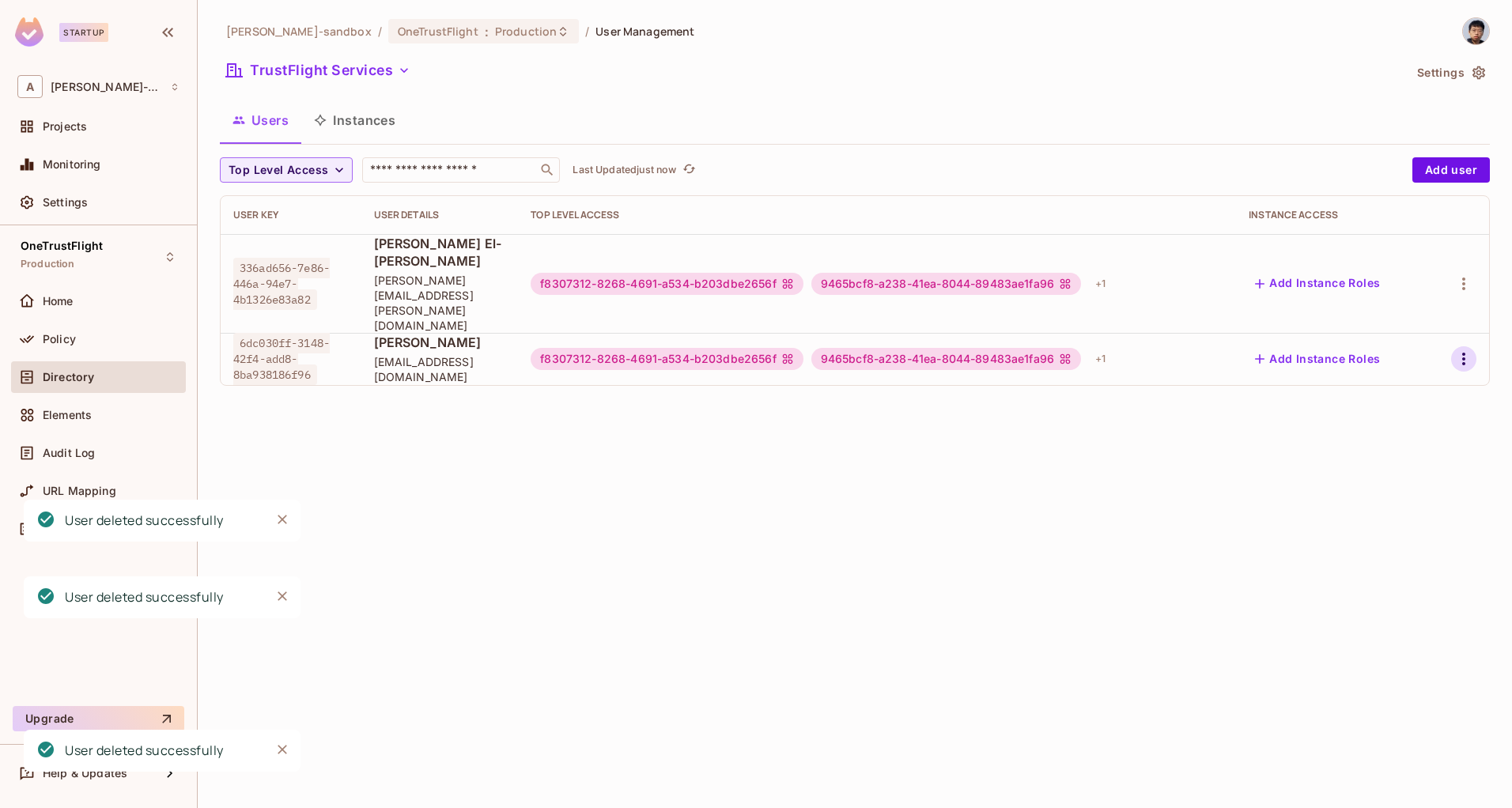
click at [1460, 349] on icon "button" at bounding box center [1464, 359] width 19 height 19
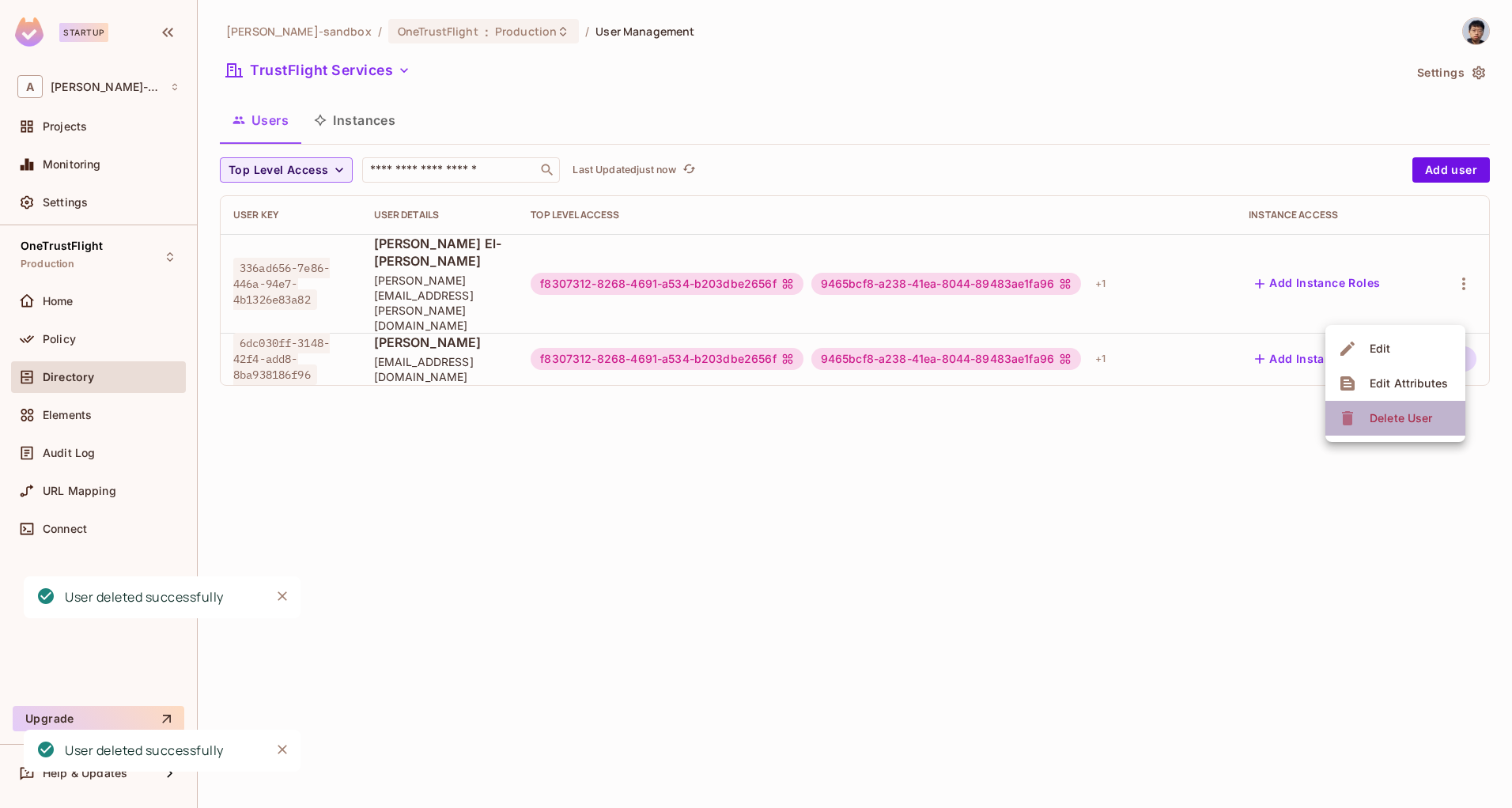
click at [1397, 415] on div "Delete User" at bounding box center [1401, 418] width 63 height 16
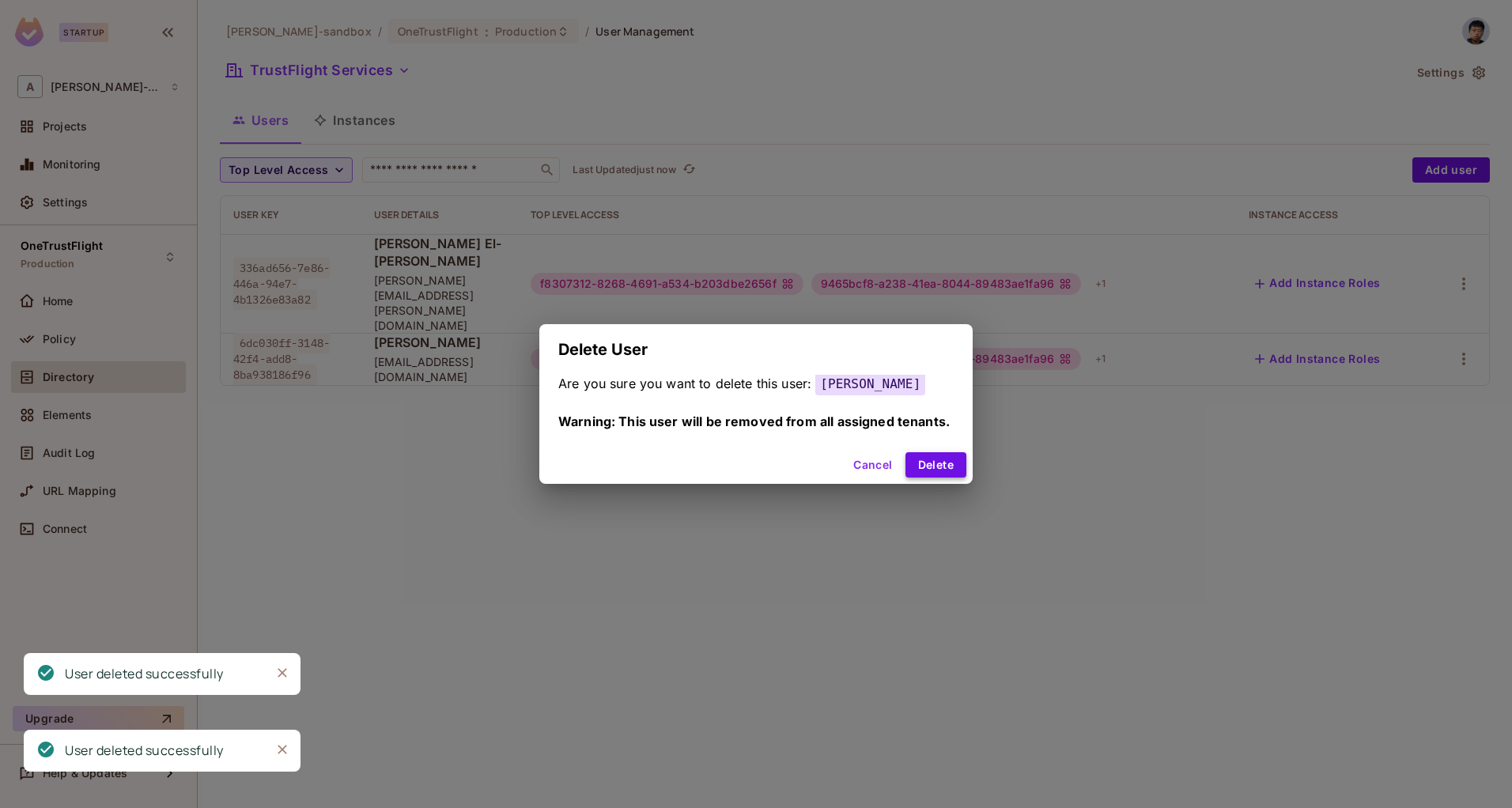
click at [933, 470] on button "Delete" at bounding box center [936, 464] width 61 height 25
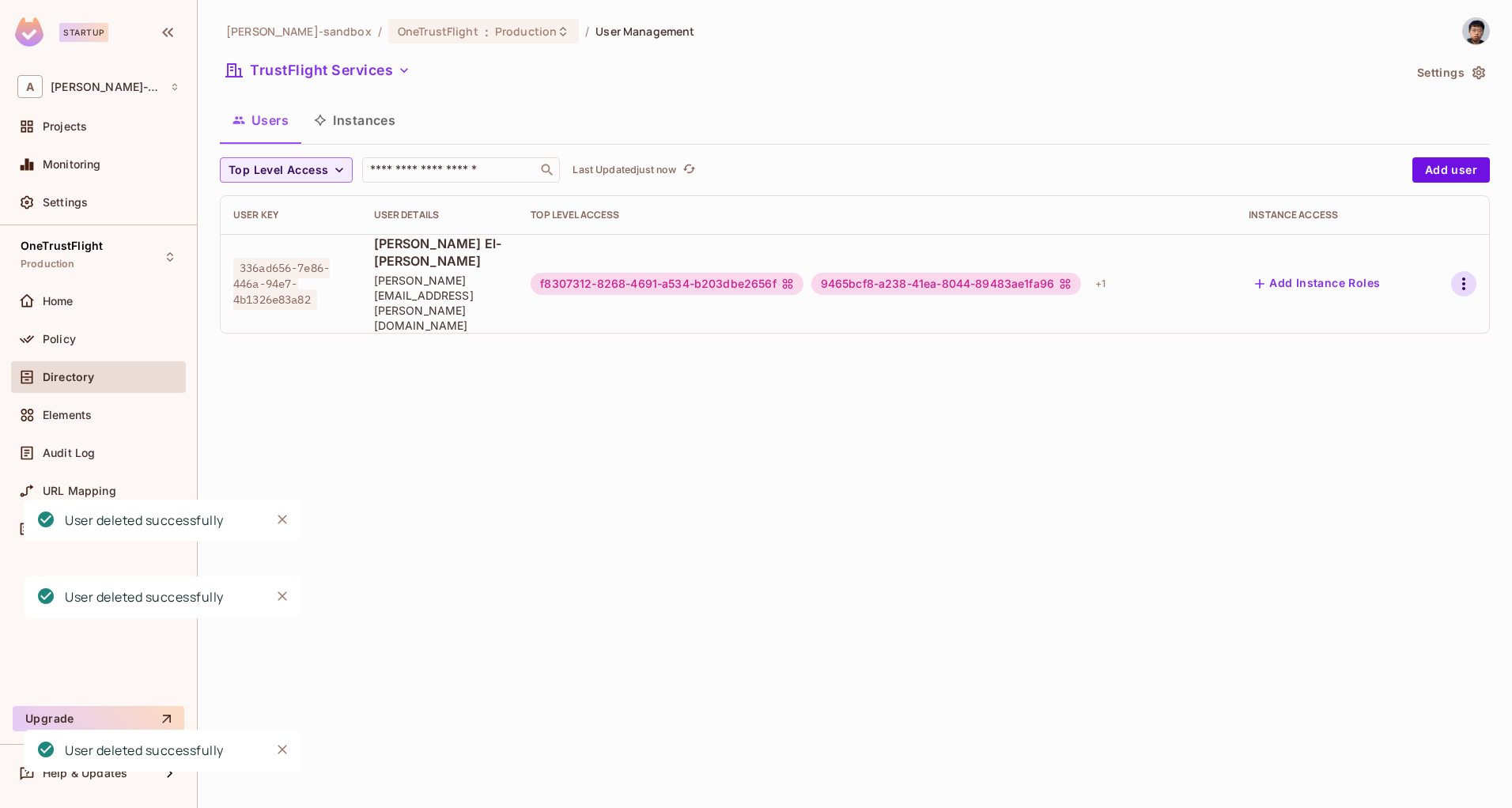
click at [1460, 275] on icon "button" at bounding box center [1464, 284] width 19 height 19
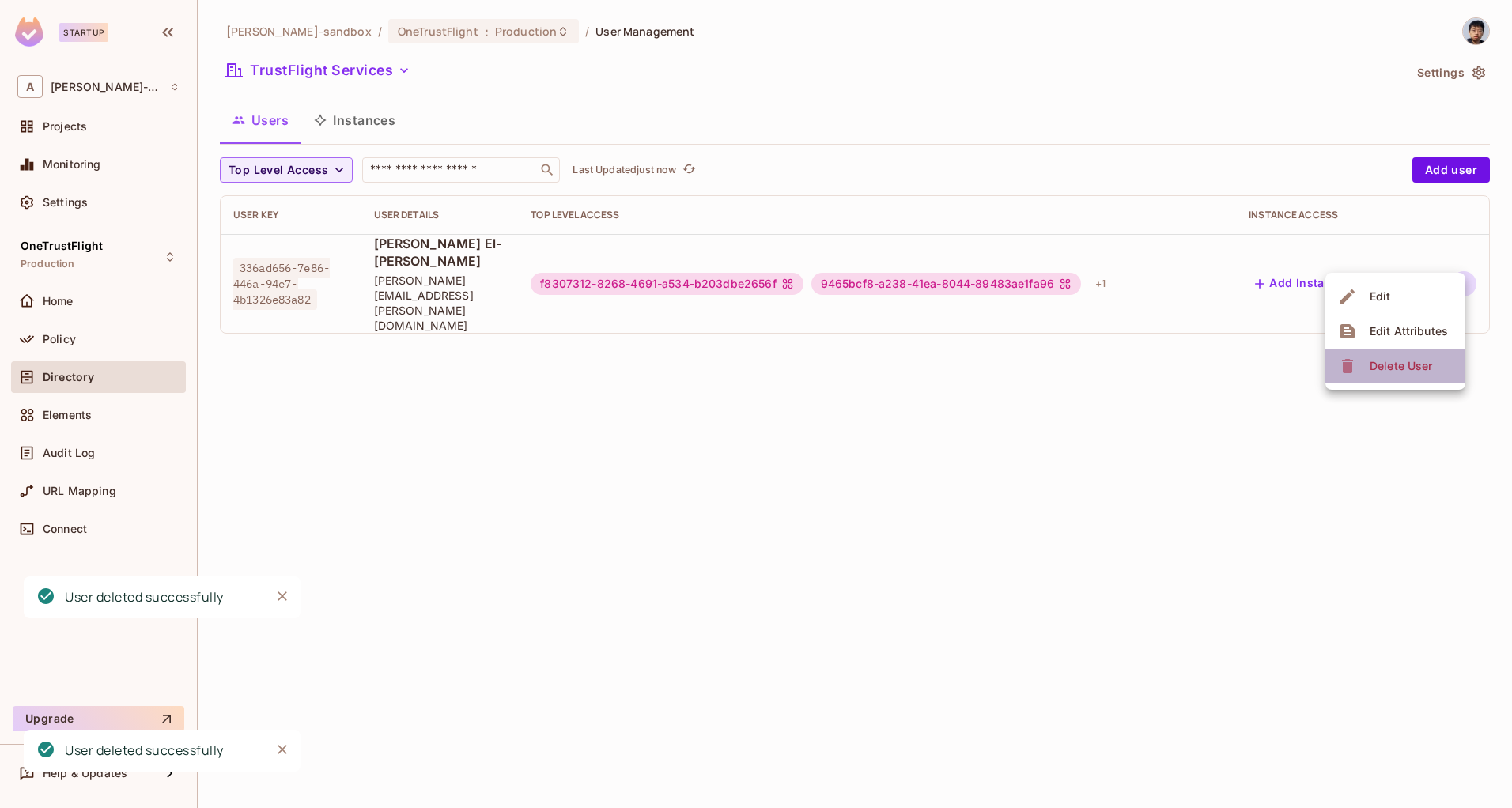
click at [1415, 361] on div "Delete User" at bounding box center [1401, 365] width 63 height 16
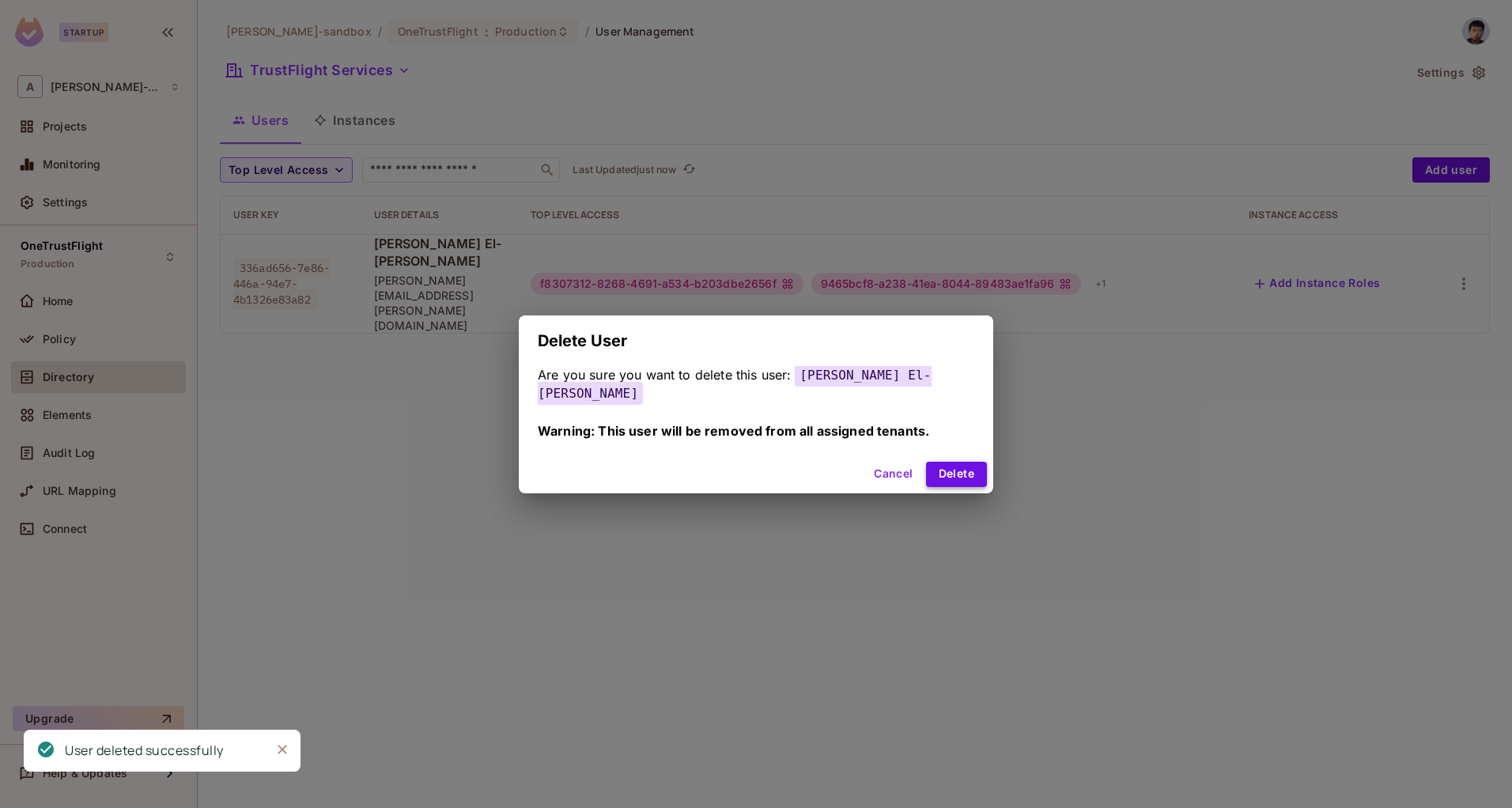
click at [944, 467] on button "Delete" at bounding box center [957, 473] width 61 height 25
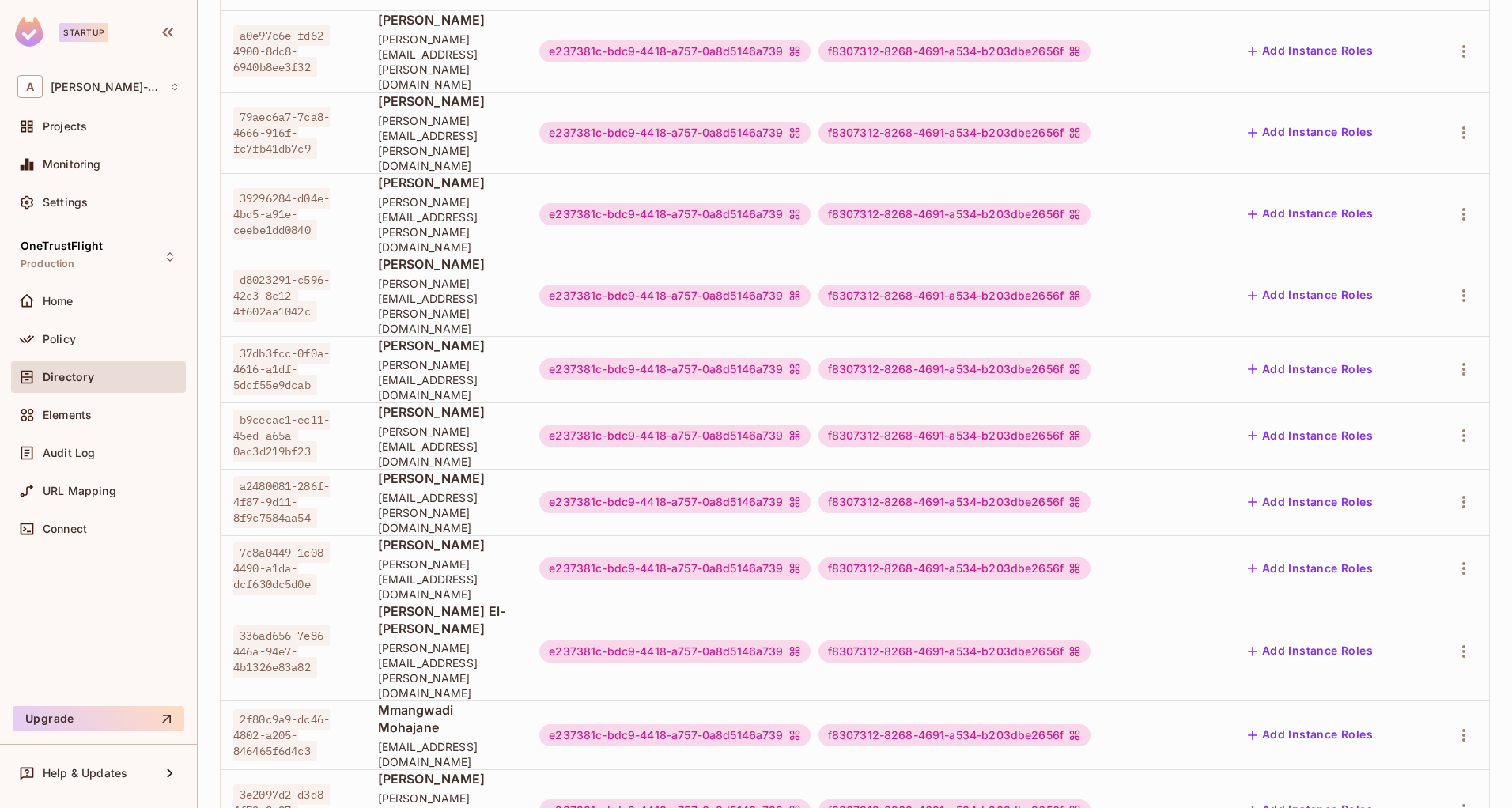
scroll to position [297, 0]
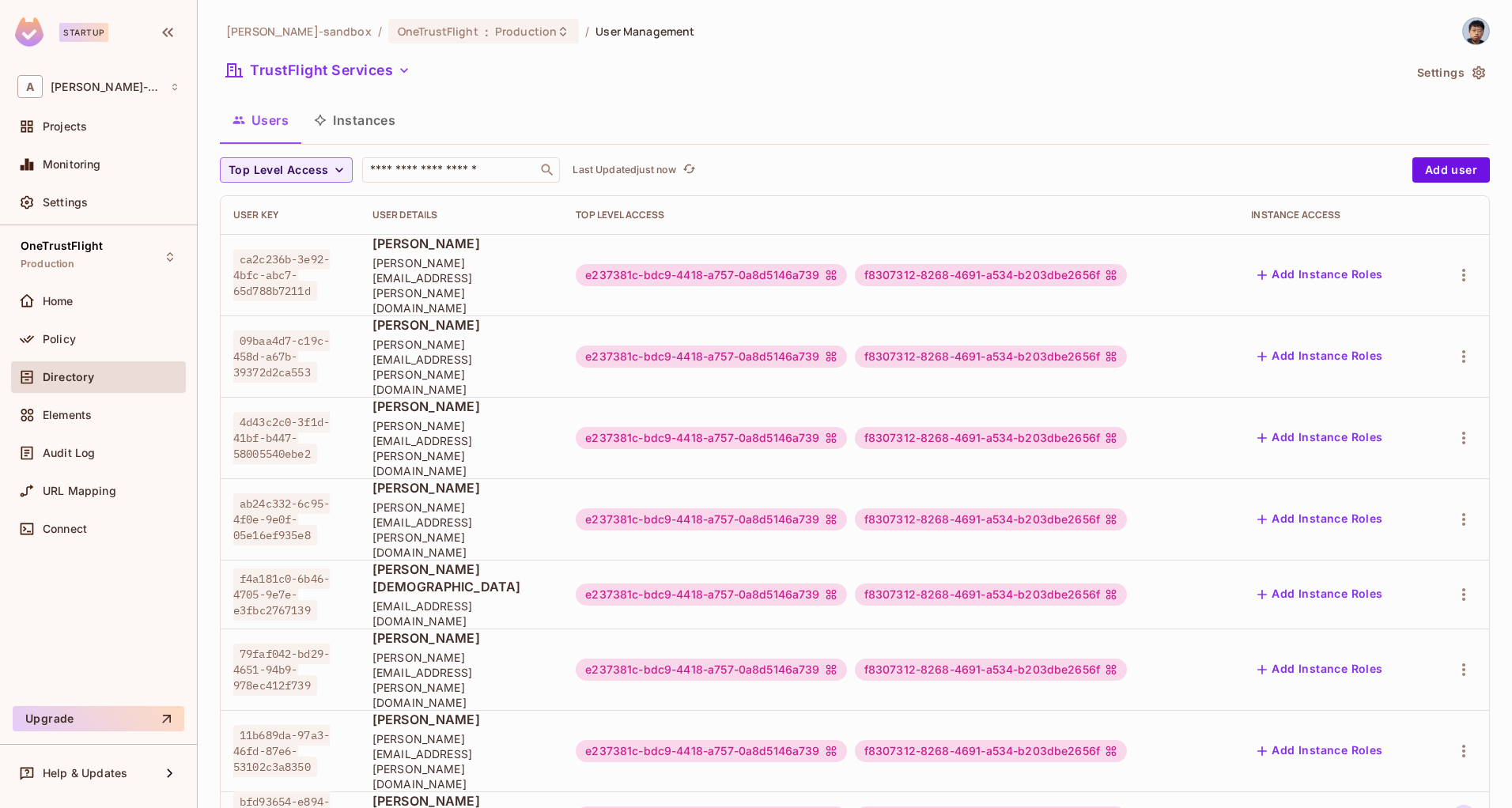
click at [1461, 807] on icon "button" at bounding box center [1464, 817] width 19 height 19
click at [1399, 665] on li "Edit" at bounding box center [1395, 662] width 140 height 35
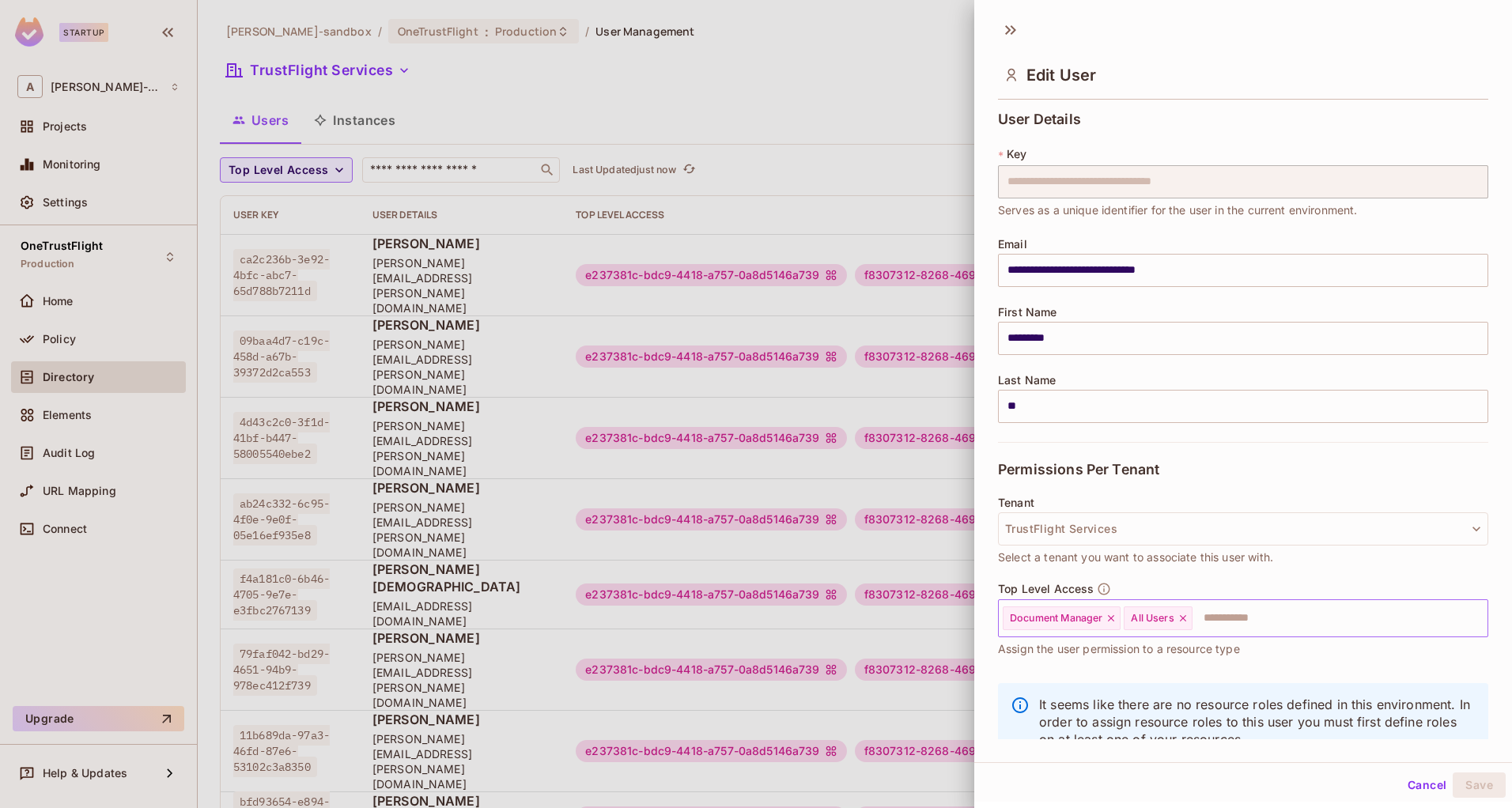
click at [1252, 618] on input "text" at bounding box center [1325, 618] width 264 height 31
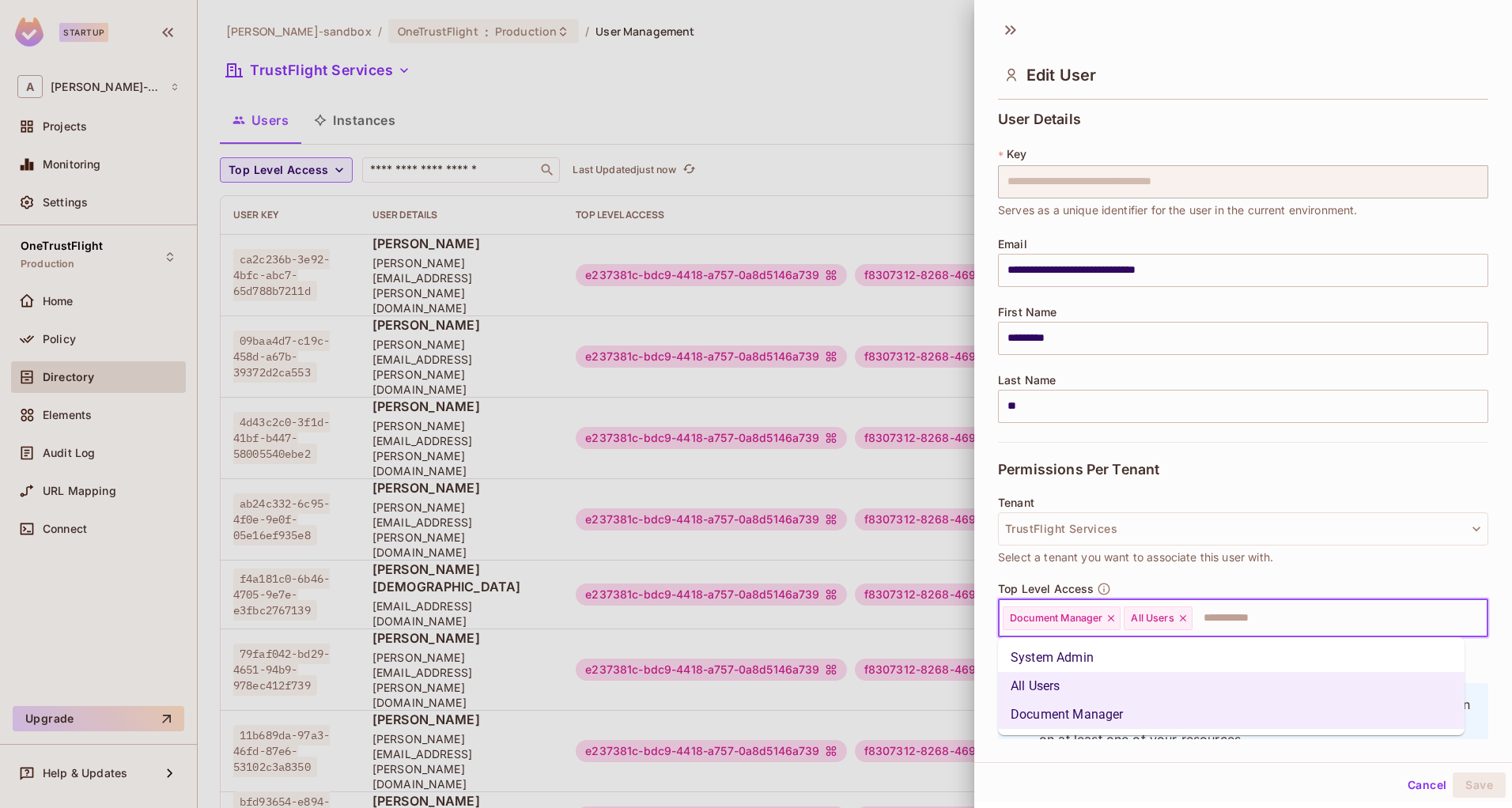
click at [1156, 659] on li "System Admin" at bounding box center [1231, 657] width 467 height 29
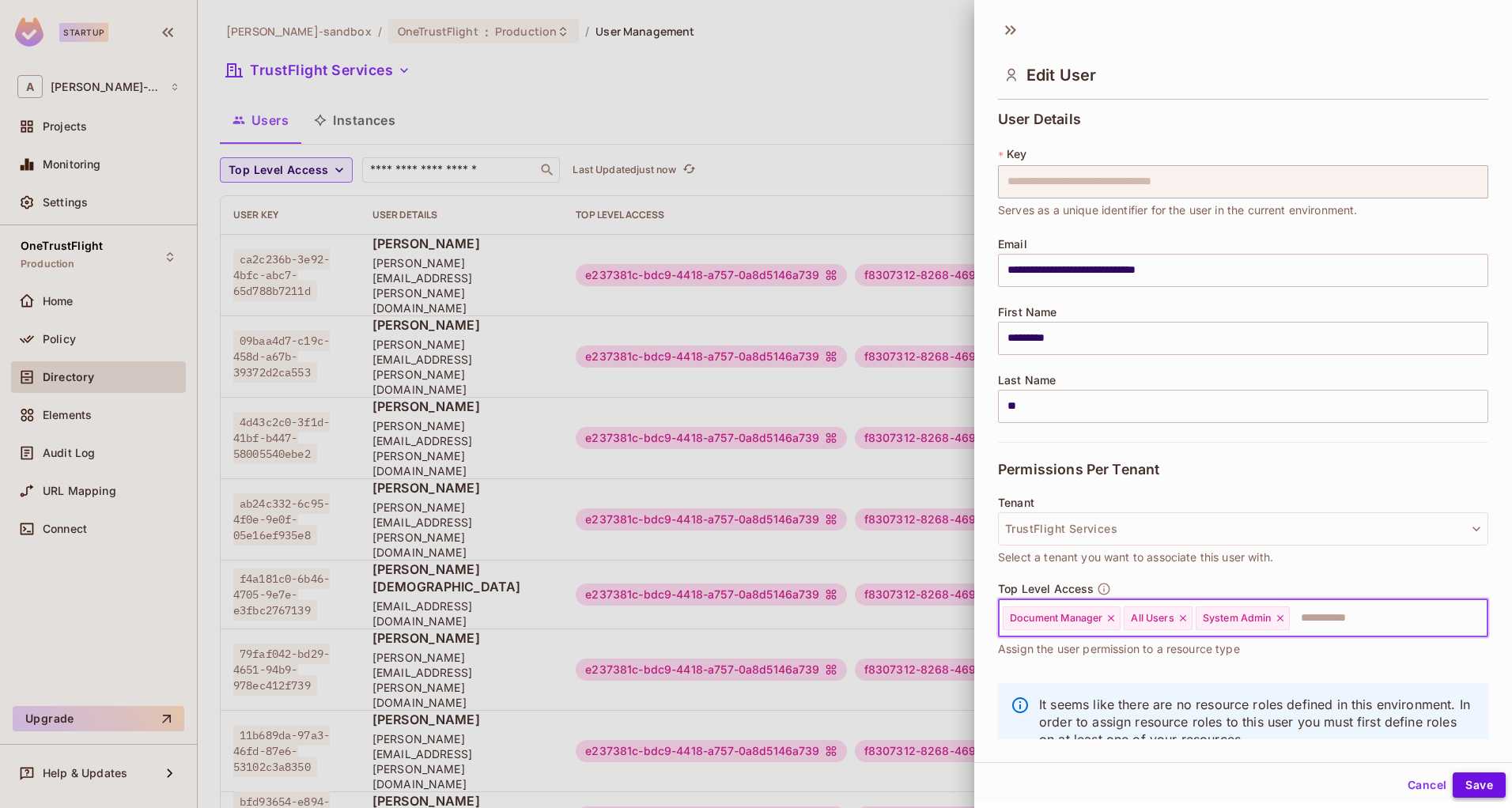
click at [1476, 787] on button "Save" at bounding box center [1479, 785] width 53 height 25
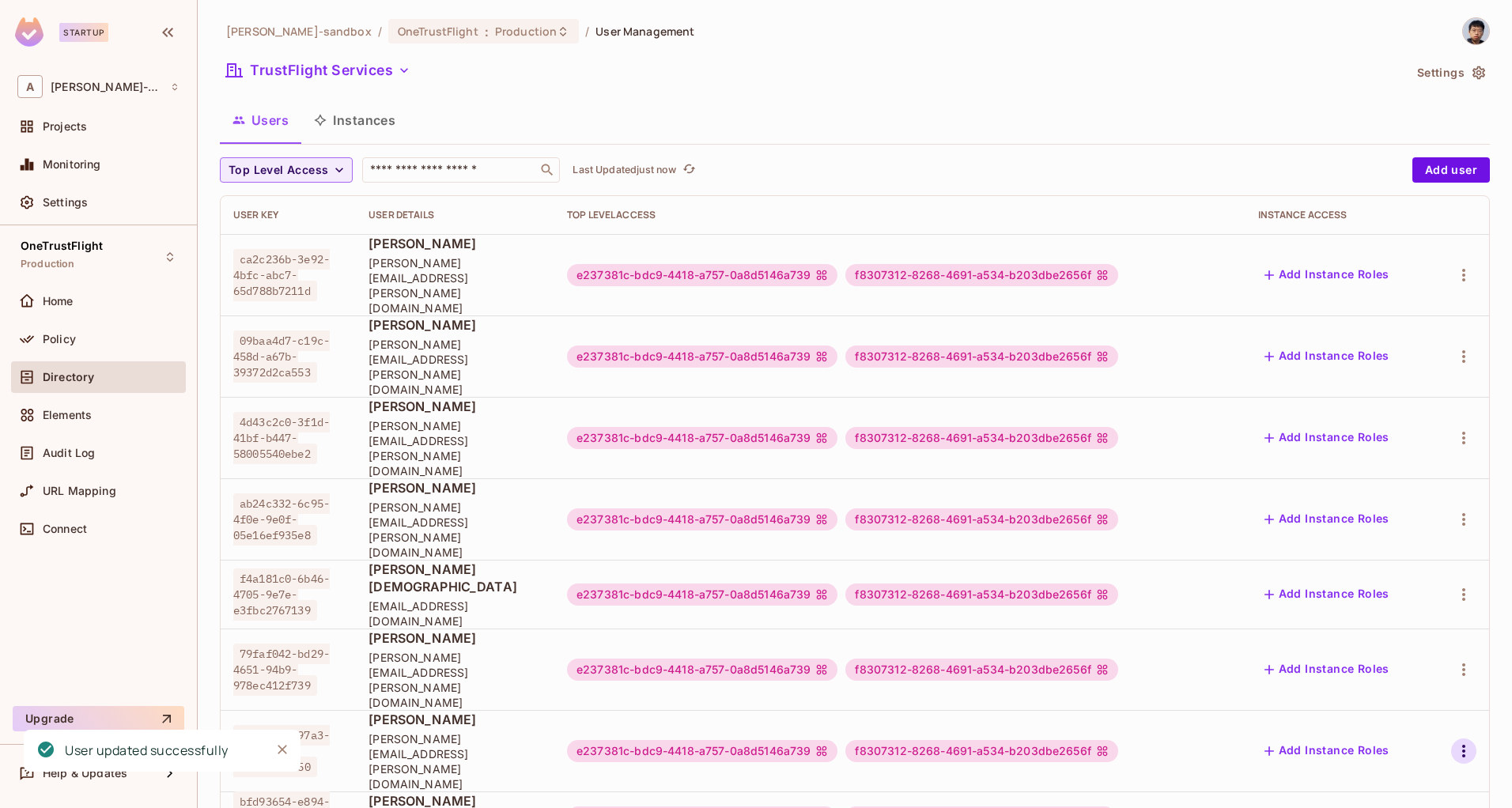
click at [1464, 745] on icon "button" at bounding box center [1463, 752] width 3 height 13
click at [1418, 610] on li "Edit" at bounding box center [1395, 610] width 140 height 35
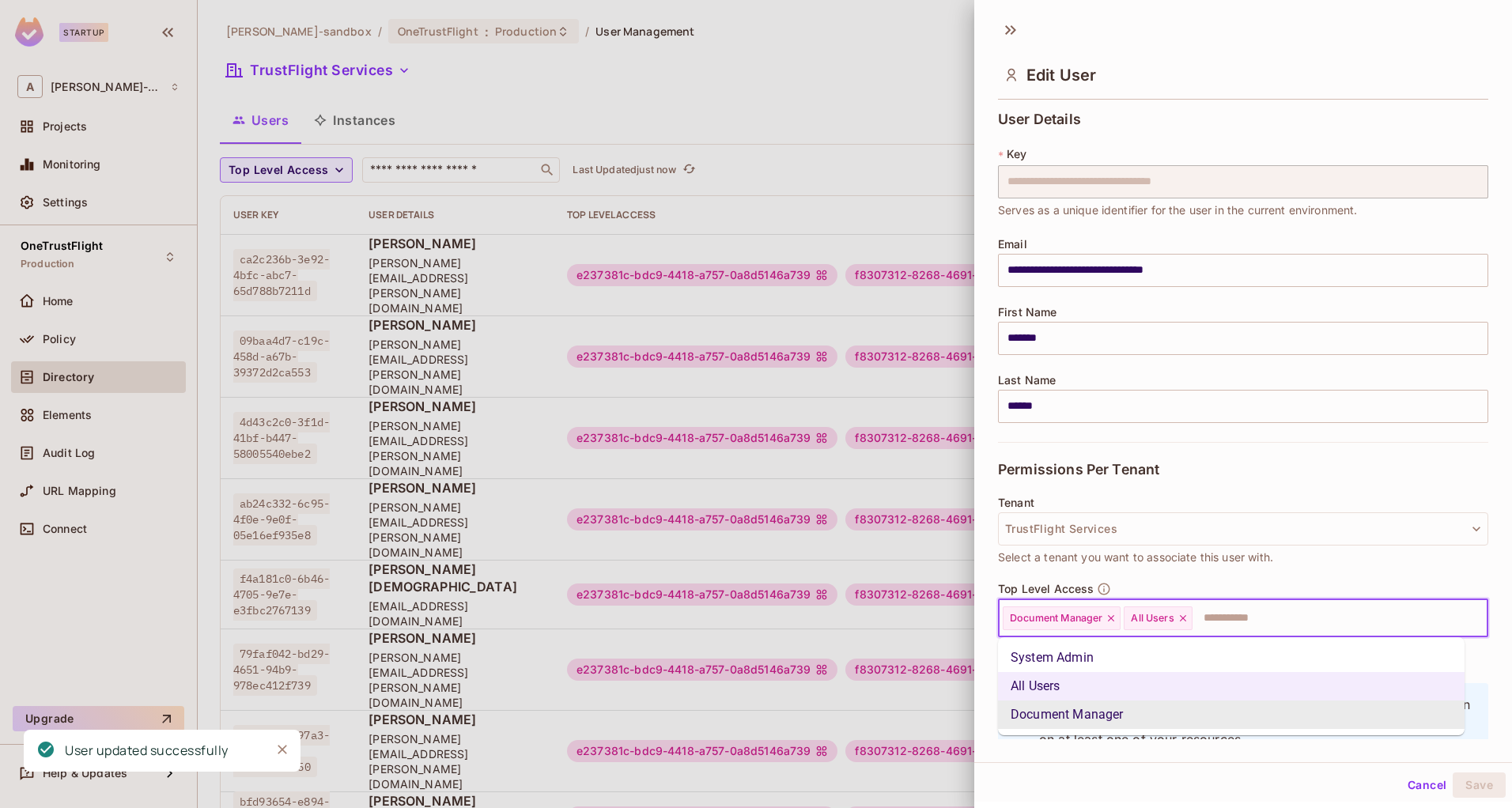
click at [1277, 612] on input "text" at bounding box center [1325, 618] width 264 height 31
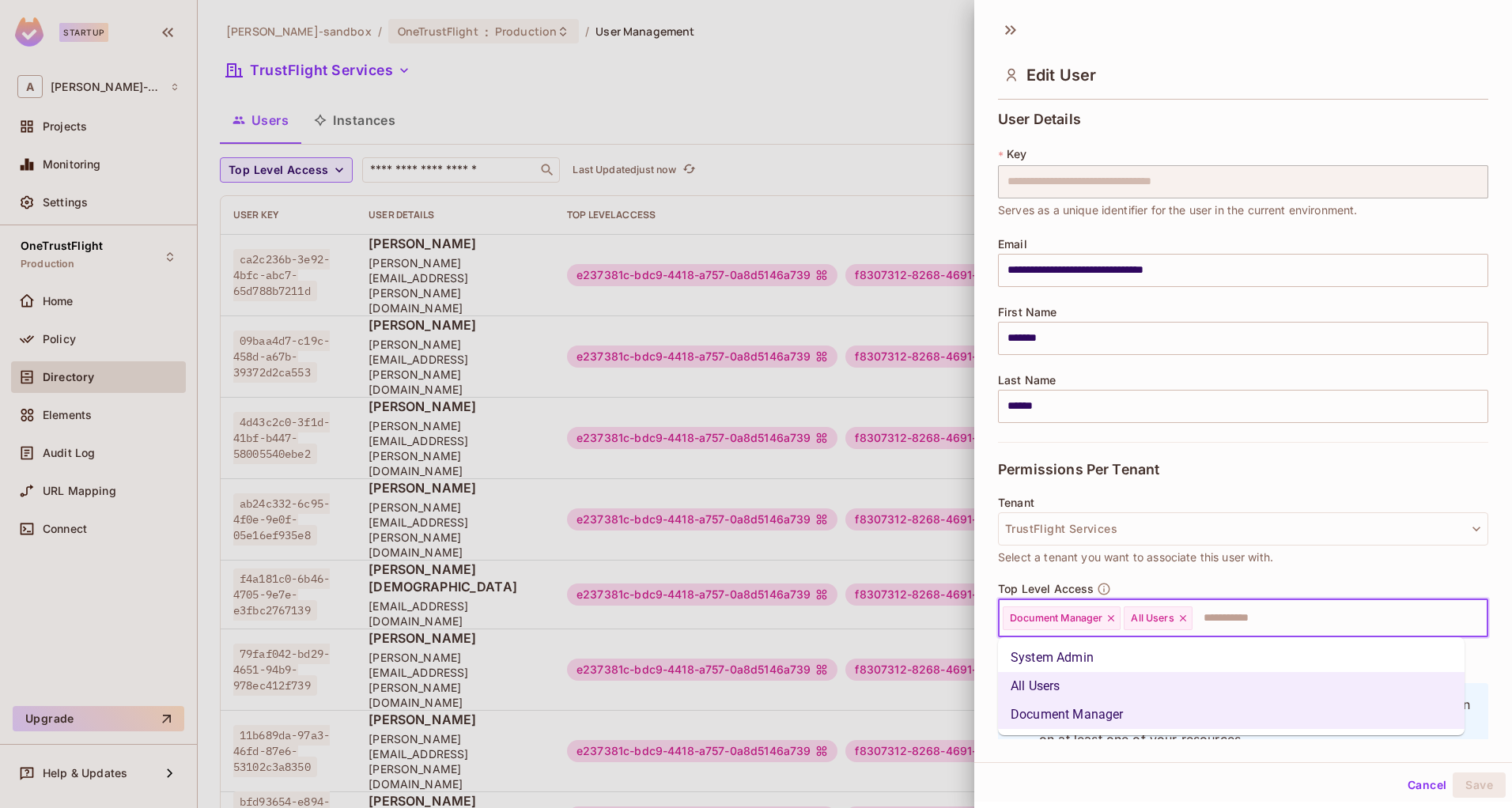
click at [1223, 662] on li "System Admin" at bounding box center [1231, 657] width 467 height 29
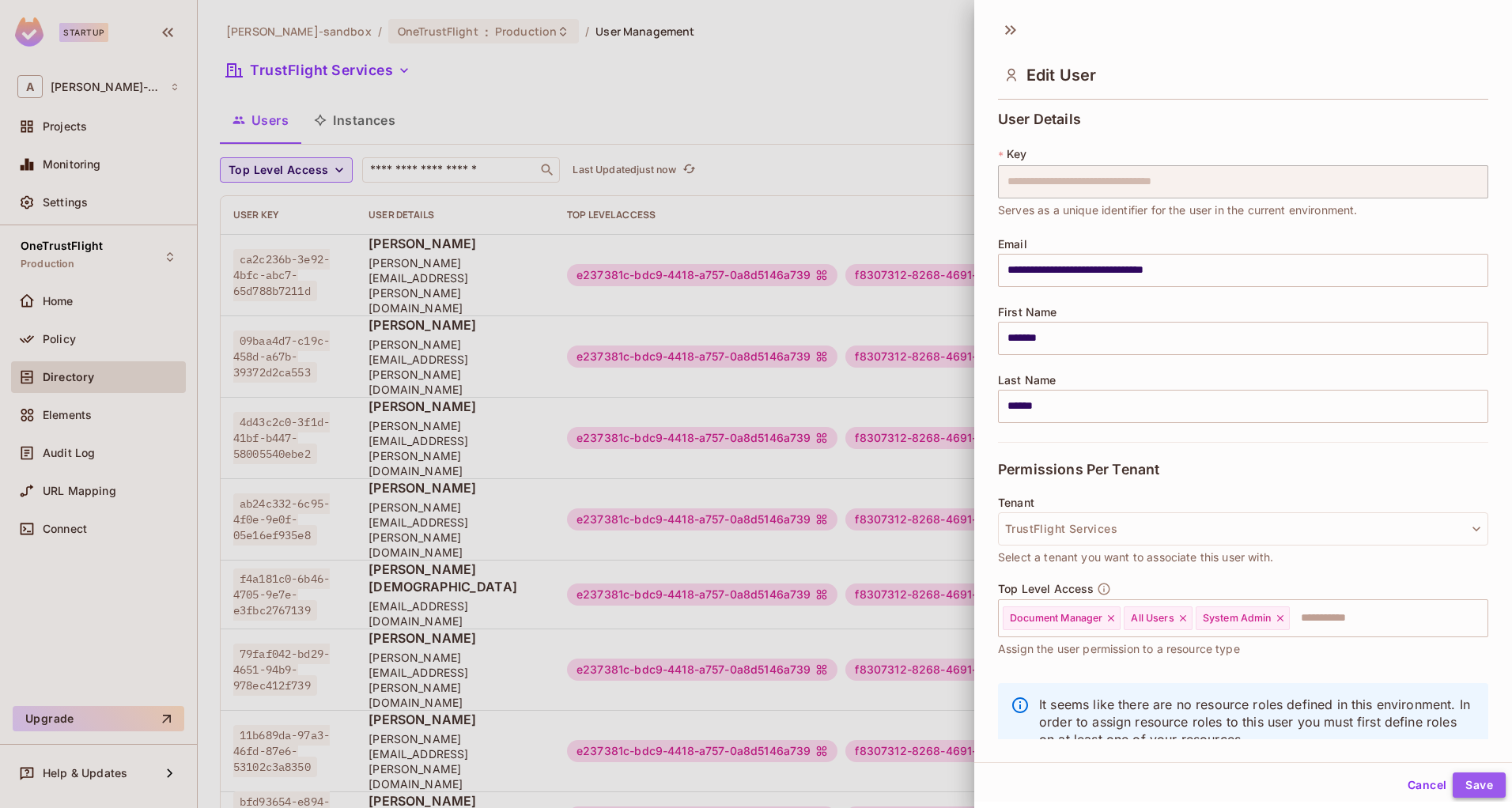
click at [1453, 775] on button "Save" at bounding box center [1479, 785] width 53 height 25
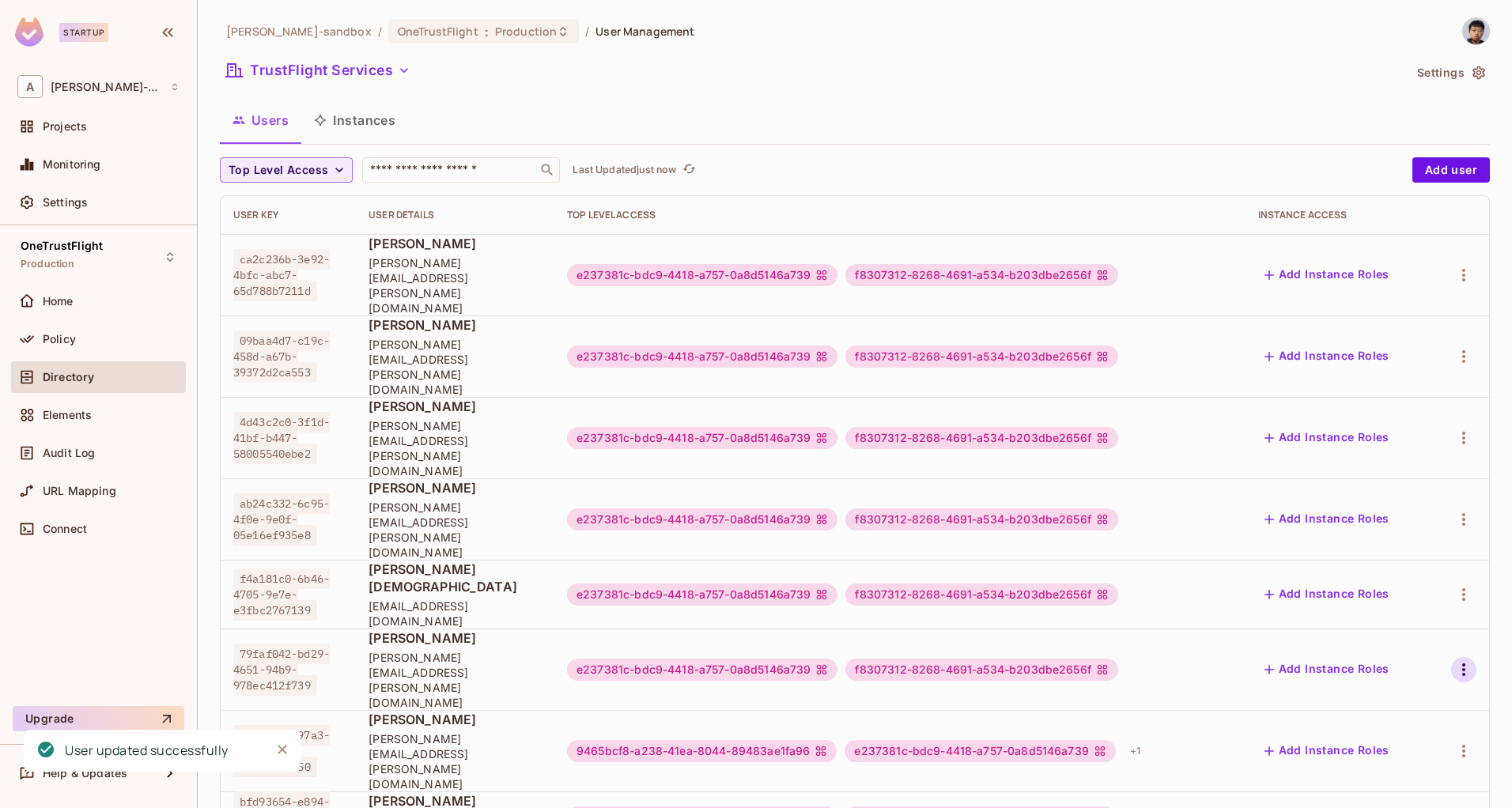
click at [1467, 660] on icon "button" at bounding box center [1464, 669] width 19 height 19
click at [1423, 551] on li "Edit" at bounding box center [1395, 557] width 140 height 35
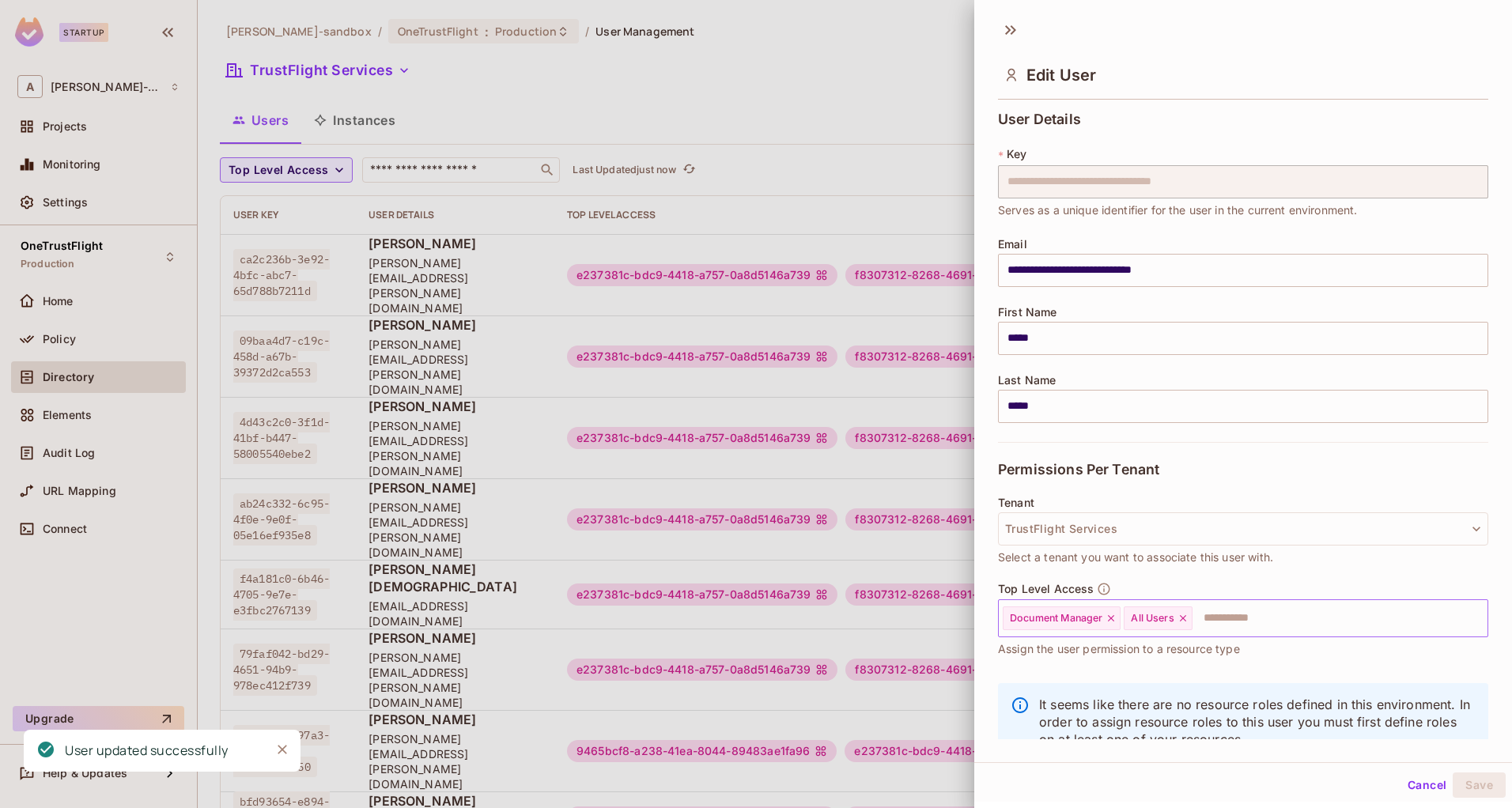
click at [1344, 620] on input "text" at bounding box center [1325, 618] width 264 height 31
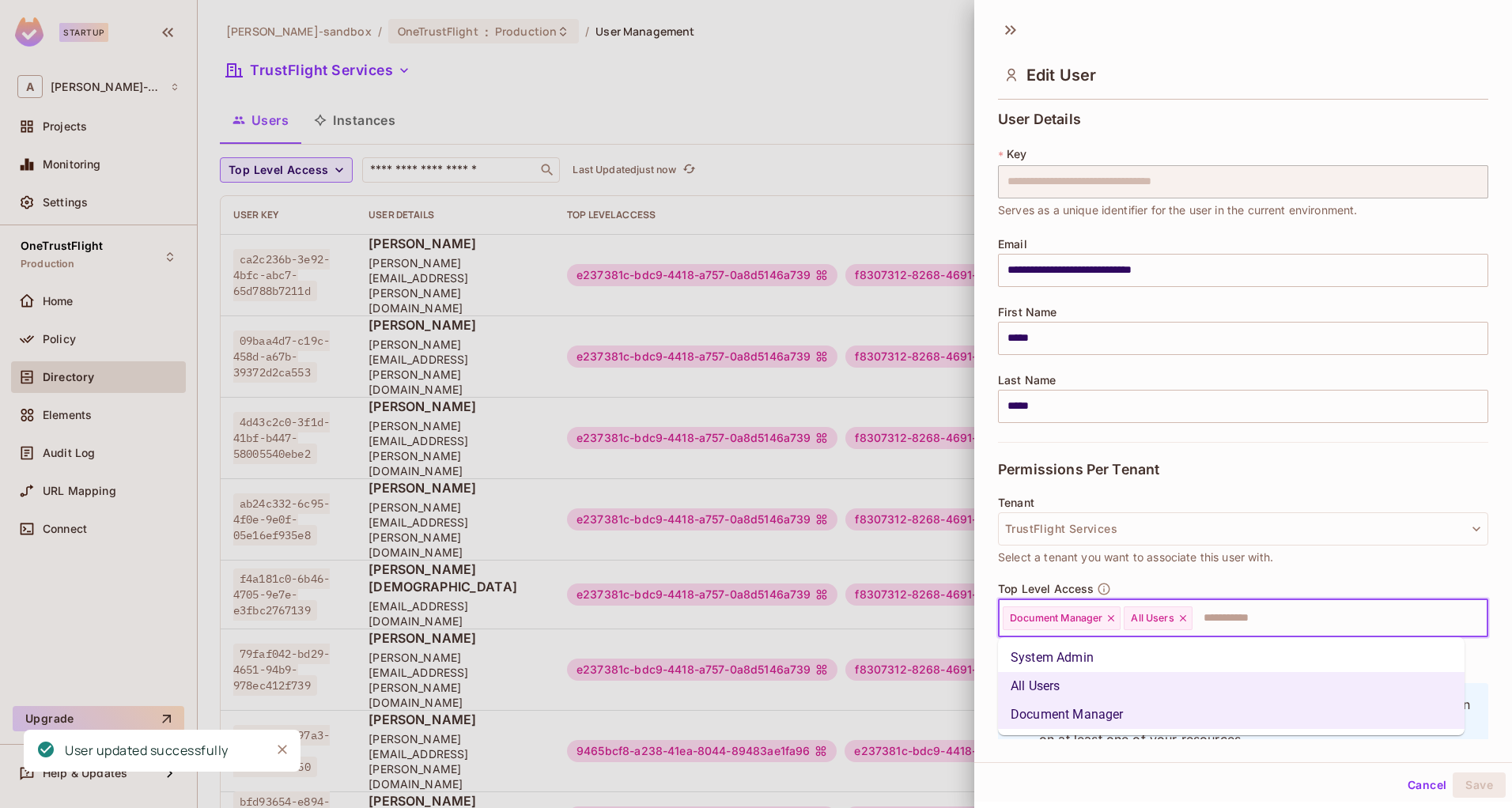
drag, startPoint x: 1286, startPoint y: 650, endPoint x: 1324, endPoint y: 669, distance: 42.5
click at [1286, 651] on li "System Admin" at bounding box center [1231, 657] width 467 height 29
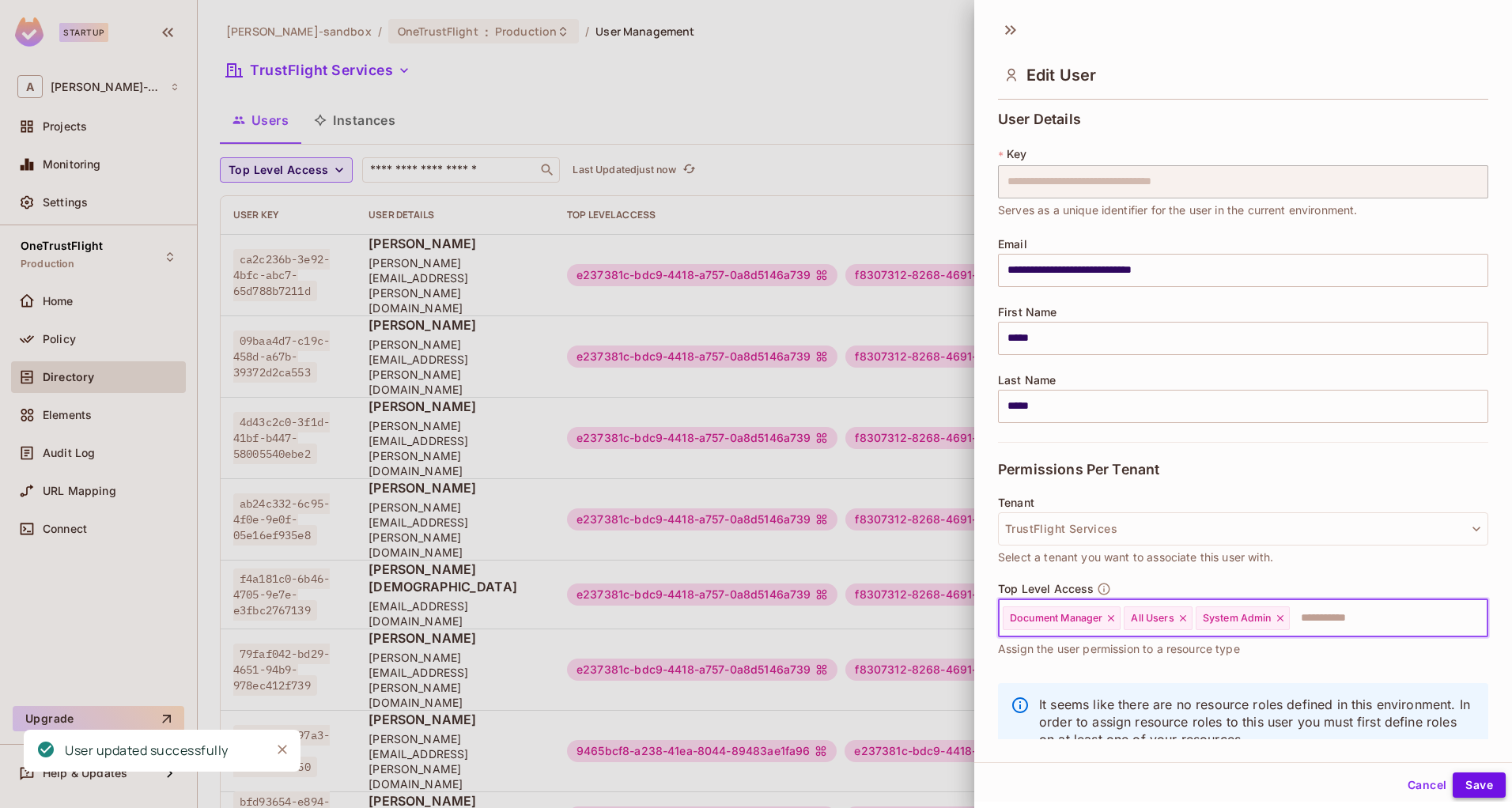
click at [1473, 790] on button "Save" at bounding box center [1479, 785] width 53 height 25
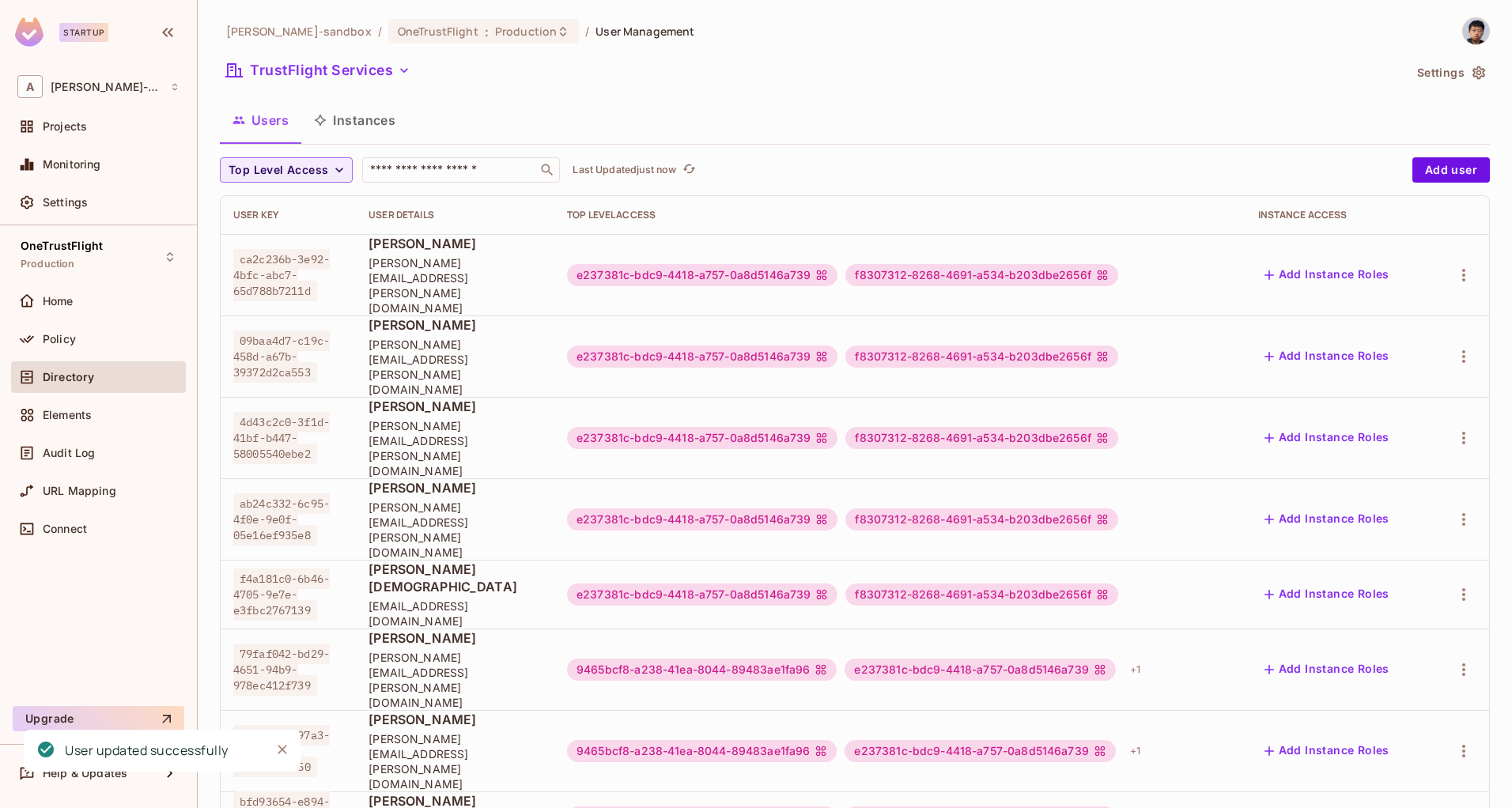
click at [1448, 582] on div at bounding box center [1460, 594] width 32 height 25
click at [1460, 585] on icon "button" at bounding box center [1464, 594] width 19 height 19
click at [1413, 502] on li "Edit" at bounding box center [1395, 506] width 140 height 35
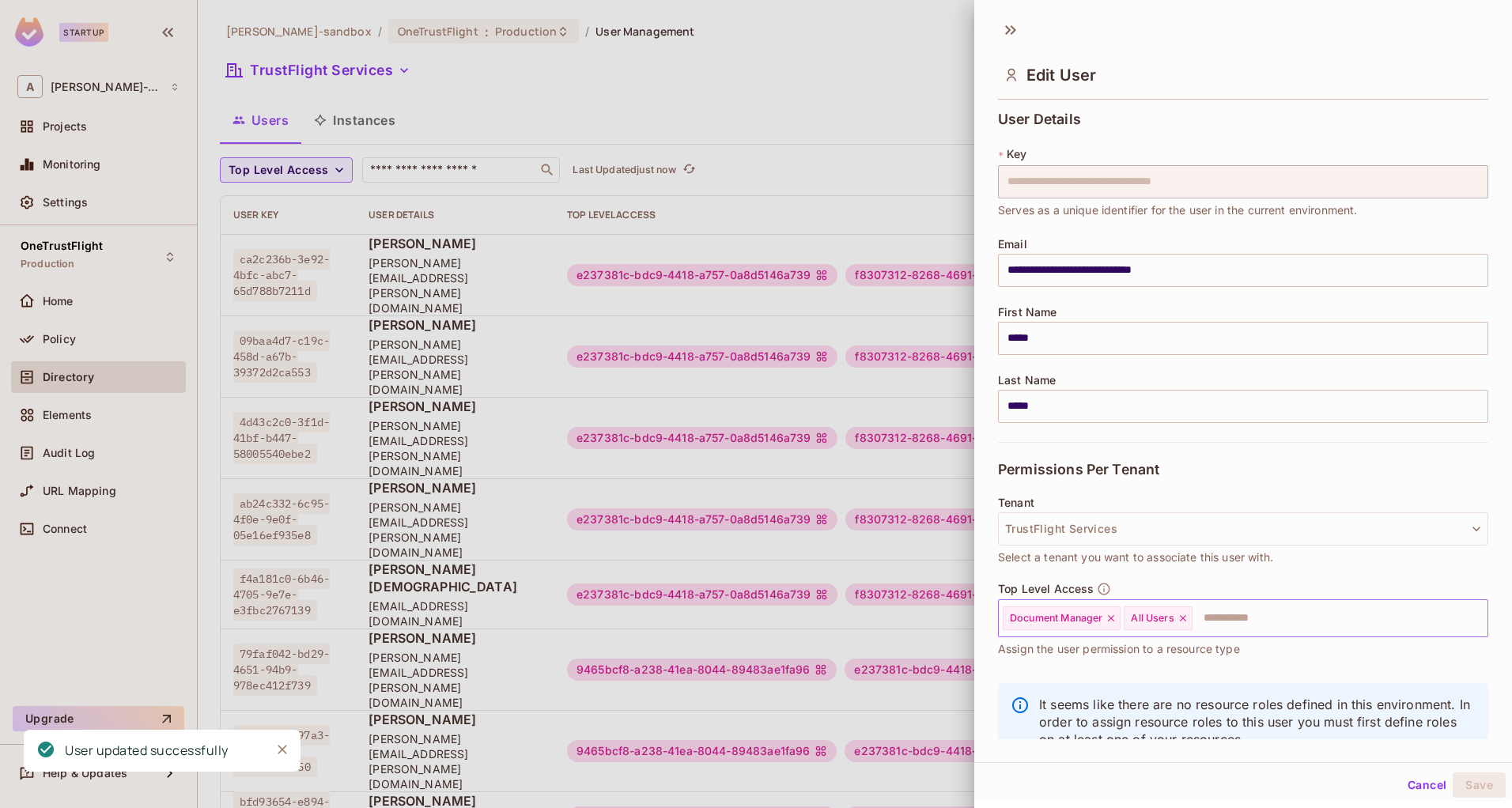
click at [1385, 617] on input "text" at bounding box center [1325, 618] width 264 height 31
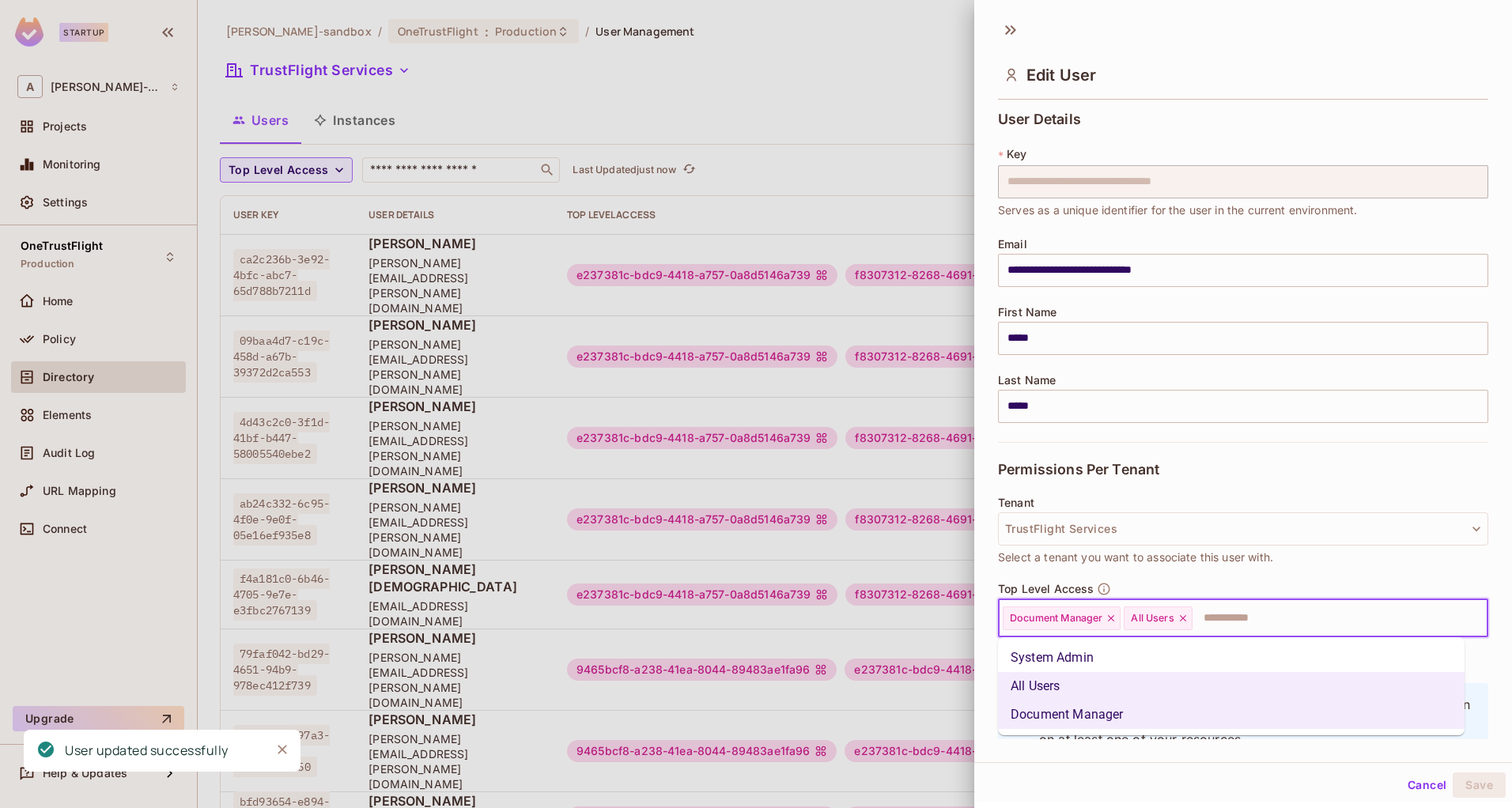
click at [1328, 664] on li "System Admin" at bounding box center [1231, 657] width 467 height 29
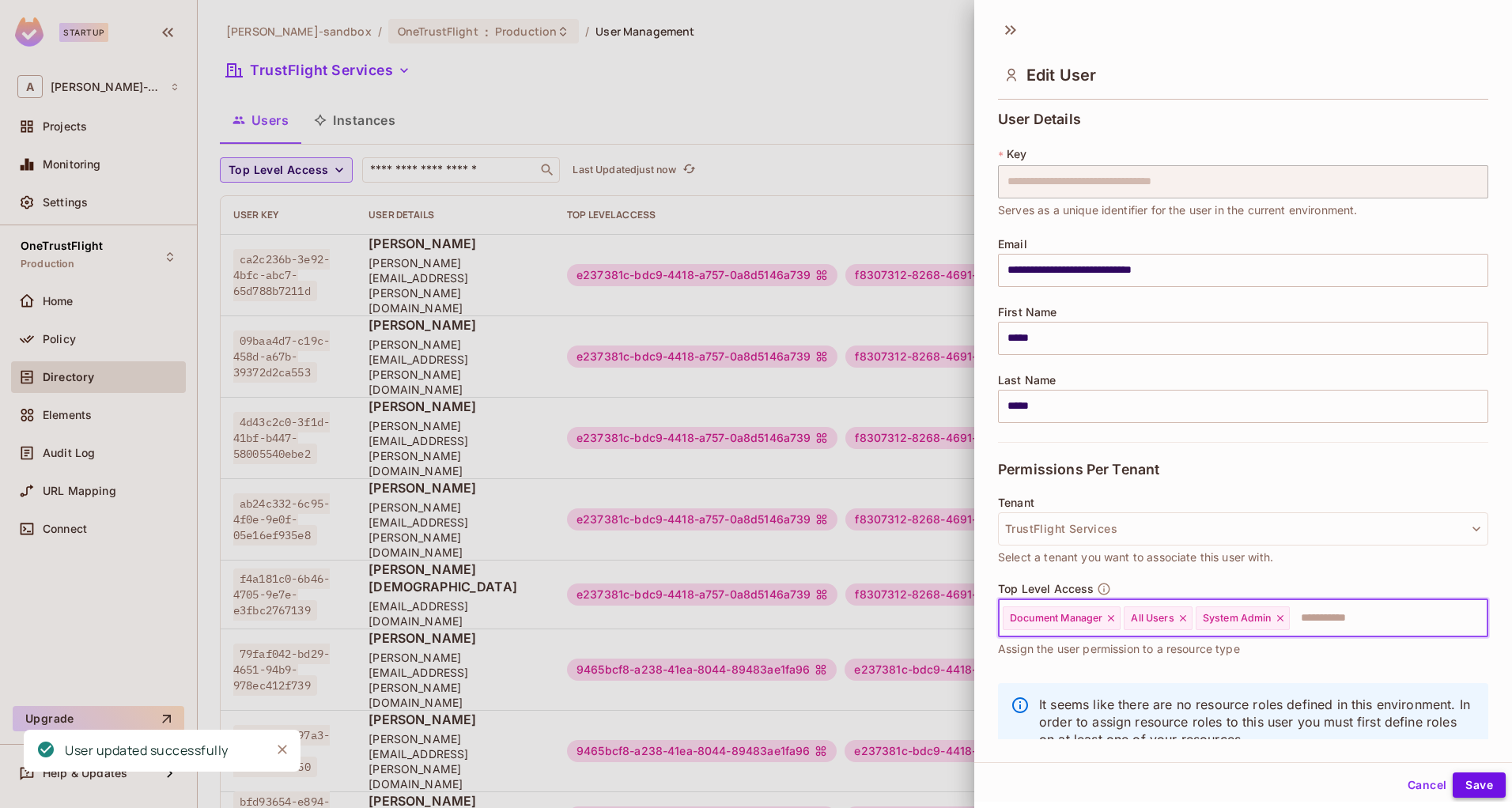
click at [1472, 780] on button "Save" at bounding box center [1479, 785] width 53 height 25
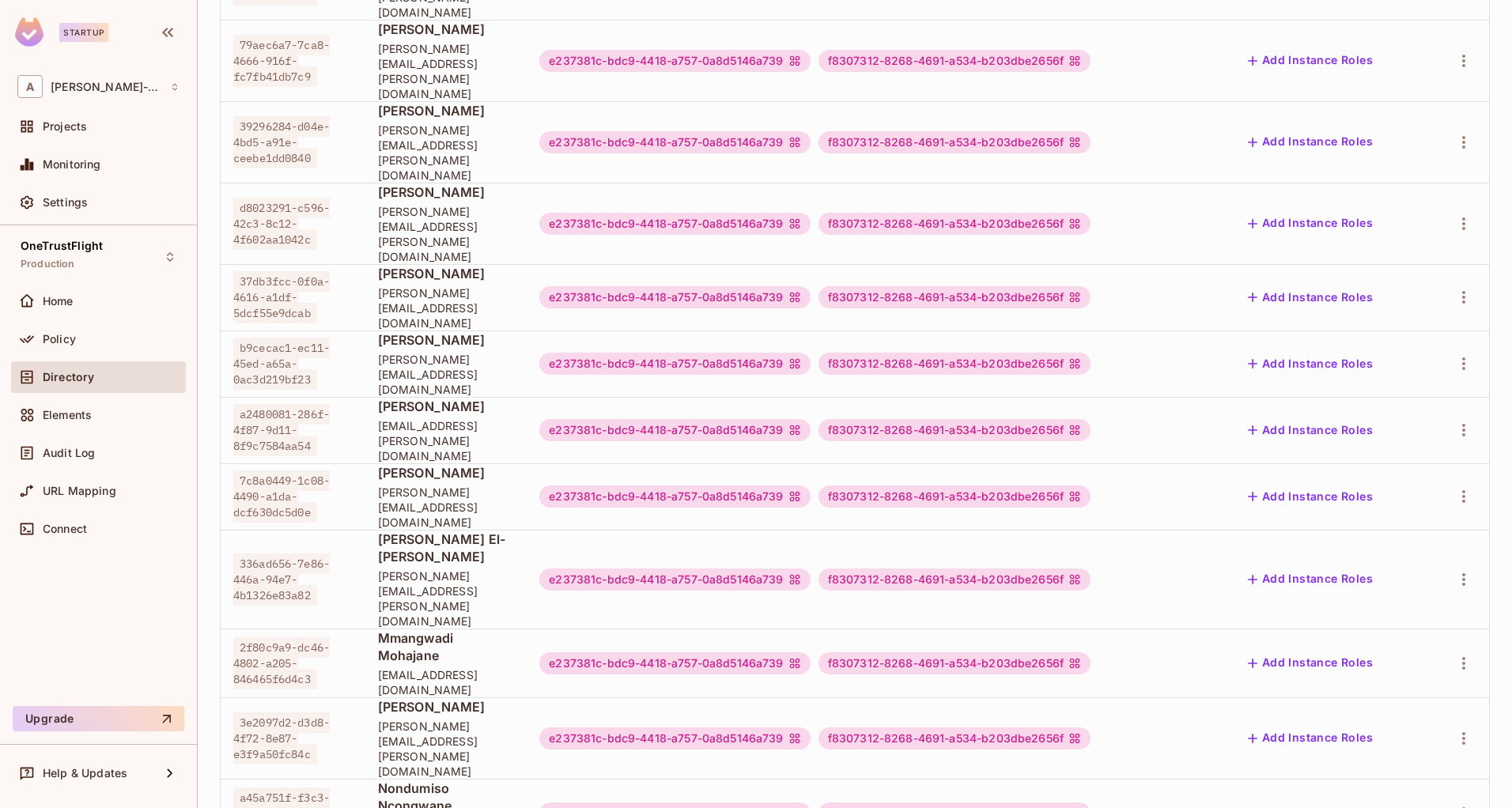
scroll to position [297, 0]
click at [1455, 569] on icon "button" at bounding box center [1464, 579] width 19 height 19
click at [1412, 411] on li "Edit" at bounding box center [1383, 418] width 140 height 35
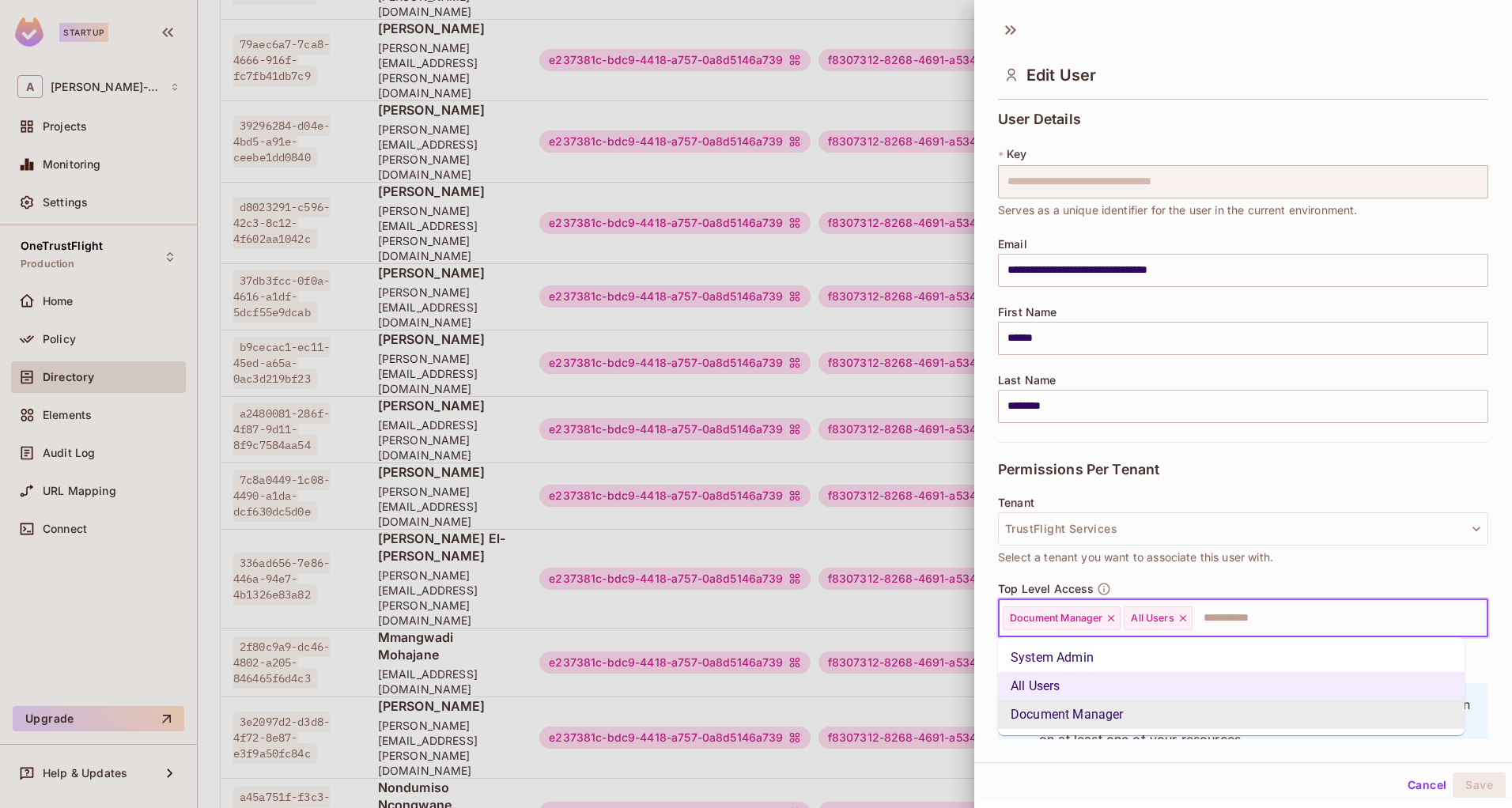
click at [1302, 630] on input "text" at bounding box center [1325, 618] width 264 height 31
click at [1253, 658] on li "System Admin" at bounding box center [1231, 657] width 467 height 29
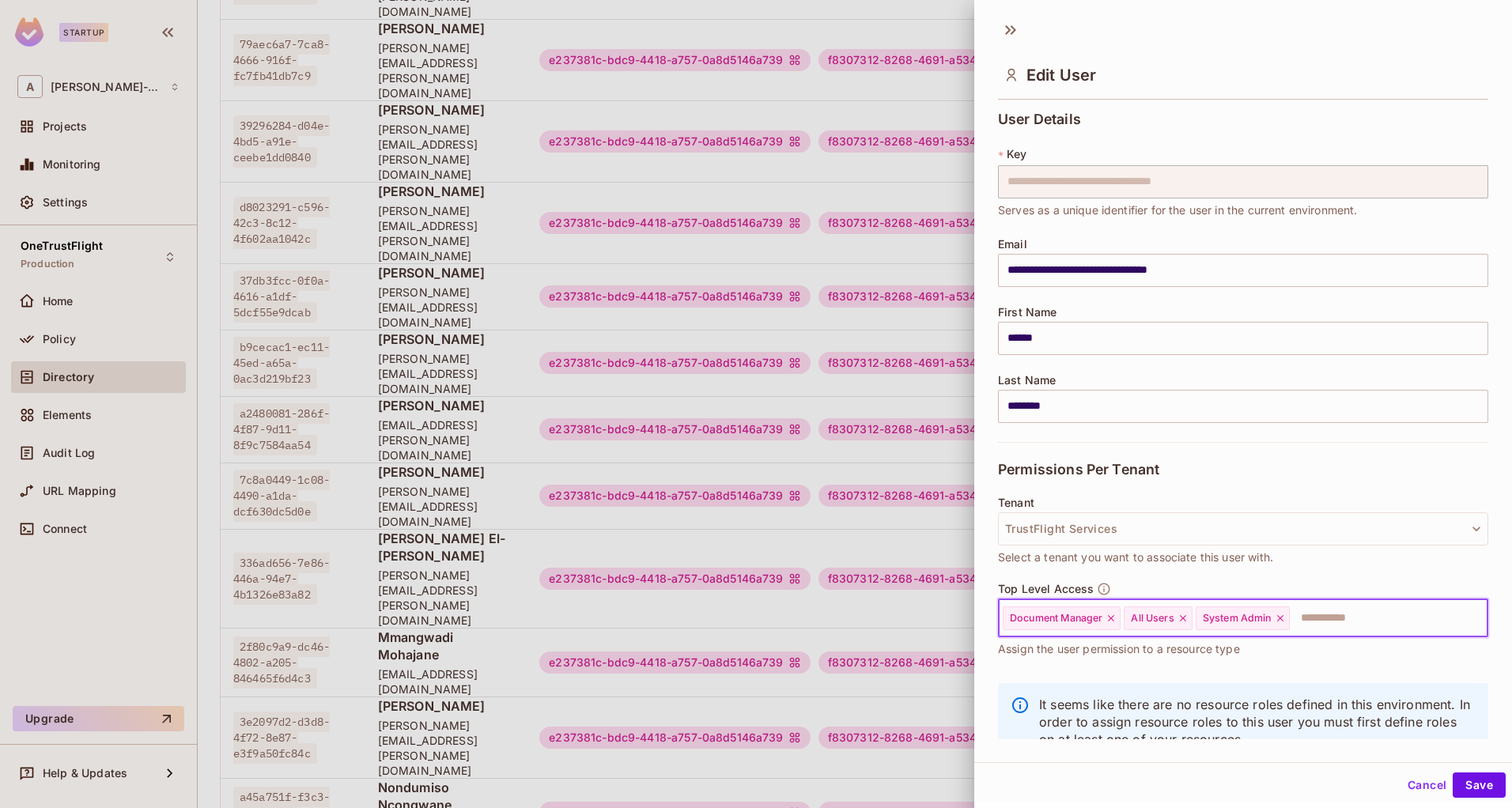
click at [1476, 798] on div "Cancel Save" at bounding box center [1244, 785] width 538 height 38
click at [1476, 784] on button "Save" at bounding box center [1479, 785] width 53 height 25
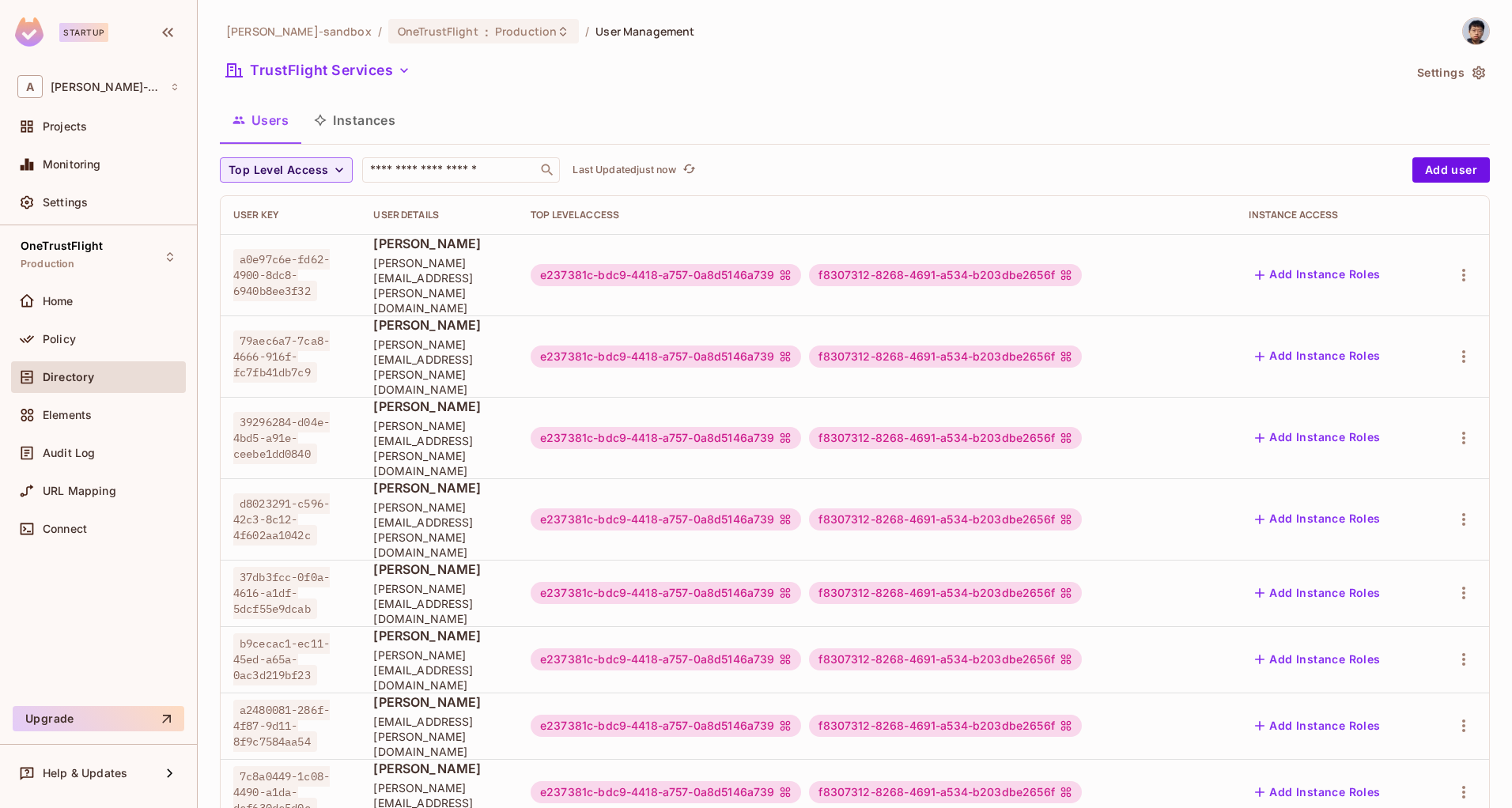
scroll to position [474, 0]
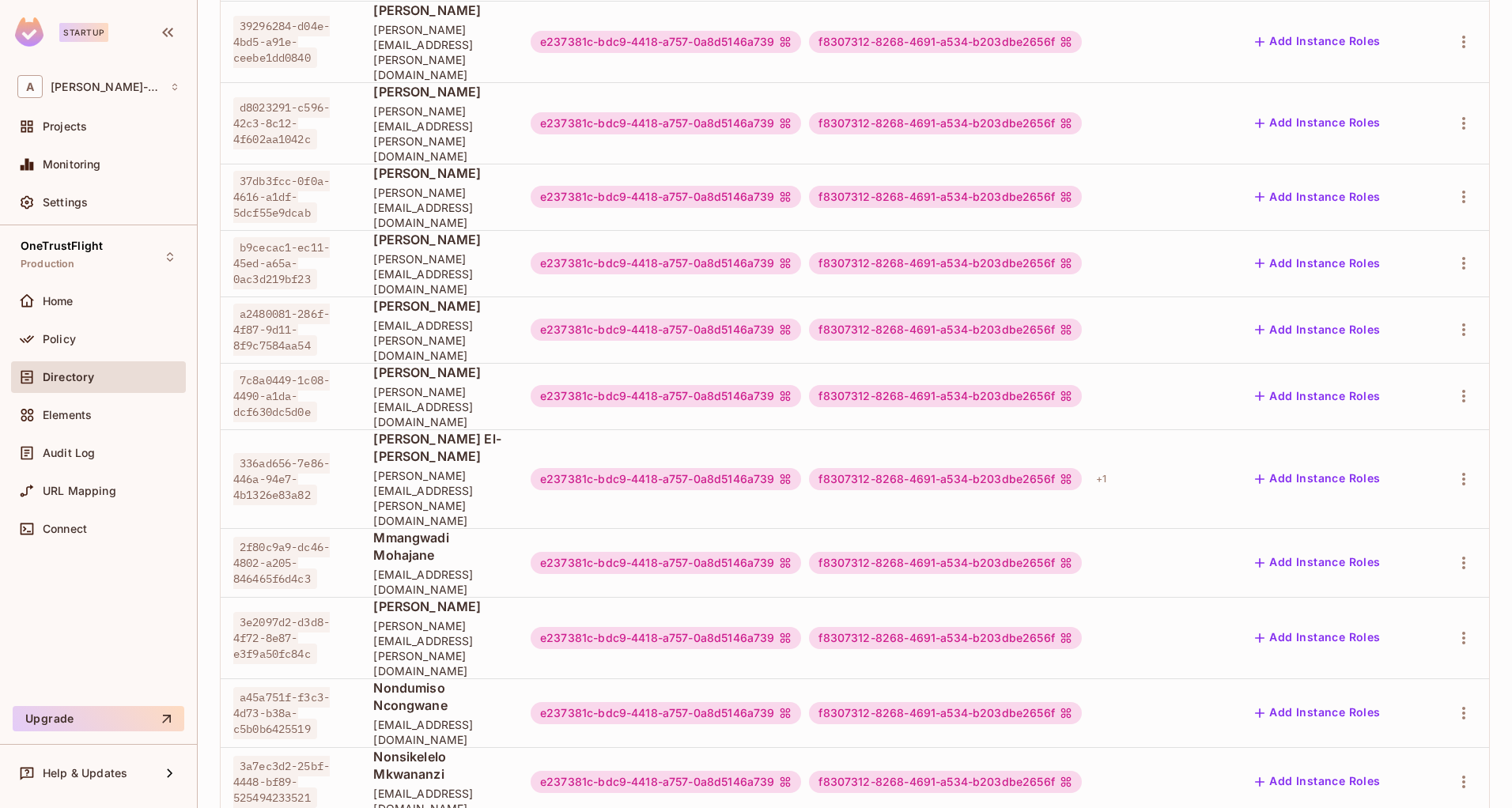
scroll to position [474, 0]
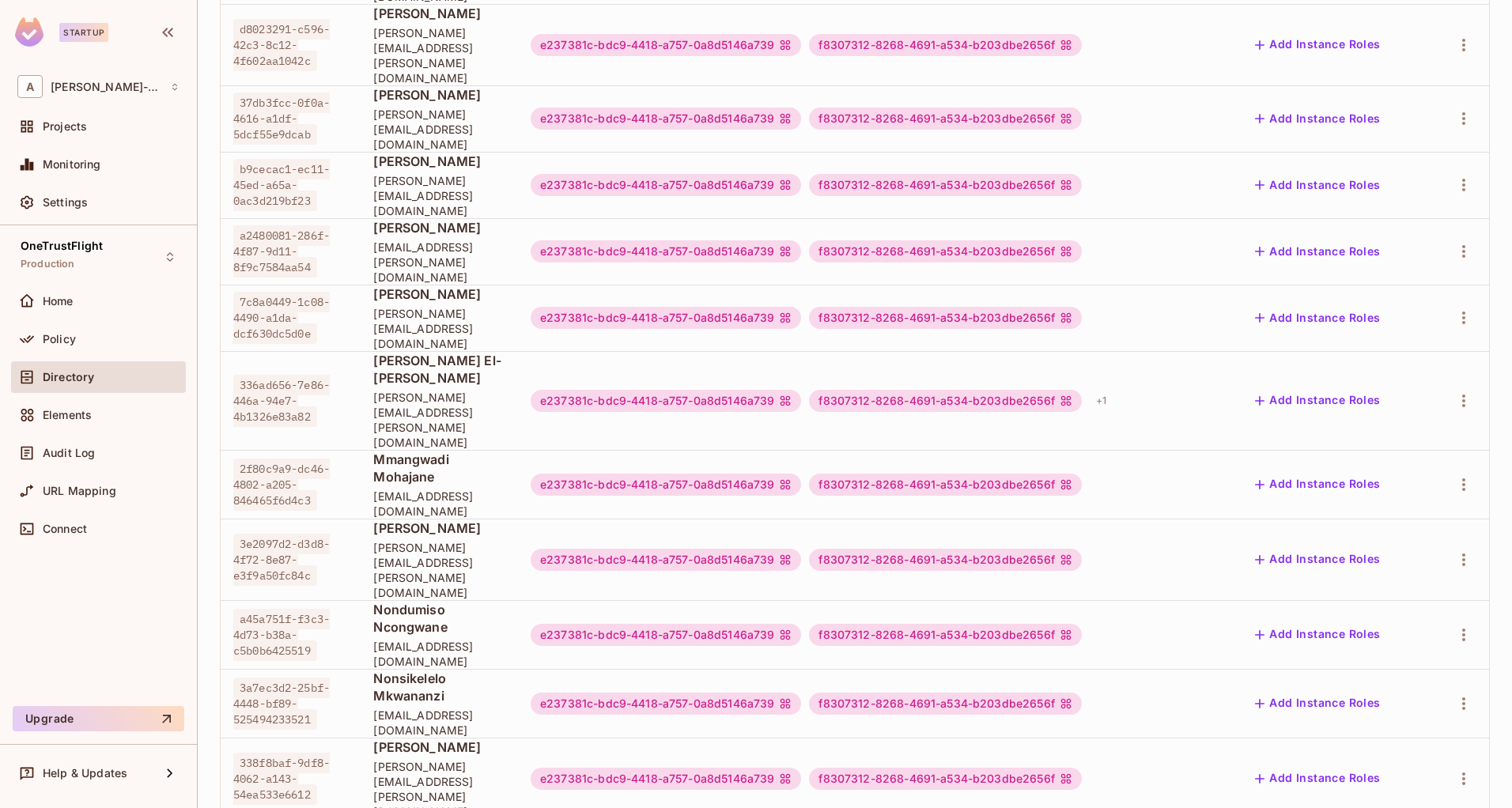
drag, startPoint x: 1321, startPoint y: 741, endPoint x: 1305, endPoint y: 748, distance: 17.5
